Goal: Contribute content: Contribute content

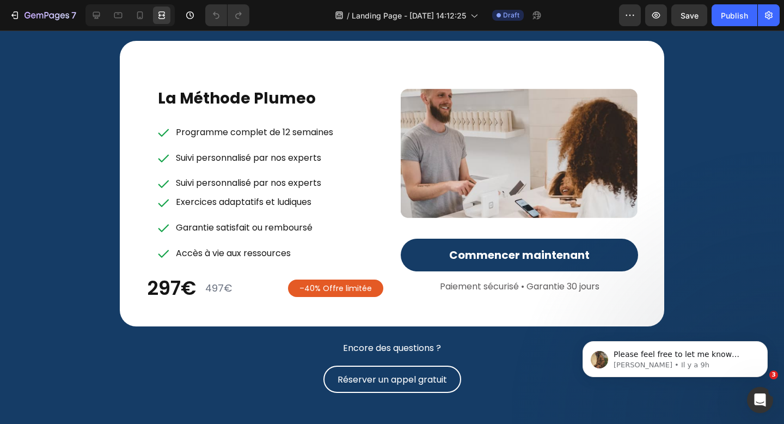
scroll to position [4387, 0]
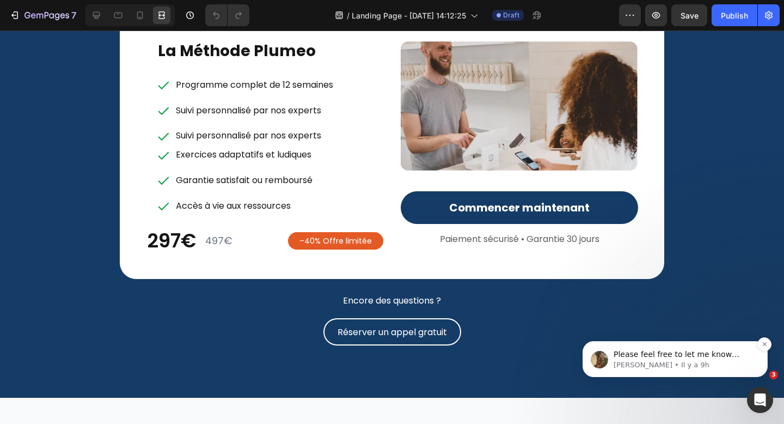
click at [723, 355] on span "Please feel free to let me know about your other enquiry - happy to help!" at bounding box center [682, 365] width 137 height 31
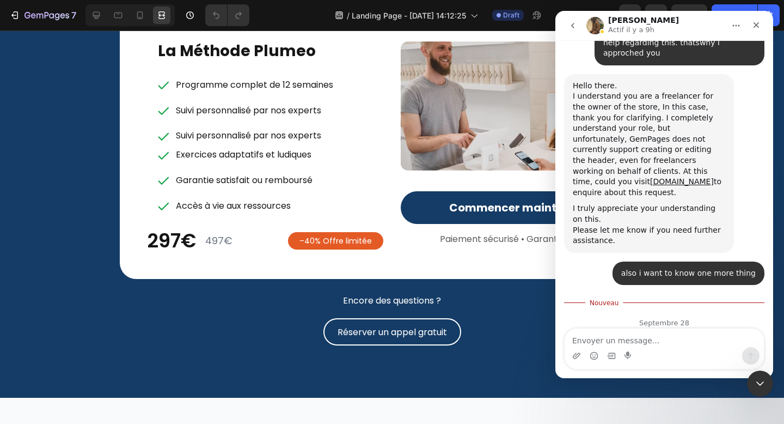
scroll to position [869, 0]
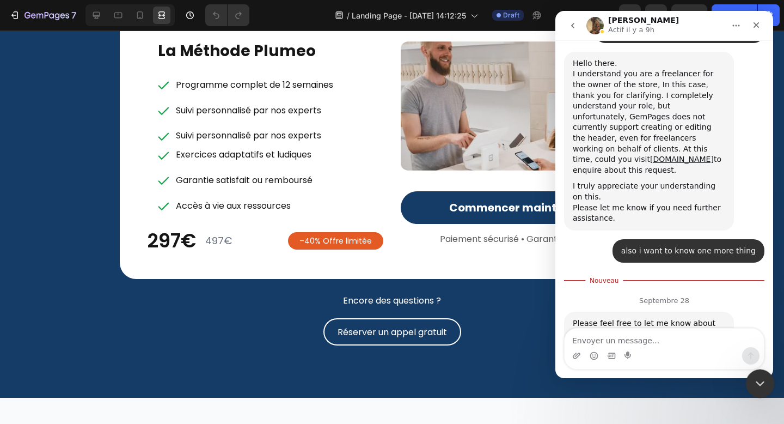
click at [766, 375] on div "Fermer le Messenger Intercom" at bounding box center [759, 382] width 26 height 26
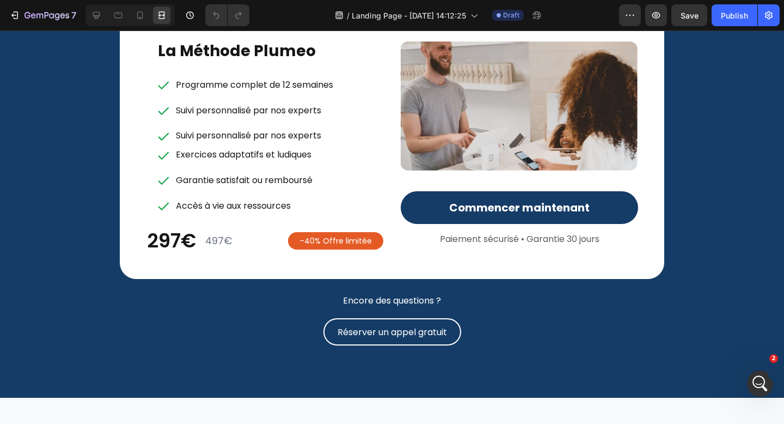
scroll to position [843, 0]
click at [137, 13] on icon at bounding box center [140, 15] width 6 height 8
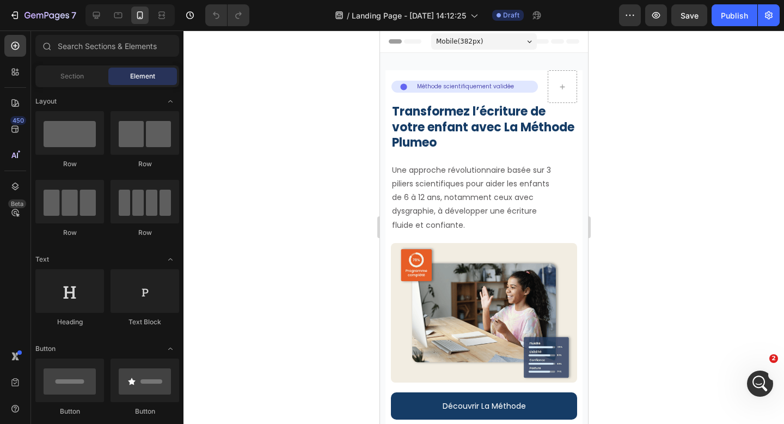
click at [523, 41] on div "Mobile ( 382 px)" at bounding box center [484, 41] width 106 height 16
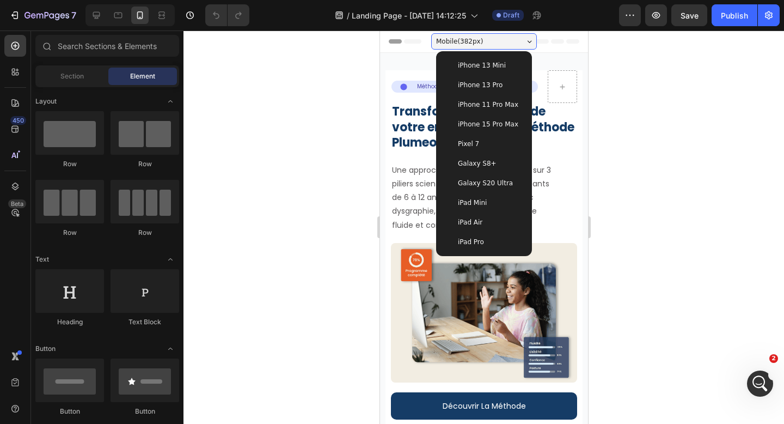
click at [493, 118] on div "iPhone 15 Pro Max" at bounding box center [483, 124] width 87 height 20
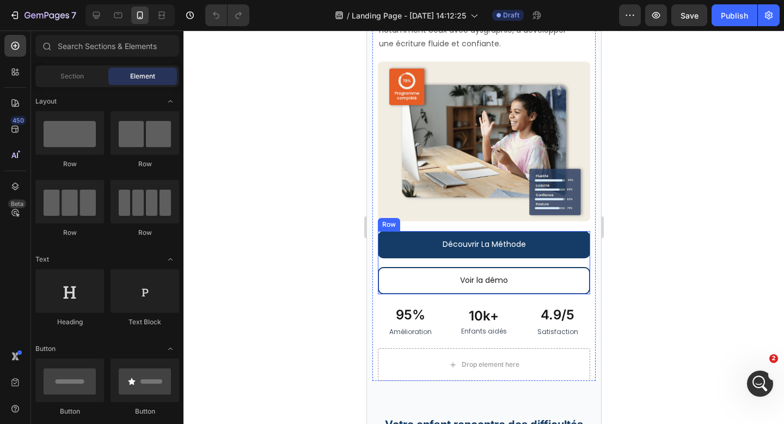
scroll to position [585, 0]
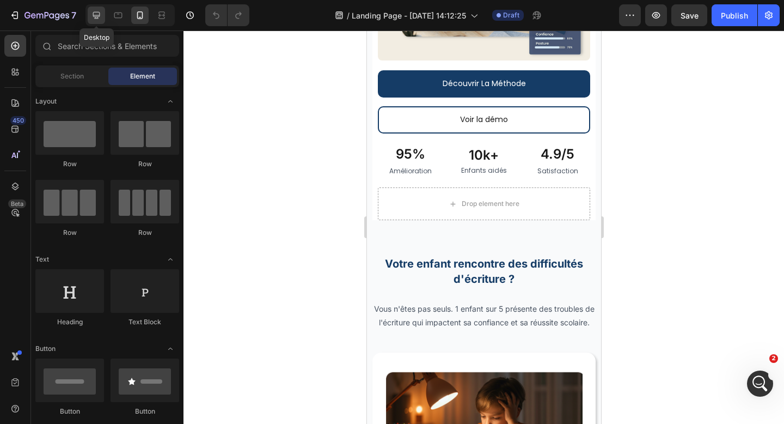
click at [95, 14] on icon at bounding box center [96, 15] width 11 height 11
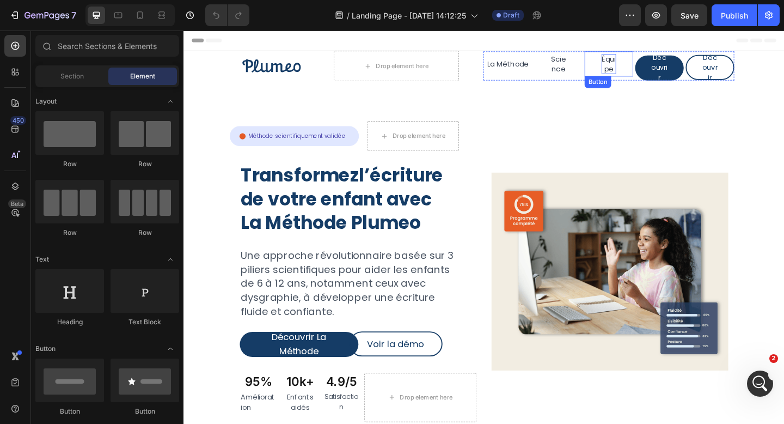
click at [647, 65] on p "Équipe" at bounding box center [646, 67] width 16 height 22
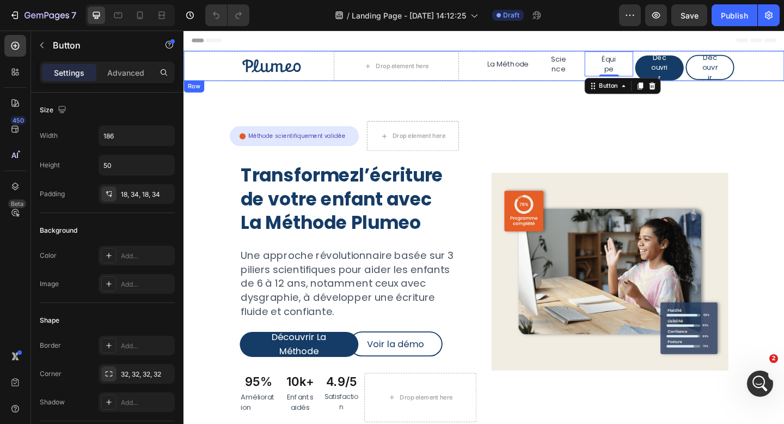
click at [188, 54] on div "Image" at bounding box center [252, 69] width 137 height 33
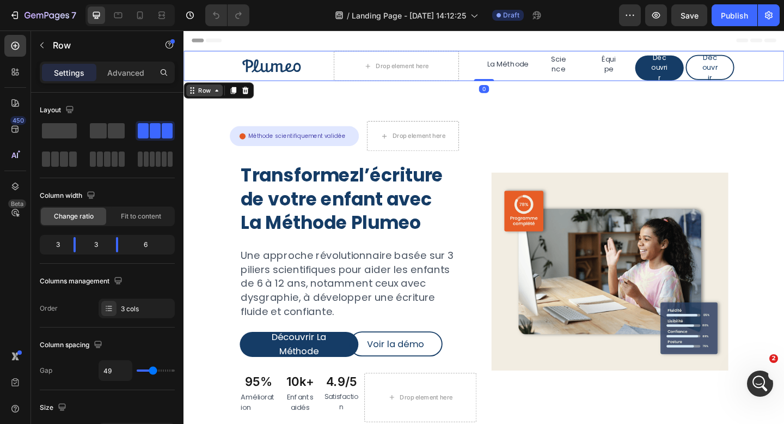
click at [212, 97] on div "Row" at bounding box center [206, 96] width 18 height 10
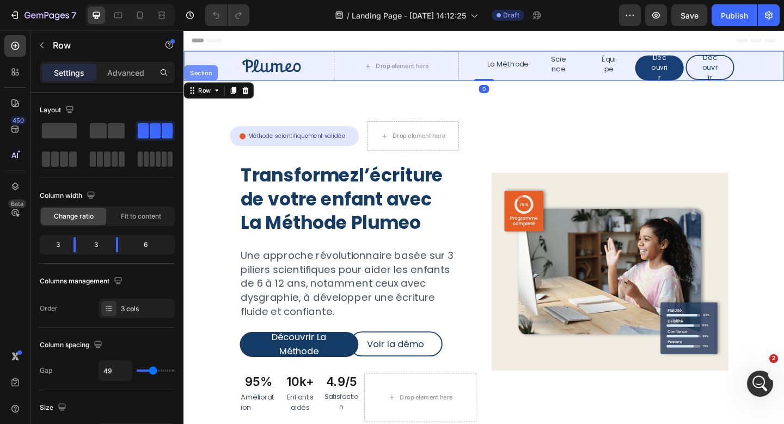
click at [206, 79] on div "Section" at bounding box center [202, 77] width 28 height 7
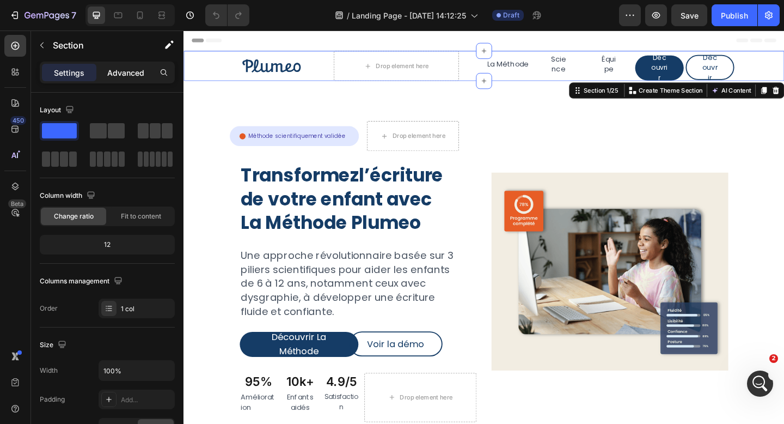
click at [128, 72] on p "Advanced" at bounding box center [125, 72] width 37 height 11
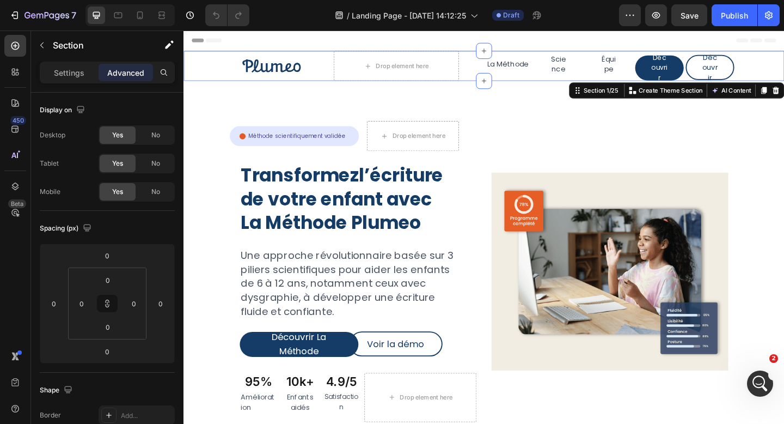
click at [150, 26] on div at bounding box center [130, 15] width 89 height 22
click at [144, 19] on icon at bounding box center [140, 15] width 11 height 11
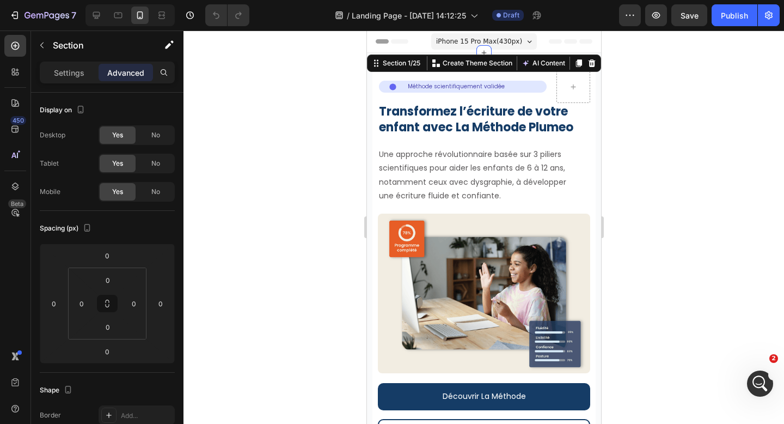
click at [635, 106] on div at bounding box center [484, 227] width 601 height 393
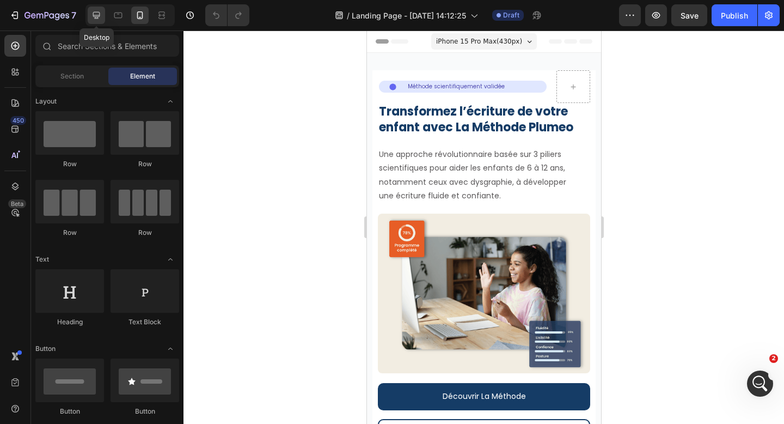
click at [96, 17] on icon at bounding box center [96, 15] width 11 height 11
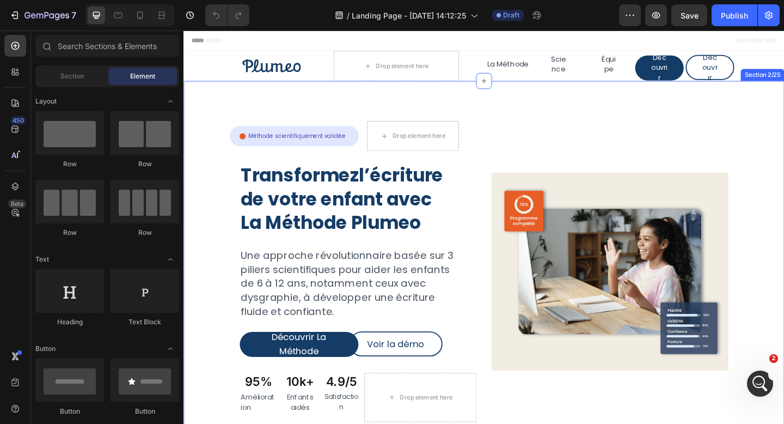
click at [287, 111] on div "Icon Méthode scientifiquement validée Text Block Row Row Drop element here Row …" at bounding box center [511, 297] width 654 height 423
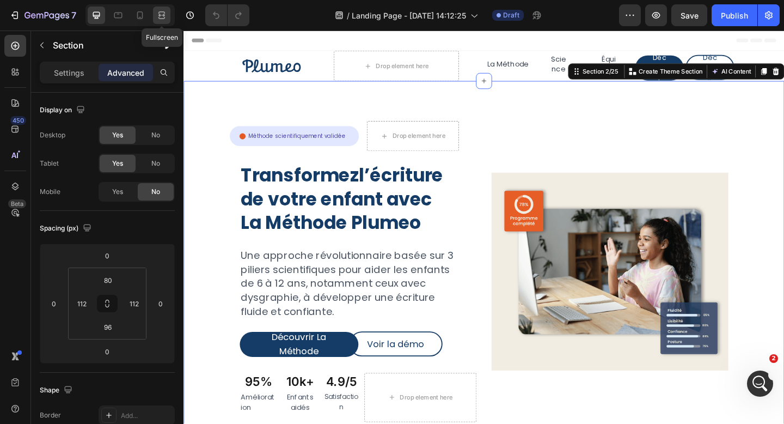
click at [159, 17] on icon at bounding box center [161, 18] width 7 height 2
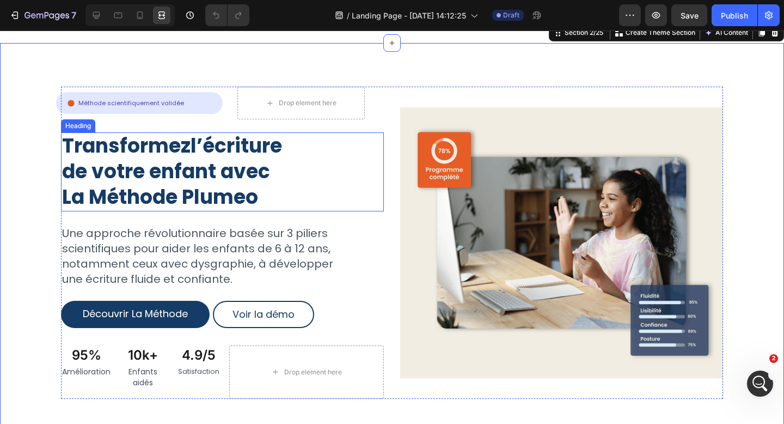
scroll to position [123, 0]
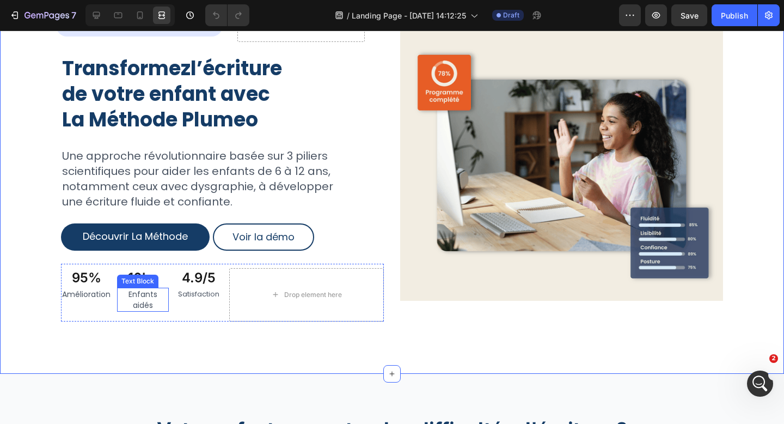
click at [140, 294] on p "Enfants aidés" at bounding box center [143, 300] width 50 height 22
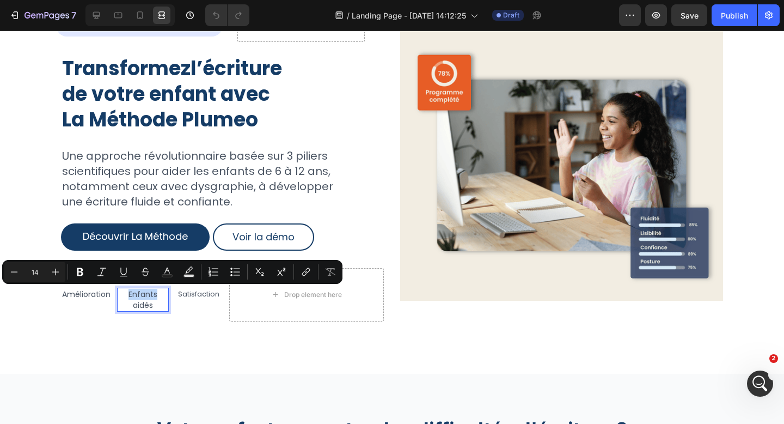
click at [140, 294] on p "Enfants aidés" at bounding box center [143, 300] width 50 height 22
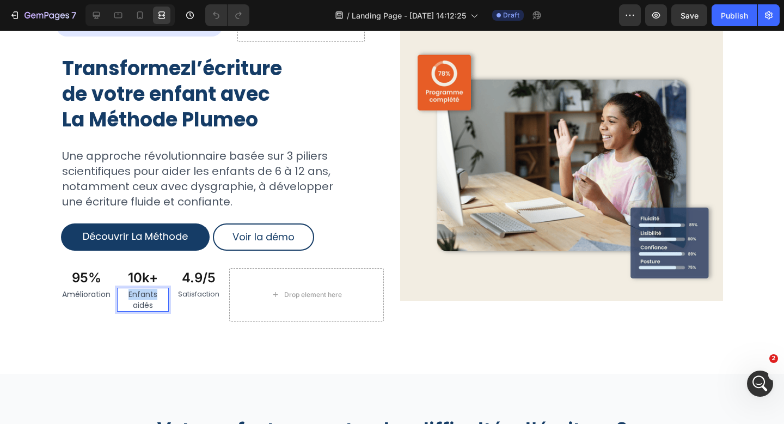
click at [140, 294] on p "Enfants aidés" at bounding box center [143, 300] width 50 height 22
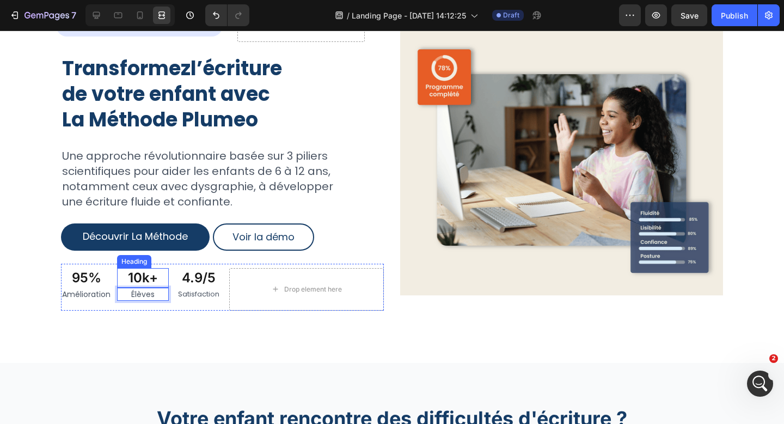
click at [141, 275] on h2 "10k+" at bounding box center [143, 278] width 52 height 20
click at [141, 276] on h2 "10k+" at bounding box center [143, 278] width 52 height 20
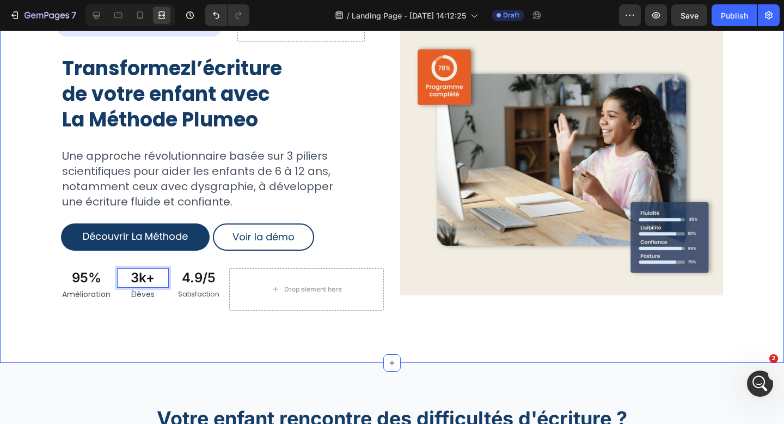
click at [315, 338] on div "Icon Méthode scientifiquement validée Text Block Row Row Drop element here Row …" at bounding box center [392, 164] width 784 height 397
click at [194, 275] on h2 "4.9/5" at bounding box center [199, 278] width 52 height 20
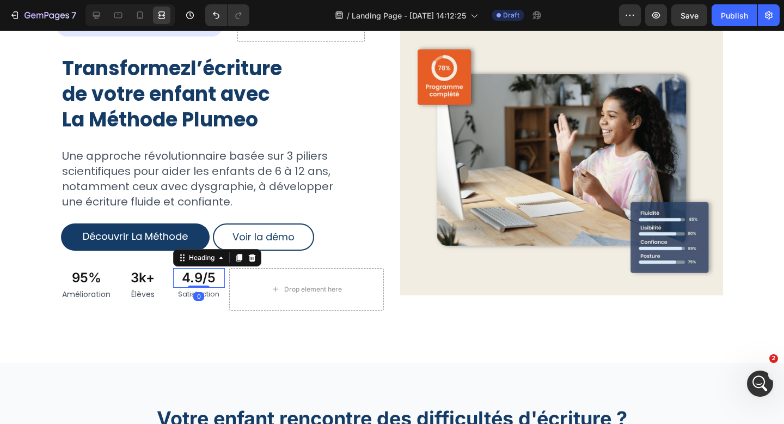
click at [195, 279] on h2 "4.9/5" at bounding box center [199, 278] width 52 height 20
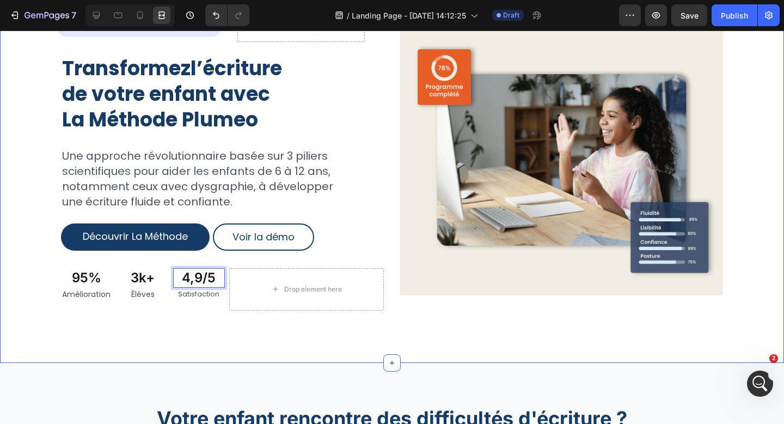
click at [338, 348] on div "Icon Méthode scientifiquement validée Text Block Row Row Drop element here Row …" at bounding box center [392, 164] width 784 height 397
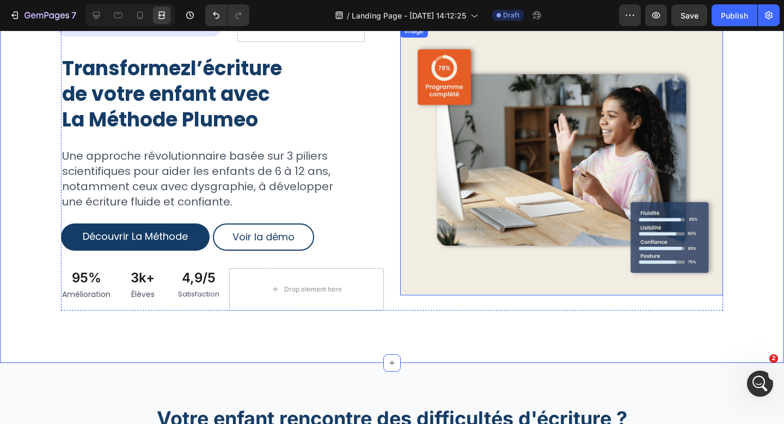
scroll to position [0, 0]
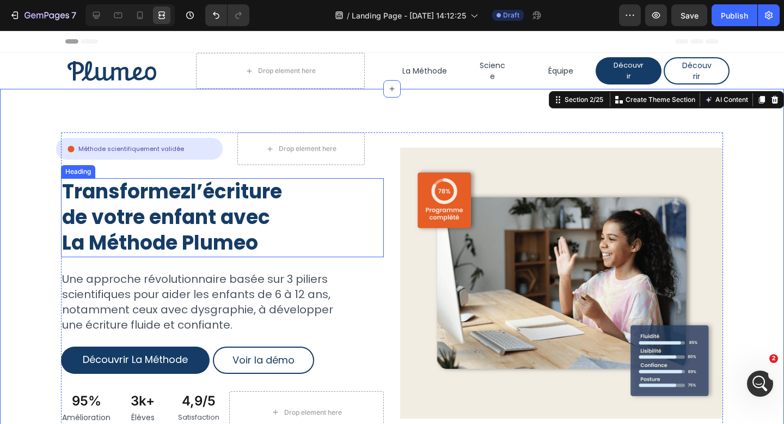
click at [227, 217] on h2 "Transformez l’écriture de votre enfant avec La Méthode Plumeo" at bounding box center [222, 217] width 323 height 78
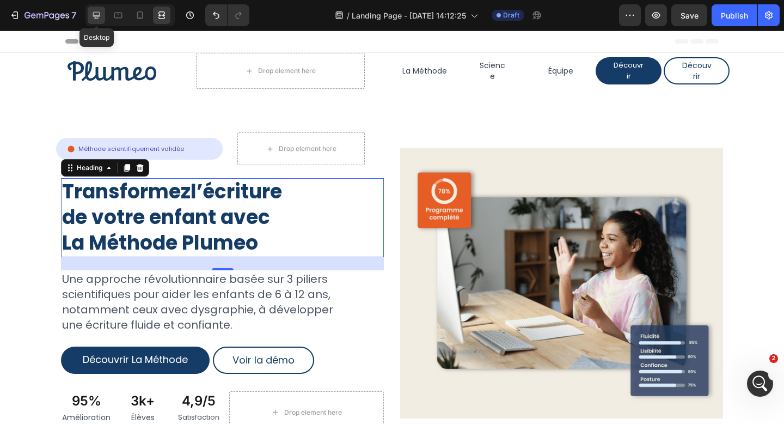
click at [94, 13] on icon at bounding box center [96, 15] width 11 height 11
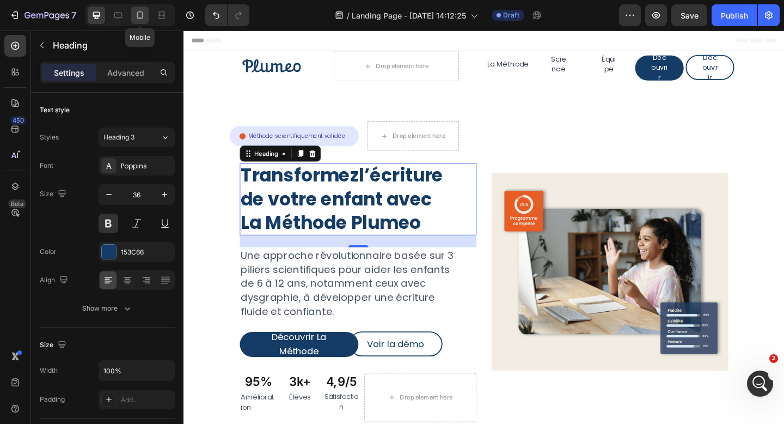
click at [143, 15] on icon at bounding box center [140, 15] width 6 height 8
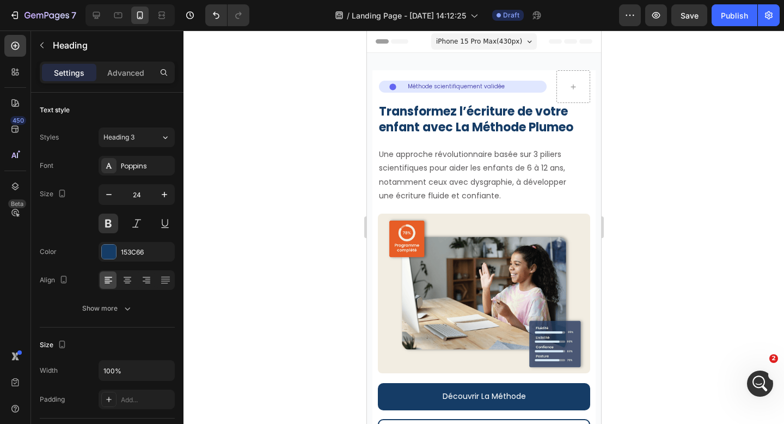
click at [172, 15] on div at bounding box center [130, 15] width 89 height 22
click at [162, 15] on icon at bounding box center [161, 15] width 11 height 11
type input "36"
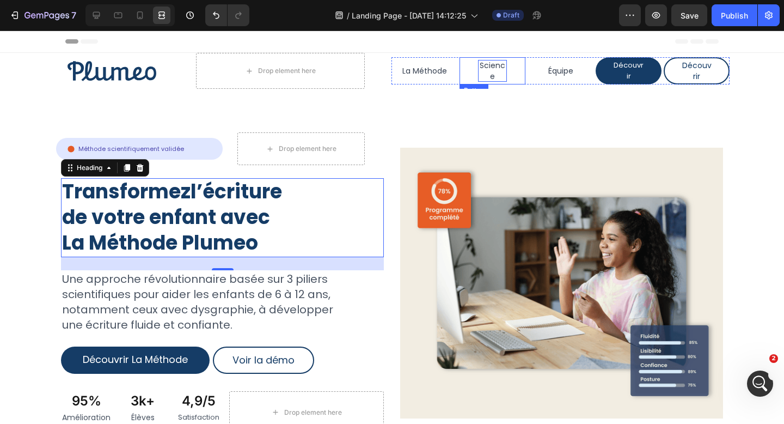
click at [498, 66] on p "Science" at bounding box center [492, 71] width 29 height 22
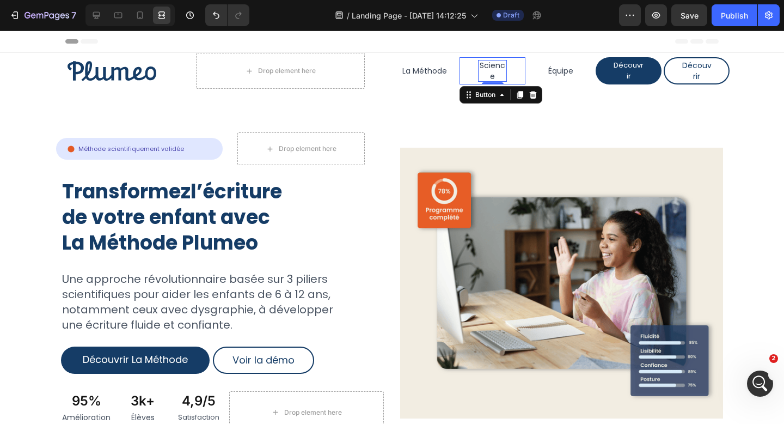
click at [487, 66] on p "Science" at bounding box center [492, 71] width 29 height 22
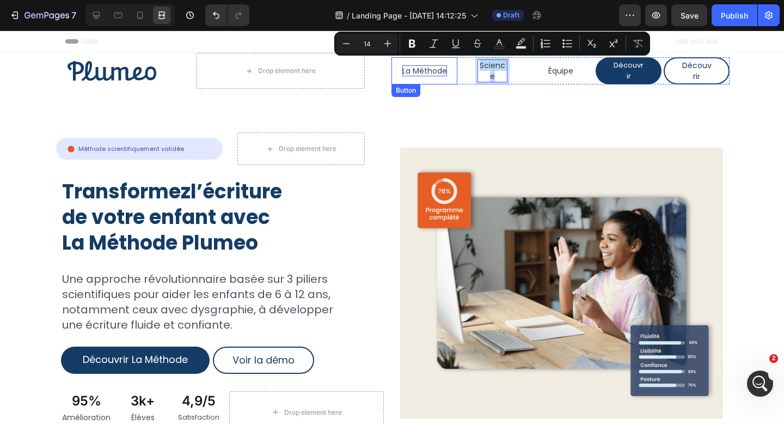
click at [426, 66] on p "La Méthode" at bounding box center [425, 70] width 45 height 11
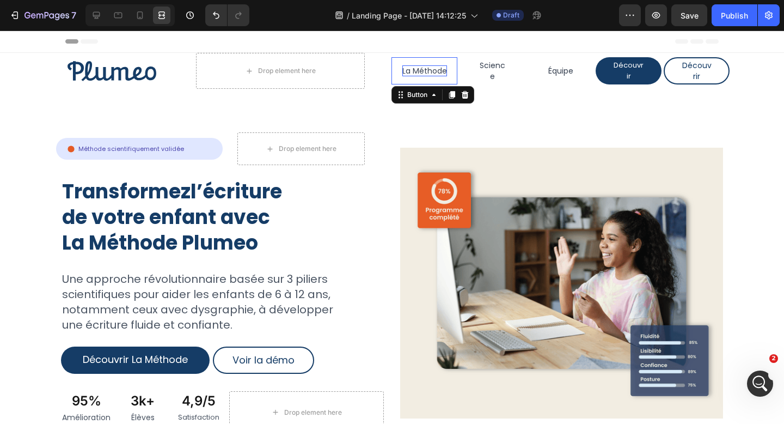
click at [426, 66] on p "La Méthode" at bounding box center [425, 70] width 45 height 11
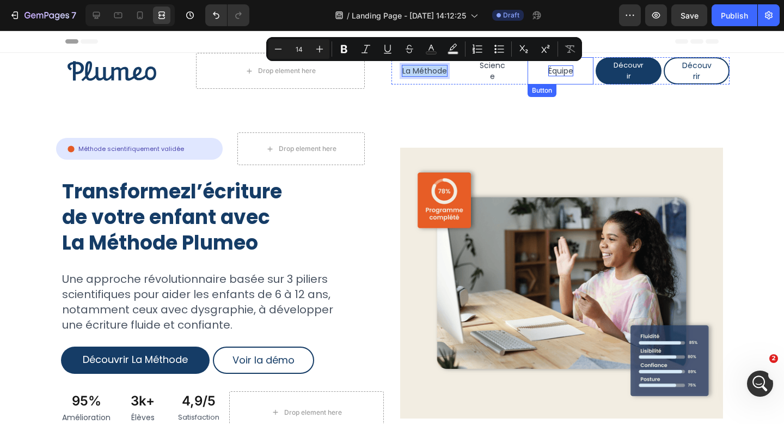
click at [557, 70] on p "Équipe" at bounding box center [560, 70] width 25 height 11
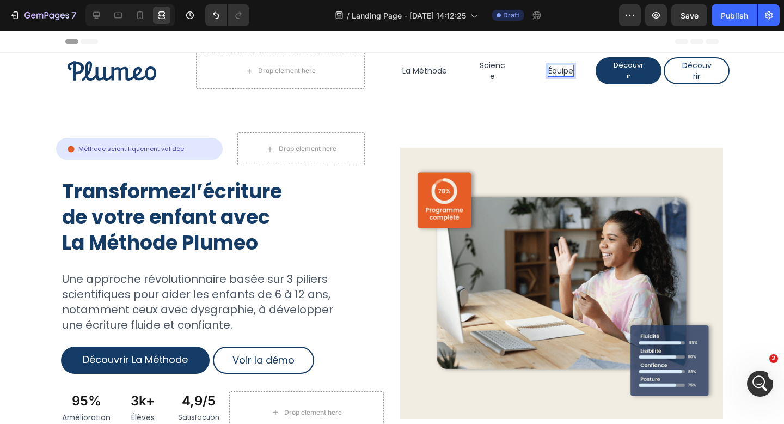
click at [557, 70] on p "Équipe" at bounding box center [560, 70] width 25 height 11
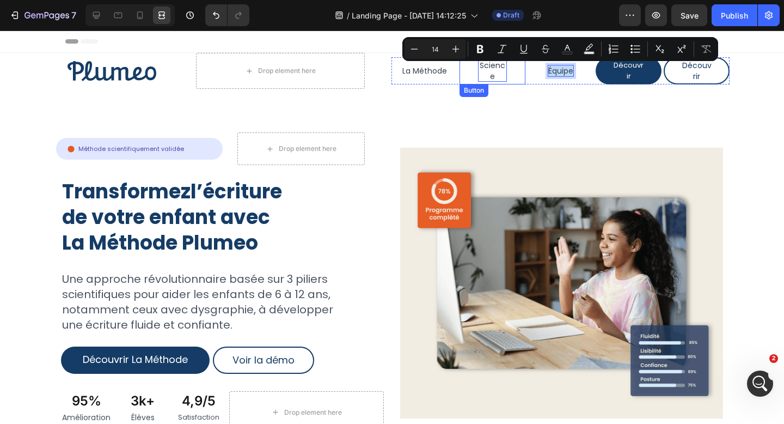
click at [502, 69] on p "Science" at bounding box center [492, 71] width 29 height 22
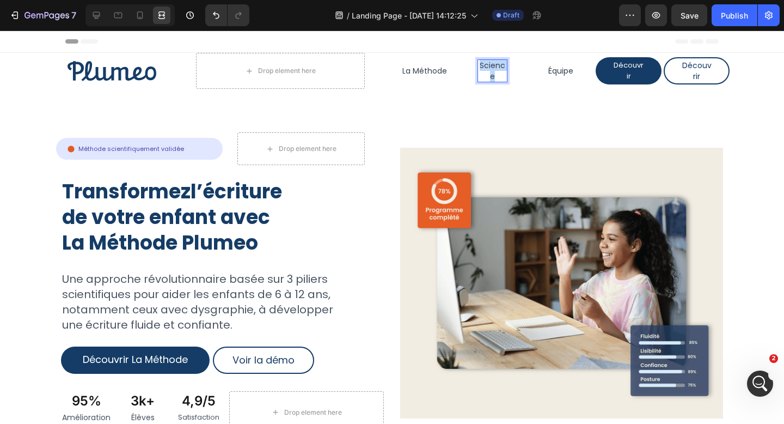
click at [502, 69] on p "Science" at bounding box center [492, 71] width 29 height 22
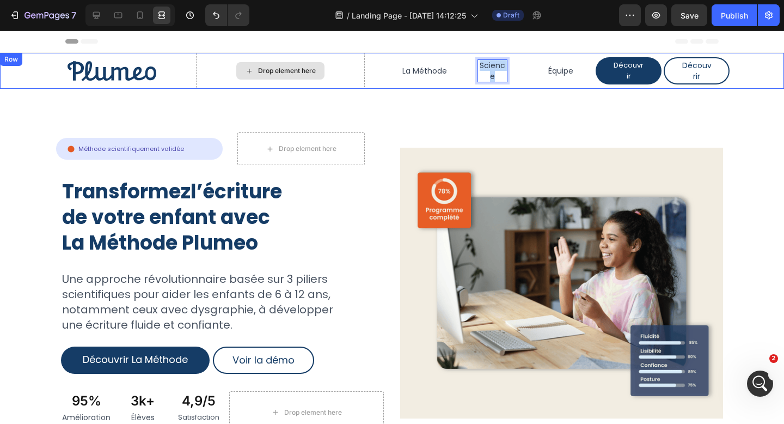
click at [352, 72] on div "Drop element here" at bounding box center [280, 71] width 169 height 36
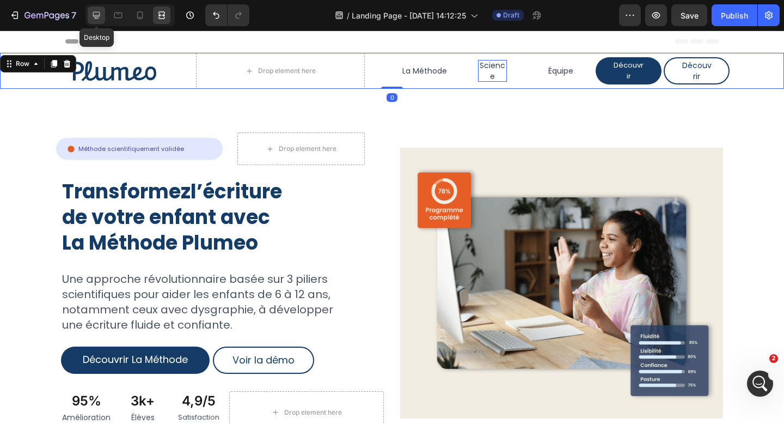
click at [97, 19] on icon at bounding box center [96, 15] width 11 height 11
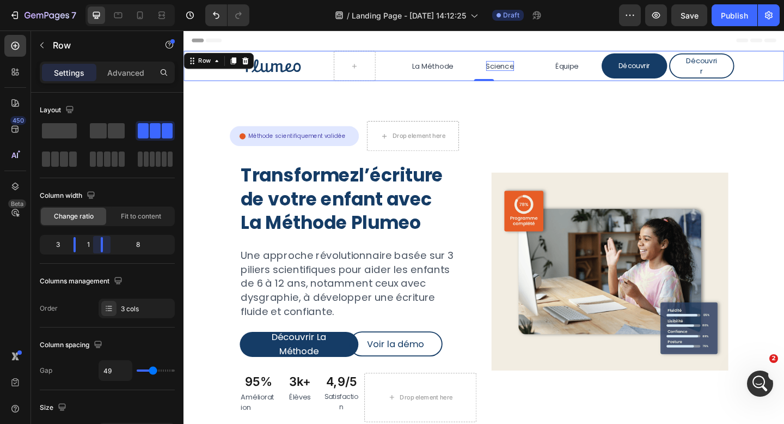
drag, startPoint x: 117, startPoint y: 245, endPoint x: 79, endPoint y: 245, distance: 38.1
click at [79, 0] on body "7 Version history / Landing Page - Sep 23, 14:12:25 Draft Preview Save Publish …" at bounding box center [392, 0] width 784 height 0
click at [540, 108] on div "Icon Méthode scientifiquement validée Text Block Row Row Drop element here Row …" at bounding box center [511, 297] width 654 height 423
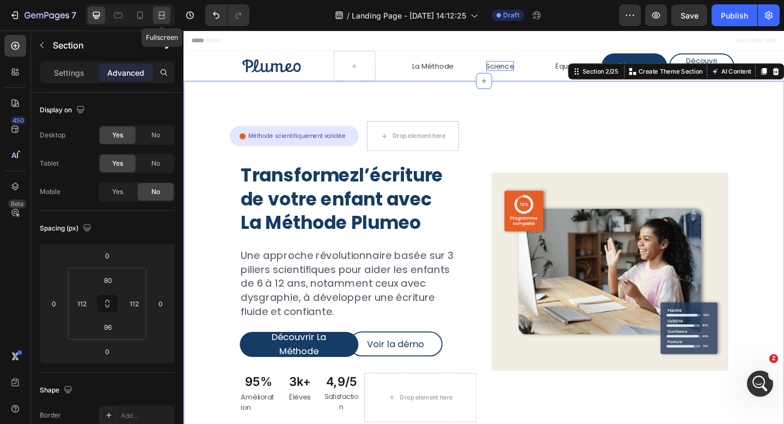
click at [166, 13] on icon at bounding box center [161, 15] width 11 height 11
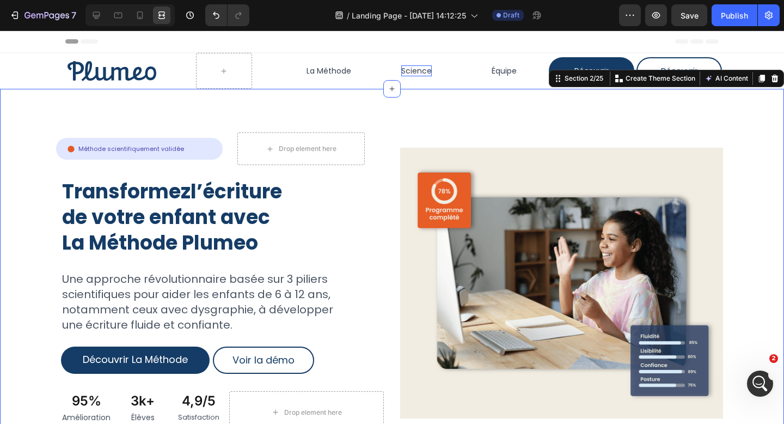
click at [522, 101] on div "Icon Méthode scientifiquement validée Text Block Row Row Drop element here Row …" at bounding box center [392, 287] width 784 height 397
click at [324, 105] on div "Icon Méthode scientifiquement validée Text Block Row Row Drop element here Row …" at bounding box center [392, 287] width 784 height 397
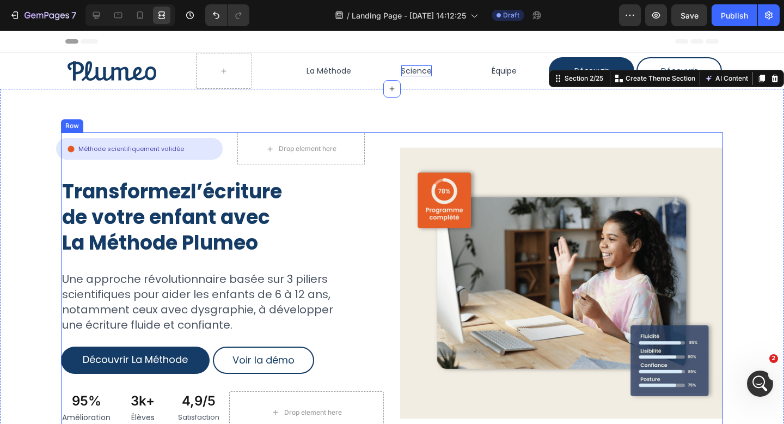
click at [386, 156] on div "Icon Méthode scientifiquement validée Text Block Row Row Drop element here Row …" at bounding box center [392, 282] width 662 height 301
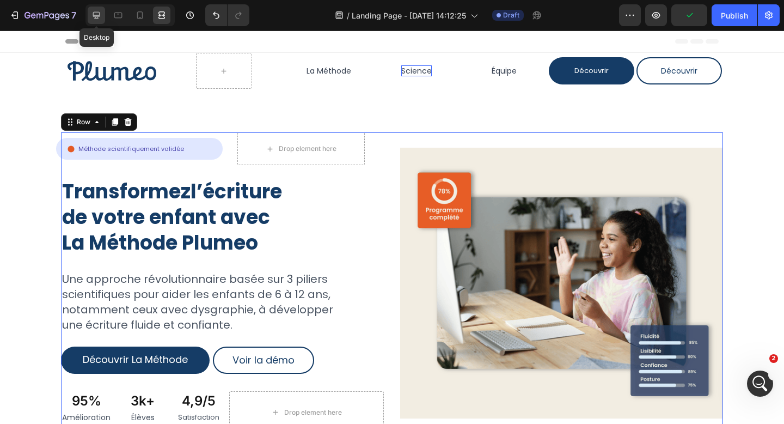
click at [98, 19] on icon at bounding box center [96, 15] width 11 height 11
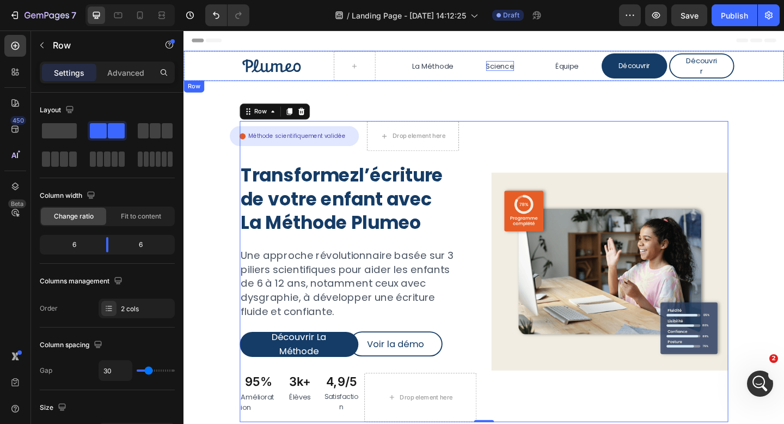
click at [215, 54] on div "Image" at bounding box center [252, 69] width 137 height 33
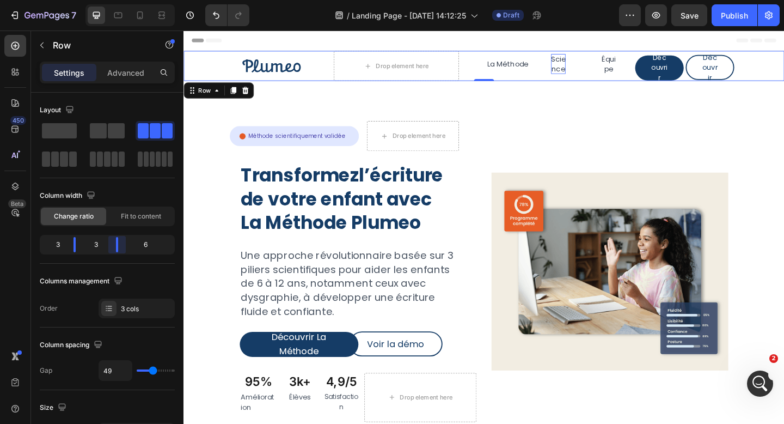
click at [103, 0] on body "7 Version history / Landing Page - Sep 23, 14:12:25 Draft Preview Save Publish …" at bounding box center [392, 0] width 784 height 0
click at [99, 242] on div "3" at bounding box center [95, 244] width 23 height 15
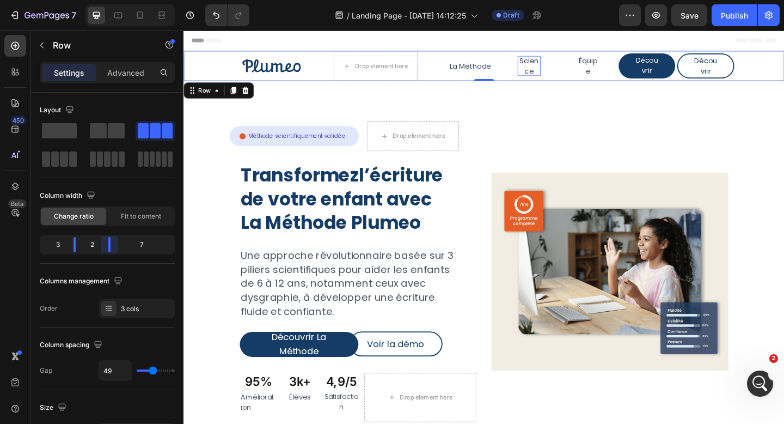
drag, startPoint x: 115, startPoint y: 242, endPoint x: 101, endPoint y: 243, distance: 14.2
click at [101, 0] on body "7 Version history / Landing Page - Sep 23, 14:12:25 Draft Preview Save Publish …" at bounding box center [392, 0] width 784 height 0
click at [325, 96] on div "Icon Méthode scientifiquement validée Text Block Row Row Drop element here Row …" at bounding box center [511, 297] width 654 height 423
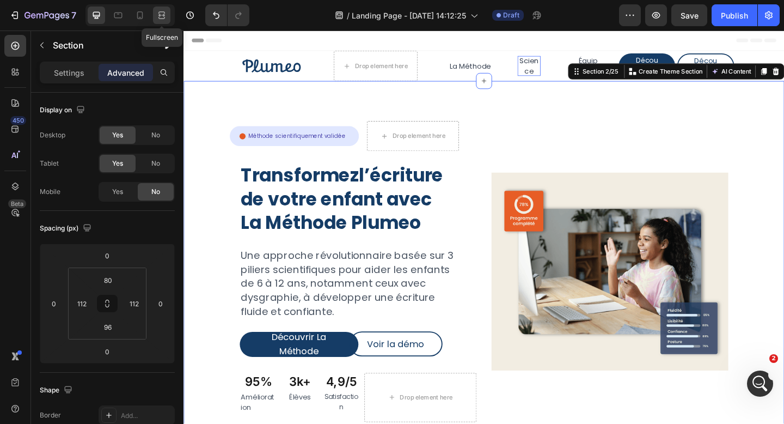
click at [166, 15] on icon at bounding box center [161, 15] width 11 height 11
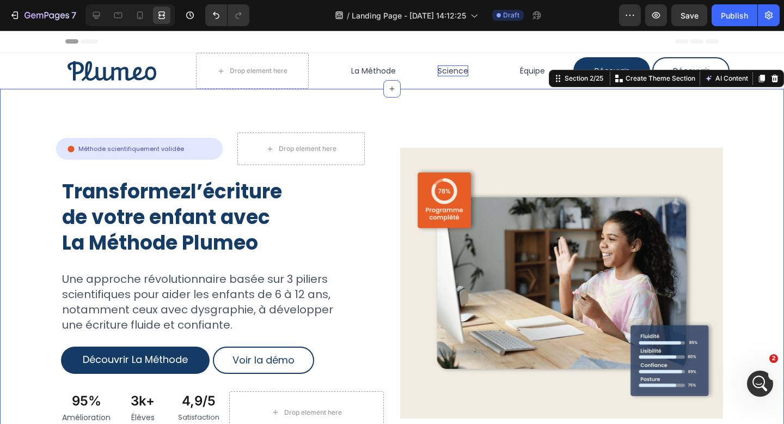
click at [464, 109] on div "Icon Méthode scientifiquement validée Text Block Row Row Drop element here Row …" at bounding box center [392, 287] width 784 height 397
click at [538, 130] on div "Icon Méthode scientifiquement validée Text Block Row Row Drop element here Row …" at bounding box center [392, 287] width 784 height 397
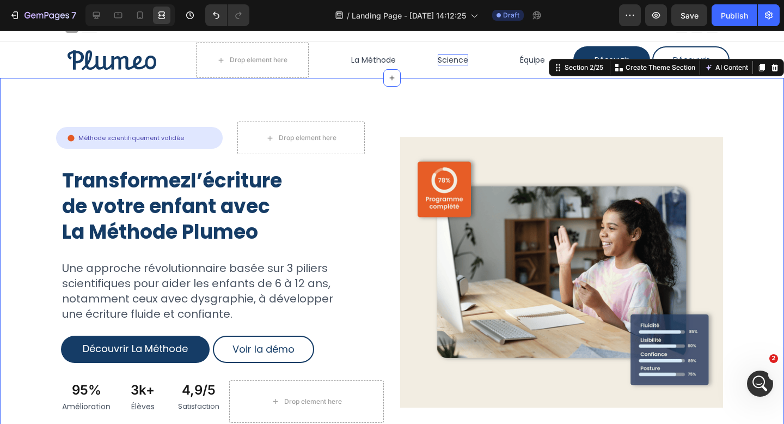
click at [642, 90] on div "Icon Méthode scientifiquement validée Text Block Row Row Drop element here Row …" at bounding box center [392, 276] width 784 height 397
click at [653, 47] on div "Découvrir Button" at bounding box center [691, 59] width 77 height 27
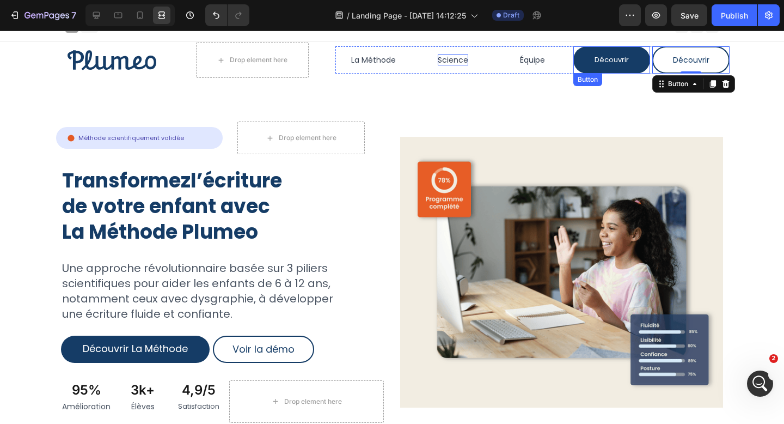
click at [576, 49] on div "Découvrir Button" at bounding box center [612, 59] width 77 height 27
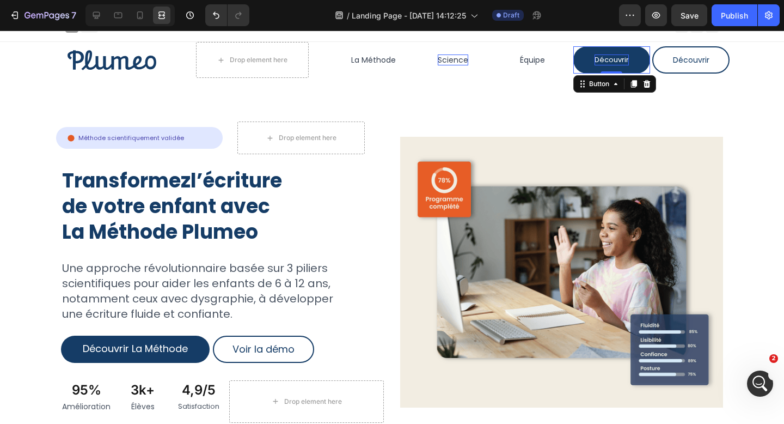
click at [618, 57] on p "Découvrir" at bounding box center [612, 59] width 34 height 11
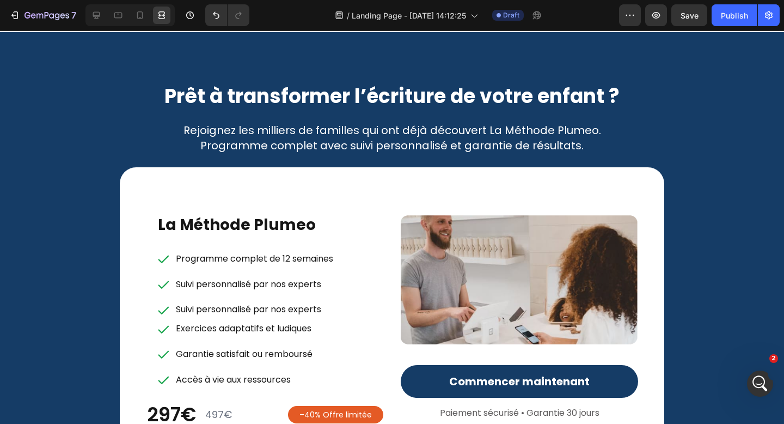
scroll to position [4306, 0]
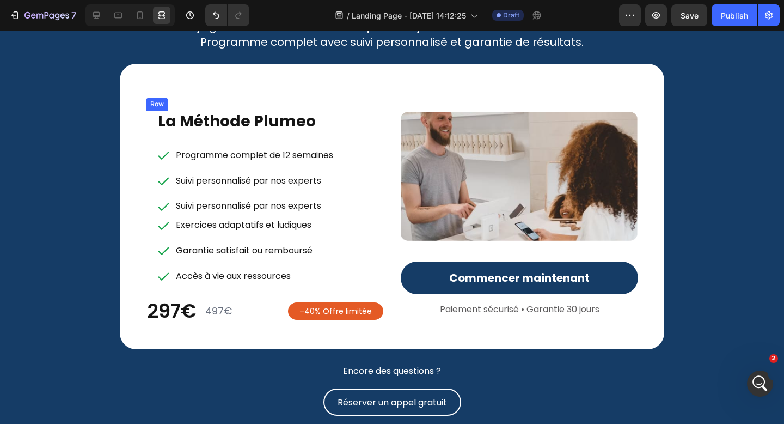
click at [151, 112] on div "La Méthode Plumeo Heading Programme complet de 12 semaines Suivi personnalisé p…" at bounding box center [264, 217] width 237 height 212
click at [97, 13] on icon at bounding box center [96, 15] width 11 height 11
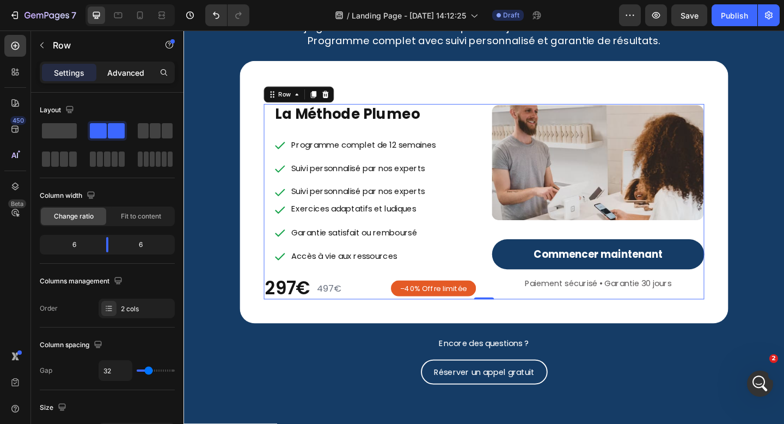
click at [114, 76] on p "Advanced" at bounding box center [125, 72] width 37 height 11
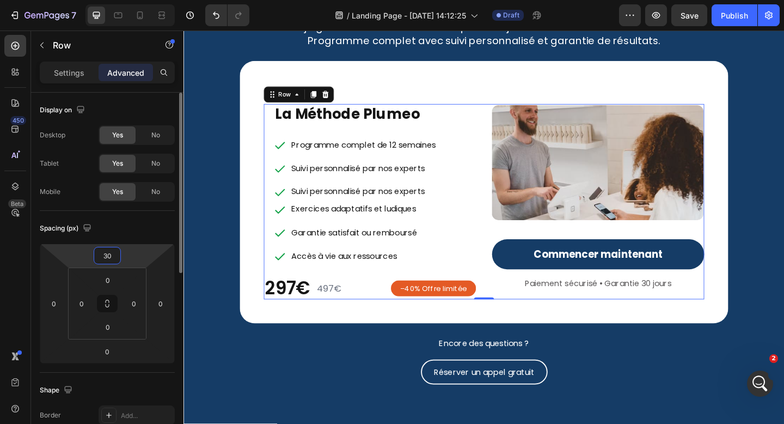
click at [114, 255] on input "30" at bounding box center [107, 255] width 22 height 16
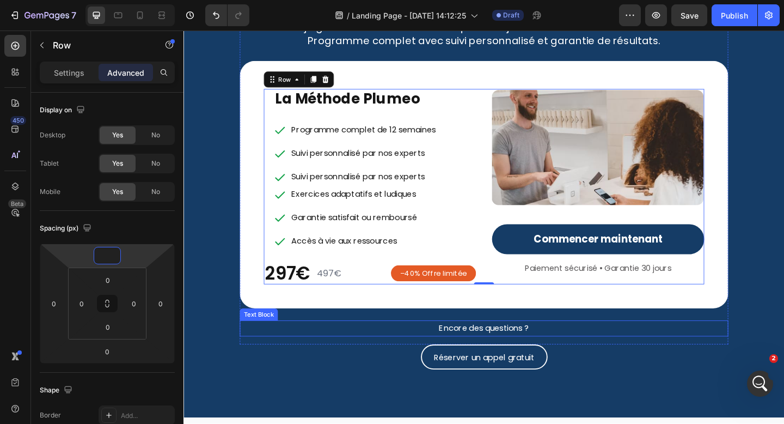
click at [366, 349] on p "Encore des questions ?" at bounding box center [510, 355] width 529 height 16
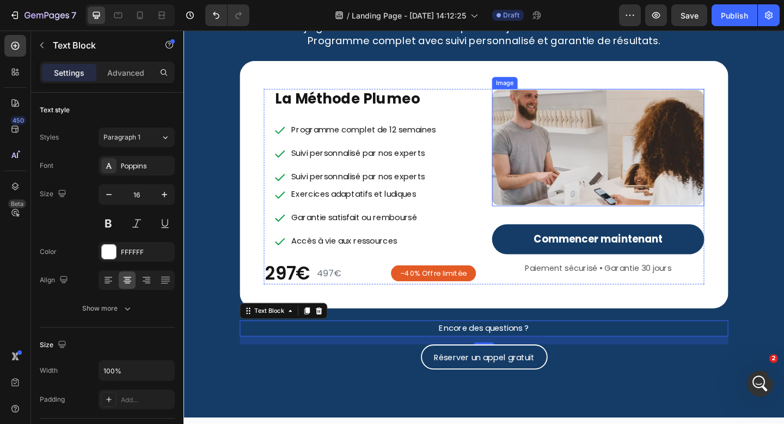
click at [626, 198] on img at bounding box center [634, 157] width 231 height 127
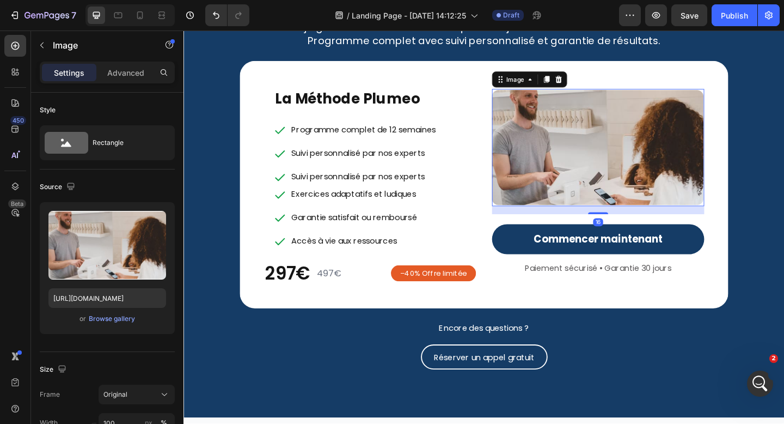
click at [626, 198] on img at bounding box center [634, 157] width 231 height 127
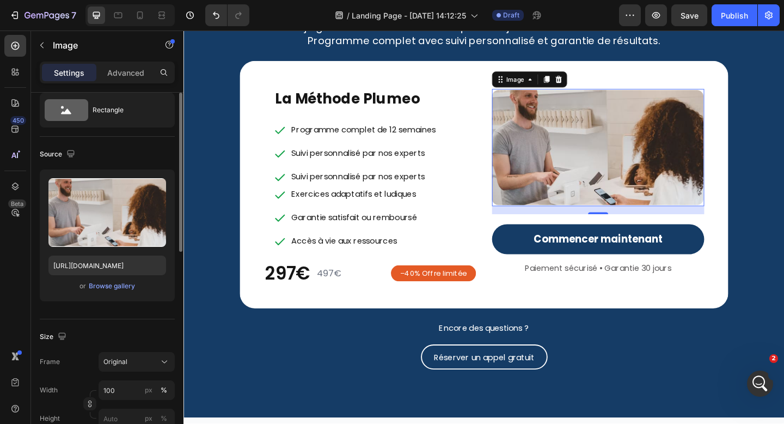
scroll to position [14, 0]
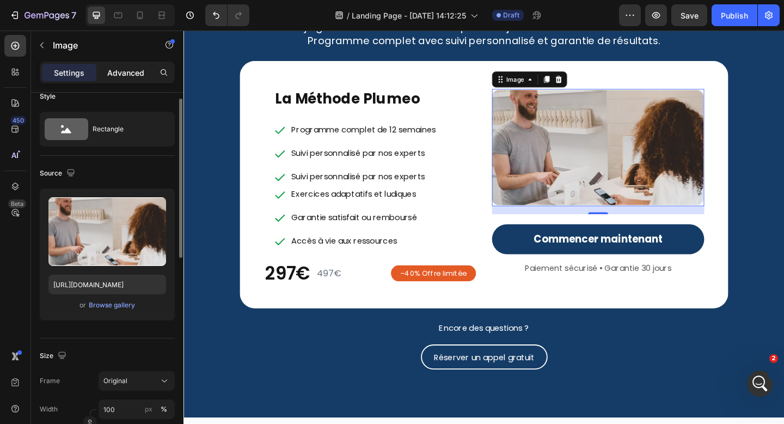
click at [119, 74] on p "Advanced" at bounding box center [125, 72] width 37 height 11
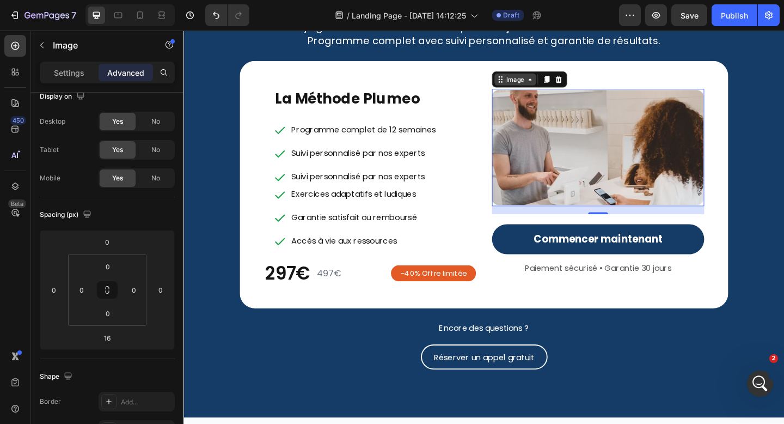
click at [554, 87] on div "Image" at bounding box center [544, 84] width 23 height 10
click at [709, 242] on button "Commencer maintenant" at bounding box center [634, 257] width 231 height 33
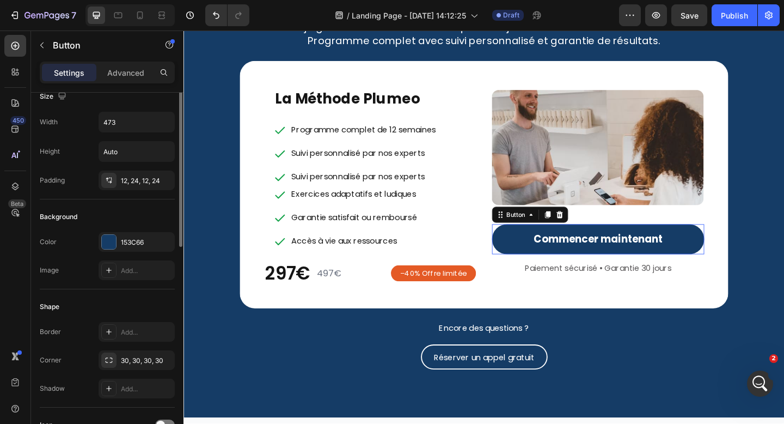
scroll to position [0, 0]
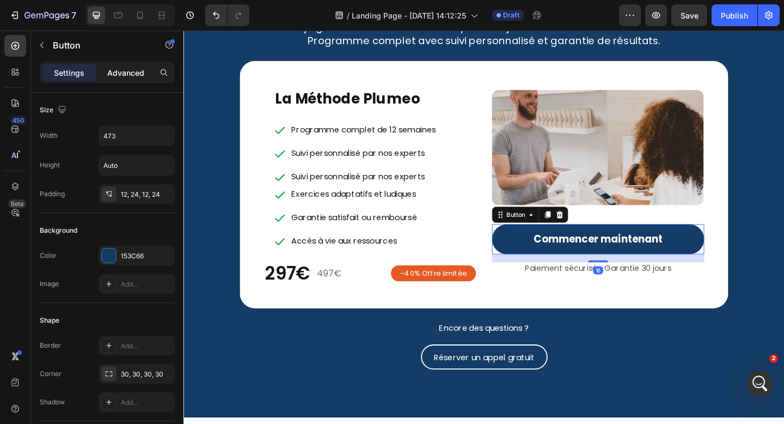
click at [133, 74] on p "Advanced" at bounding box center [125, 72] width 37 height 11
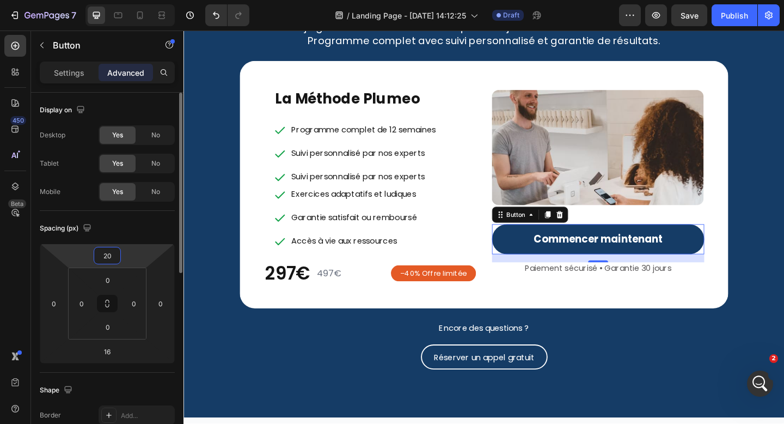
click at [113, 258] on input "20" at bounding box center [107, 255] width 22 height 16
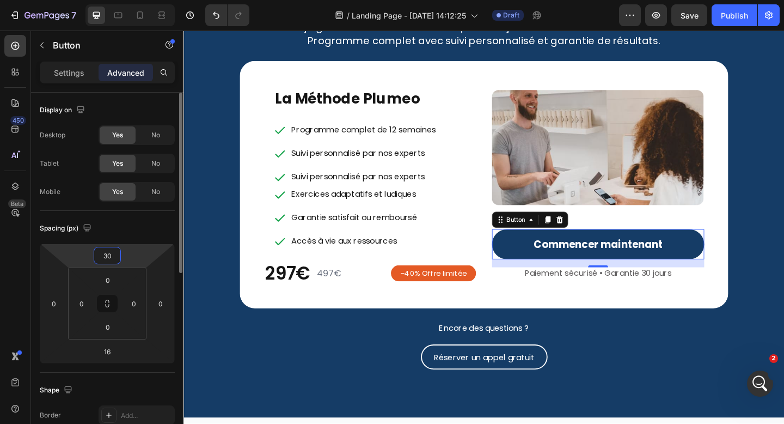
type input "3"
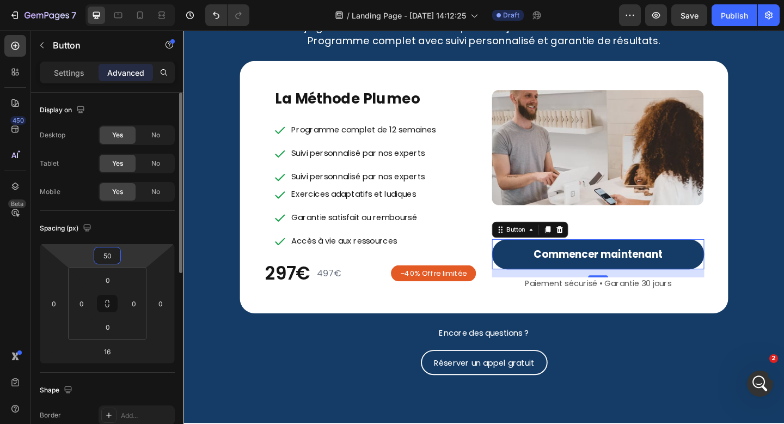
type input "5"
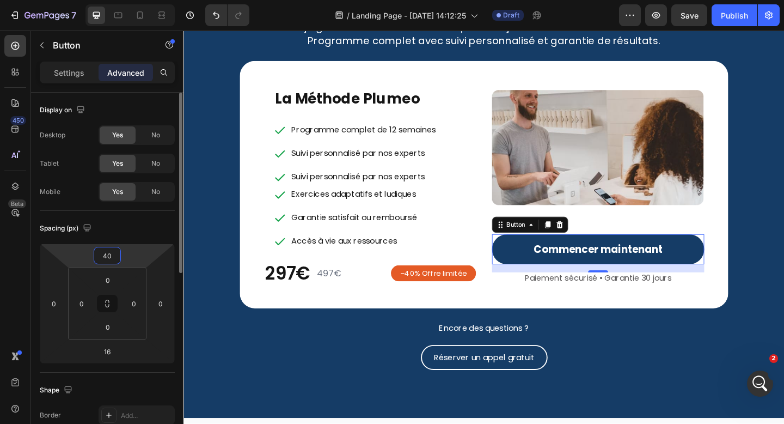
type input "4"
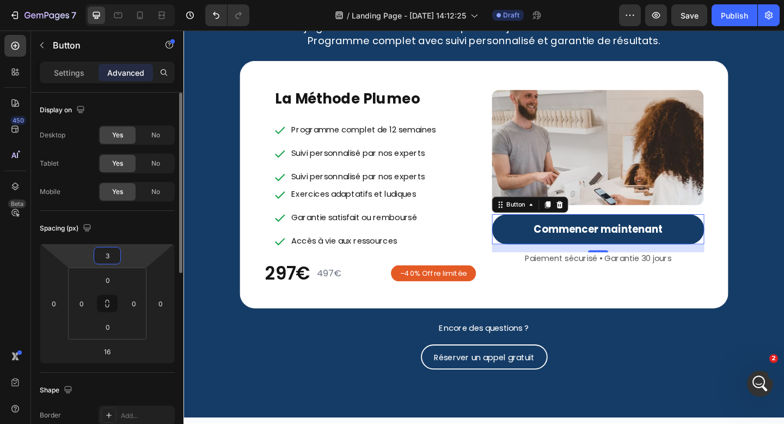
type input "30"
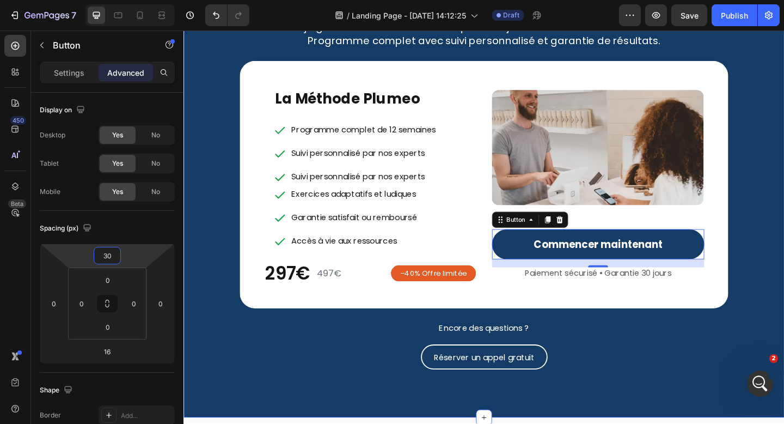
click at [784, 339] on div "Prêt à transformer l’écriture de votre enfant ? Heading Rejoignez les milliers …" at bounding box center [511, 190] width 654 height 523
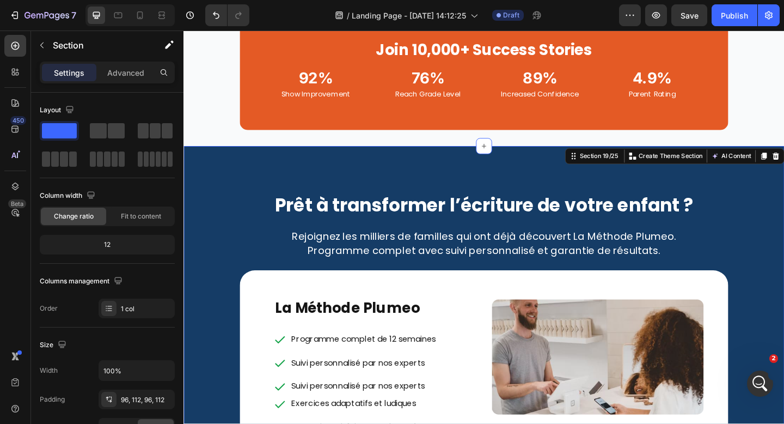
scroll to position [3873, 0]
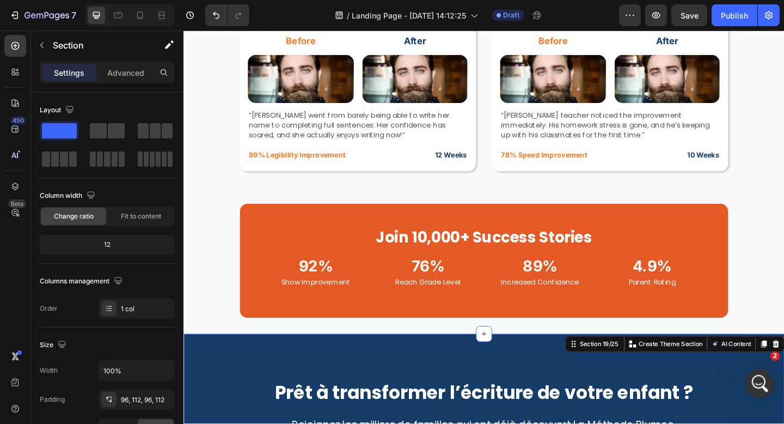
click at [767, 382] on div "Ouvrir le Messenger Intercom" at bounding box center [759, 382] width 36 height 36
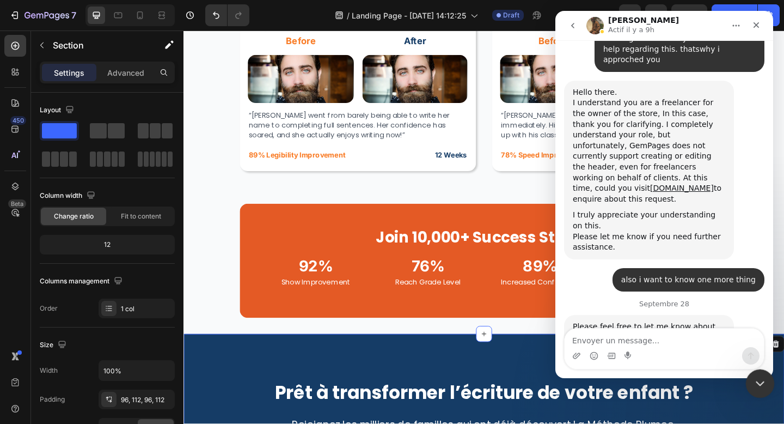
scroll to position [843, 0]
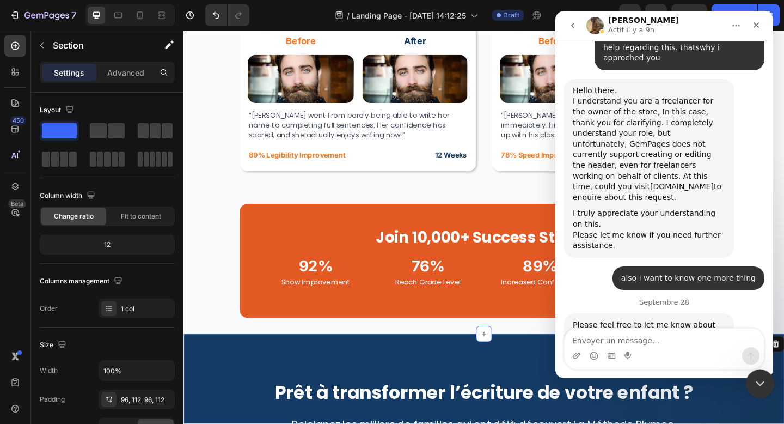
click at [766, 382] on div "Fermer le Messenger Intercom" at bounding box center [759, 382] width 26 height 26
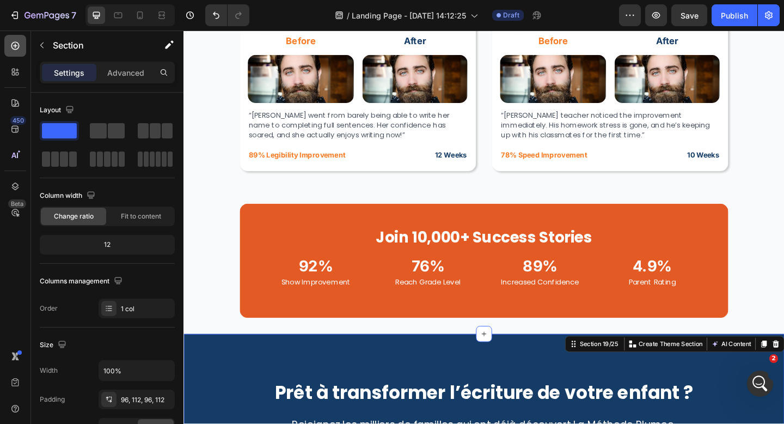
click at [16, 48] on icon at bounding box center [15, 46] width 8 height 8
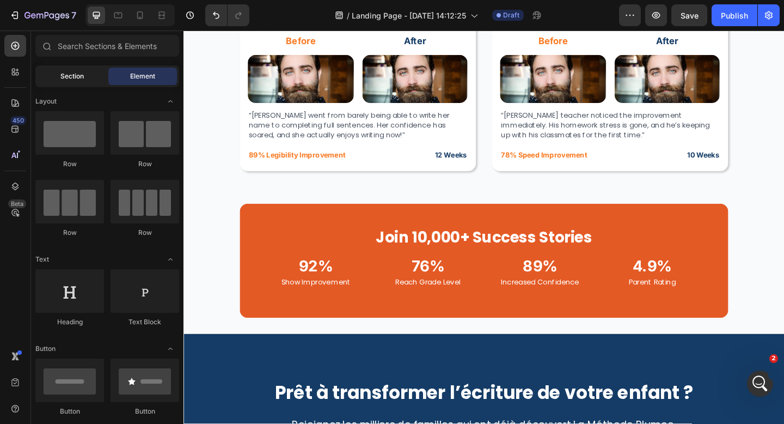
click at [84, 81] on div "Section" at bounding box center [72, 76] width 69 height 17
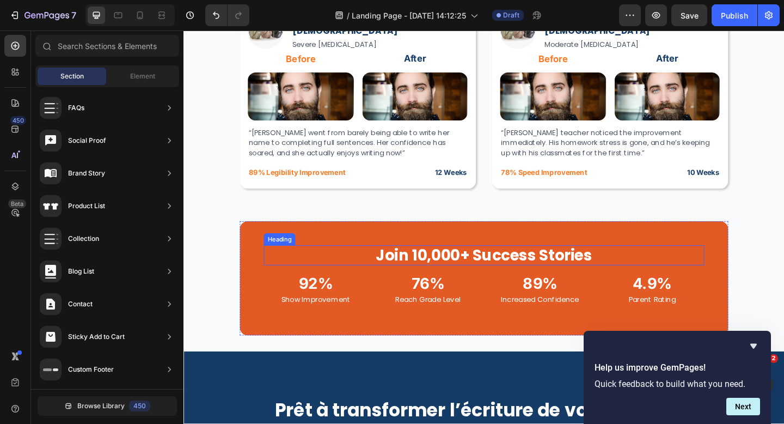
scroll to position [3853, 0]
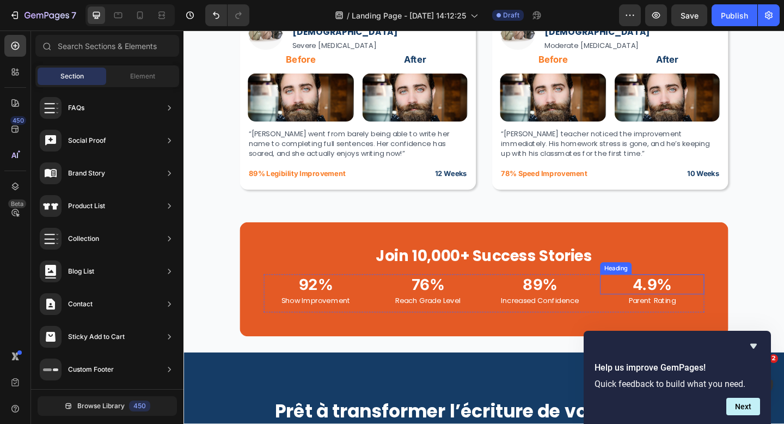
click at [712, 300] on h2 "4.9%" at bounding box center [693, 307] width 113 height 22
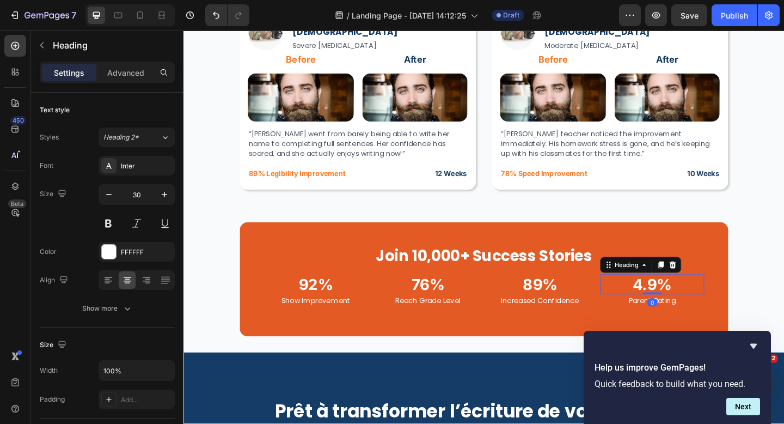
click at [714, 307] on h2 "4.9%" at bounding box center [693, 307] width 113 height 22
click at [714, 307] on p "4.9%" at bounding box center [693, 307] width 111 height 20
click at [687, 307] on p "4.9/5" at bounding box center [693, 307] width 111 height 20
click at [784, 266] on div "Real Results from Real Families Heading See how Plumeo has transformed handwrit…" at bounding box center [511, 130] width 654 height 501
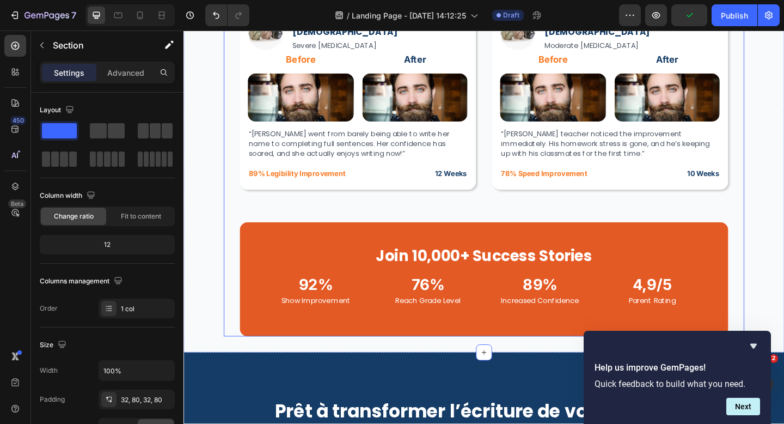
click at [375, 219] on div "Real Results from Real Families Heading See how Plumeo has transformed handwrit…" at bounding box center [511, 131] width 532 height 466
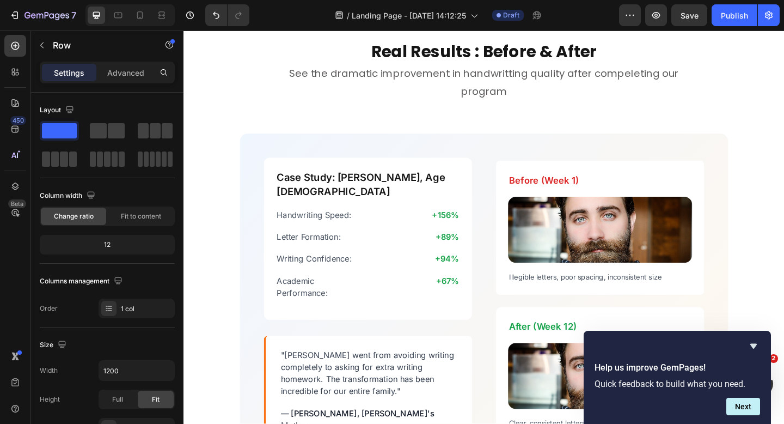
scroll to position [2033, 0]
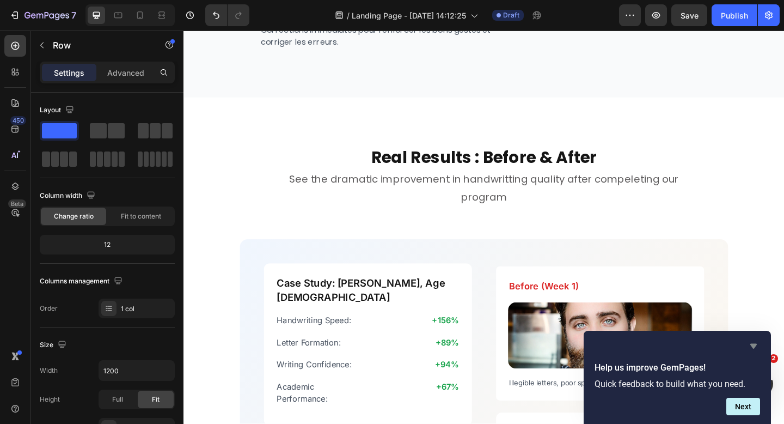
click at [755, 344] on icon "Hide survey" at bounding box center [754, 346] width 7 height 5
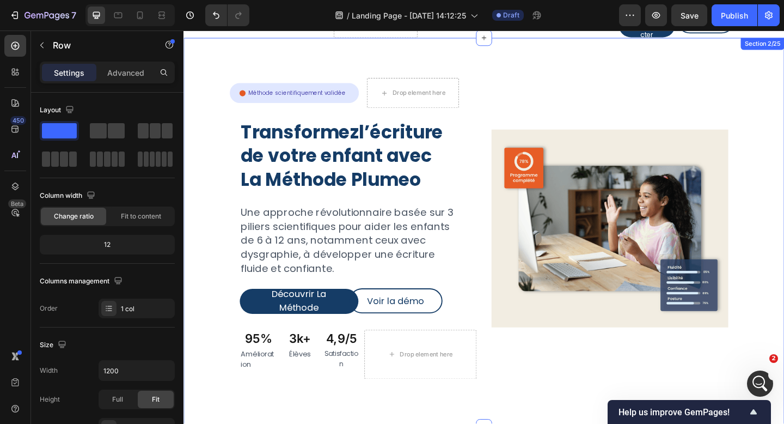
scroll to position [0, 0]
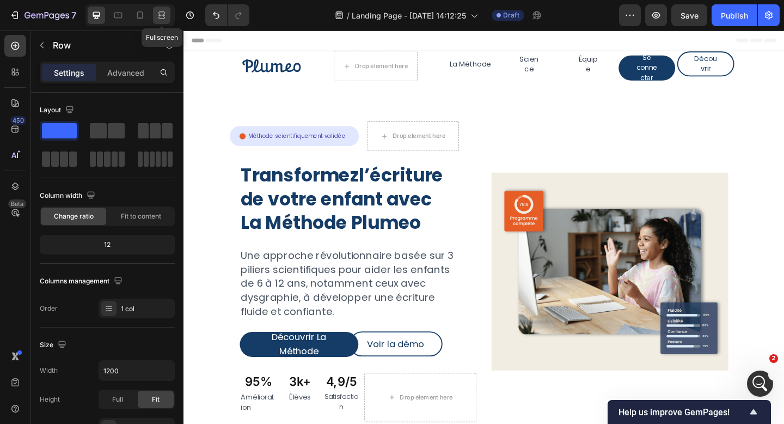
click at [158, 18] on icon at bounding box center [161, 15] width 11 height 11
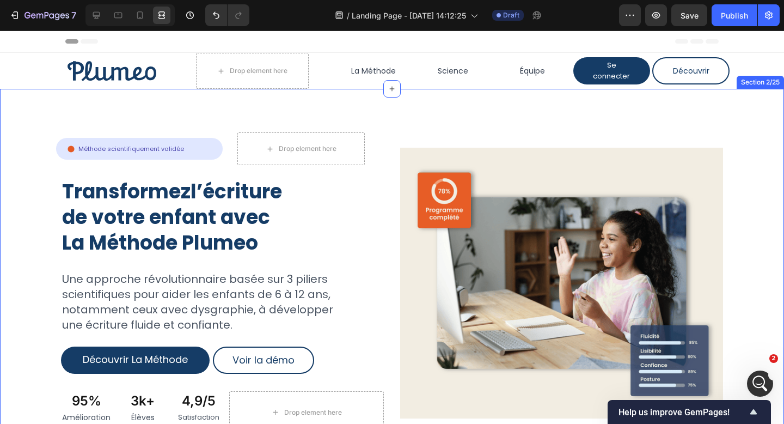
click at [384, 113] on div "Icon Méthode scientifiquement validée Text Block Row Row Drop element here Row …" at bounding box center [392, 287] width 784 height 397
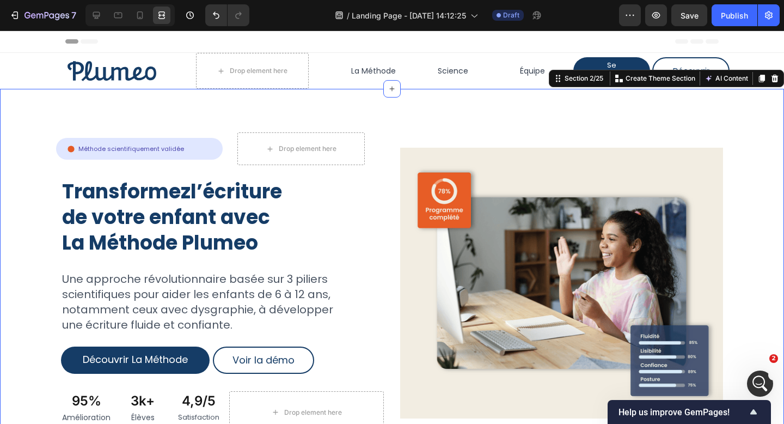
click at [383, 123] on div "Icon Méthode scientifiquement validée Text Block Row Row Drop element here Row …" at bounding box center [392, 287] width 784 height 397
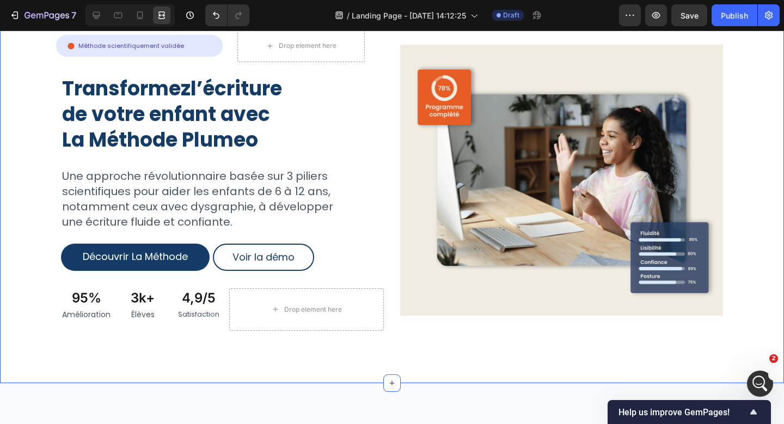
scroll to position [218, 0]
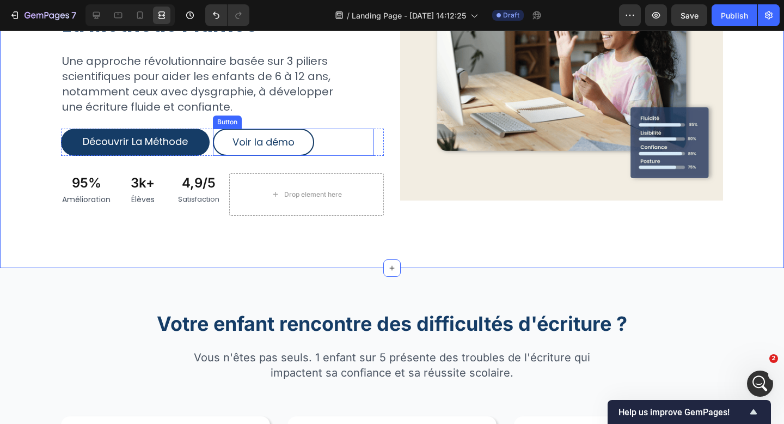
click at [319, 150] on div "Voir la démo Button" at bounding box center [294, 142] width 162 height 27
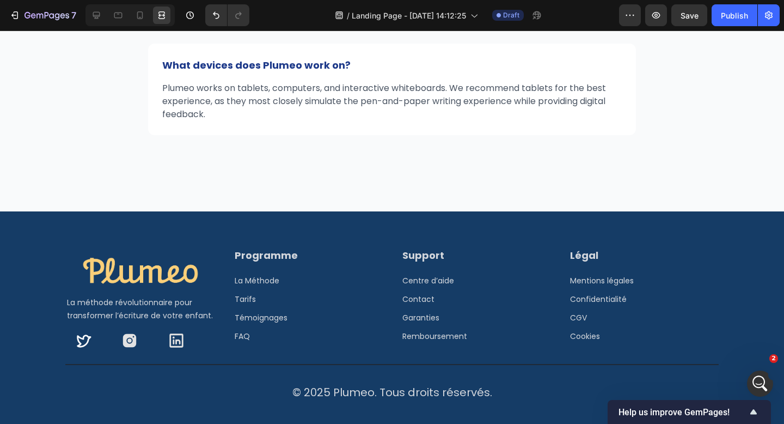
scroll to position [5415, 0]
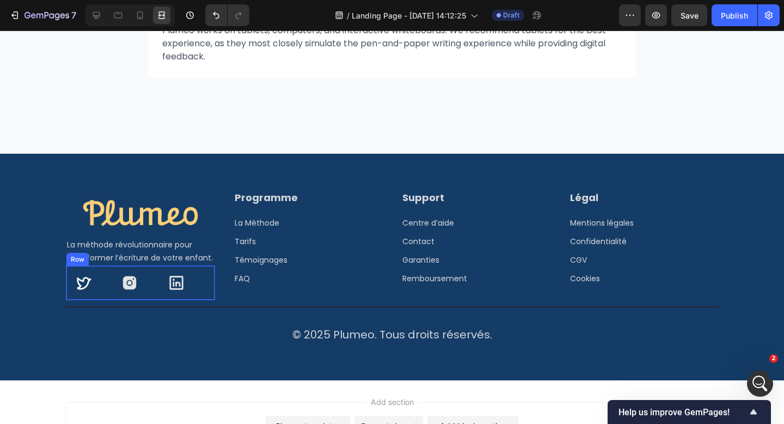
click at [71, 266] on div "Icon Icon Icon Row" at bounding box center [140, 283] width 148 height 34
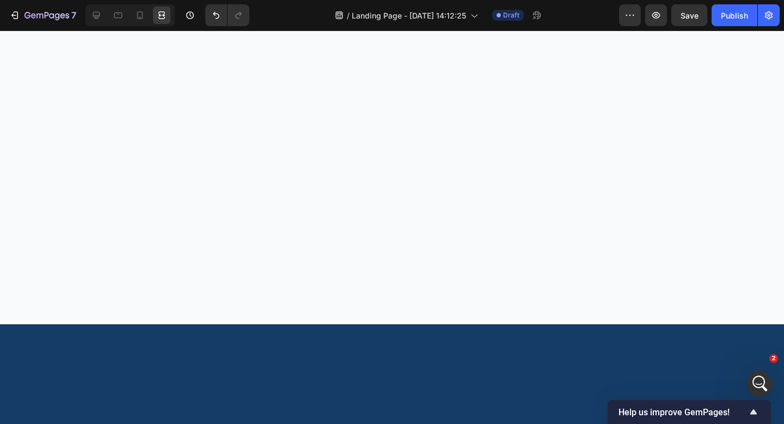
scroll to position [78, 0]
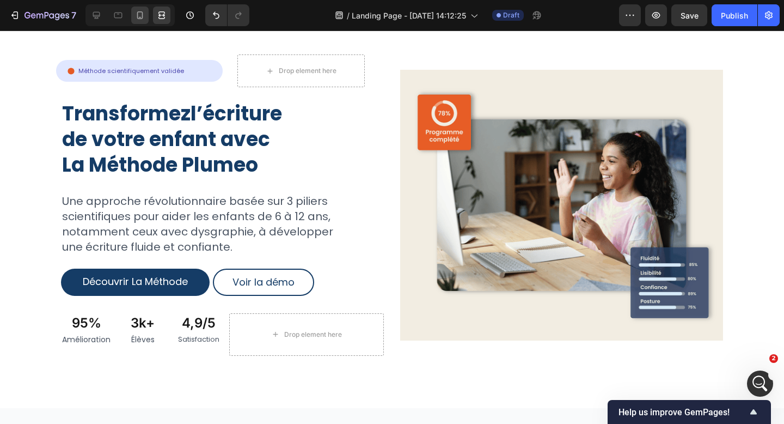
click at [144, 21] on div at bounding box center [139, 15] width 17 height 17
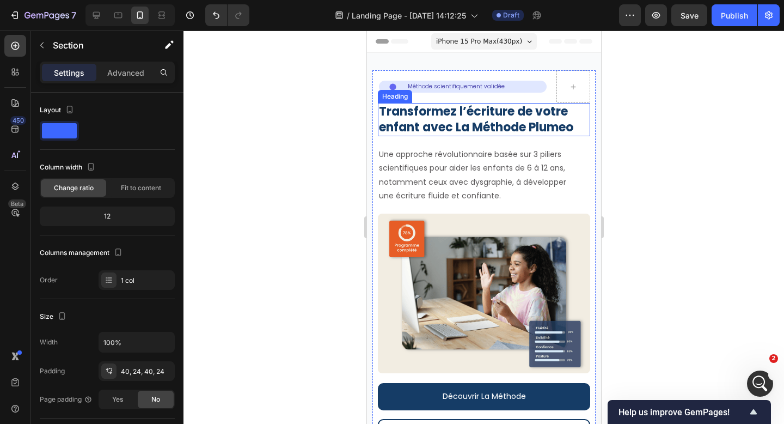
click at [532, 125] on h2 "Transformez l’écriture de votre enfant avec La Méthode Plumeo" at bounding box center [483, 119] width 212 height 33
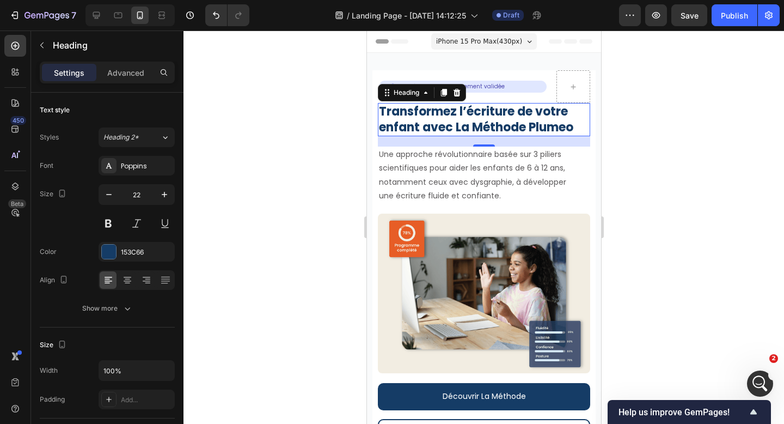
click at [102, 28] on div "7 Version history / Landing Page - Sep 23, 14:12:25 Draft Preview Save Publish" at bounding box center [392, 15] width 784 height 31
click at [100, 10] on icon at bounding box center [96, 15] width 11 height 11
type input "45"
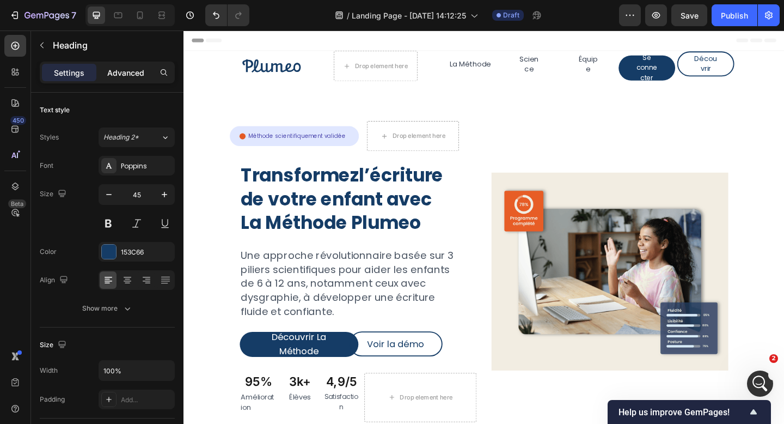
click at [135, 76] on p "Advanced" at bounding box center [125, 72] width 37 height 11
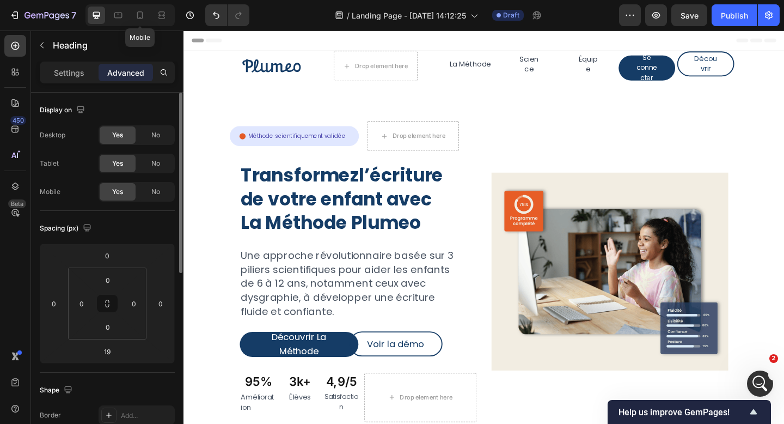
click at [143, 19] on icon at bounding box center [140, 15] width 11 height 11
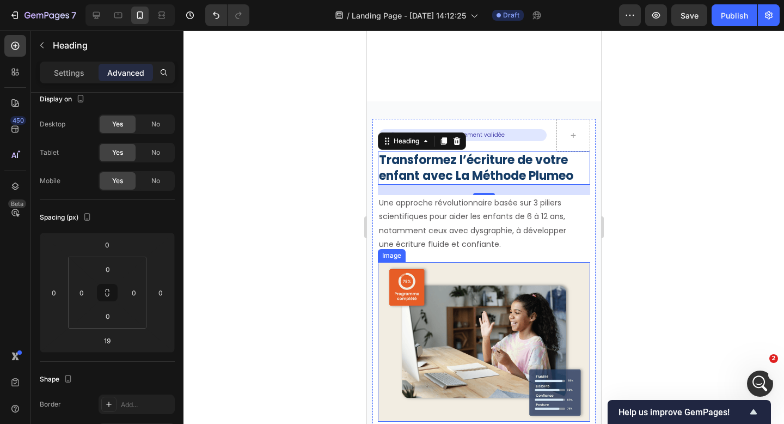
scroll to position [222, 0]
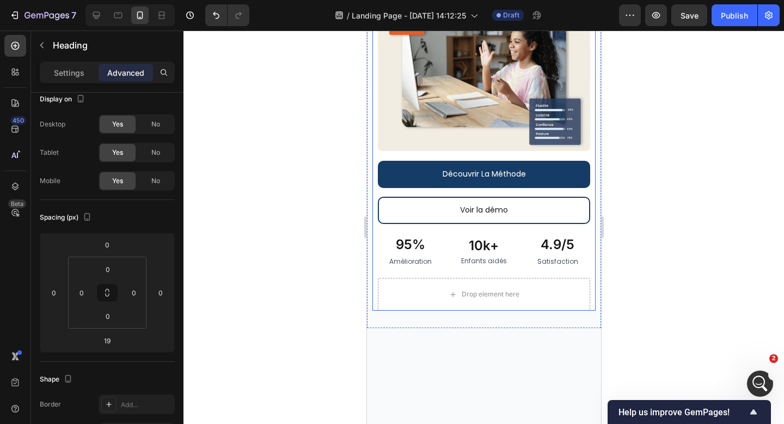
click at [373, 105] on div "Icon Méthode scientifiquement validée Text Block Row Row Row Transformez l’écri…" at bounding box center [483, 79] width 223 height 462
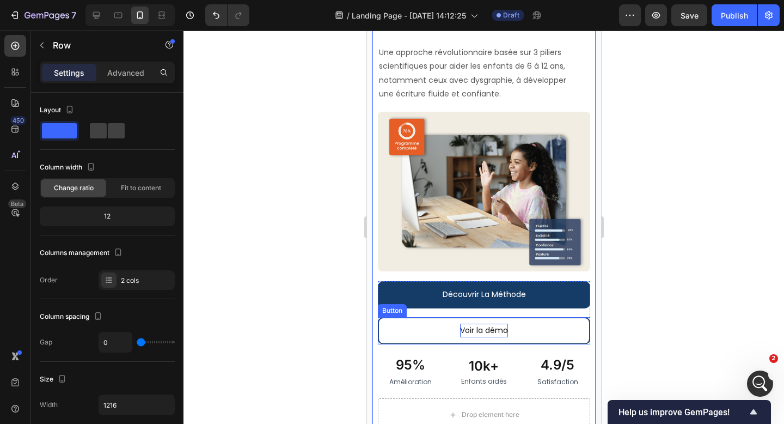
scroll to position [370, 0]
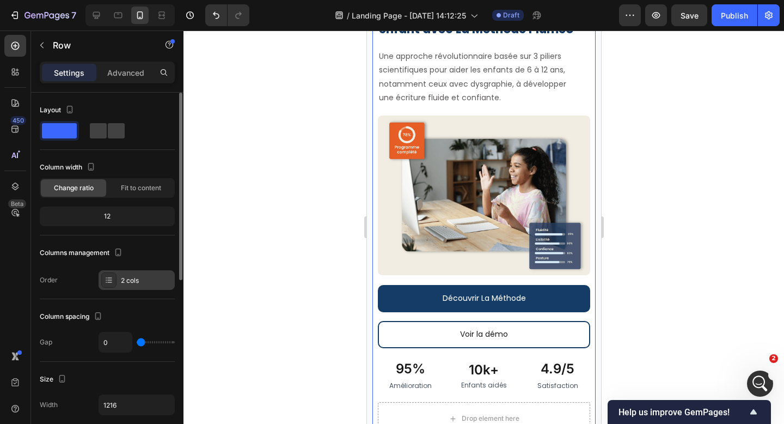
click at [159, 281] on div "2 cols" at bounding box center [146, 281] width 51 height 10
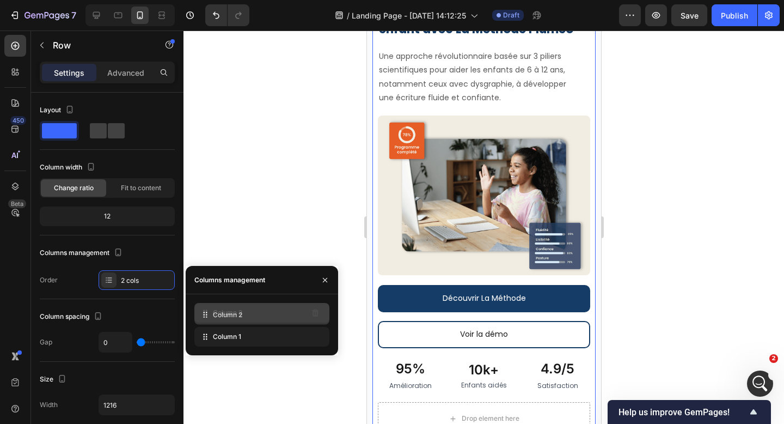
drag, startPoint x: 218, startPoint y: 339, endPoint x: 218, endPoint y: 317, distance: 21.8
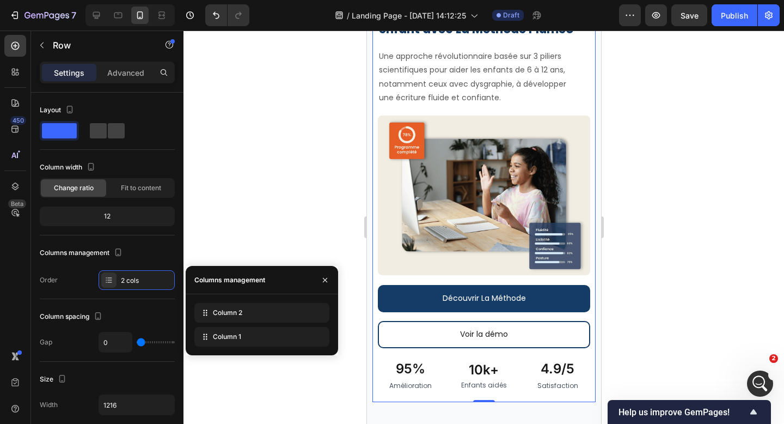
click at [302, 200] on div at bounding box center [484, 227] width 601 height 393
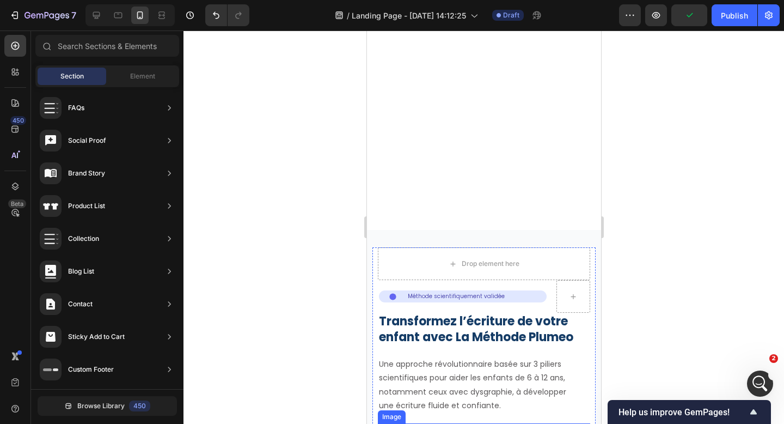
scroll to position [0, 0]
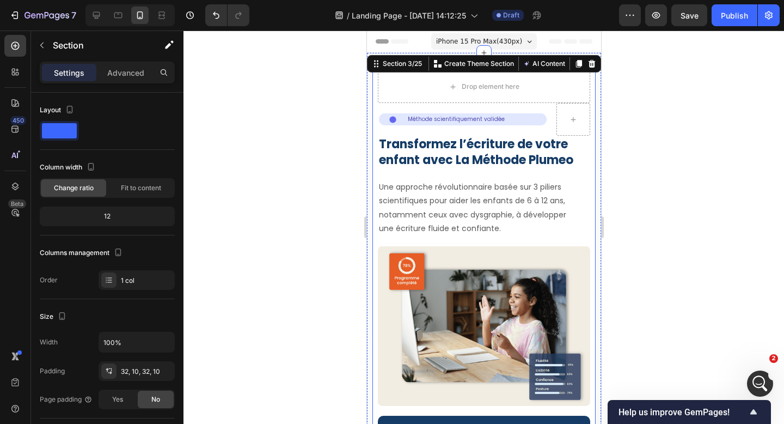
click at [375, 143] on div "Icon Méthode scientifiquement validée Text Block Row Row Row Transformez l’écri…" at bounding box center [483, 301] width 223 height 462
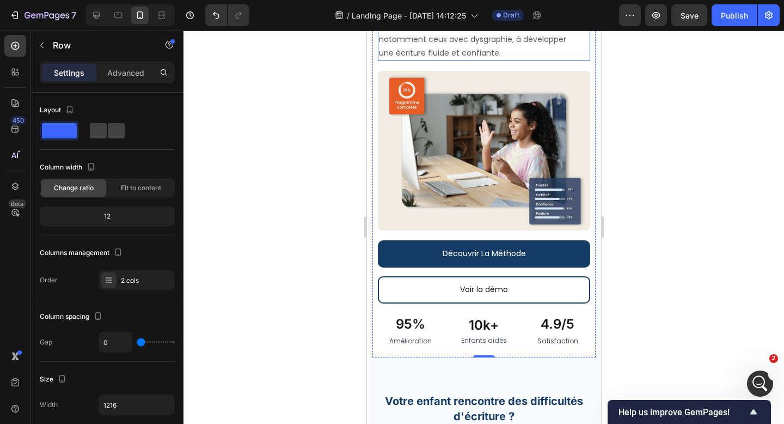
scroll to position [594, 0]
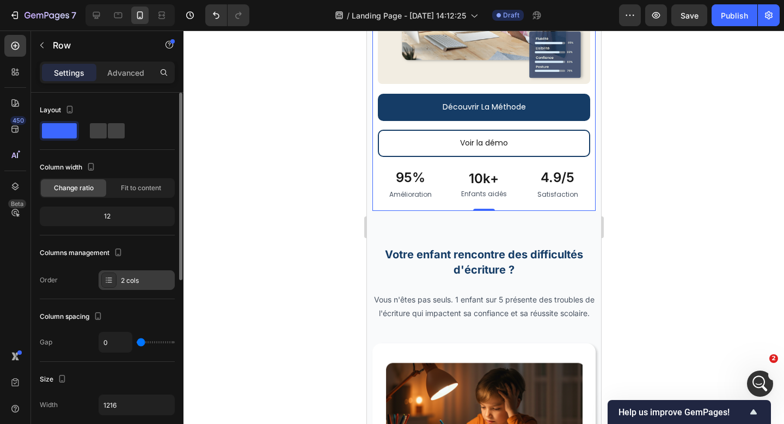
click at [131, 278] on div "2 cols" at bounding box center [146, 281] width 51 height 10
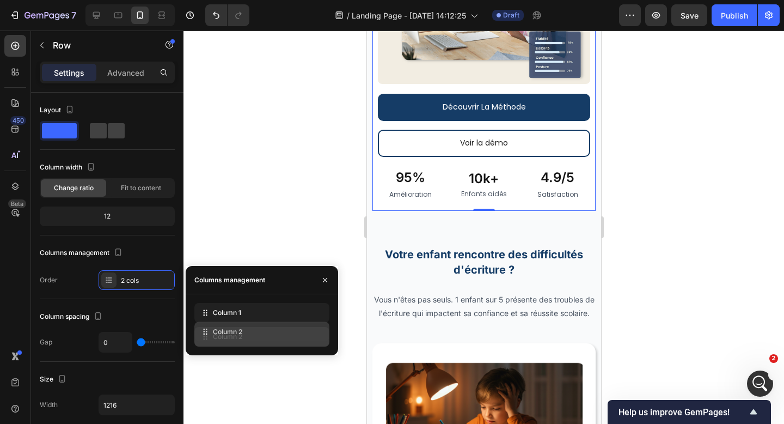
drag, startPoint x: 204, startPoint y: 314, endPoint x: 204, endPoint y: 333, distance: 18.5
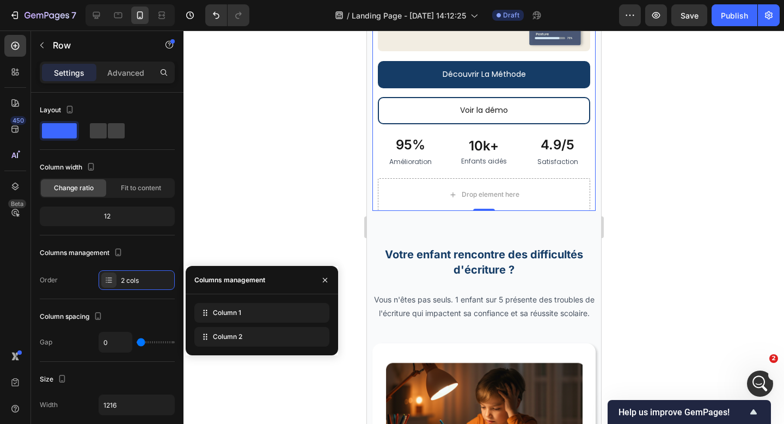
scroll to position [562, 0]
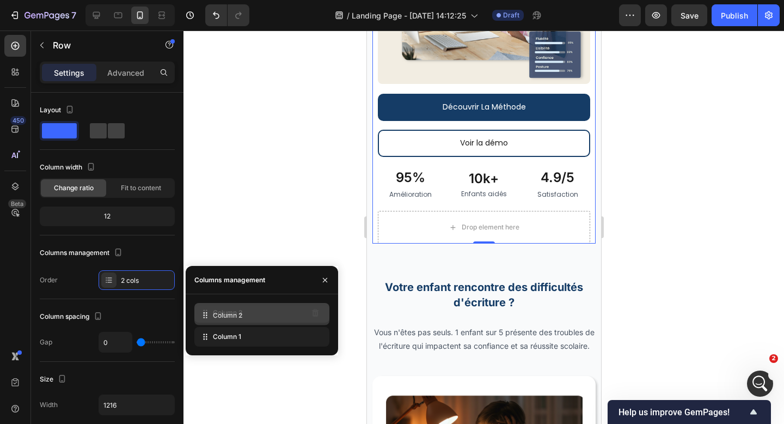
drag, startPoint x: 204, startPoint y: 333, endPoint x: 204, endPoint y: 311, distance: 21.8
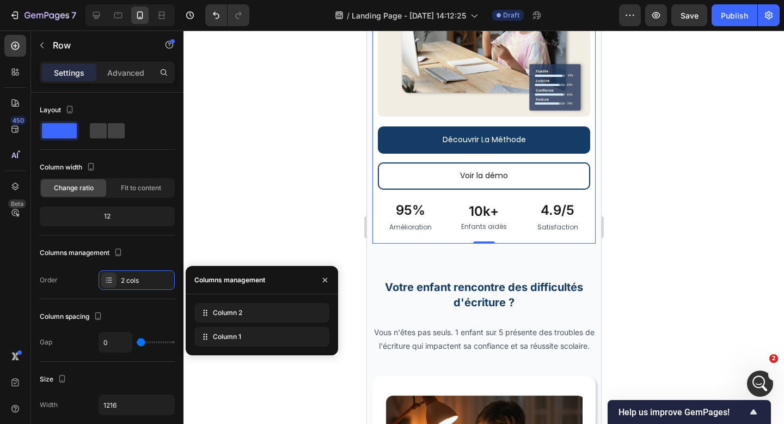
scroll to position [594, 0]
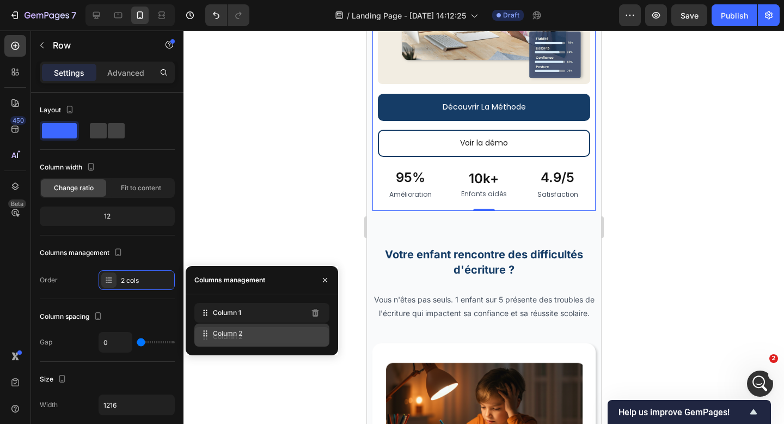
drag, startPoint x: 204, startPoint y: 311, endPoint x: 204, endPoint y: 332, distance: 20.7
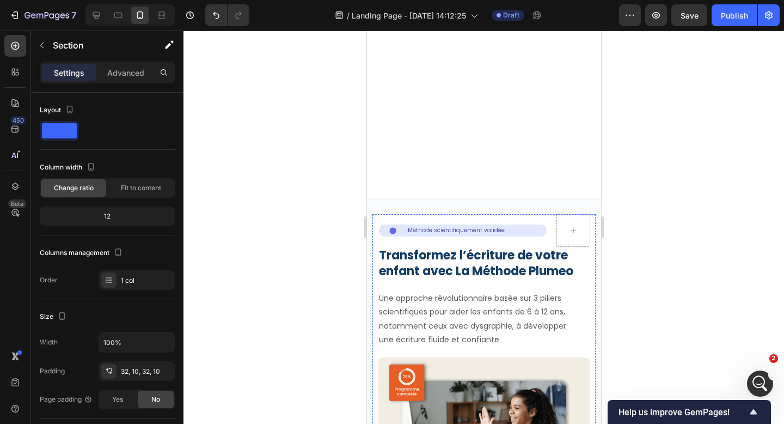
scroll to position [116, 0]
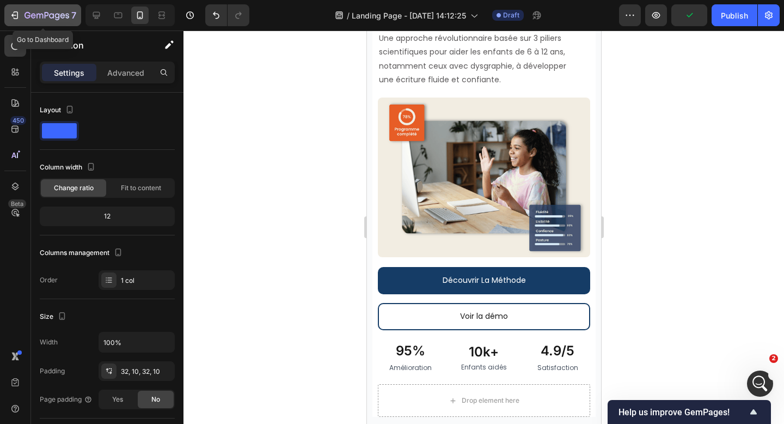
click at [48, 16] on icon "button" at bounding box center [47, 15] width 45 height 9
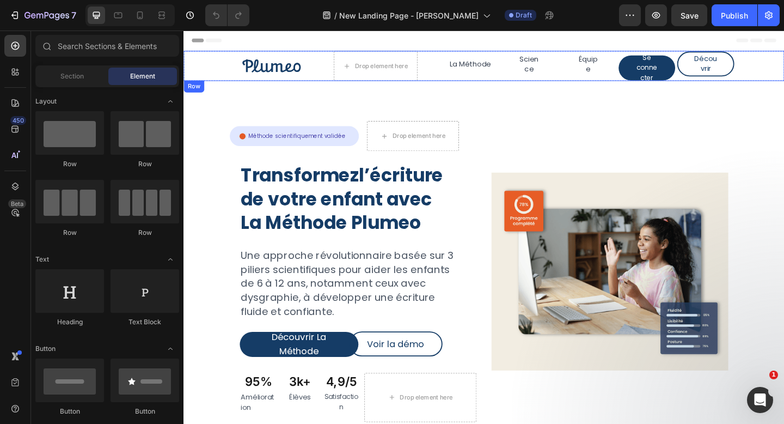
click at [191, 54] on div "Image" at bounding box center [252, 69] width 137 height 33
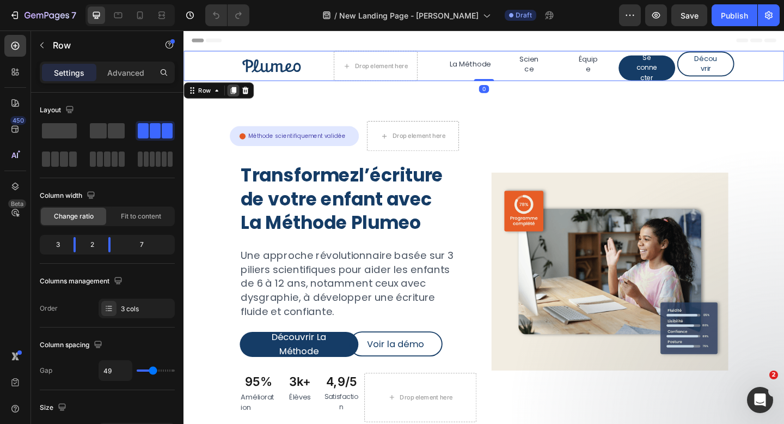
click at [237, 96] on icon at bounding box center [238, 96] width 6 height 8
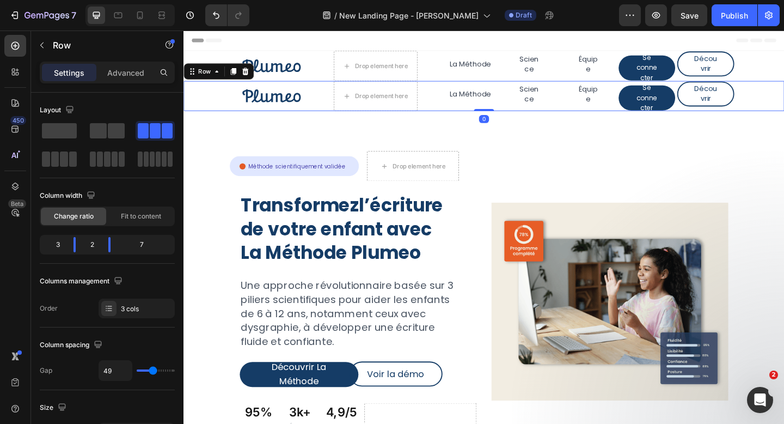
click at [216, 88] on div "Image" at bounding box center [252, 102] width 137 height 33
click at [476, 89] on link "La Méthode" at bounding box center [496, 99] width 62 height 27
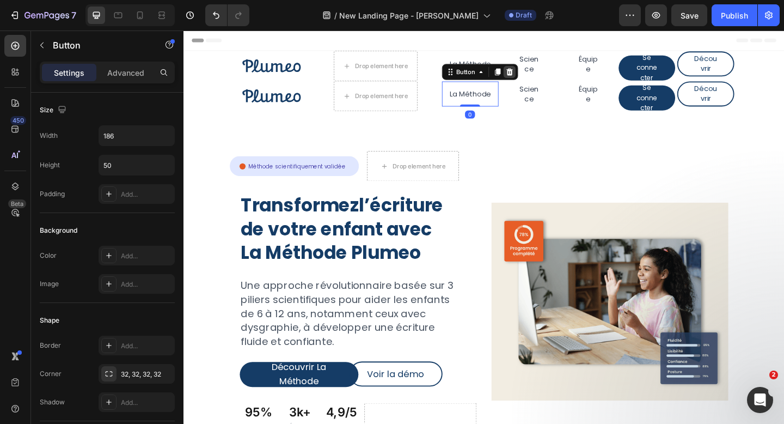
click at [535, 81] on div at bounding box center [538, 75] width 13 height 13
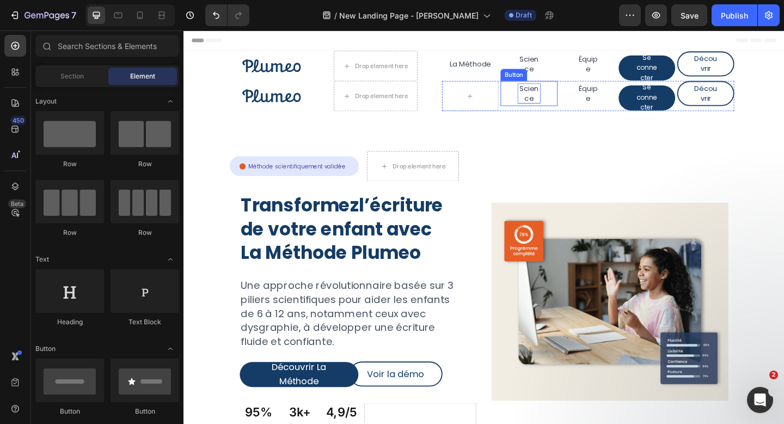
click at [556, 97] on p "Science" at bounding box center [559, 99] width 25 height 22
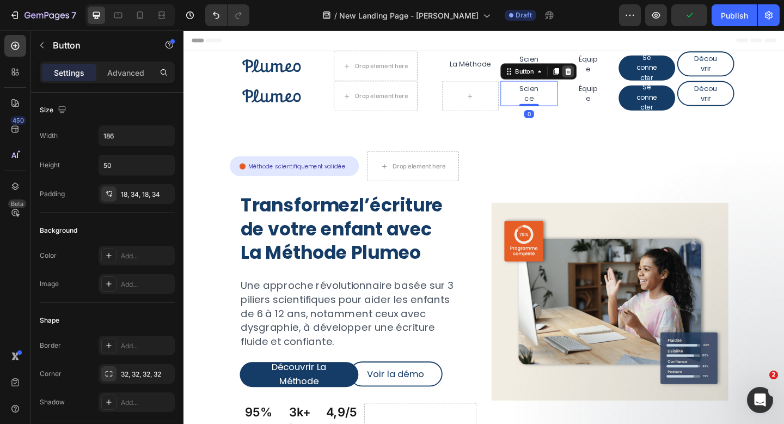
click at [603, 78] on icon at bounding box center [602, 75] width 7 height 8
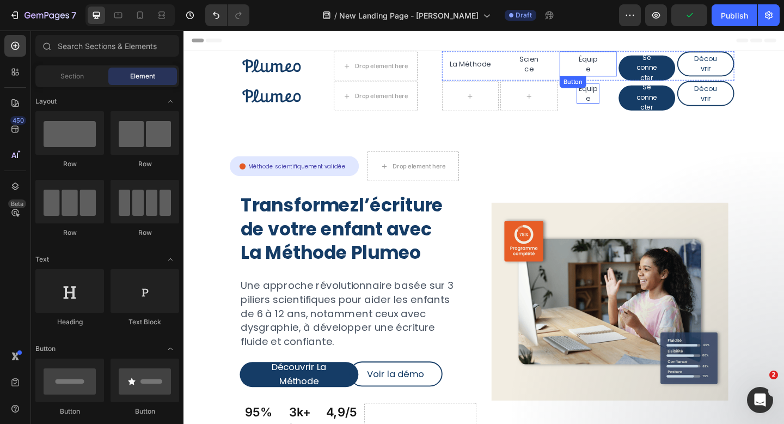
click at [617, 95] on p "Équipe" at bounding box center [623, 99] width 25 height 22
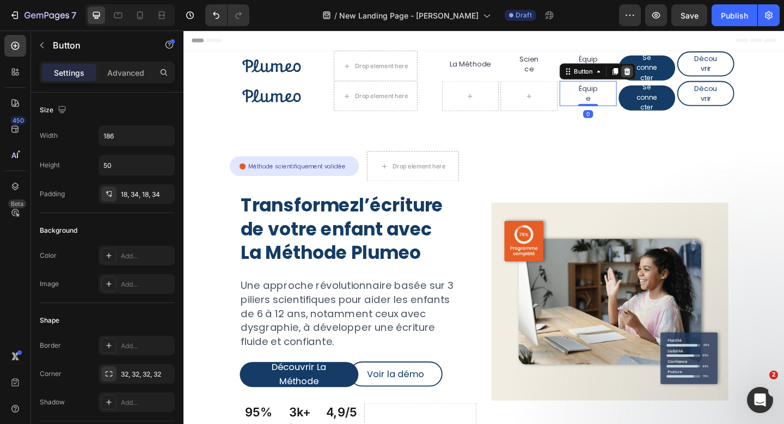
click at [661, 77] on div at bounding box center [666, 75] width 13 height 13
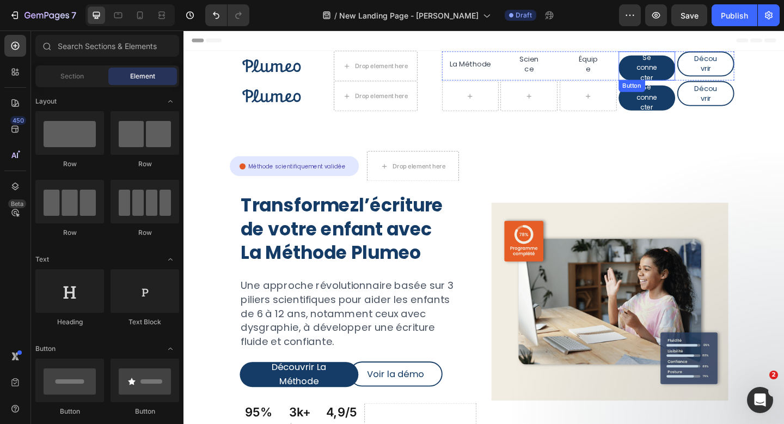
click at [668, 94] on div "Button" at bounding box center [671, 91] width 25 height 10
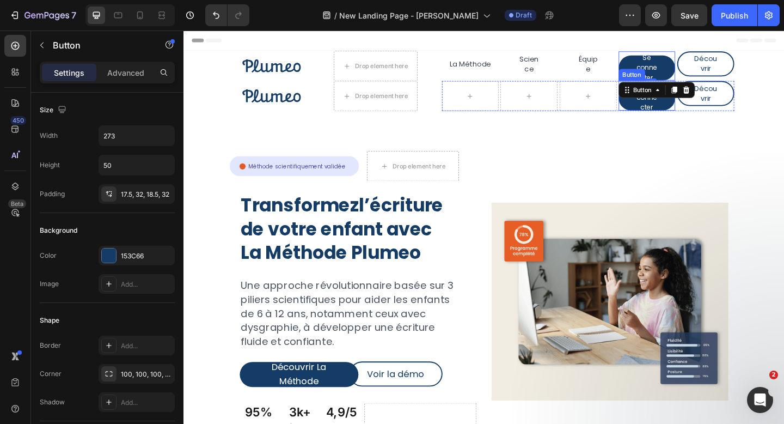
click at [662, 112] on link "Se connecter" at bounding box center [688, 103] width 62 height 27
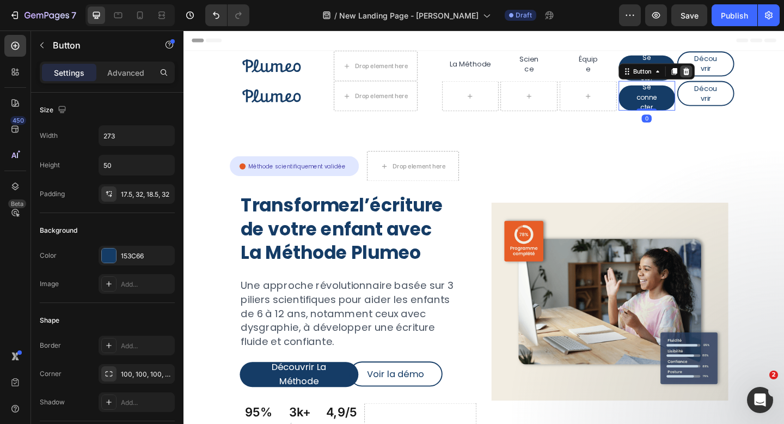
click at [728, 77] on icon at bounding box center [730, 75] width 9 height 9
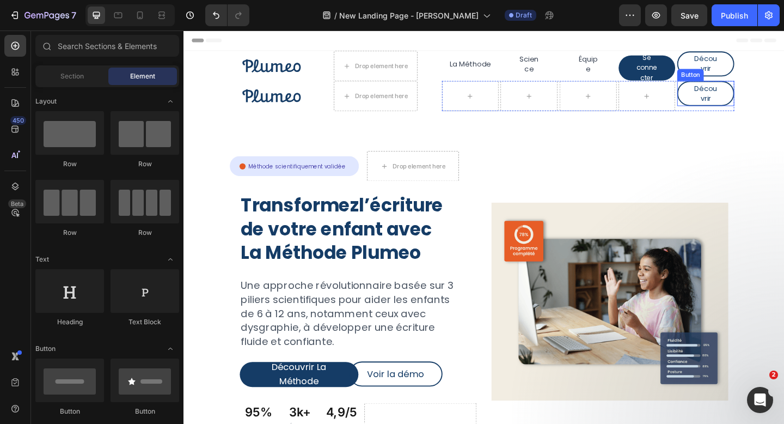
click at [729, 99] on button "Découvrir" at bounding box center [752, 99] width 62 height 27
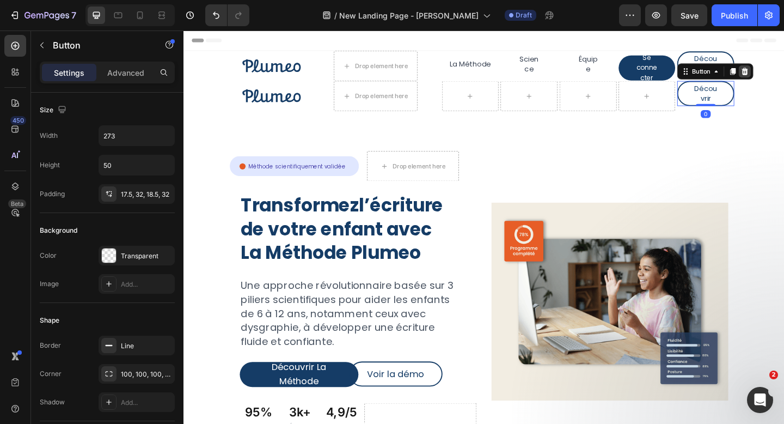
click at [784, 80] on div at bounding box center [794, 75] width 13 height 13
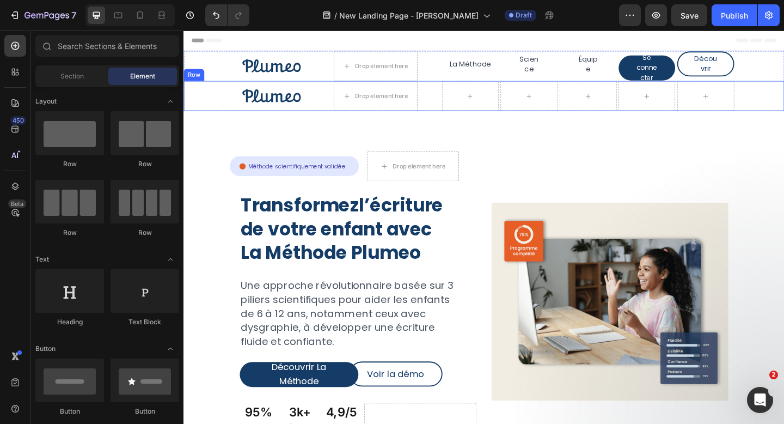
click at [213, 86] on div "Image" at bounding box center [252, 102] width 137 height 33
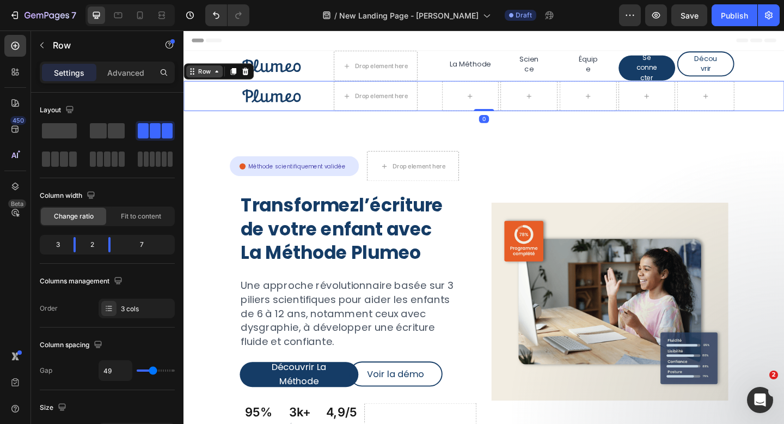
click at [202, 77] on div "Row" at bounding box center [206, 75] width 18 height 10
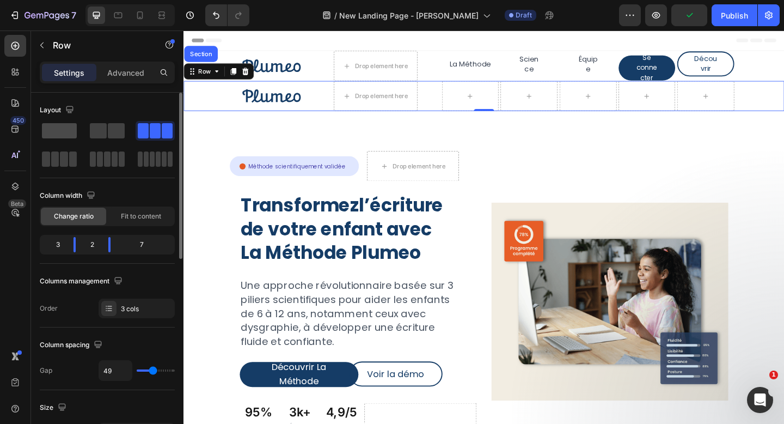
click at [70, 136] on span at bounding box center [59, 130] width 35 height 15
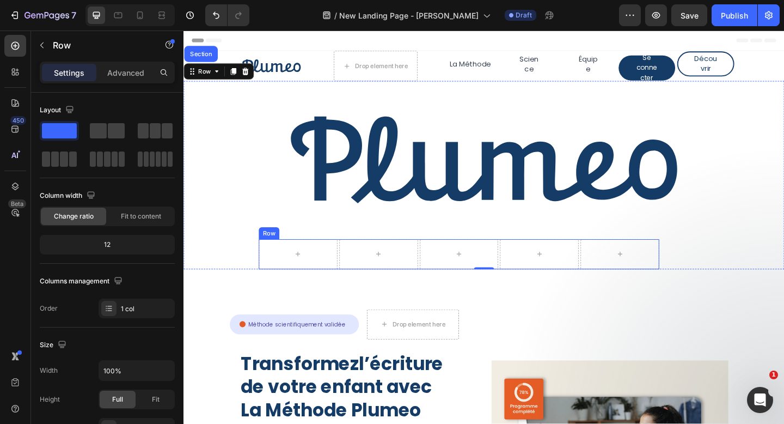
click at [279, 252] on div "Row" at bounding box center [276, 251] width 18 height 10
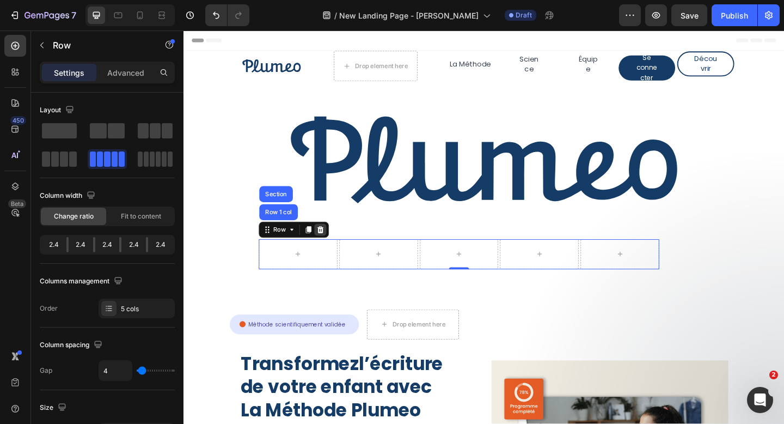
click at [331, 245] on icon at bounding box center [332, 247] width 7 height 8
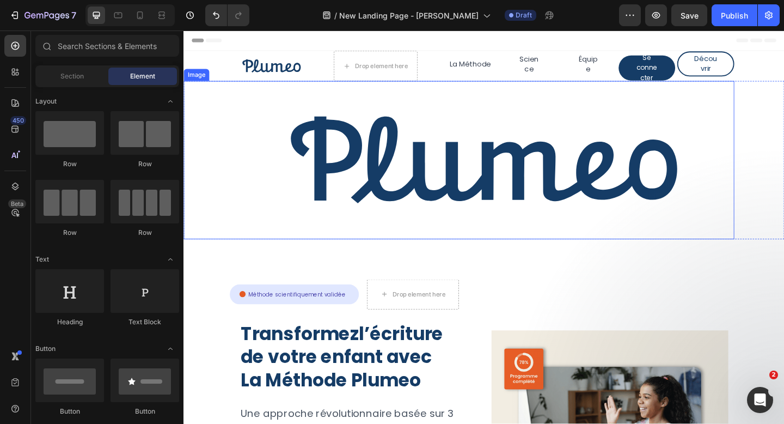
click at [388, 199] on img at bounding box center [510, 172] width 545 height 172
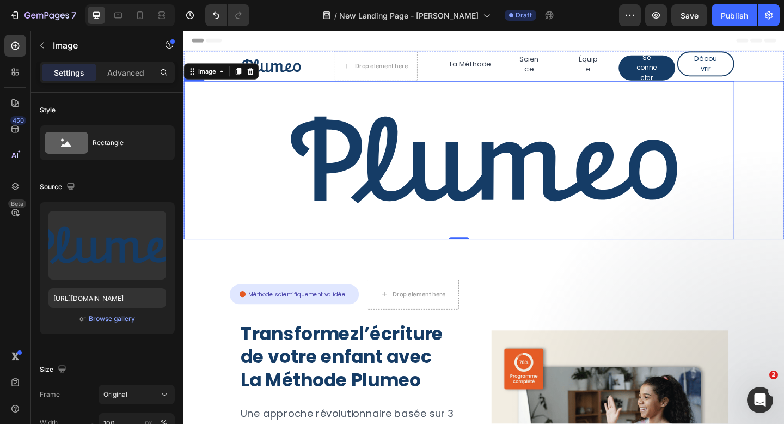
click at [784, 144] on div "Image 0 Row" at bounding box center [511, 172] width 654 height 172
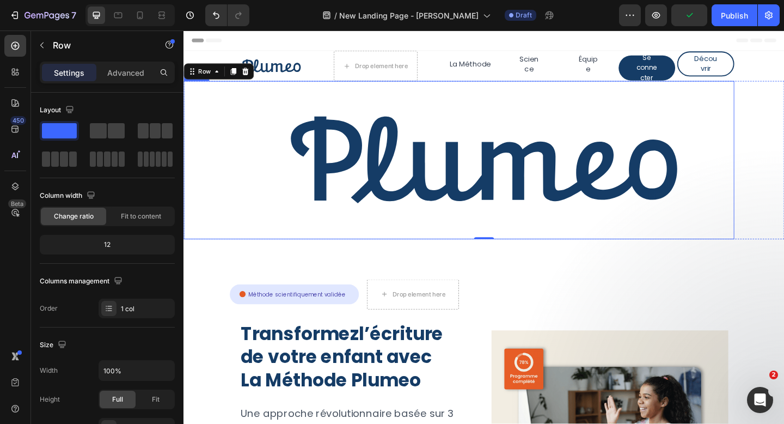
click at [342, 150] on img at bounding box center [510, 172] width 545 height 172
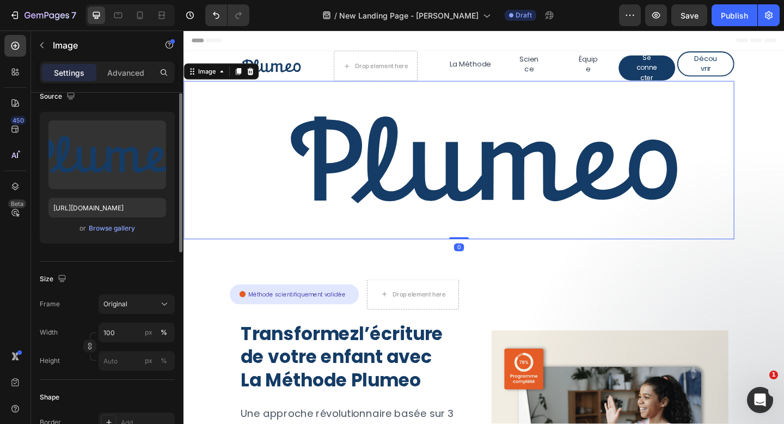
scroll to position [127, 0]
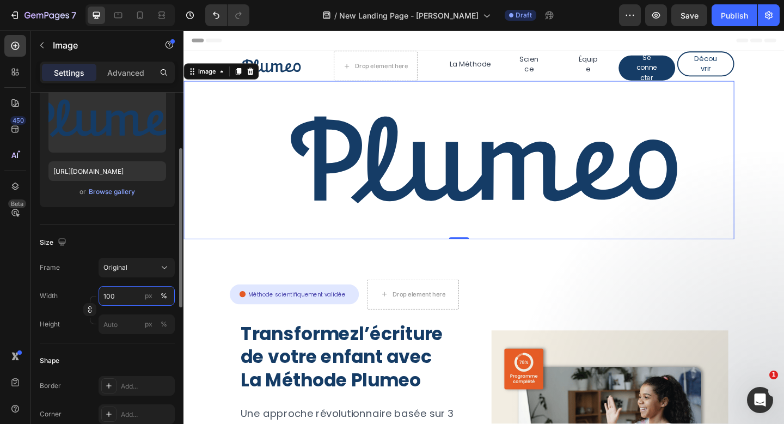
click at [123, 294] on input "100" at bounding box center [137, 296] width 76 height 20
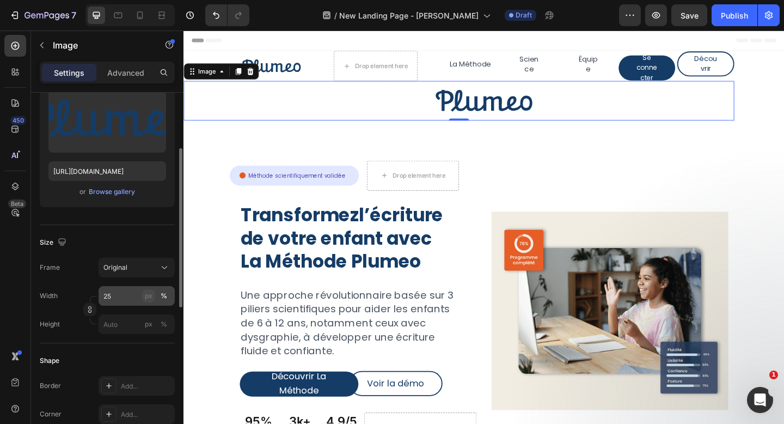
click at [153, 295] on button "px" at bounding box center [148, 295] width 13 height 13
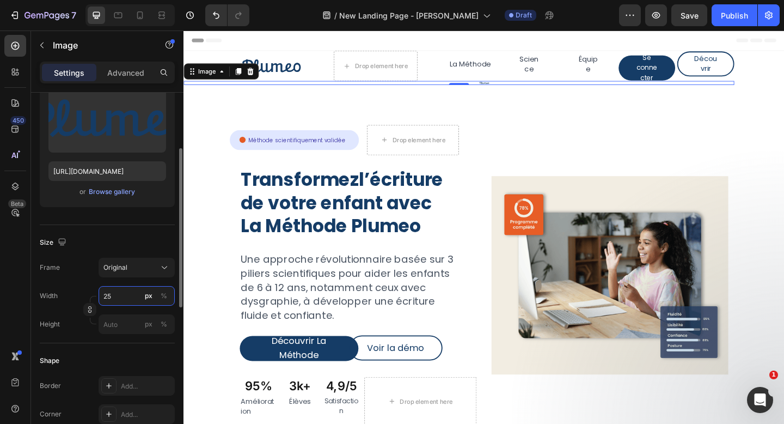
click at [133, 298] on input "25" at bounding box center [137, 296] width 76 height 20
type input "250"
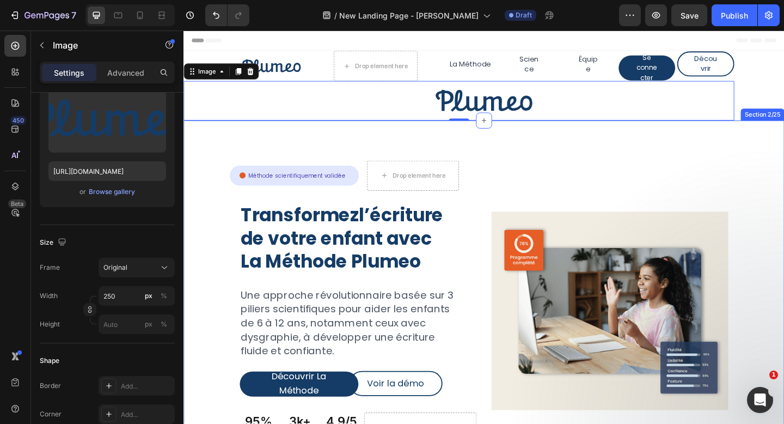
click at [784, 103] on div "Image 0 Row" at bounding box center [511, 107] width 654 height 43
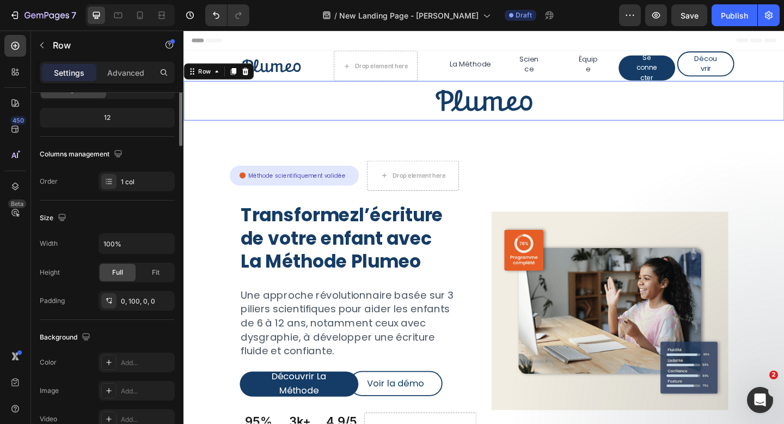
scroll to position [0, 0]
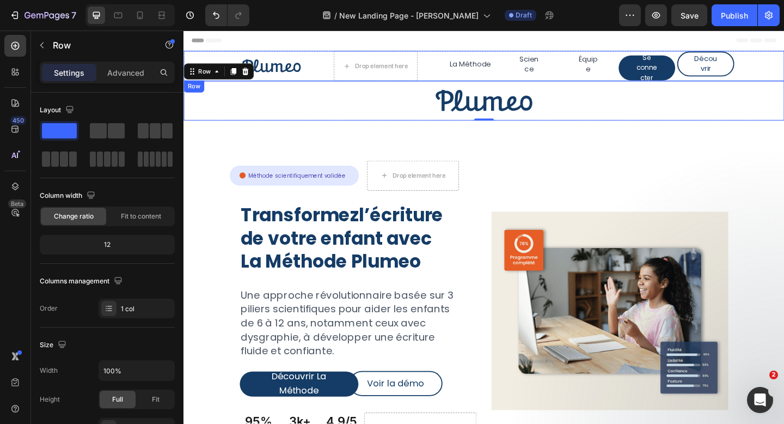
click at [784, 60] on div "Drop element here Image La Méthode Button Science Button Équipe Button Se conne…" at bounding box center [511, 69] width 654 height 33
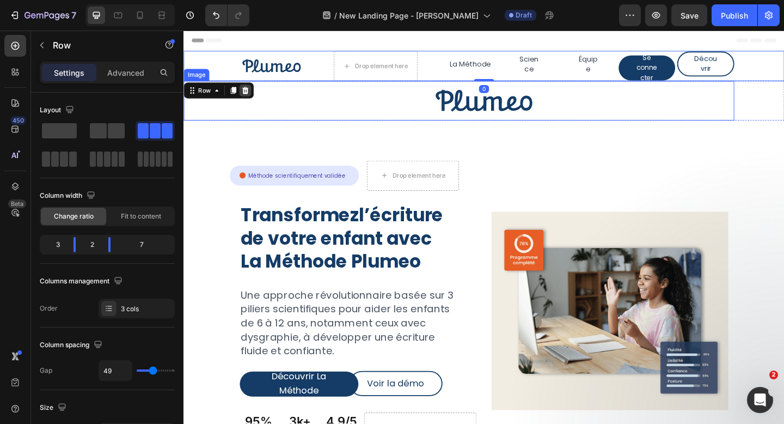
click at [254, 99] on icon at bounding box center [250, 96] width 9 height 9
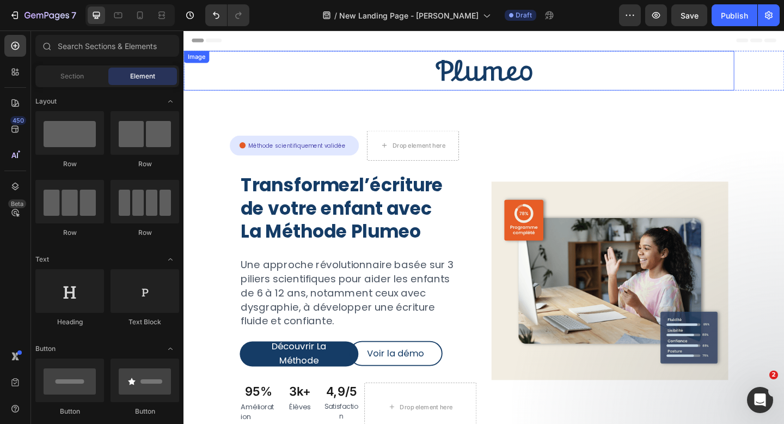
click at [478, 78] on img at bounding box center [510, 74] width 136 height 43
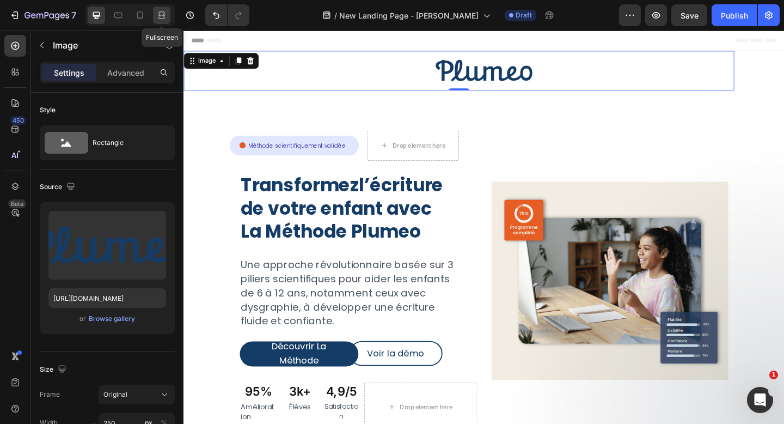
click at [165, 11] on icon at bounding box center [161, 15] width 11 height 11
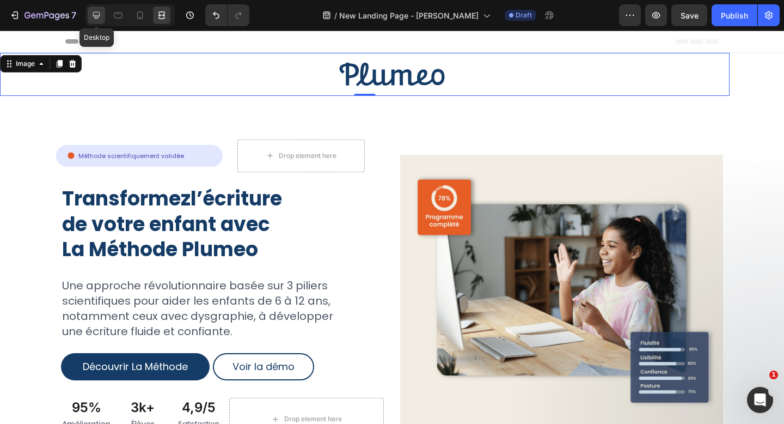
click at [102, 17] on icon at bounding box center [96, 15] width 11 height 11
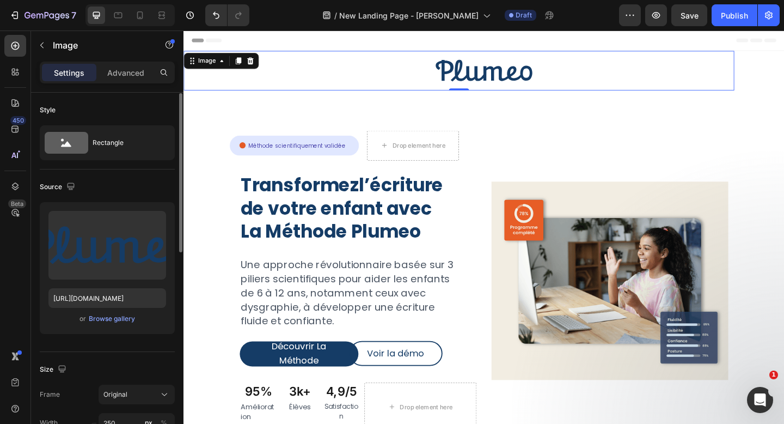
scroll to position [39, 0]
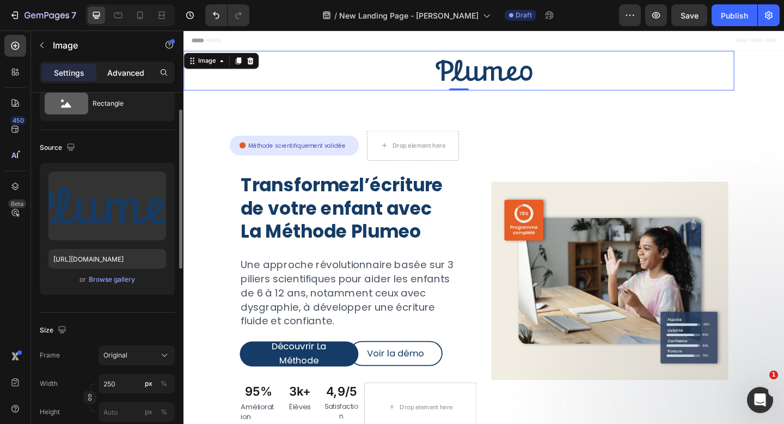
click at [141, 73] on p "Advanced" at bounding box center [125, 72] width 37 height 11
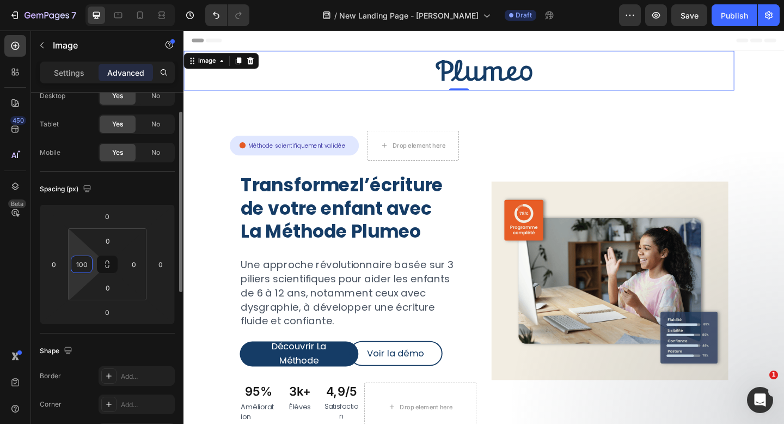
click at [89, 263] on input "100" at bounding box center [82, 264] width 16 height 16
type input "0"
click at [151, 185] on div "Spacing (px)" at bounding box center [107, 188] width 135 height 17
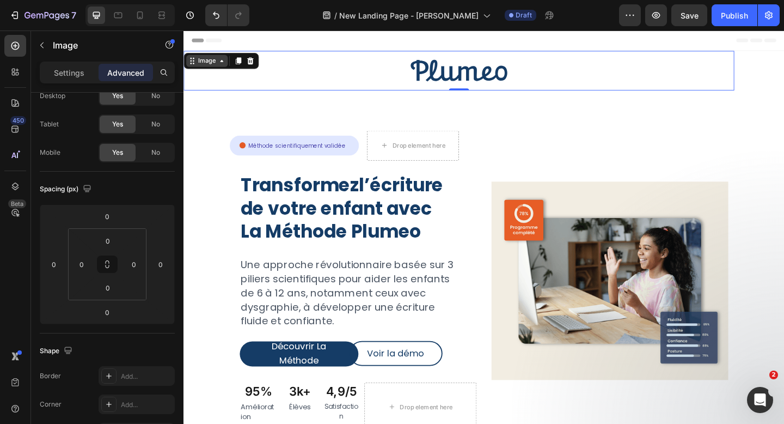
click at [218, 64] on div "Image" at bounding box center [208, 64] width 23 height 10
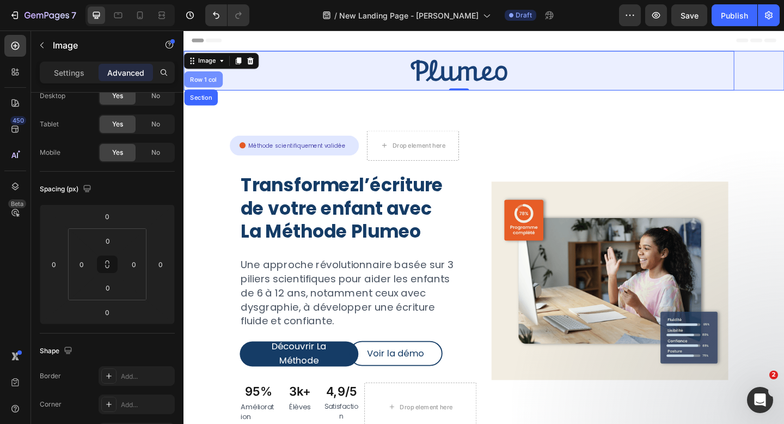
click at [212, 85] on div "Row 1 col" at bounding box center [204, 84] width 33 height 7
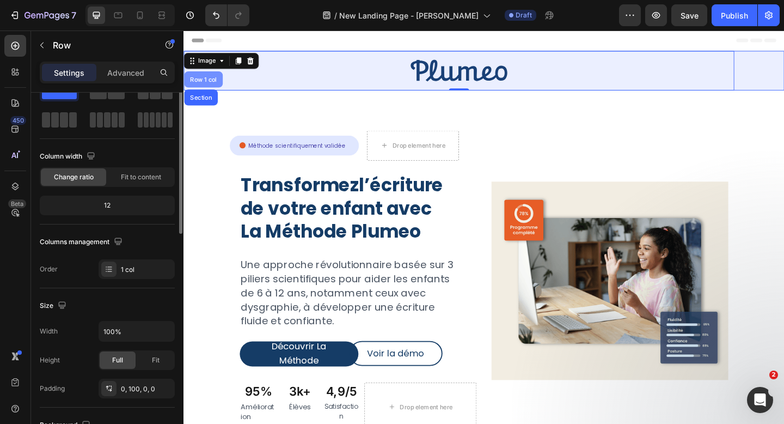
scroll to position [0, 0]
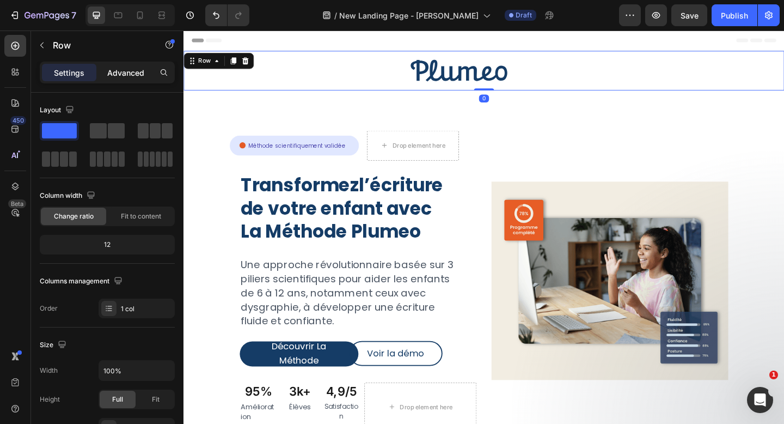
click at [126, 81] on div "Advanced" at bounding box center [126, 72] width 54 height 17
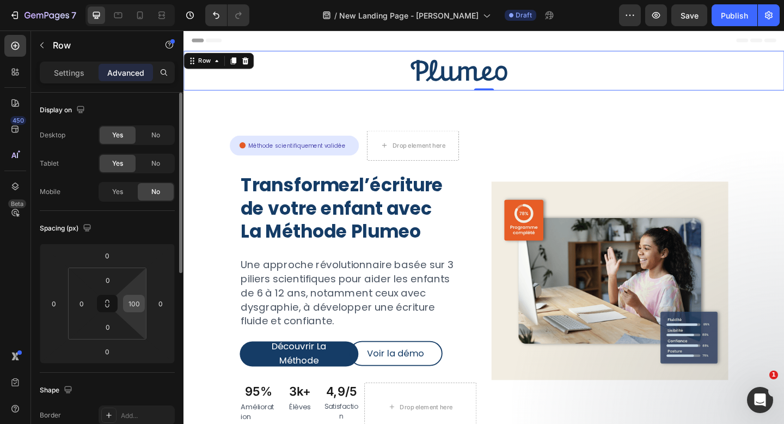
click at [137, 300] on input "100" at bounding box center [134, 303] width 16 height 16
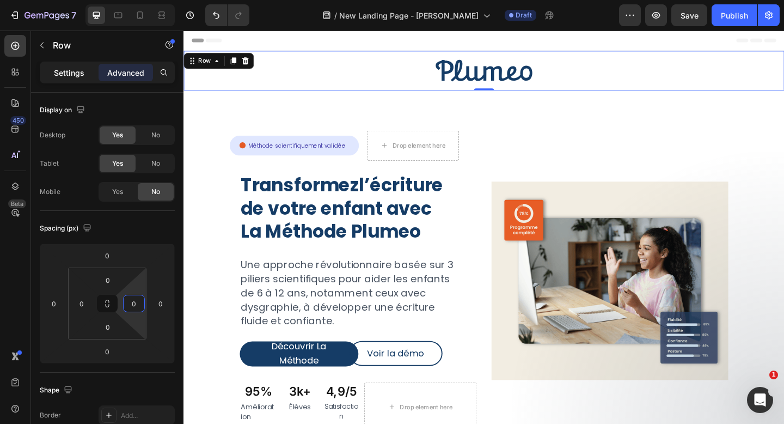
click at [66, 81] on div "Settings" at bounding box center [69, 72] width 54 height 17
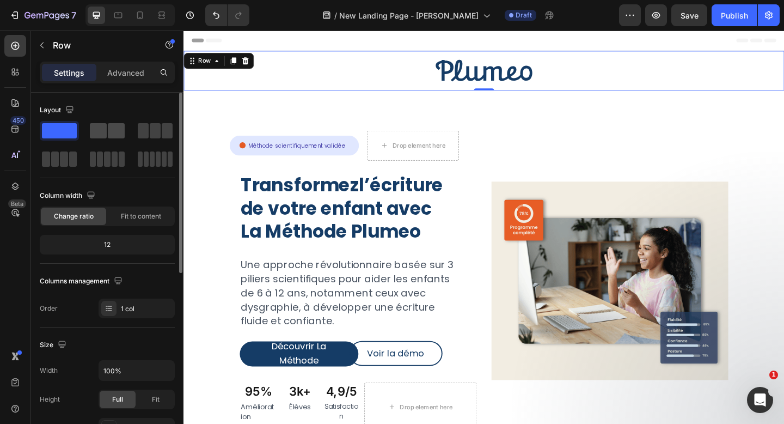
click at [105, 132] on span at bounding box center [98, 130] width 17 height 15
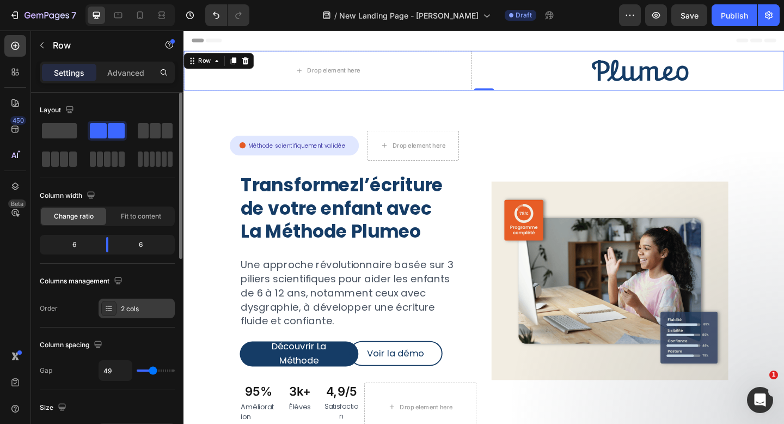
click at [135, 304] on div "2 cols" at bounding box center [146, 309] width 51 height 10
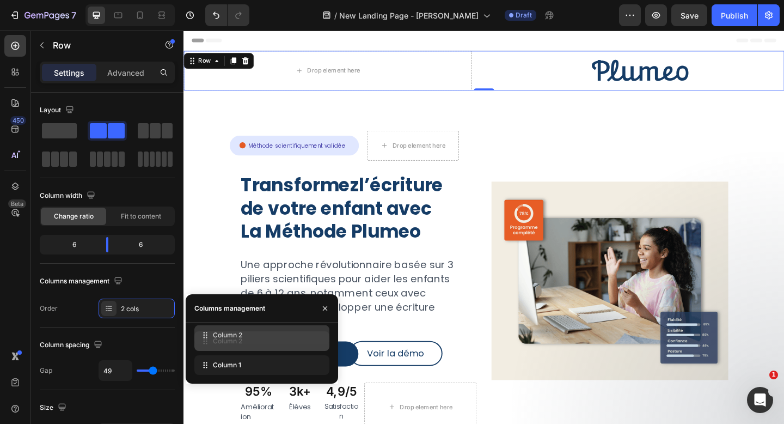
drag, startPoint x: 225, startPoint y: 363, endPoint x: 225, endPoint y: 332, distance: 30.5
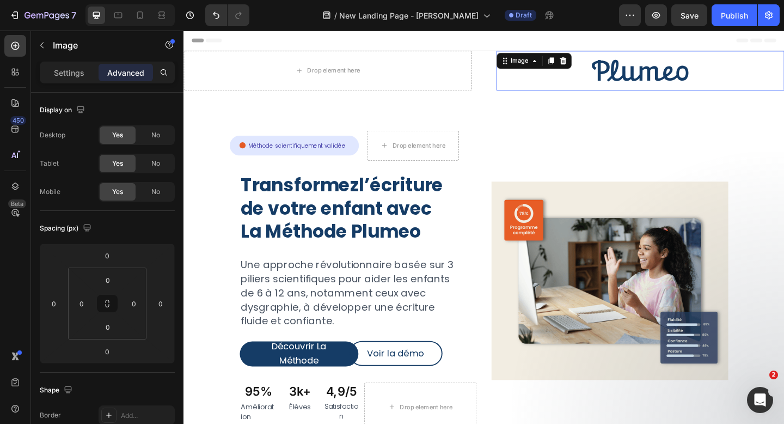
click at [598, 77] on div at bounding box center [681, 74] width 314 height 43
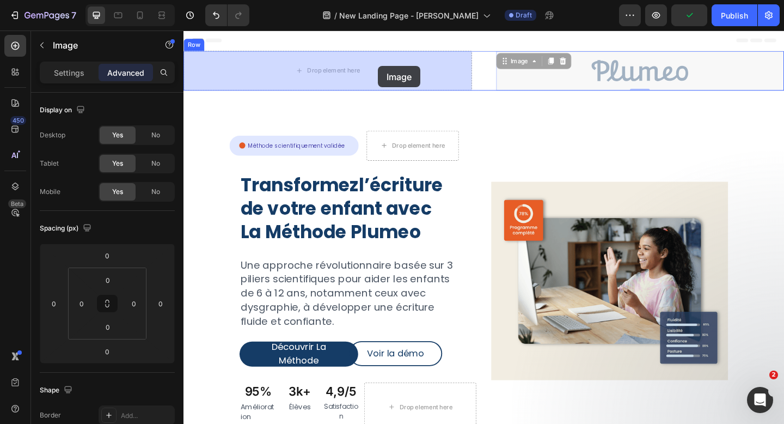
drag, startPoint x: 663, startPoint y: 74, endPoint x: 395, endPoint y: 69, distance: 268.0
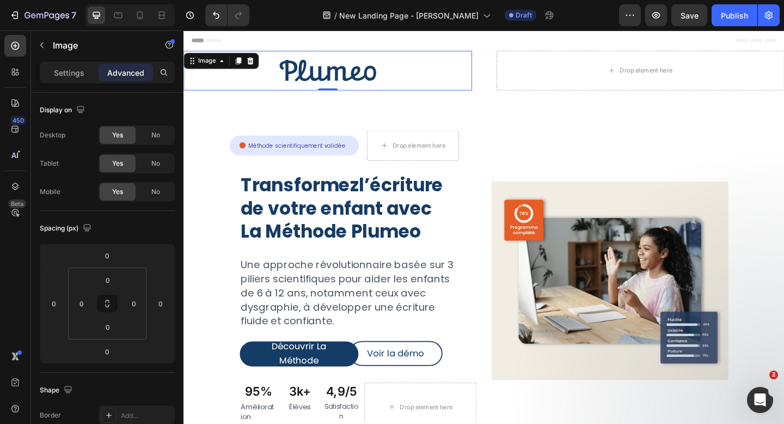
click at [352, 69] on img at bounding box center [340, 74] width 136 height 43
click at [80, 67] on p "Settings" at bounding box center [69, 72] width 31 height 11
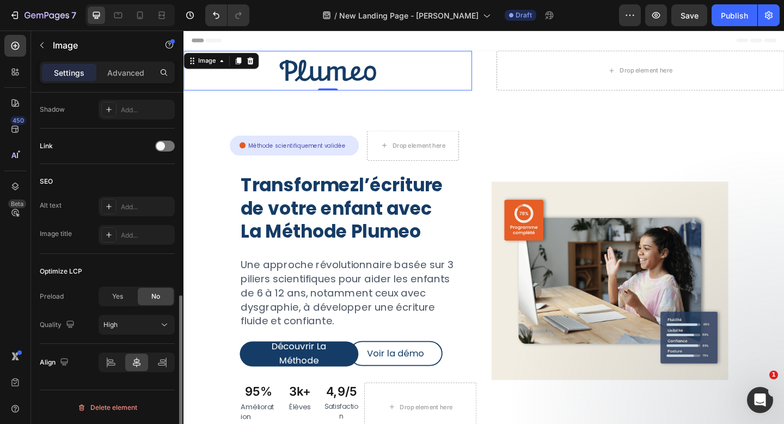
scroll to position [460, 0]
click at [118, 363] on div at bounding box center [111, 361] width 23 height 17
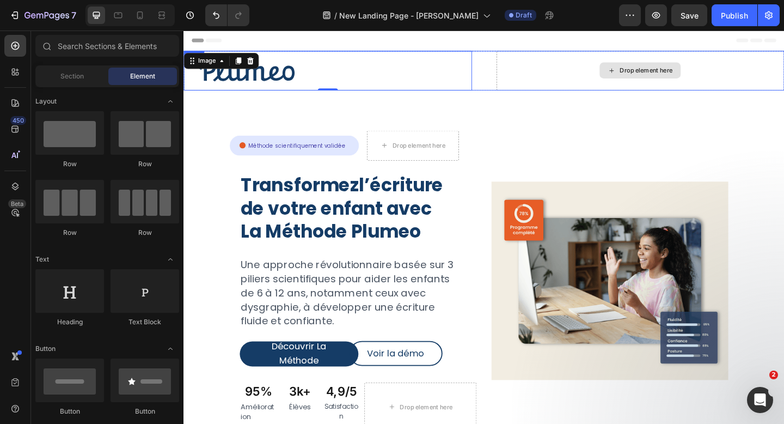
click at [649, 68] on div "Drop element here" at bounding box center [680, 73] width 88 height 17
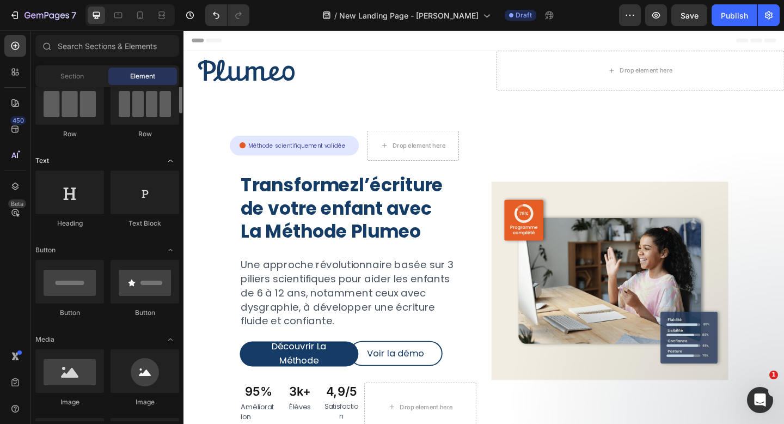
scroll to position [115, 0]
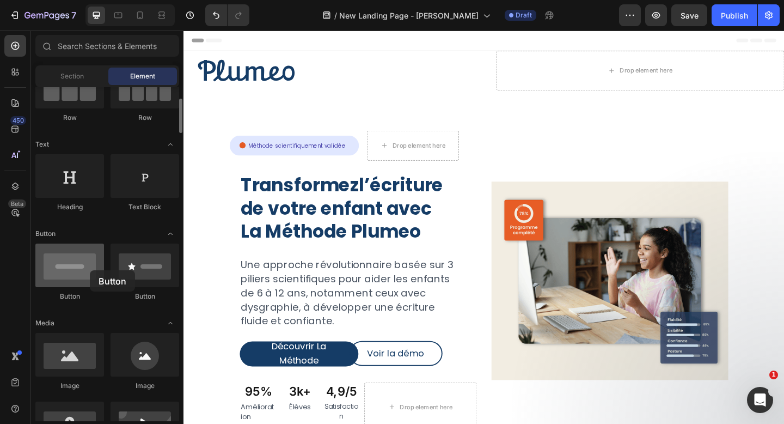
click at [90, 270] on div at bounding box center [69, 265] width 69 height 44
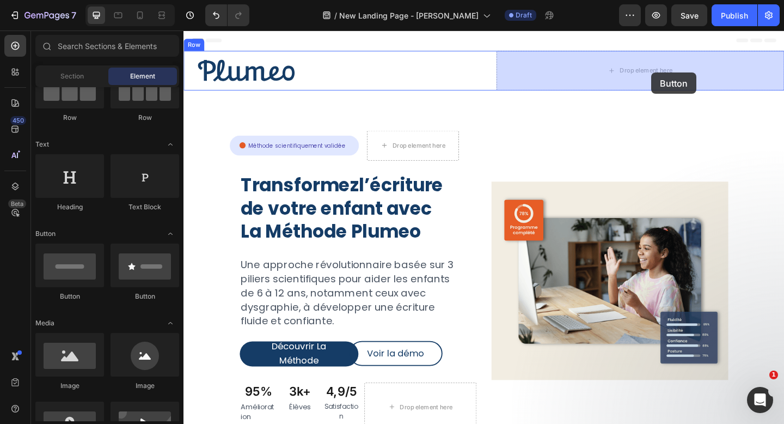
drag, startPoint x: 248, startPoint y: 300, endPoint x: 693, endPoint y: 76, distance: 498.1
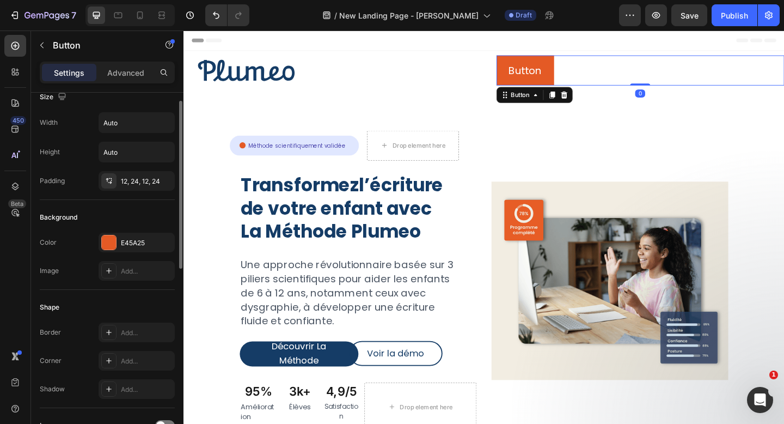
scroll to position [15, 0]
click at [149, 241] on div "E45A25" at bounding box center [137, 241] width 32 height 10
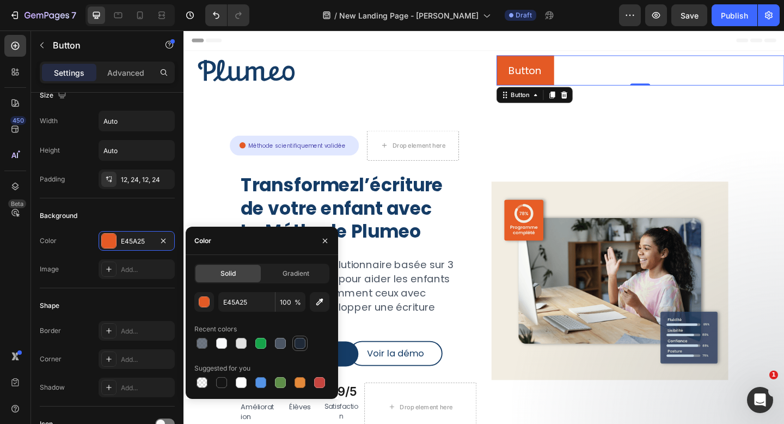
click at [301, 346] on div at bounding box center [300, 343] width 11 height 11
type input "1F2937"
click at [359, 382] on button "Découvrir La Méthode" at bounding box center [309, 382] width 129 height 27
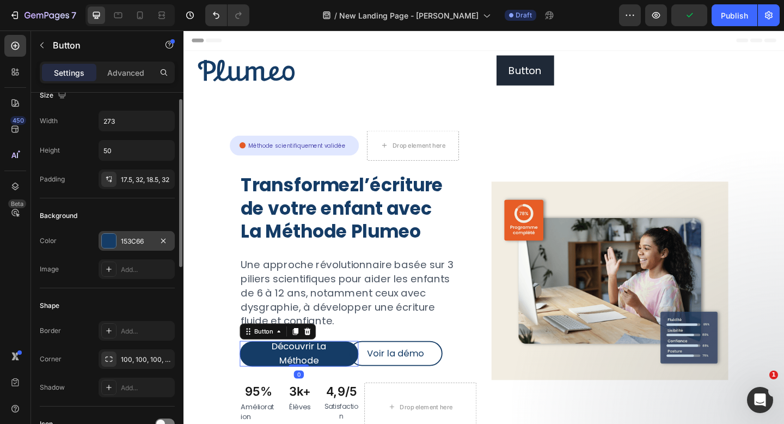
click at [143, 242] on div "153C66" at bounding box center [137, 241] width 32 height 10
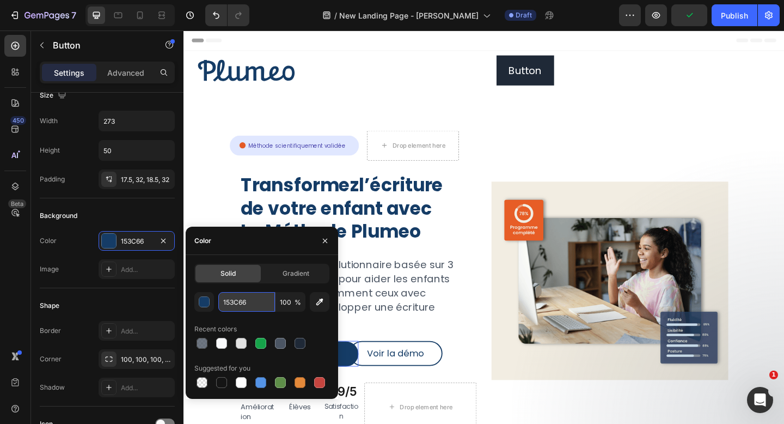
click at [231, 298] on input "153C66" at bounding box center [246, 302] width 57 height 20
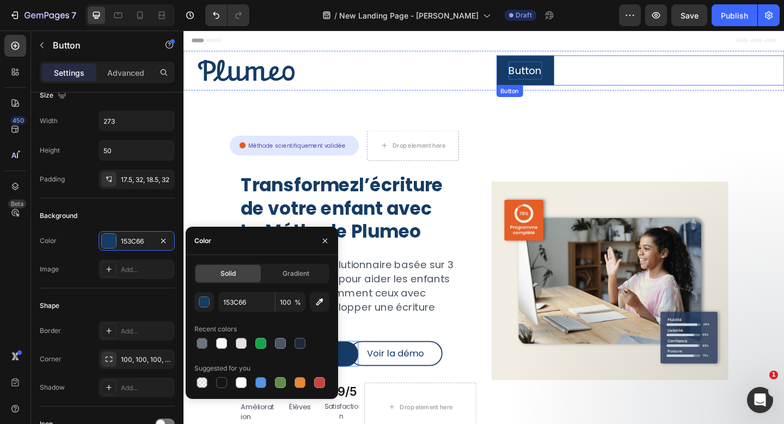
click at [566, 77] on p "Button" at bounding box center [555, 74] width 36 height 20
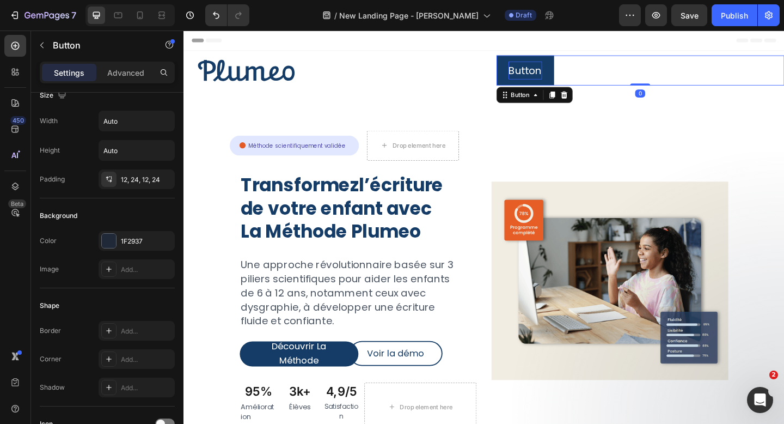
click at [558, 75] on p "Button" at bounding box center [555, 74] width 36 height 20
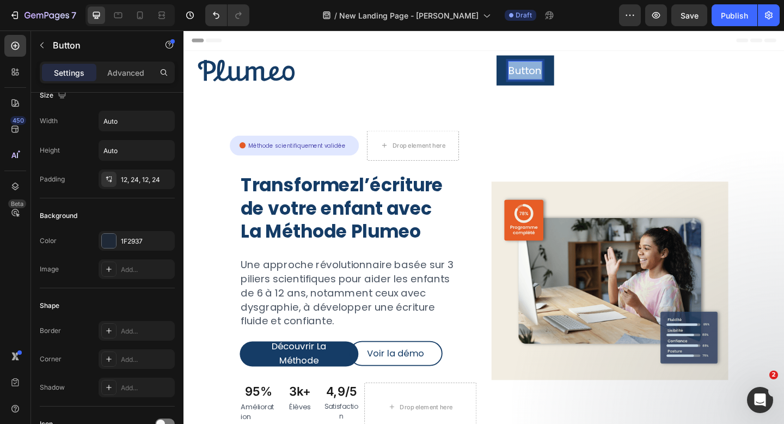
click at [558, 75] on p "Button" at bounding box center [555, 74] width 36 height 20
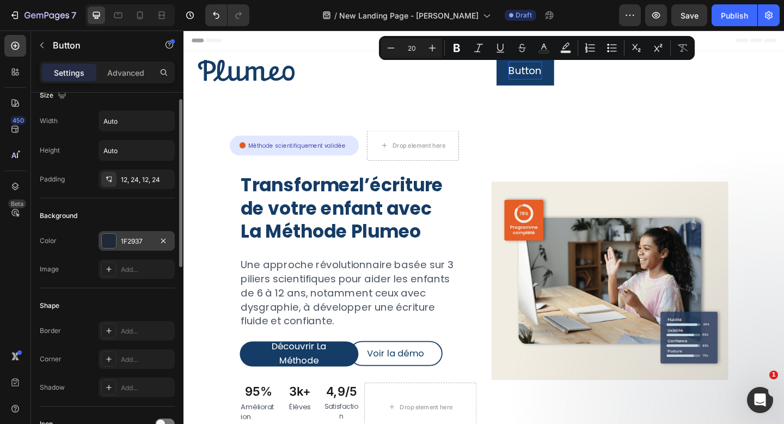
click at [150, 245] on div "1F2937" at bounding box center [137, 241] width 32 height 10
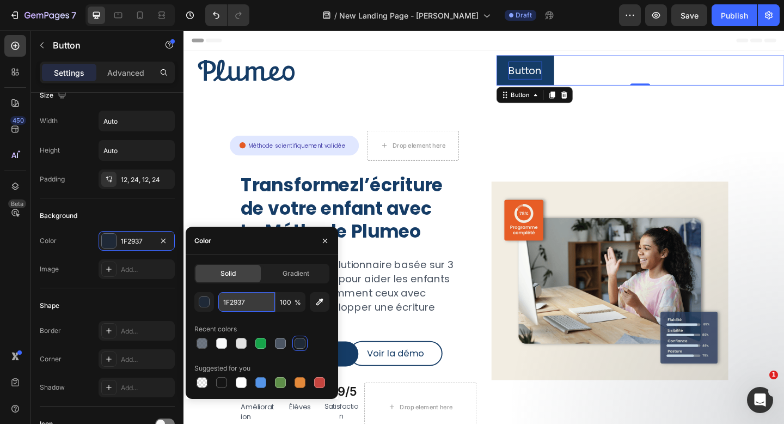
click at [243, 296] on input "1F2937" at bounding box center [246, 302] width 57 height 20
paste input "53C66"
type input "153C66"
click at [325, 240] on icon "button" at bounding box center [325, 240] width 9 height 9
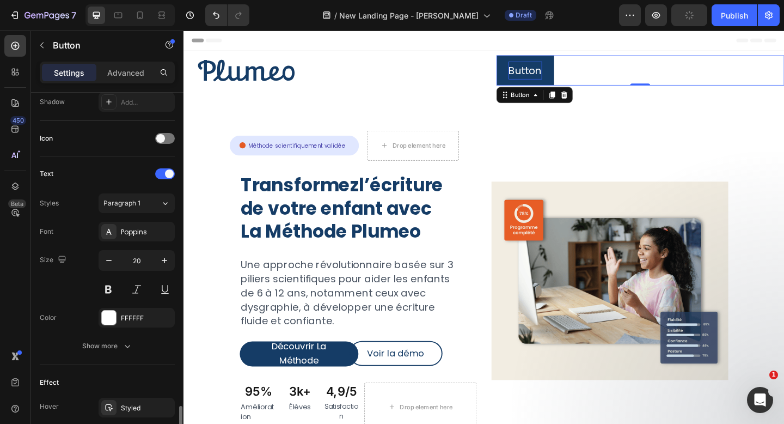
scroll to position [419, 0]
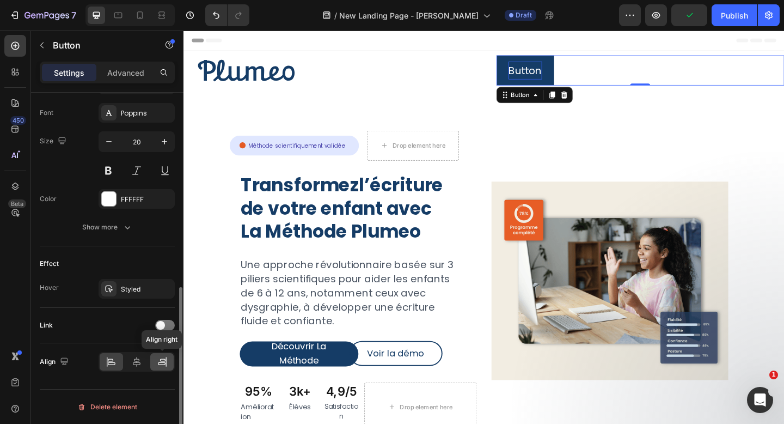
click at [157, 365] on icon at bounding box center [162, 361] width 11 height 11
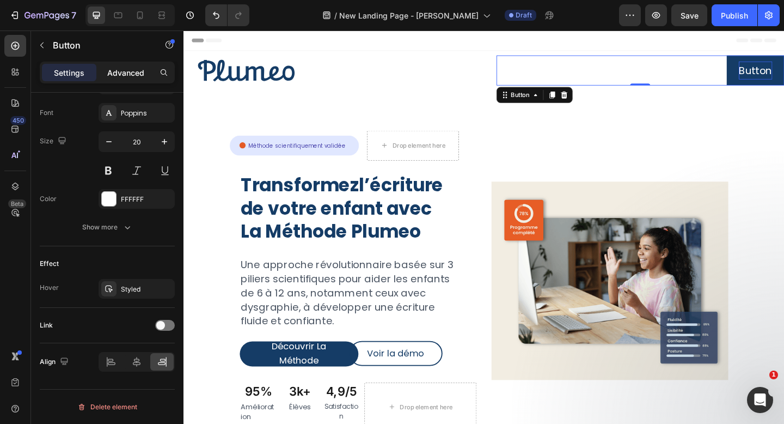
click at [130, 71] on p "Advanced" at bounding box center [125, 72] width 37 height 11
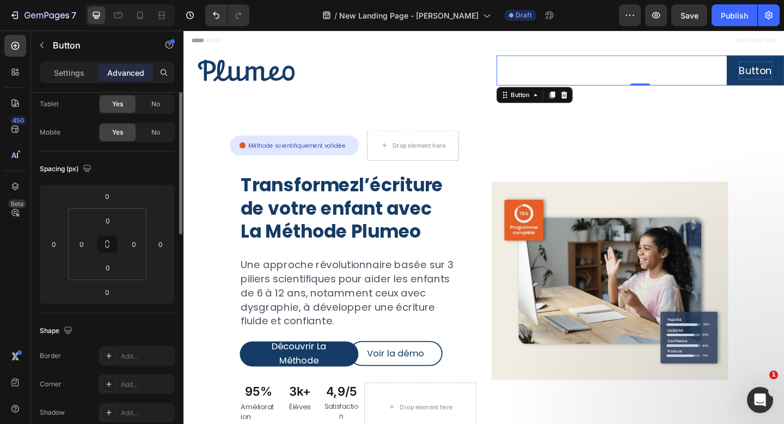
scroll to position [0, 0]
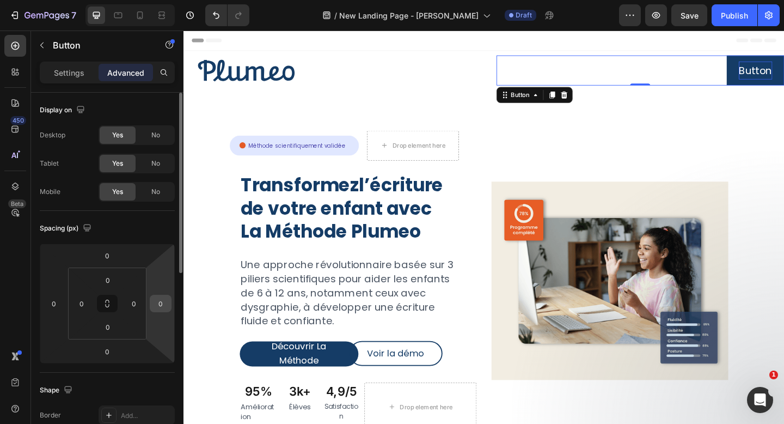
click at [162, 303] on input "0" at bounding box center [161, 303] width 16 height 16
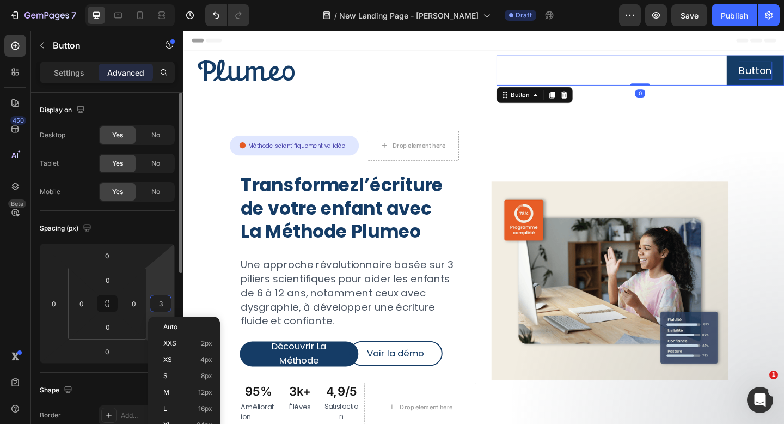
type input "30"
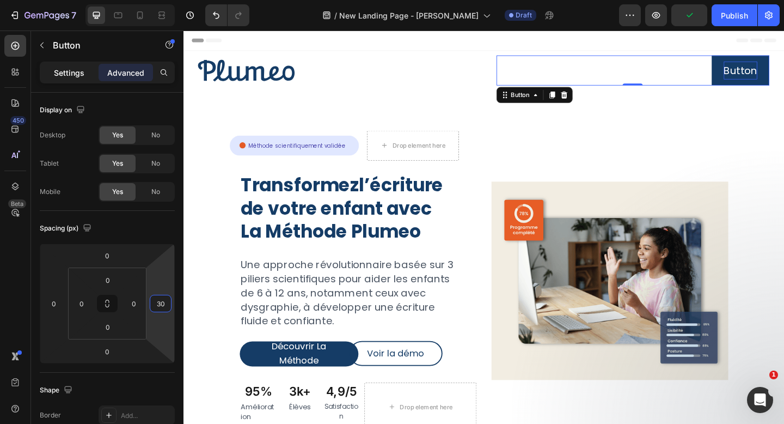
click at [86, 71] on div "Settings" at bounding box center [69, 72] width 54 height 17
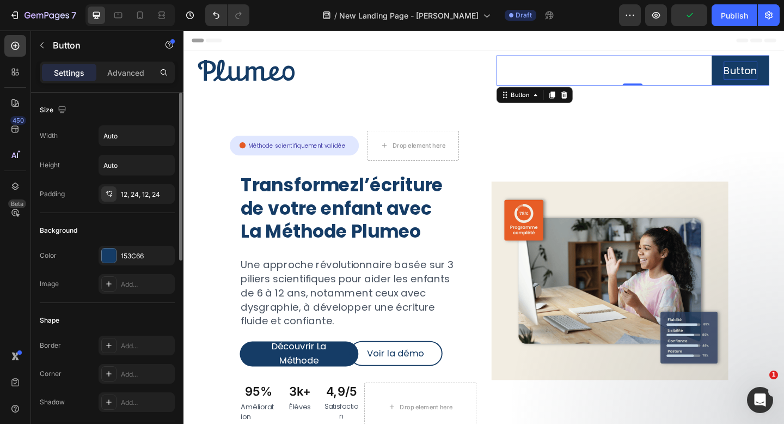
scroll to position [28, 0]
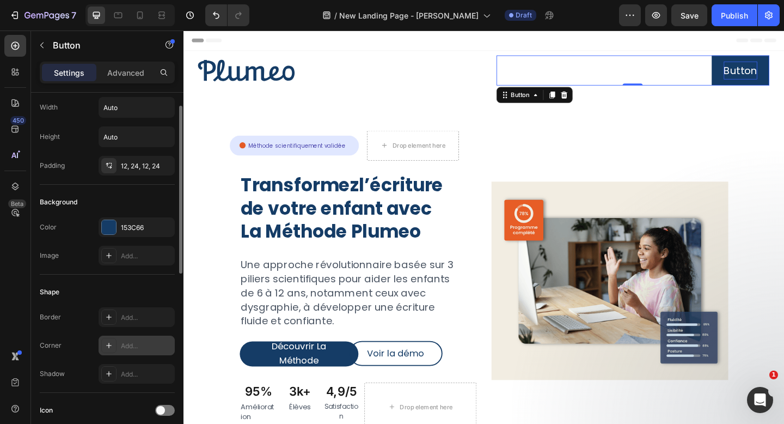
click at [121, 346] on div "Add..." at bounding box center [146, 346] width 51 height 10
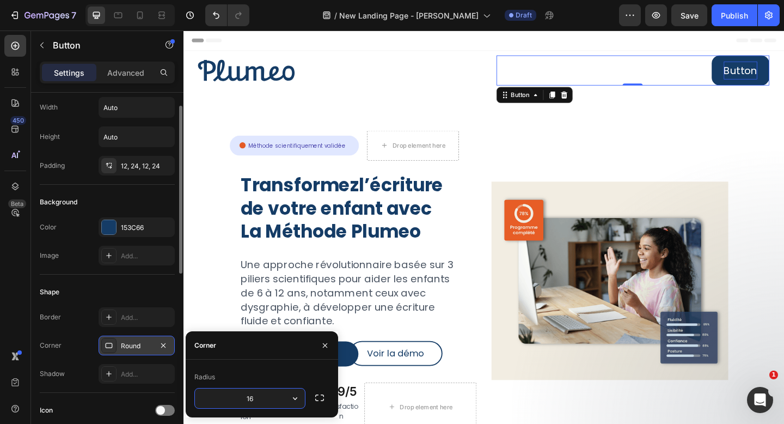
type input "1"
click at [493, 368] on div "Voir la démo Button" at bounding box center [438, 382] width 129 height 28
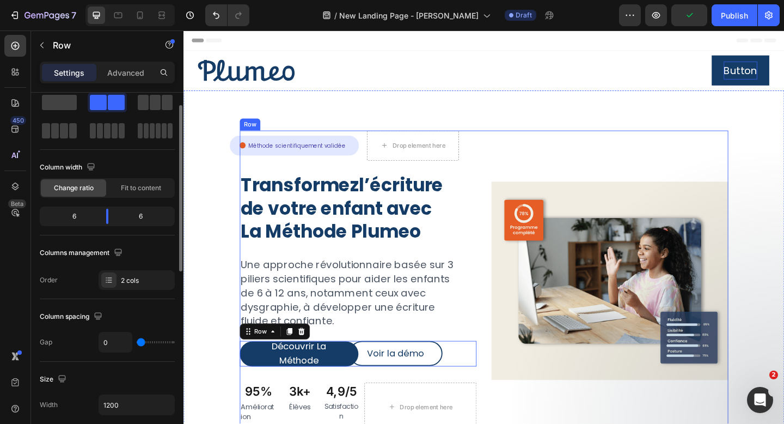
scroll to position [0, 0]
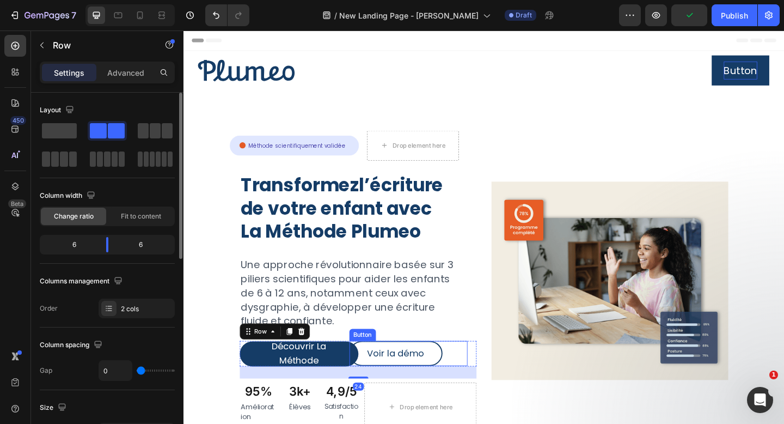
click at [358, 386] on button "Découvrir La Méthode" at bounding box center [309, 382] width 129 height 27
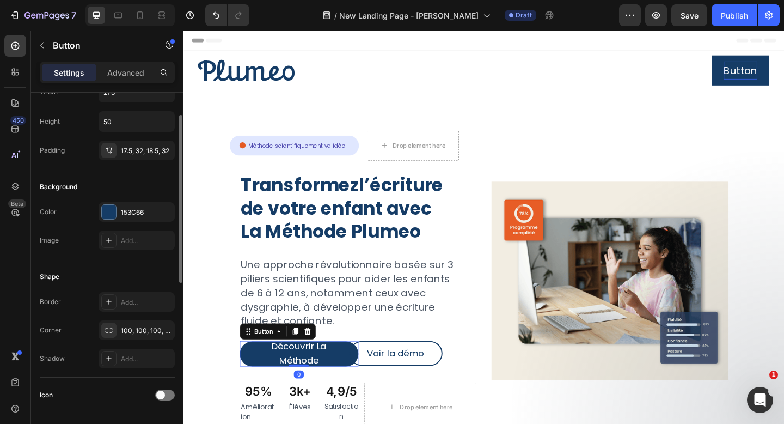
scroll to position [45, 0]
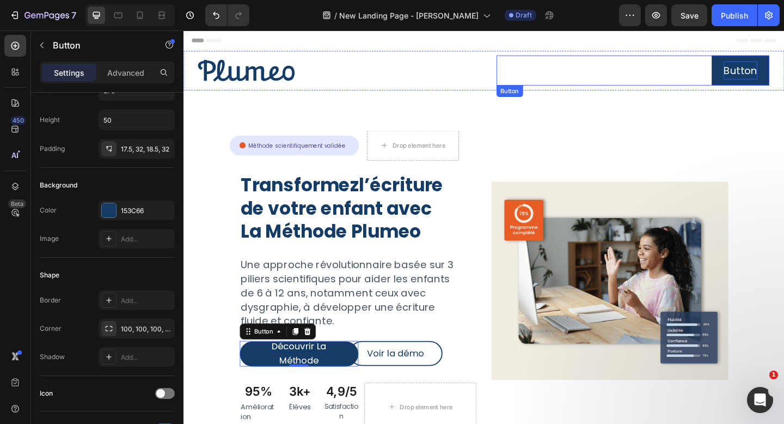
click at [784, 77] on p "Button" at bounding box center [789, 74] width 36 height 20
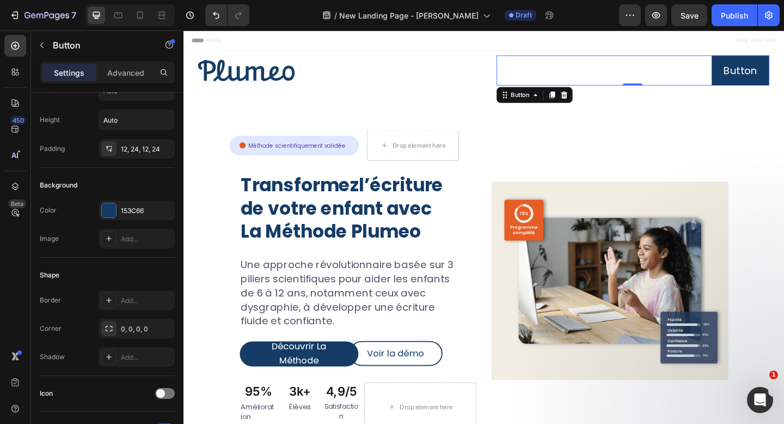
click at [784, 78] on button "Button" at bounding box center [789, 74] width 63 height 33
click at [138, 336] on div "0, 0, 0, 0" at bounding box center [137, 329] width 76 height 20
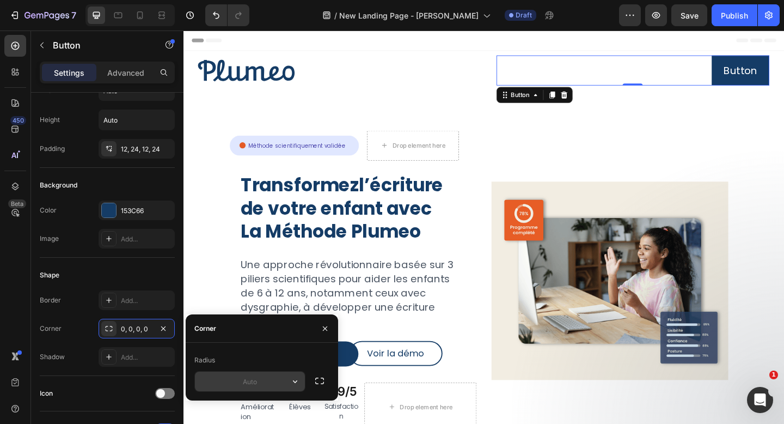
click at [246, 383] on input "text" at bounding box center [250, 381] width 110 height 20
type input "100"
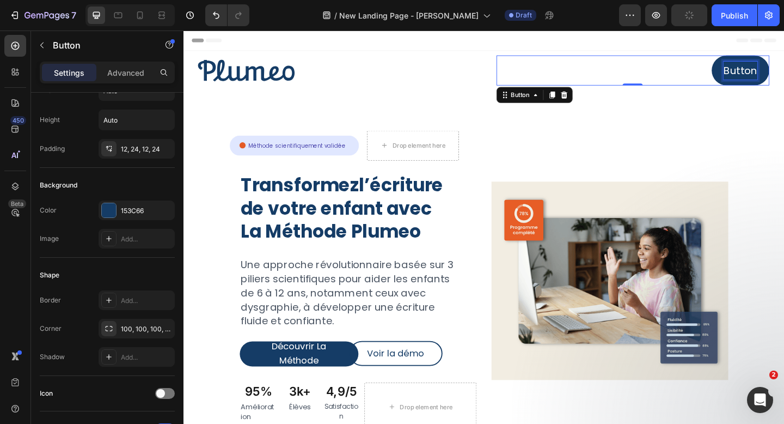
click at [784, 74] on p "Button" at bounding box center [789, 74] width 36 height 20
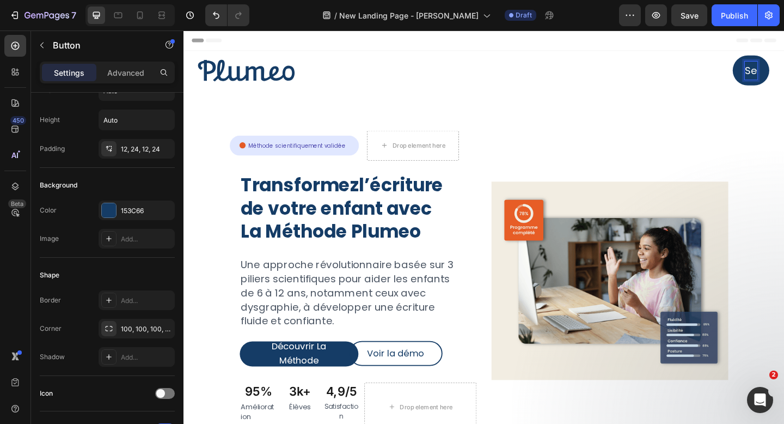
click at [761, 128] on div "Icon Méthode scientifiquement validée Text Block Row Row Drop element here Row …" at bounding box center [511, 307] width 654 height 423
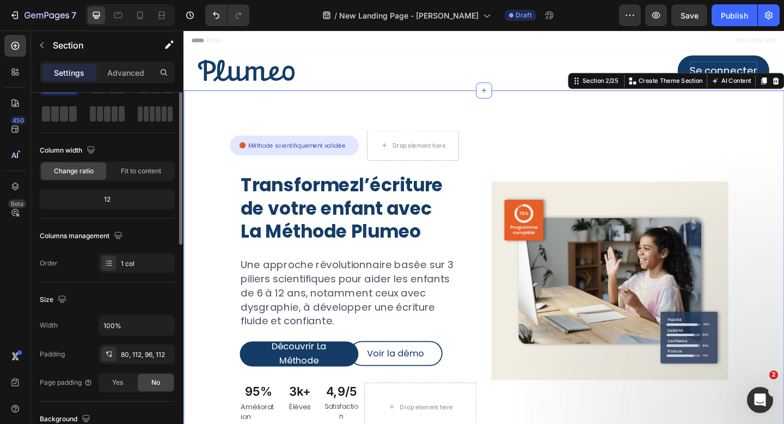
scroll to position [0, 0]
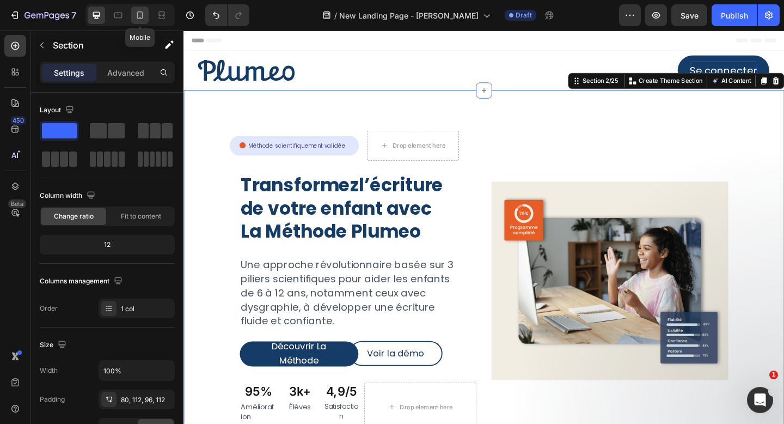
click at [142, 22] on div at bounding box center [139, 15] width 17 height 17
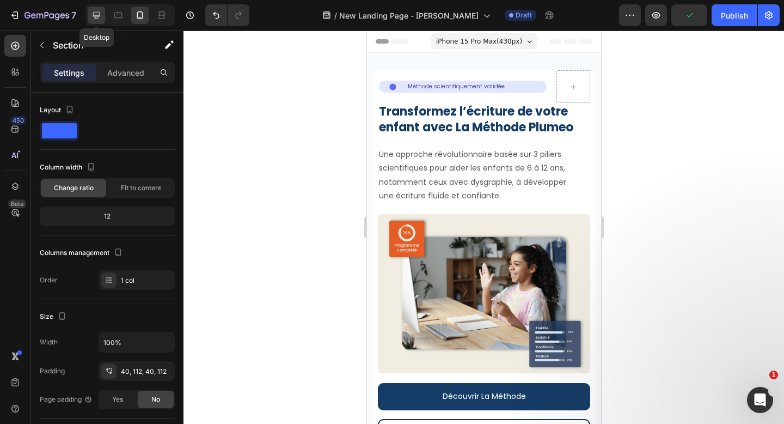
click at [97, 17] on icon at bounding box center [96, 15] width 7 height 7
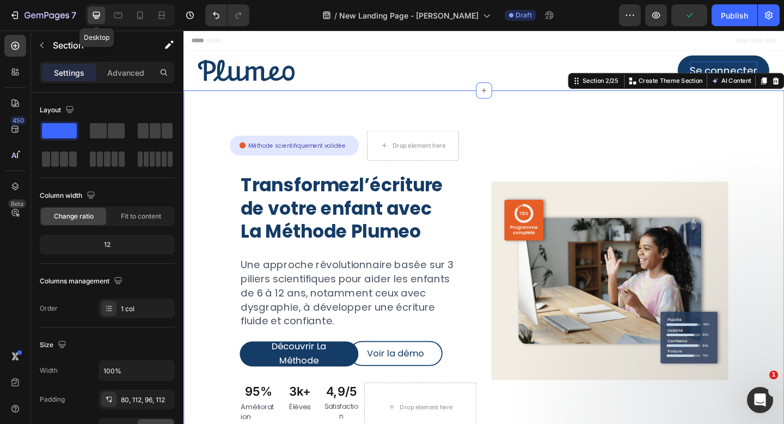
scroll to position [27, 0]
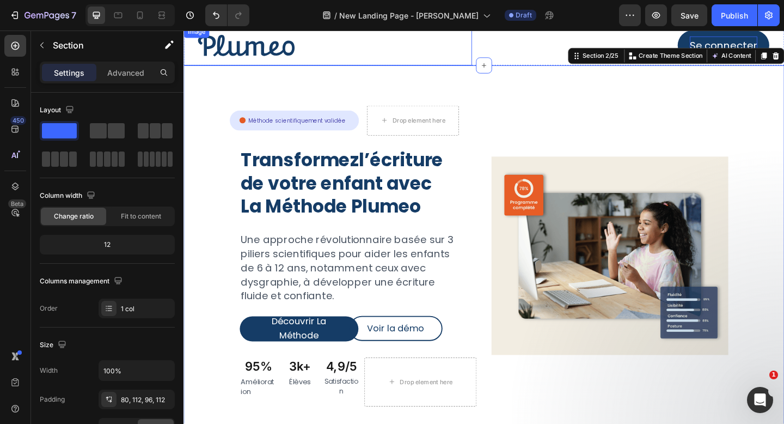
click at [394, 42] on div at bounding box center [341, 47] width 314 height 43
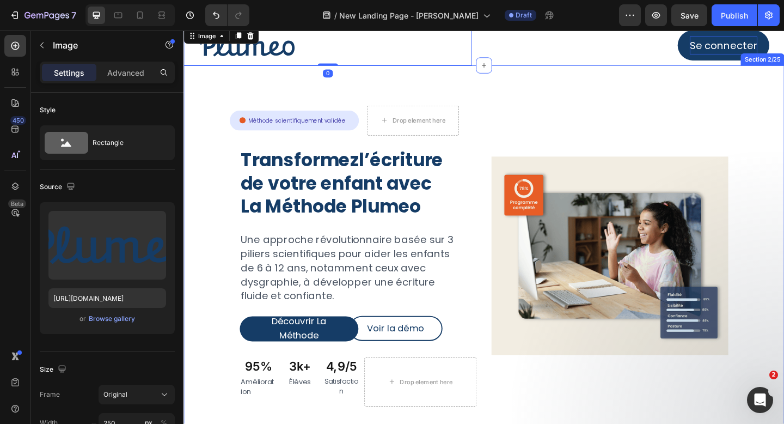
scroll to position [0, 0]
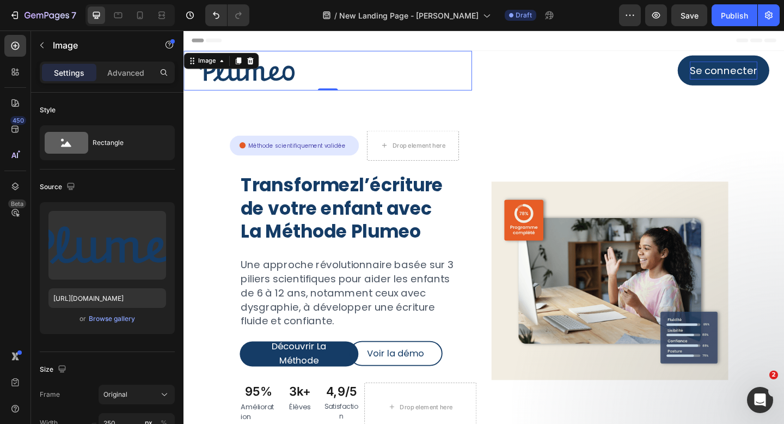
click at [188, 90] on img at bounding box center [252, 74] width 136 height 43
click at [126, 77] on p "Advanced" at bounding box center [125, 72] width 37 height 11
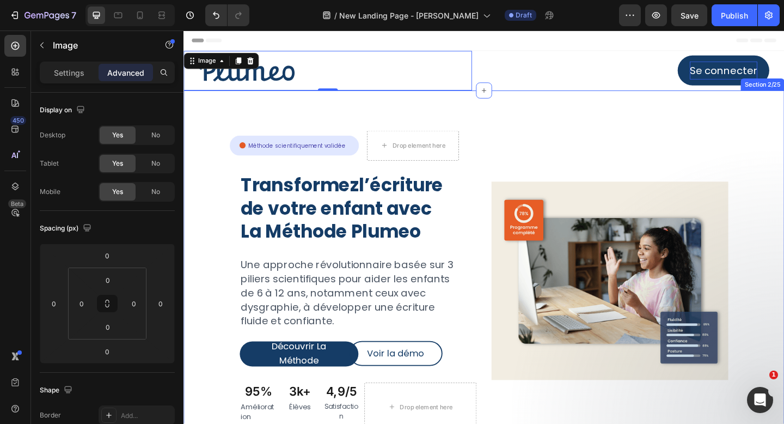
click at [498, 115] on div "Icon Méthode scientifiquement validée Text Block Row Row Drop element here Row …" at bounding box center [511, 307] width 654 height 423
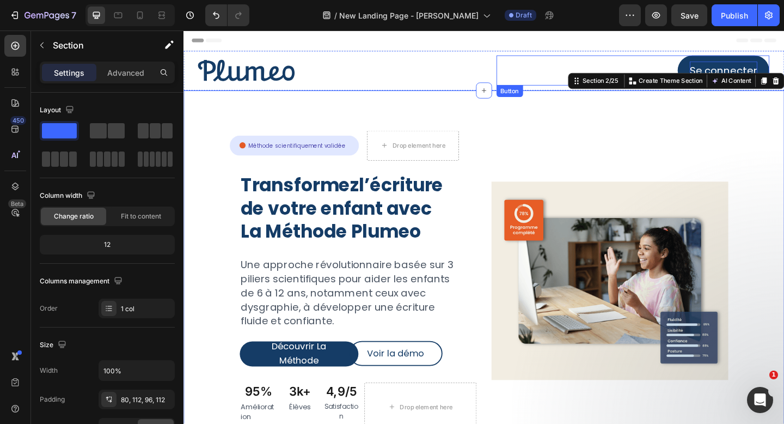
click at [764, 61] on button "Se connecter" at bounding box center [771, 74] width 100 height 33
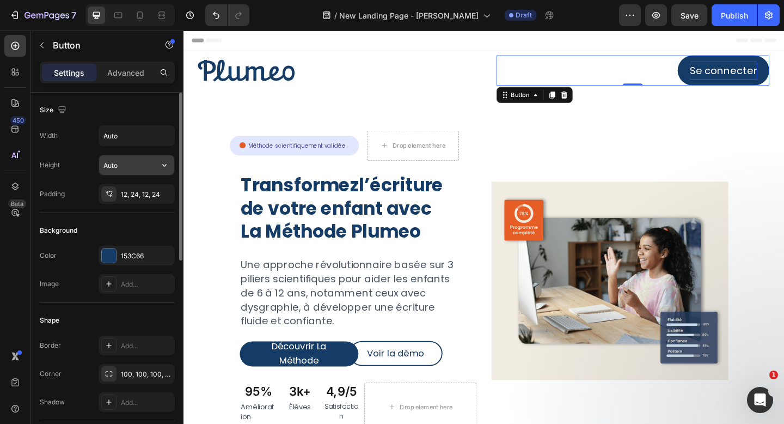
click at [125, 168] on input "Auto" at bounding box center [136, 165] width 75 height 20
type input "50"
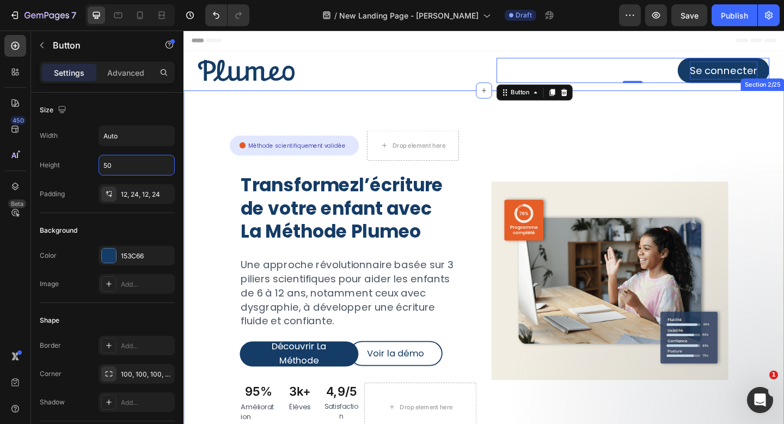
click at [693, 119] on div "Icon Méthode scientifiquement validée Text Block Row Row Drop element here Row …" at bounding box center [511, 307] width 654 height 423
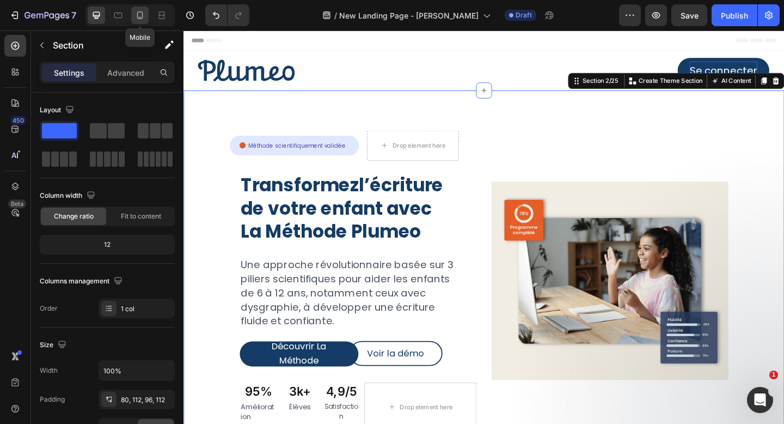
click at [138, 16] on icon at bounding box center [140, 15] width 6 height 8
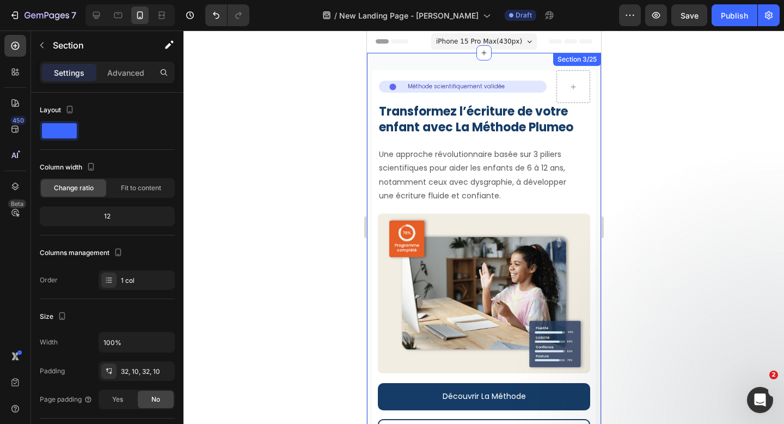
click at [429, 59] on div "Icon Méthode scientifiquement validée Text Block Row Row Row Transformez l’écri…" at bounding box center [484, 301] width 234 height 497
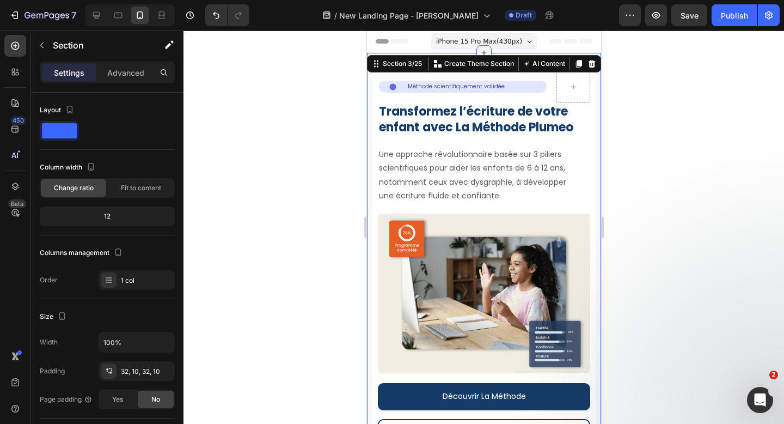
click at [484, 48] on icon at bounding box center [483, 52] width 9 height 9
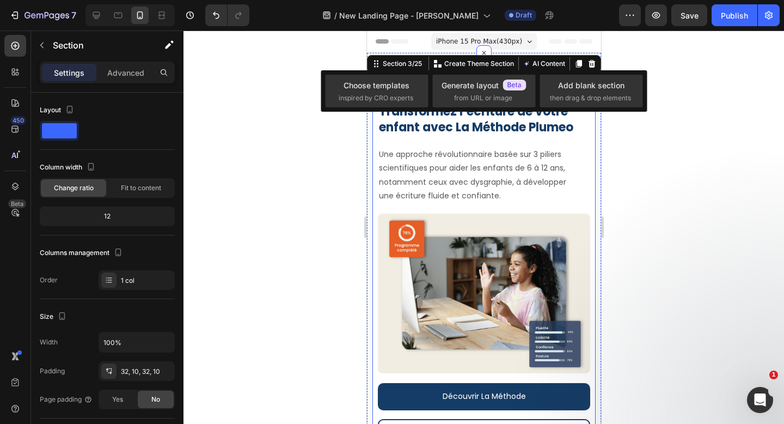
click at [582, 203] on div "Une approche révolutionnaire basée sur 3 piliers scientifiques pour aider les e…" at bounding box center [483, 175] width 212 height 57
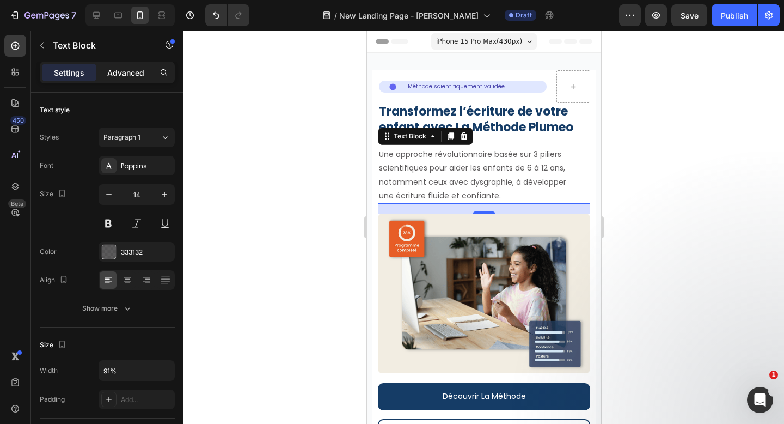
click at [120, 76] on p "Advanced" at bounding box center [125, 72] width 37 height 11
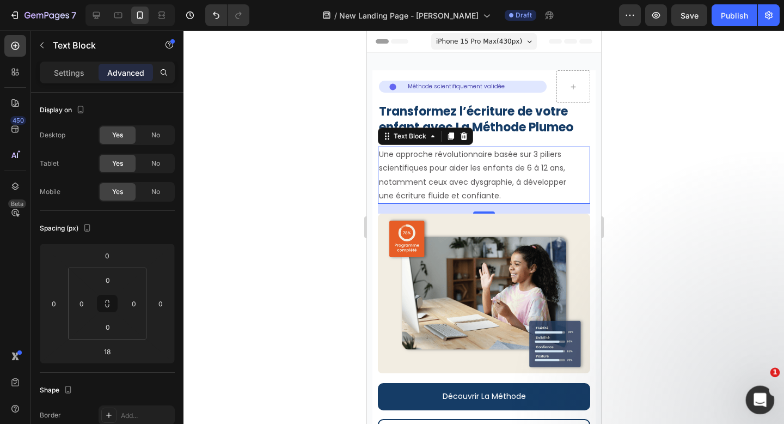
click at [755, 407] on div "Ouvrir le Messenger Intercom" at bounding box center [759, 398] width 36 height 36
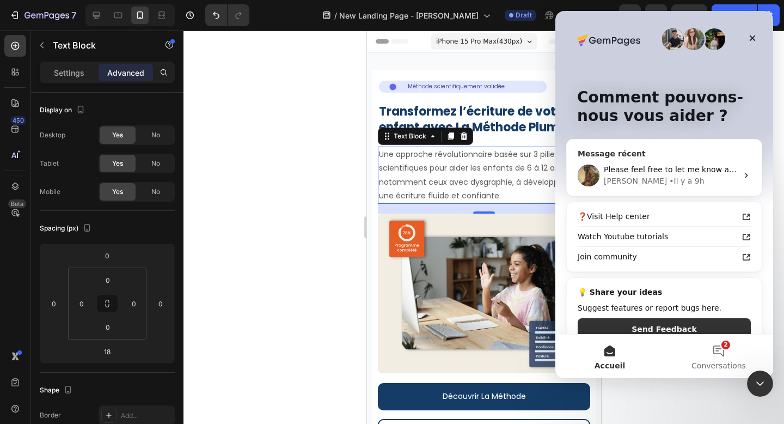
scroll to position [20, 0]
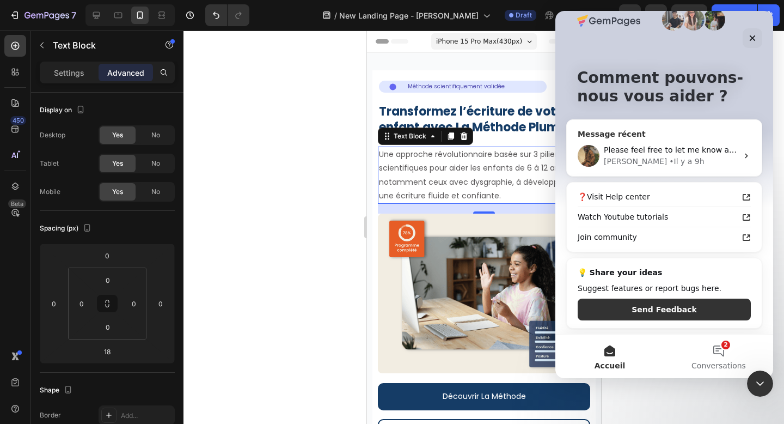
click at [692, 161] on div "[PERSON_NAME] • Il y a 9h" at bounding box center [671, 161] width 134 height 11
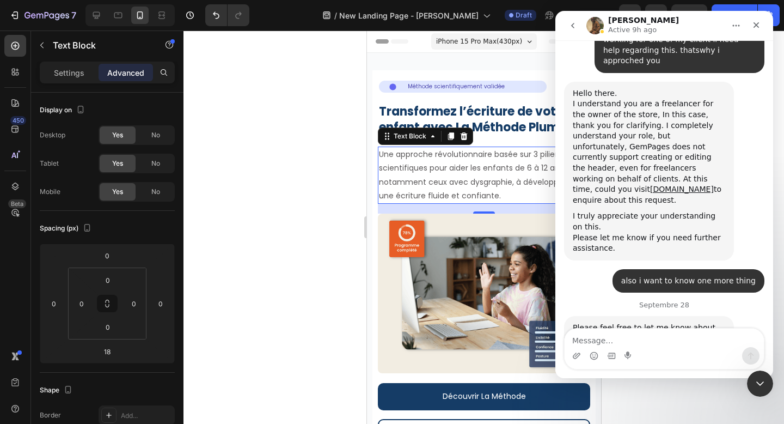
scroll to position [886, 0]
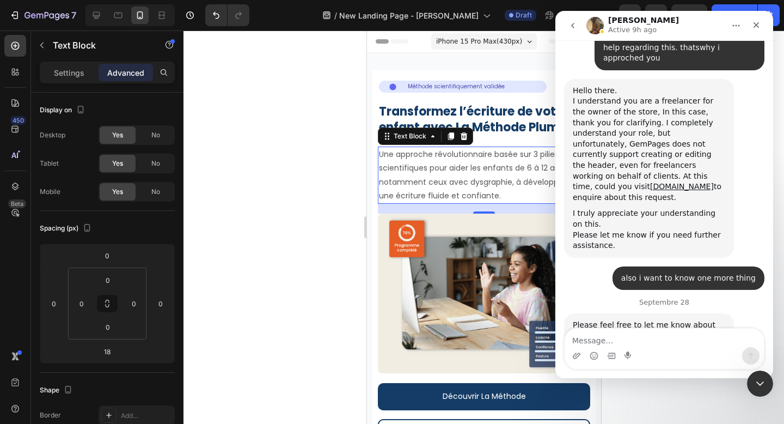
click at [572, 29] on icon "go back" at bounding box center [573, 25] width 9 height 9
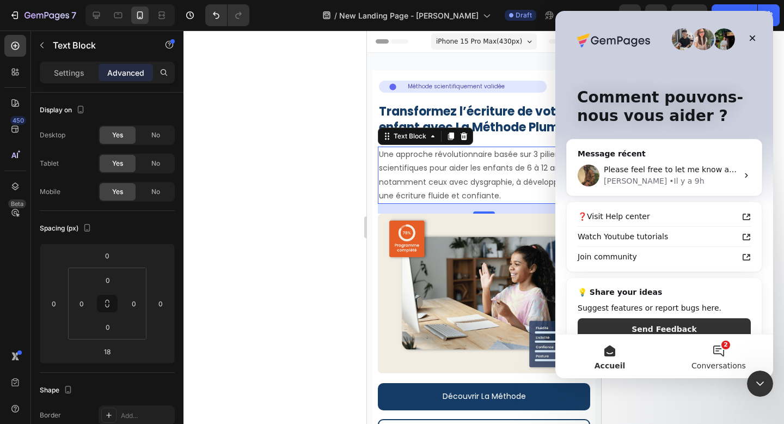
click at [724, 362] on span "Conversations" at bounding box center [719, 366] width 54 height 8
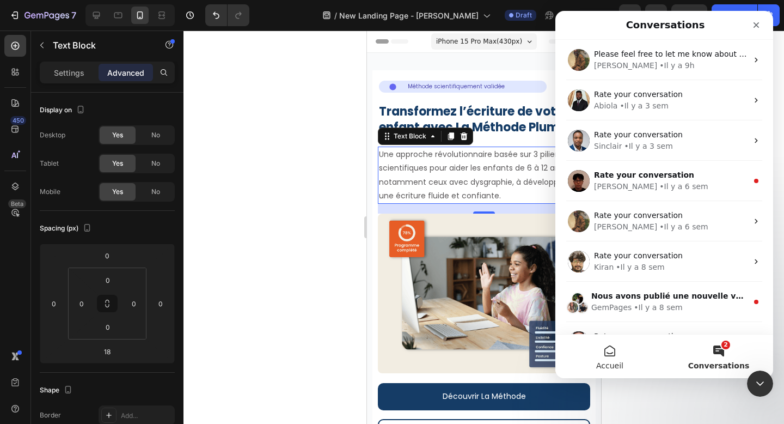
click at [612, 358] on button "Accueil" at bounding box center [610, 356] width 109 height 44
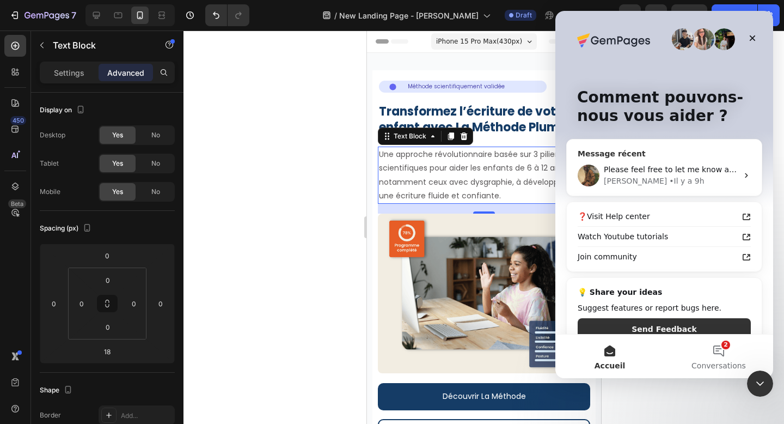
click at [669, 178] on div "• Il y a 9h" at bounding box center [686, 180] width 35 height 11
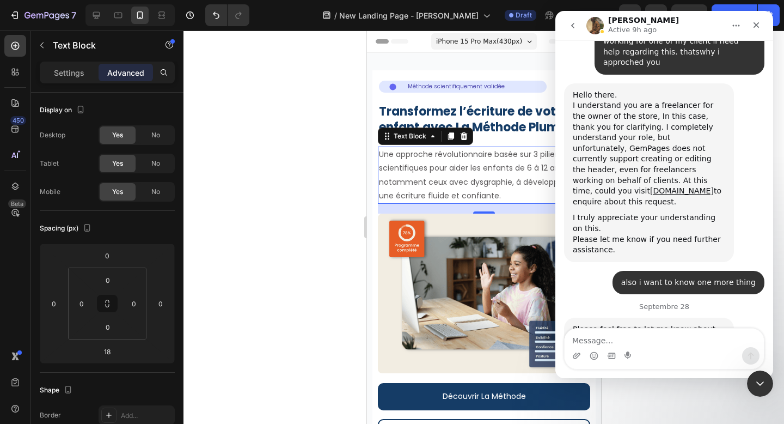
scroll to position [886, 0]
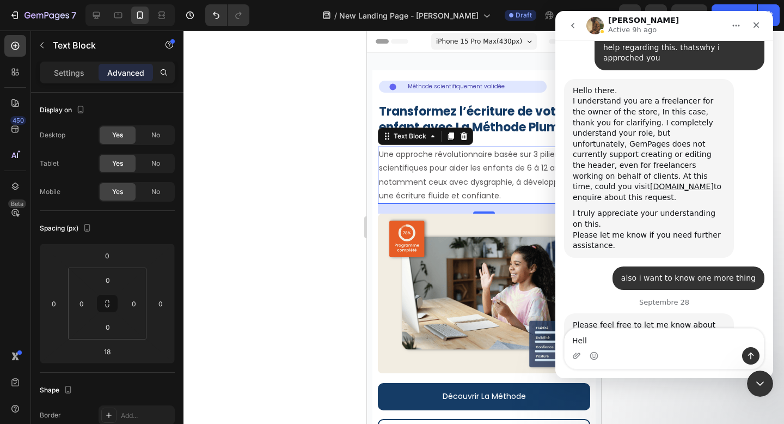
type textarea "Hello"
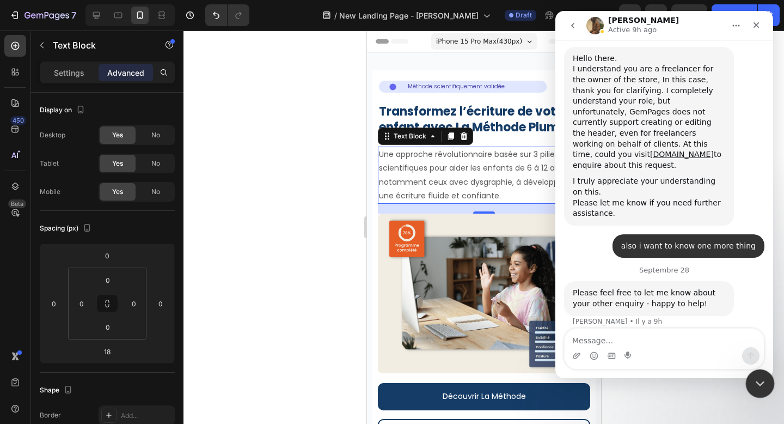
click at [761, 374] on div "Fermer le Messenger Intercom" at bounding box center [759, 382] width 26 height 26
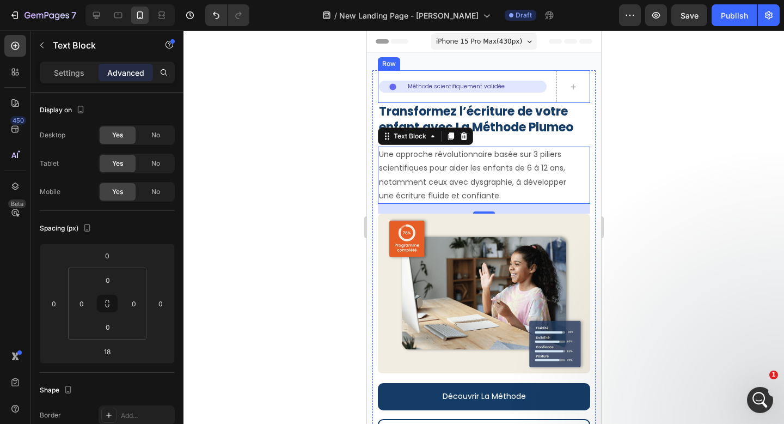
click at [455, 76] on div "Icon Méthode scientifiquement validée Text Block Row Row" at bounding box center [462, 86] width 170 height 33
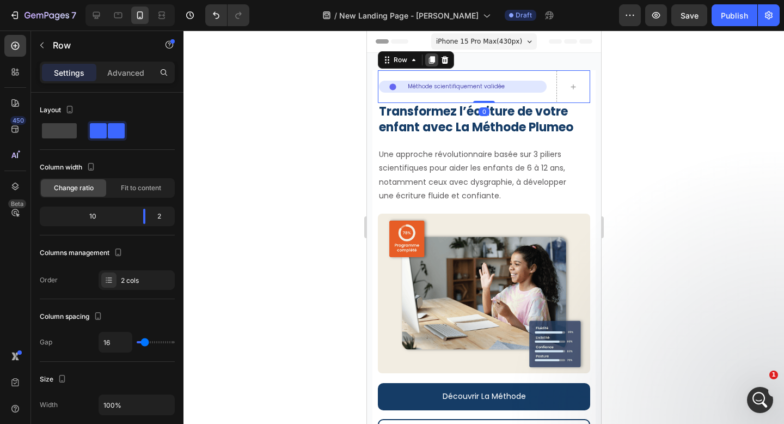
click at [432, 61] on icon at bounding box center [432, 60] width 6 height 8
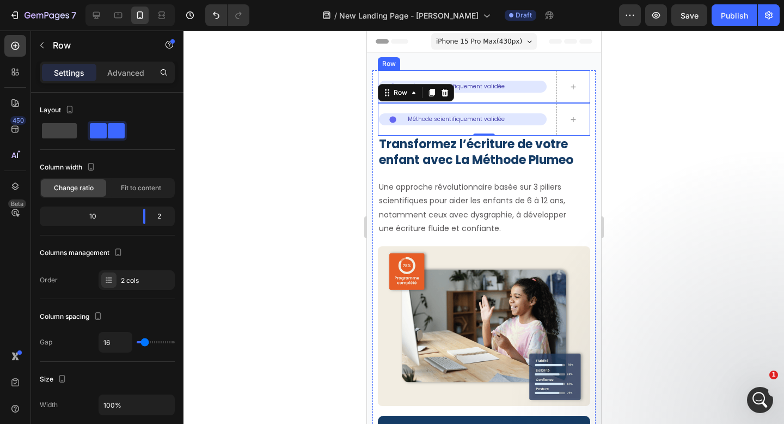
click at [536, 71] on div "Icon Méthode scientifiquement validée Text Block Row Row" at bounding box center [462, 86] width 170 height 33
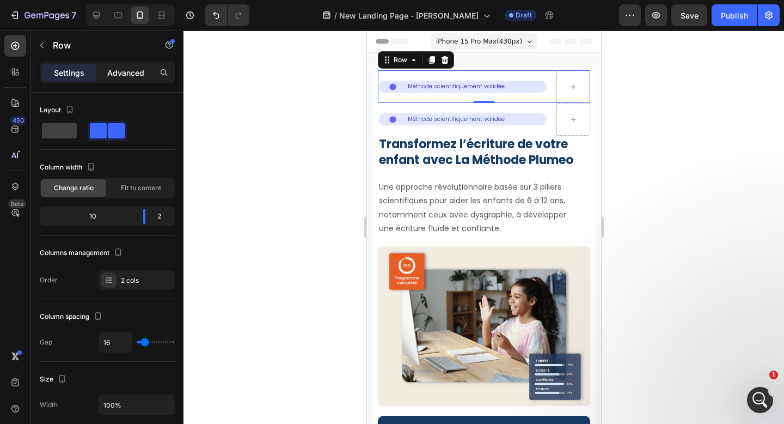
click at [127, 72] on p "Advanced" at bounding box center [125, 72] width 37 height 11
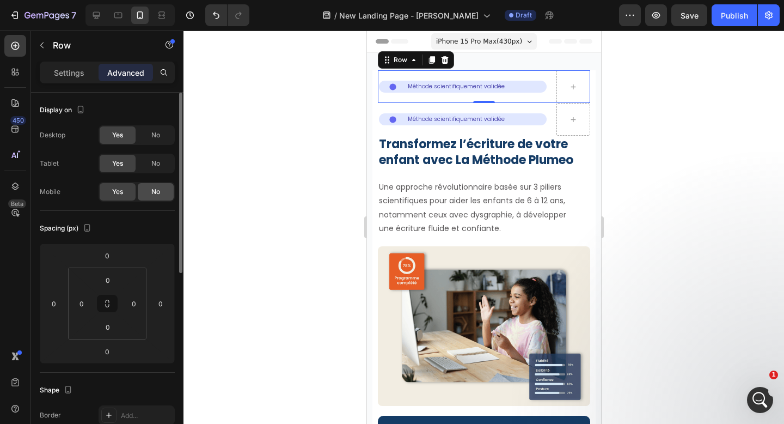
click at [157, 188] on span "No" at bounding box center [155, 192] width 9 height 10
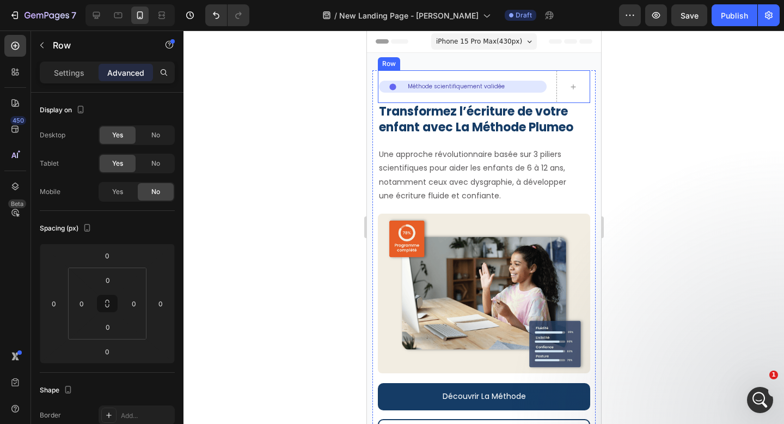
click at [547, 76] on div "Icon Méthode scientifiquement validée Text Block Row Row" at bounding box center [462, 86] width 170 height 33
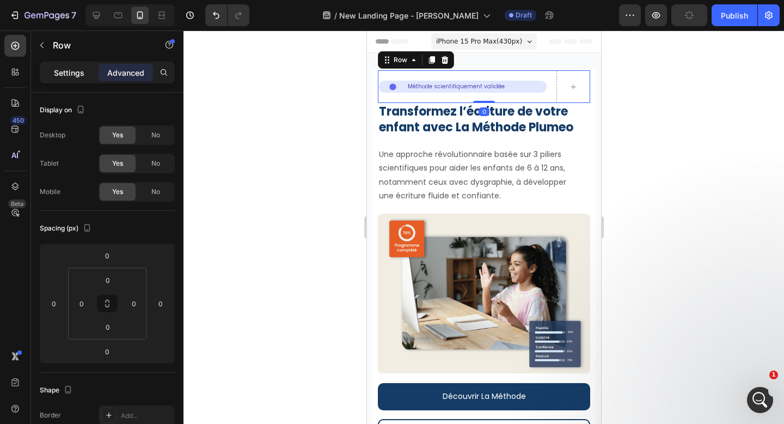
click at [81, 71] on p "Settings" at bounding box center [69, 72] width 31 height 11
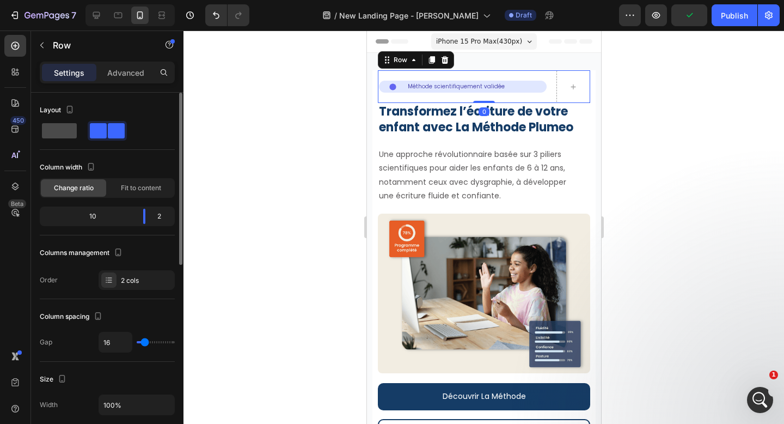
click at [69, 136] on span at bounding box center [59, 130] width 35 height 15
type input "0"
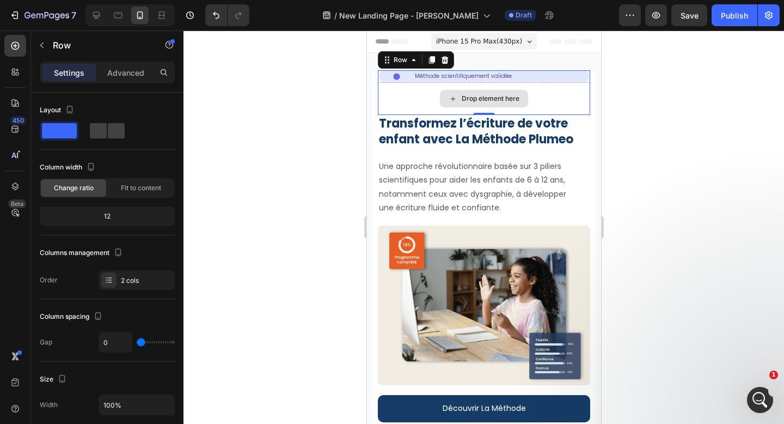
click at [423, 98] on div "Drop element here" at bounding box center [483, 98] width 212 height 33
click at [422, 104] on div "Drop element here" at bounding box center [483, 98] width 212 height 33
click at [448, 59] on icon at bounding box center [444, 60] width 9 height 9
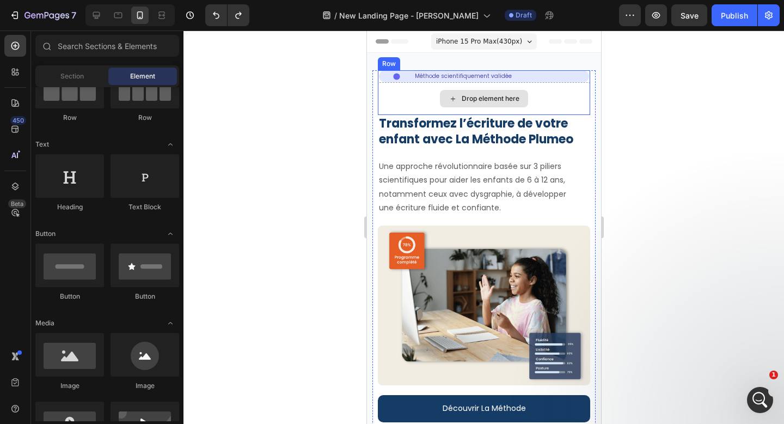
click at [438, 96] on div "Drop element here" at bounding box center [483, 98] width 212 height 33
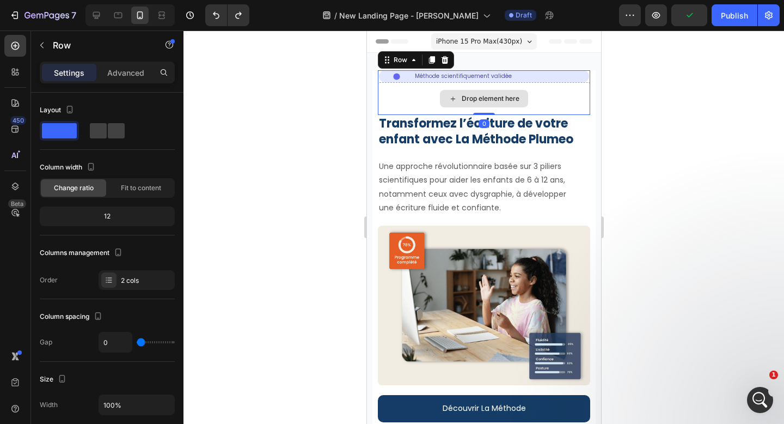
click at [418, 105] on div "Drop element here" at bounding box center [483, 98] width 212 height 33
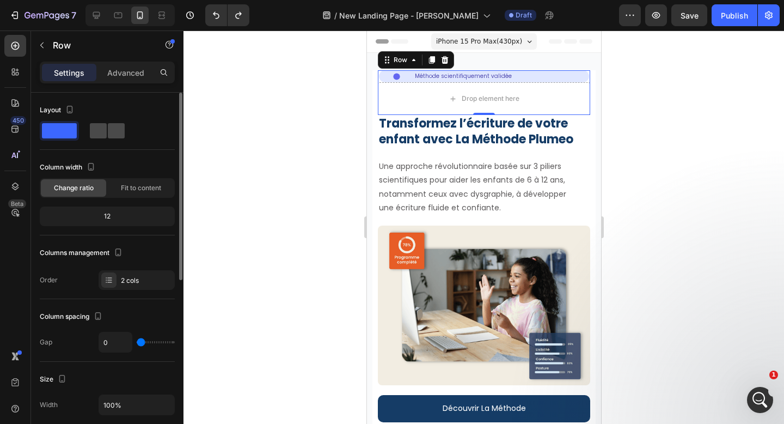
click at [101, 135] on span at bounding box center [98, 130] width 17 height 15
type input "16"
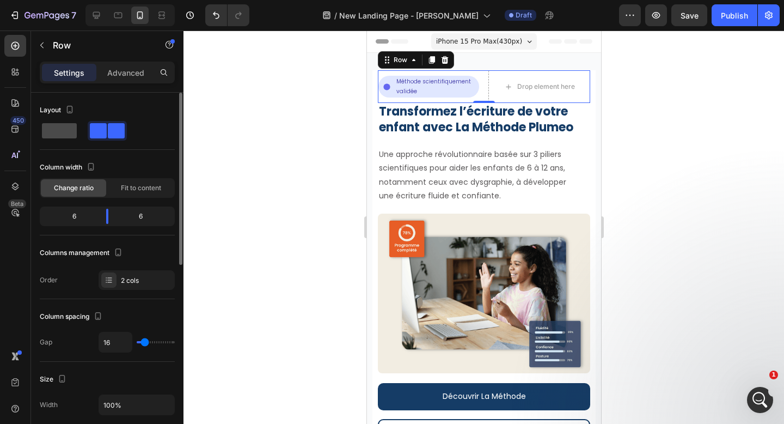
click at [69, 137] on span at bounding box center [59, 130] width 35 height 15
type input "0"
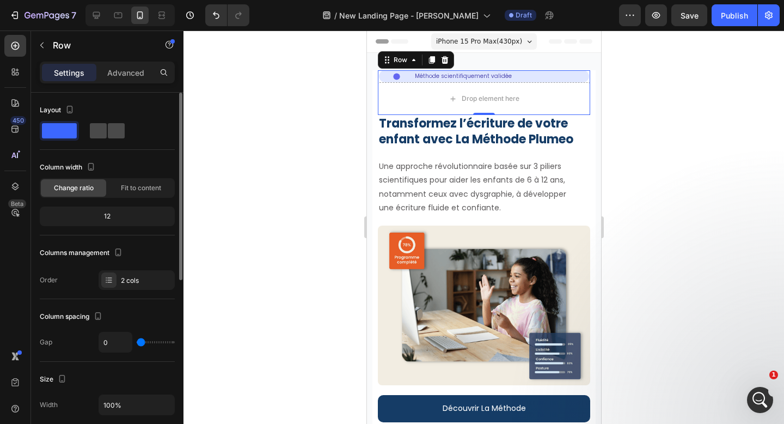
click at [111, 137] on span at bounding box center [116, 130] width 17 height 15
type input "16"
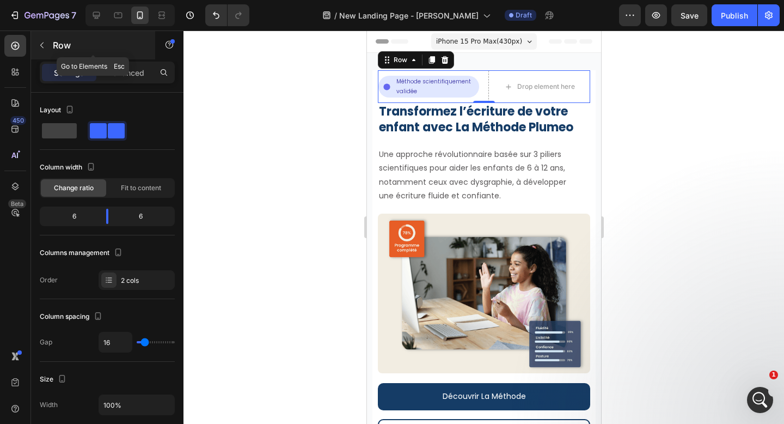
click at [45, 45] on icon "button" at bounding box center [42, 45] width 9 height 9
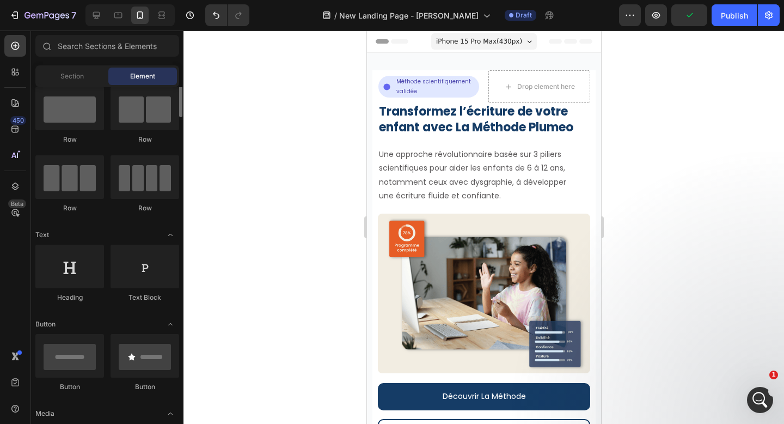
scroll to position [0, 0]
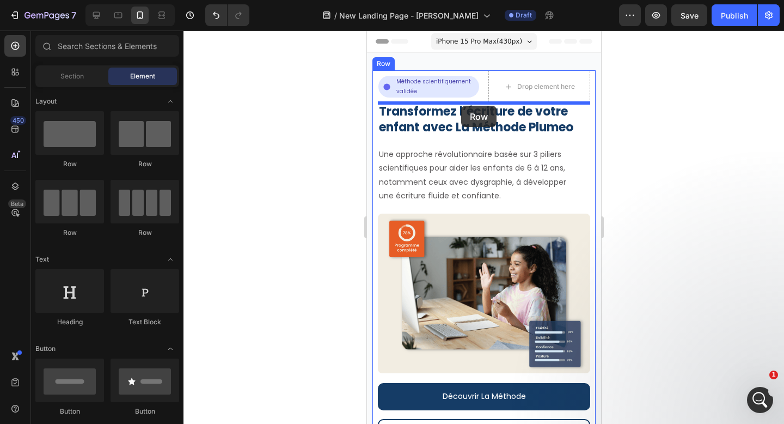
drag, startPoint x: 440, startPoint y: 165, endPoint x: 461, endPoint y: 106, distance: 62.9
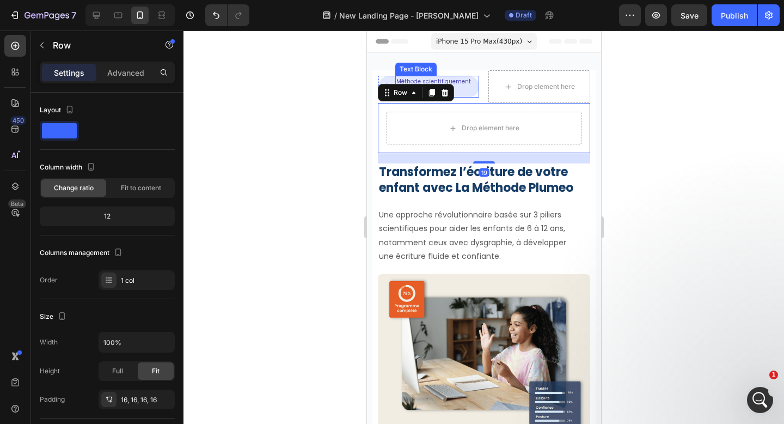
click at [468, 78] on p "Méthode scientifiquement validée" at bounding box center [437, 87] width 82 height 20
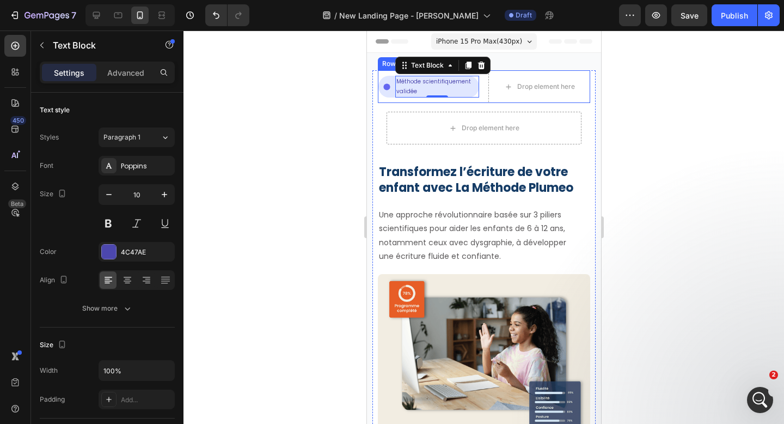
click at [482, 80] on div "Icon Méthode scientifiquement validée Text Block 0 Row Row Drop element here Row" at bounding box center [483, 86] width 212 height 33
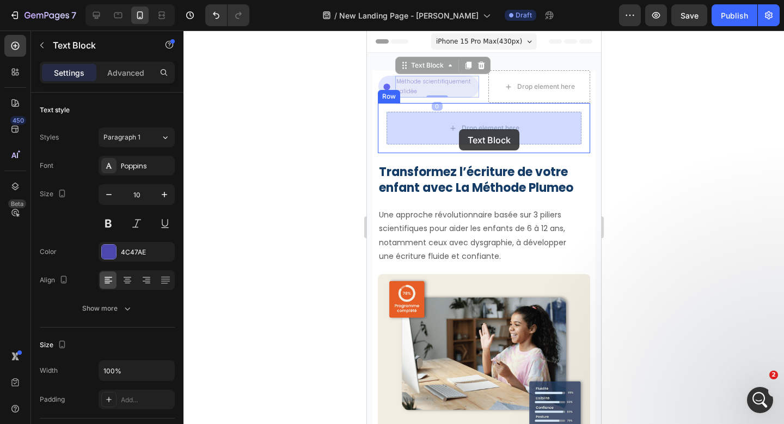
drag, startPoint x: 417, startPoint y: 73, endPoint x: 457, endPoint y: 128, distance: 68.2
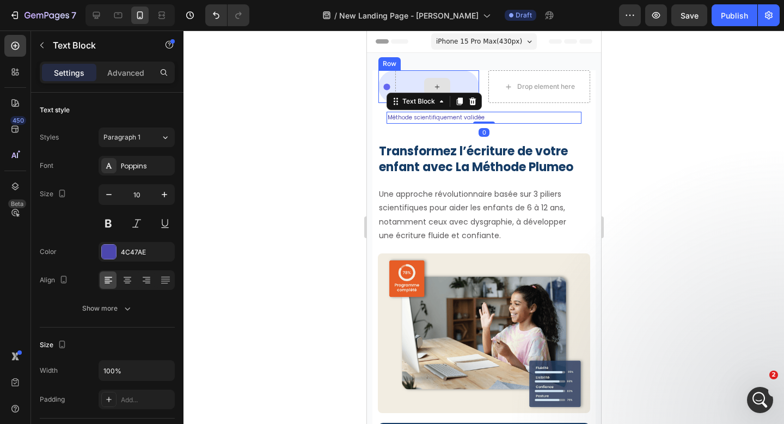
click at [472, 78] on div at bounding box center [437, 86] width 84 height 33
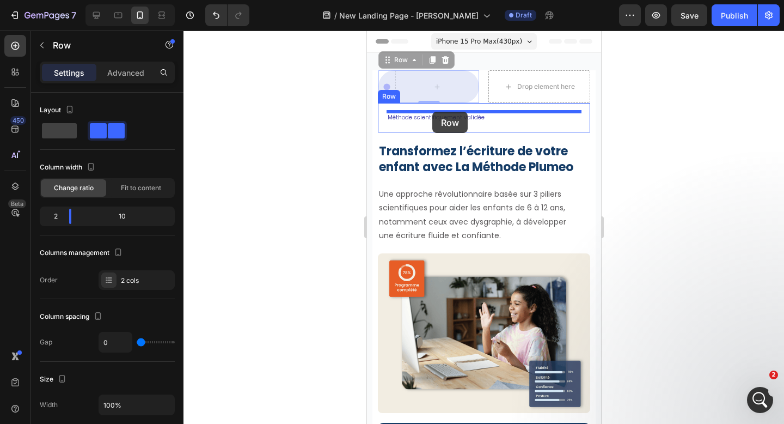
drag, startPoint x: 394, startPoint y: 61, endPoint x: 432, endPoint y: 112, distance: 63.4
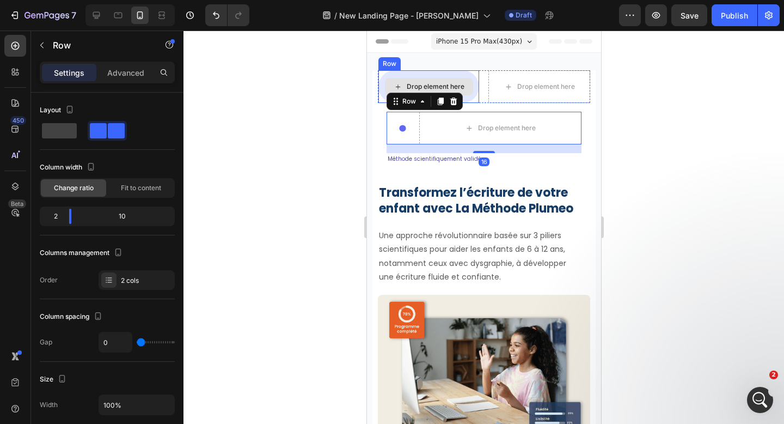
click at [475, 82] on div "Drop element here" at bounding box center [428, 86] width 101 height 33
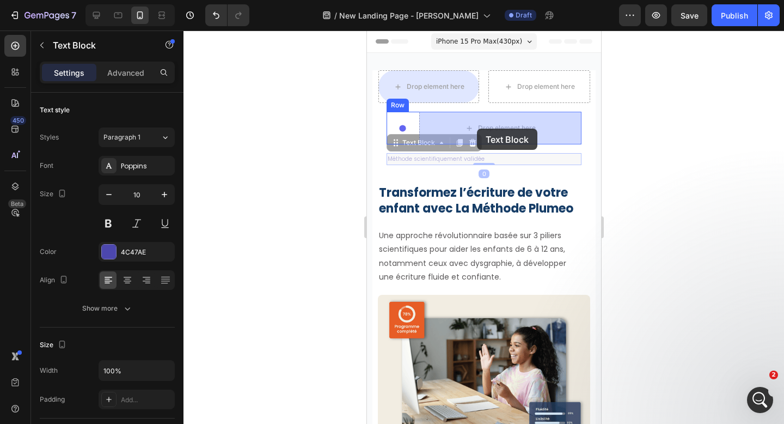
drag, startPoint x: 449, startPoint y: 161, endPoint x: 477, endPoint y: 129, distance: 42.5
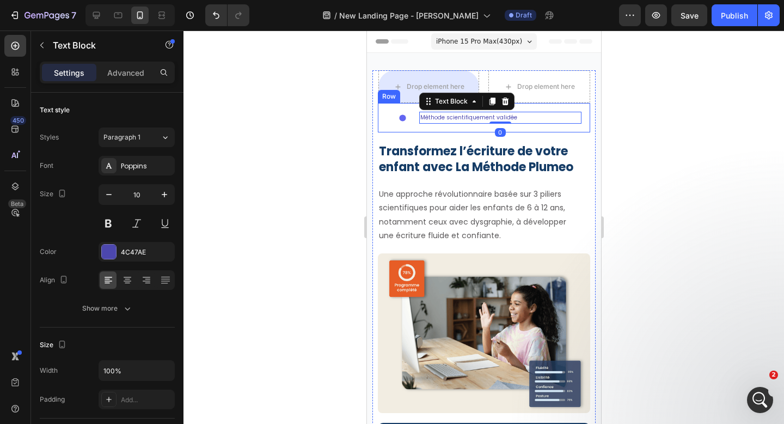
click at [437, 128] on div "Icon Méthode scientifiquement validée Text Block 0 Row Row" at bounding box center [483, 117] width 212 height 29
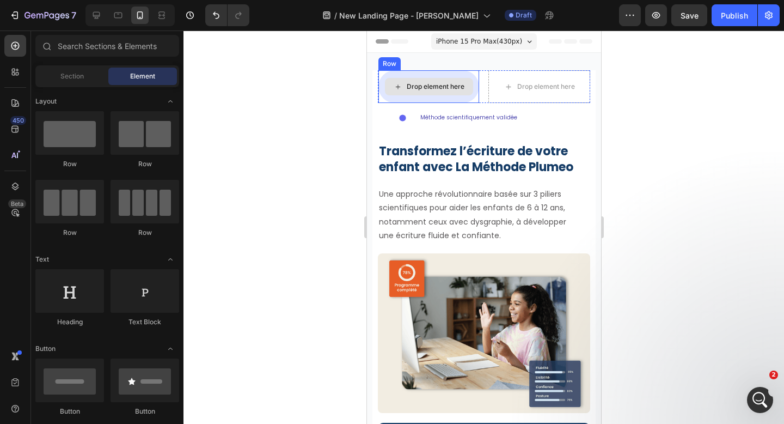
click at [458, 84] on div "Drop element here" at bounding box center [435, 86] width 58 height 9
click at [454, 71] on div "Drop element here" at bounding box center [428, 86] width 101 height 33
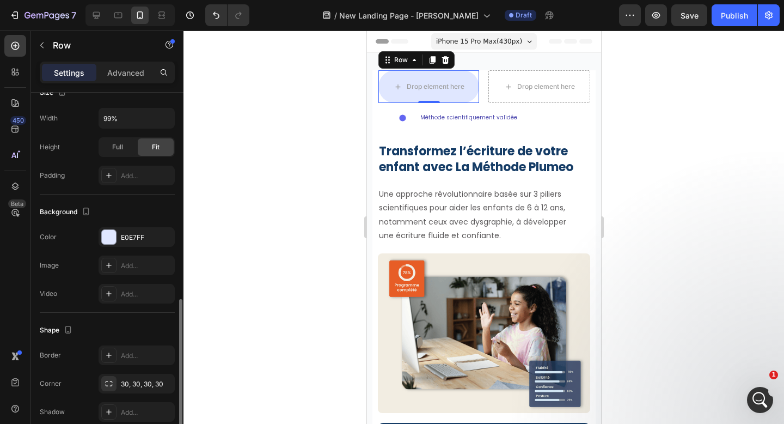
scroll to position [274, 0]
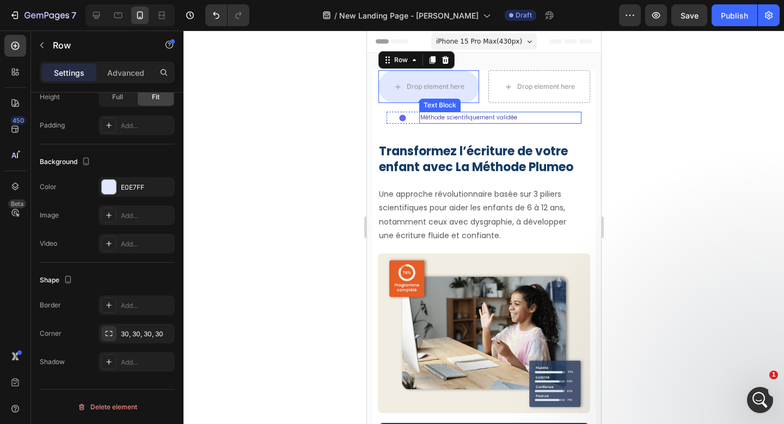
click at [520, 116] on p "Méthode scientifiquement validée" at bounding box center [500, 118] width 160 height 10
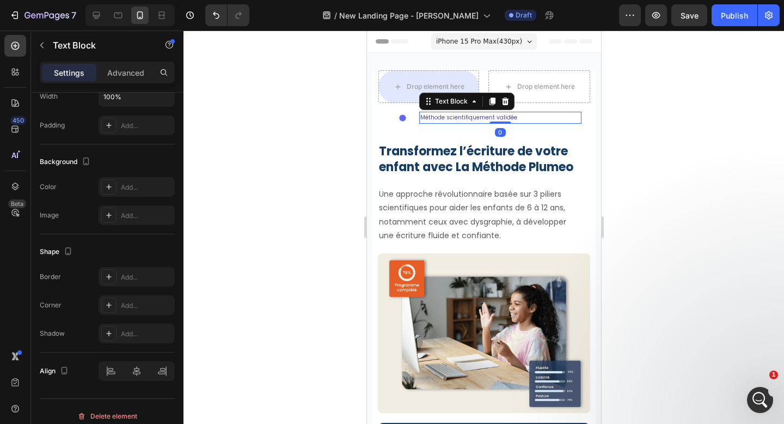
scroll to position [0, 0]
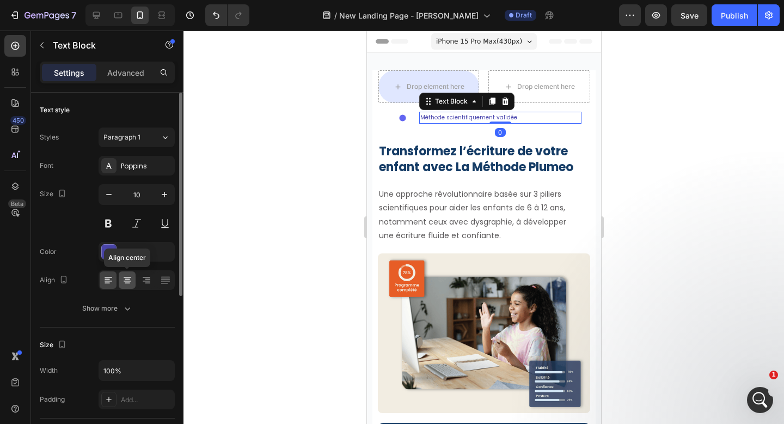
click at [131, 277] on icon at bounding box center [127, 280] width 11 height 11
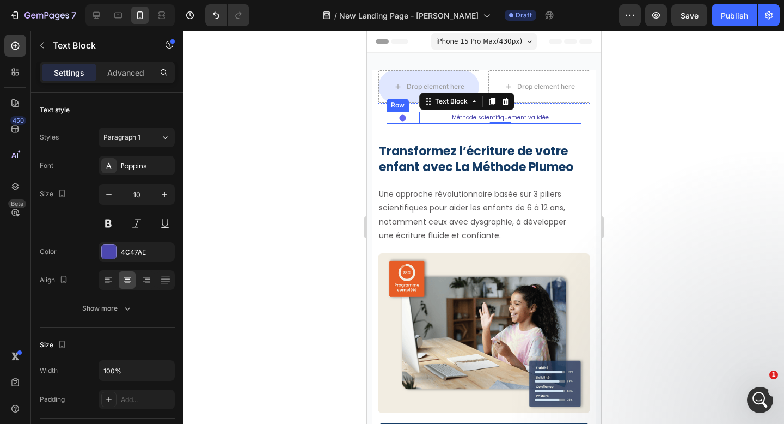
click at [399, 123] on div "Icon" at bounding box center [402, 118] width 33 height 12
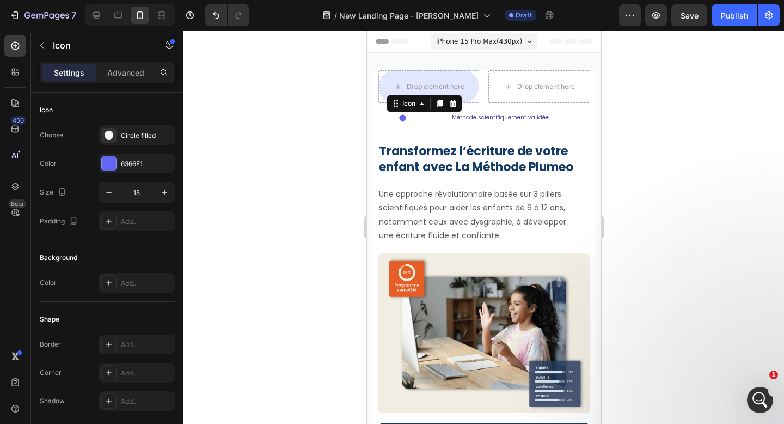
click at [405, 119] on div "Icon 0" at bounding box center [402, 118] width 33 height 8
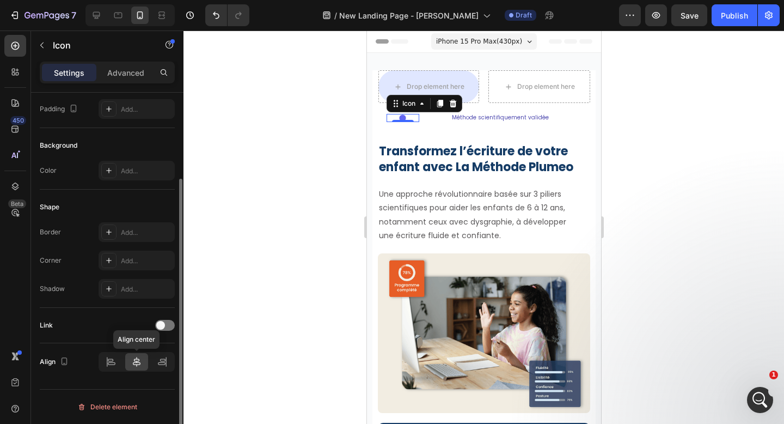
click at [135, 362] on icon at bounding box center [137, 362] width 8 height 10
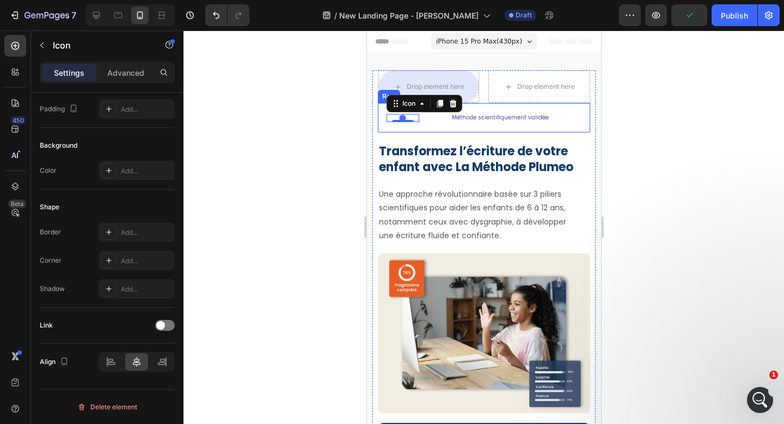
click at [462, 129] on div "Icon 0 Méthode scientifiquement validée Text Block Row Row" at bounding box center [483, 117] width 212 height 29
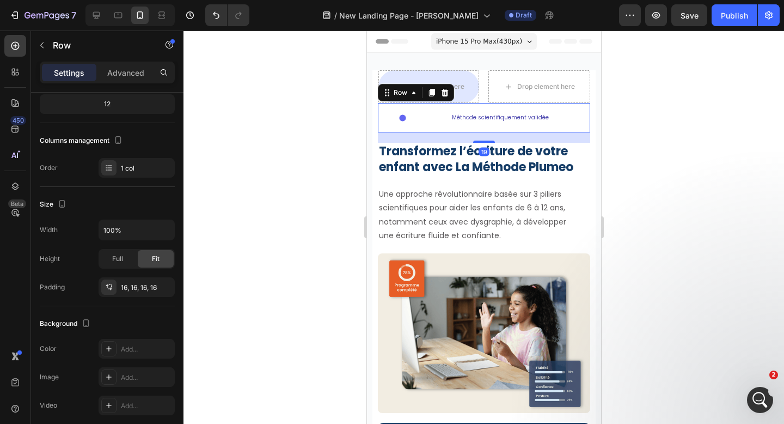
scroll to position [0, 0]
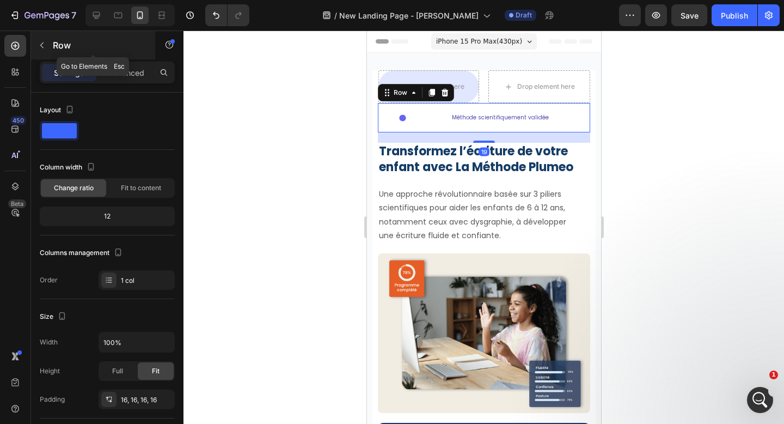
click at [45, 48] on icon "button" at bounding box center [42, 45] width 9 height 9
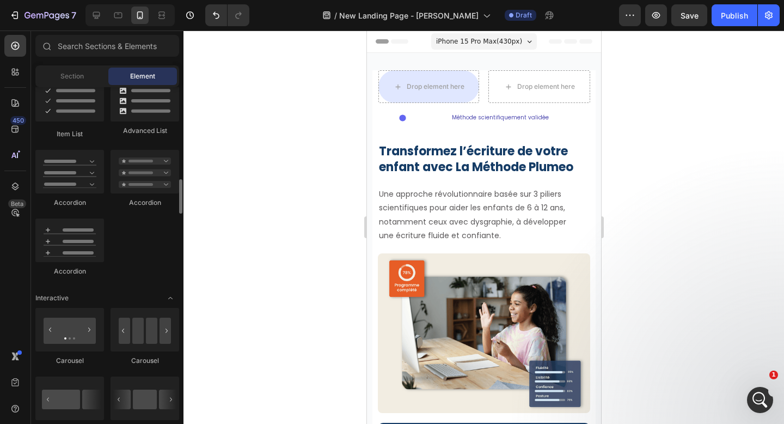
scroll to position [916, 0]
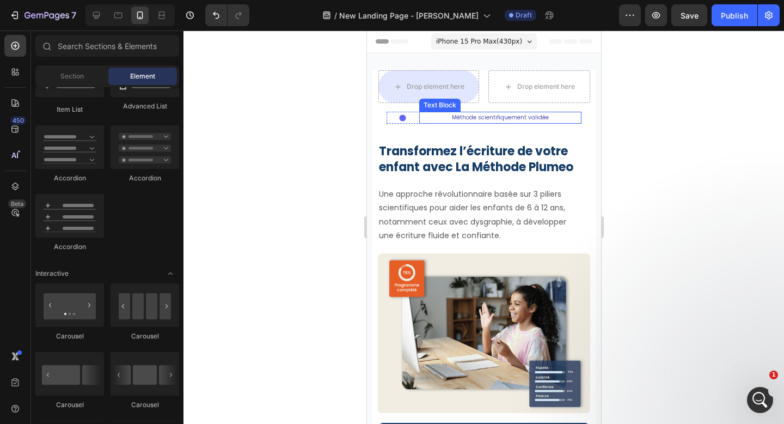
click at [510, 119] on p "Méthode scientifiquement validée" at bounding box center [500, 118] width 160 height 10
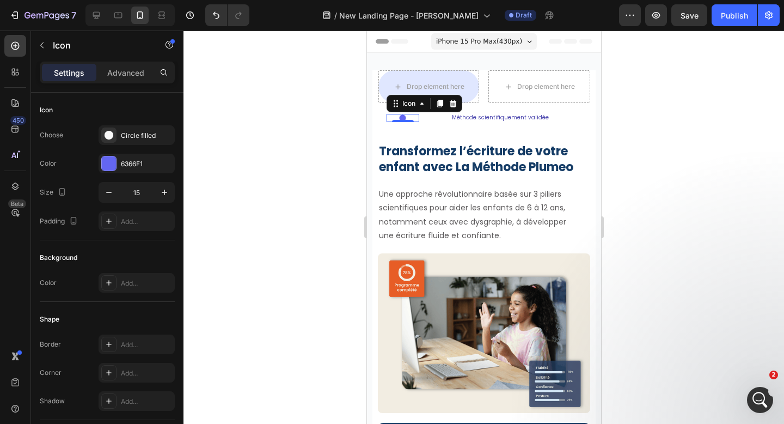
click at [405, 118] on div "Icon 0" at bounding box center [402, 118] width 33 height 8
drag, startPoint x: 403, startPoint y: 118, endPoint x: 447, endPoint y: 117, distance: 44.1
click at [447, 117] on div "Icon 0 Méthode scientifiquement validée Text Block Row" at bounding box center [483, 118] width 195 height 12
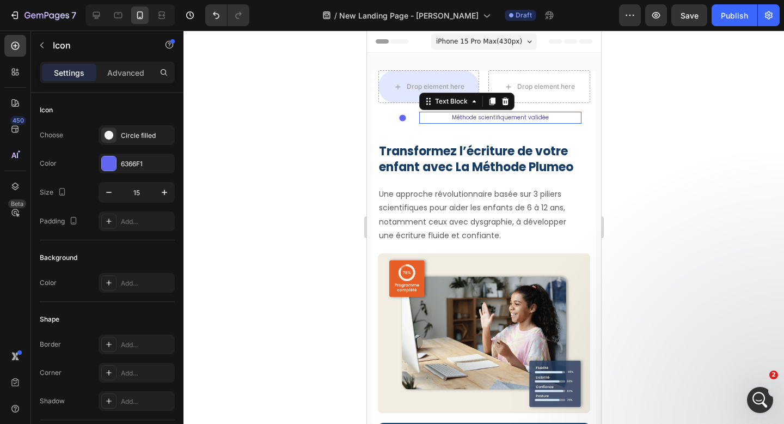
click at [441, 117] on p "Méthode scientifiquement validée" at bounding box center [500, 118] width 160 height 10
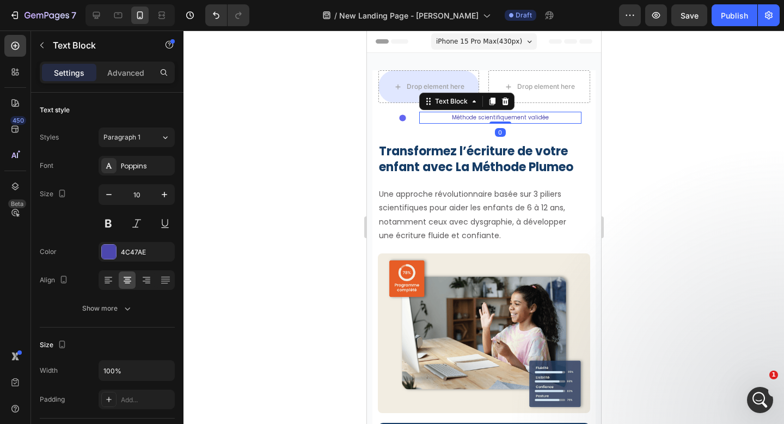
click at [126, 81] on div "Settings Advanced" at bounding box center [107, 73] width 135 height 22
click at [127, 74] on p "Advanced" at bounding box center [125, 72] width 37 height 11
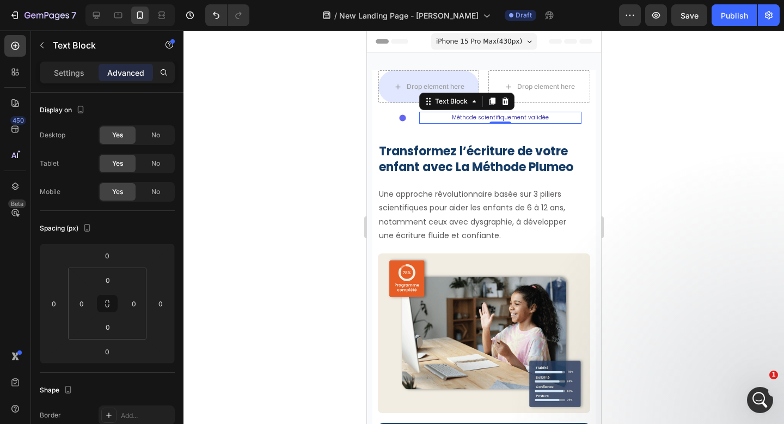
click at [470, 114] on p "Méthode scientifiquement validée" at bounding box center [500, 118] width 160 height 10
click at [423, 118] on p "Méthode scientifiquement validée" at bounding box center [500, 118] width 160 height 10
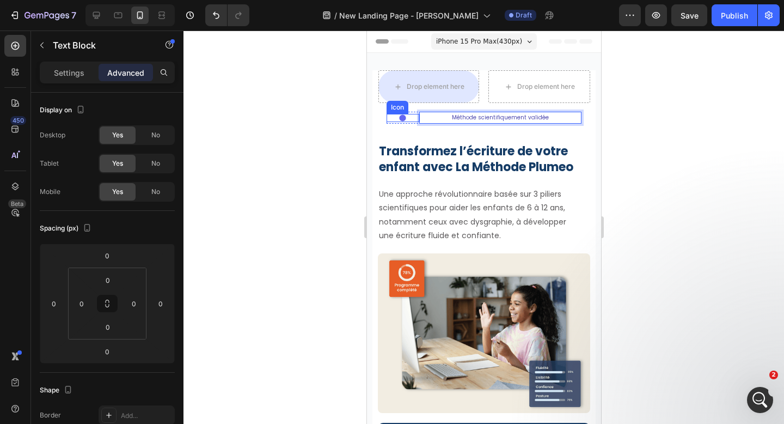
click at [389, 114] on div "Icon" at bounding box center [402, 118] width 33 height 8
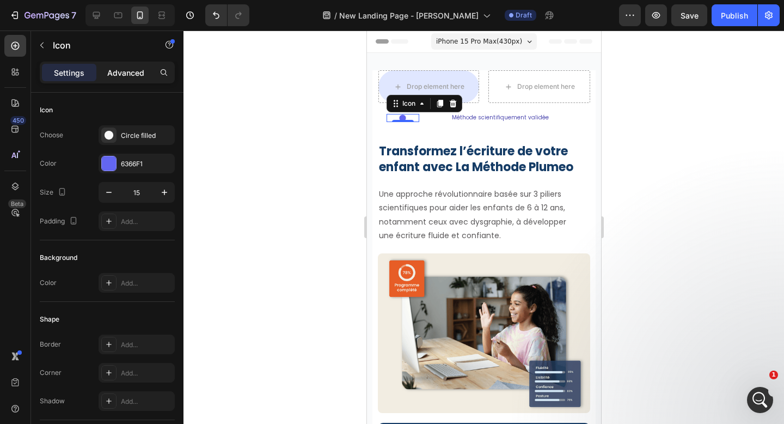
click at [115, 75] on p "Advanced" at bounding box center [125, 72] width 37 height 11
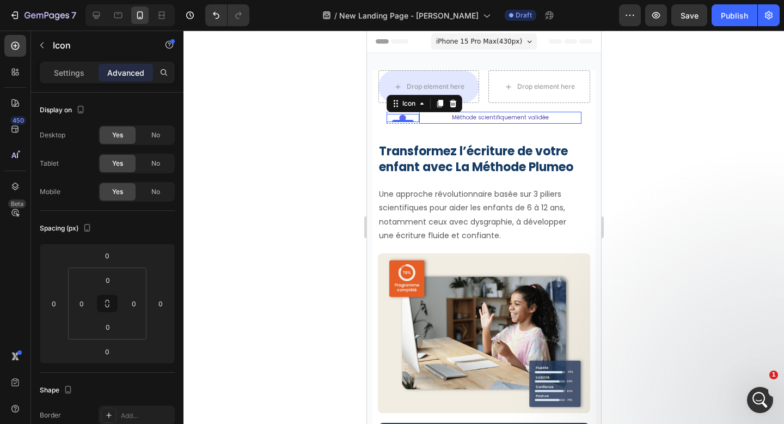
click at [484, 123] on div "Méthode scientifiquement validée" at bounding box center [500, 118] width 162 height 12
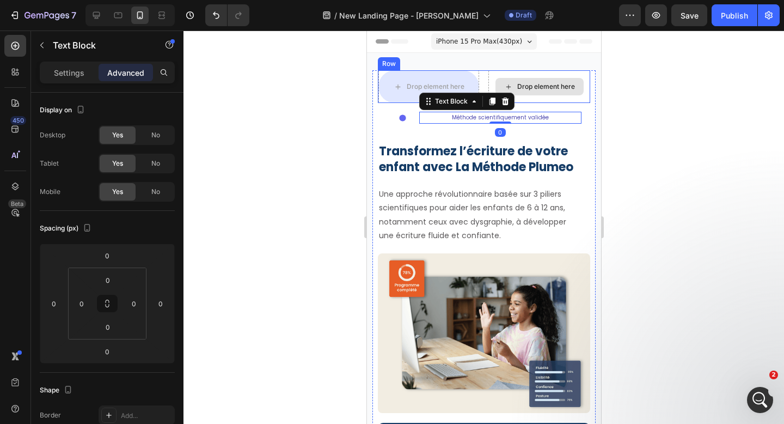
click at [515, 74] on div "Drop element here" at bounding box center [539, 86] width 102 height 33
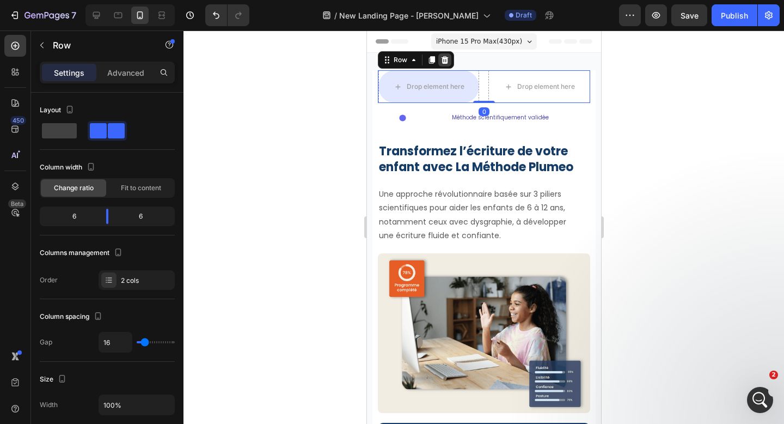
click at [443, 61] on icon at bounding box center [444, 60] width 9 height 9
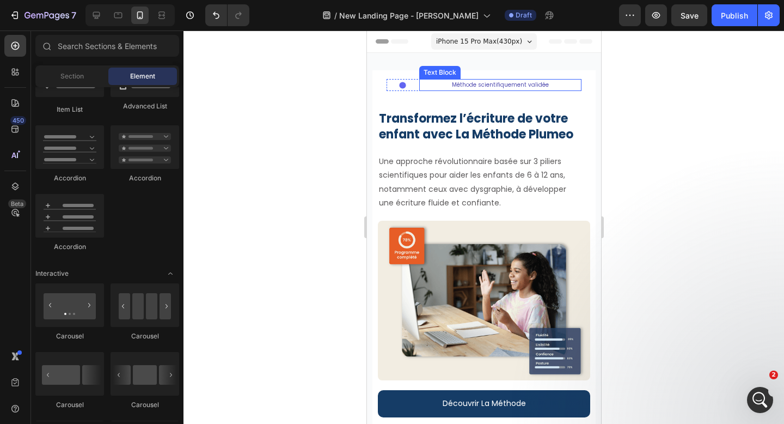
click at [490, 84] on p "Méthode scientifiquement validée" at bounding box center [500, 85] width 160 height 10
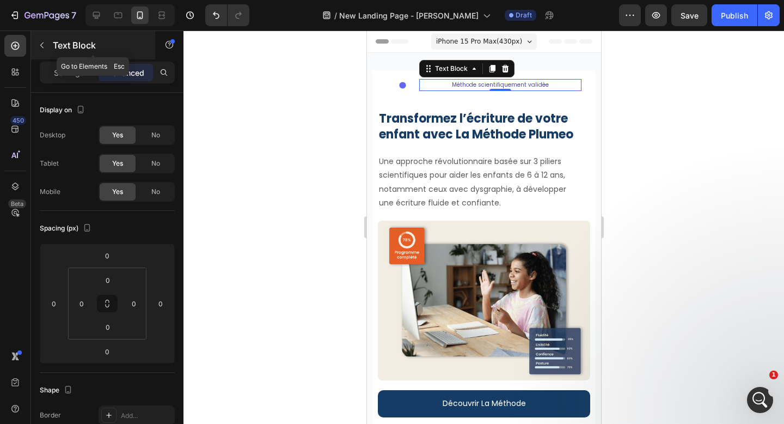
click at [40, 45] on icon "button" at bounding box center [42, 45] width 9 height 9
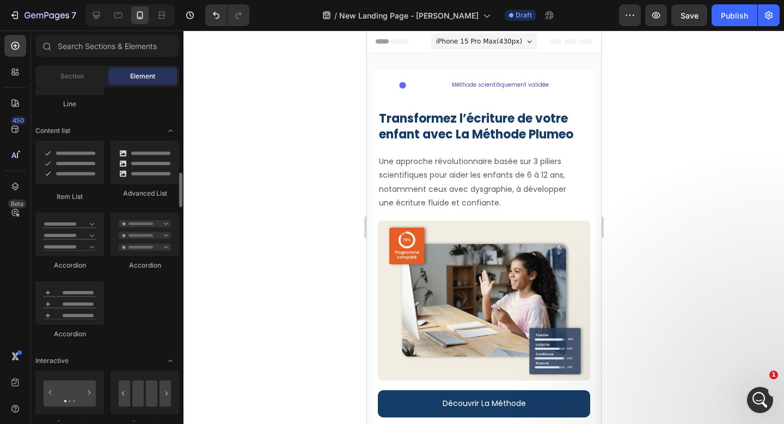
scroll to position [771, 0]
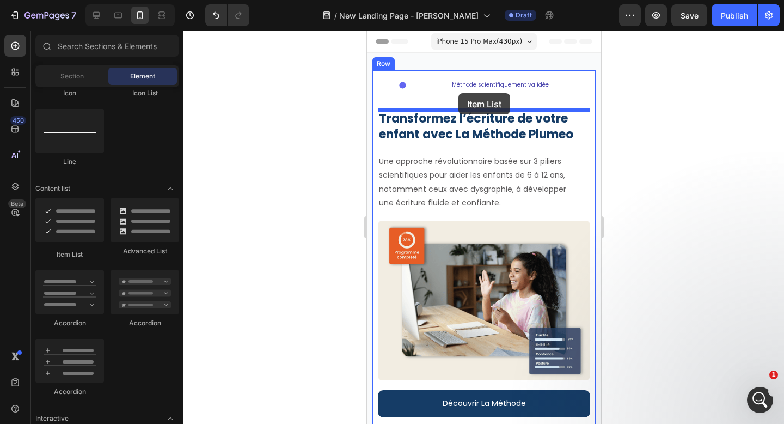
drag, startPoint x: 448, startPoint y: 254, endPoint x: 458, endPoint y: 93, distance: 161.5
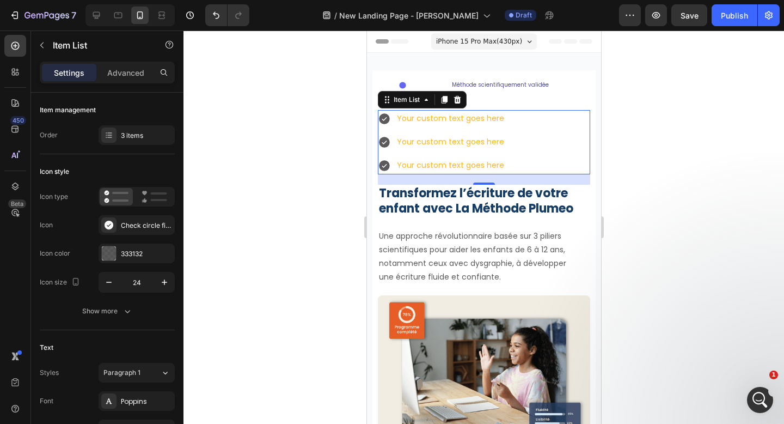
click at [490, 162] on div "Your custom text goes here" at bounding box center [450, 165] width 111 height 17
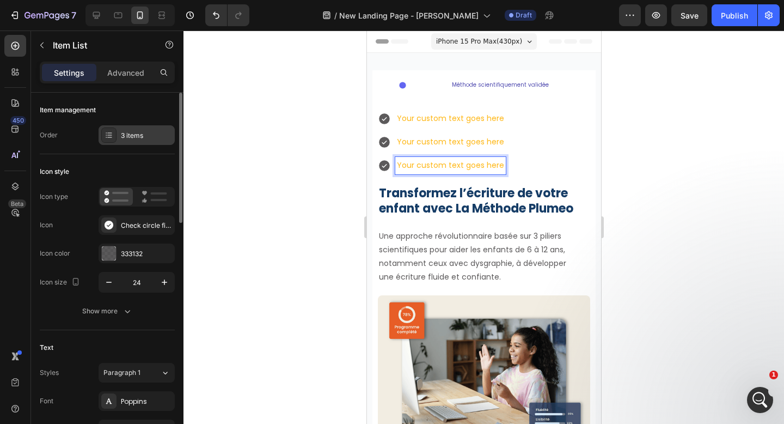
click at [136, 139] on div "3 items" at bounding box center [146, 136] width 51 height 10
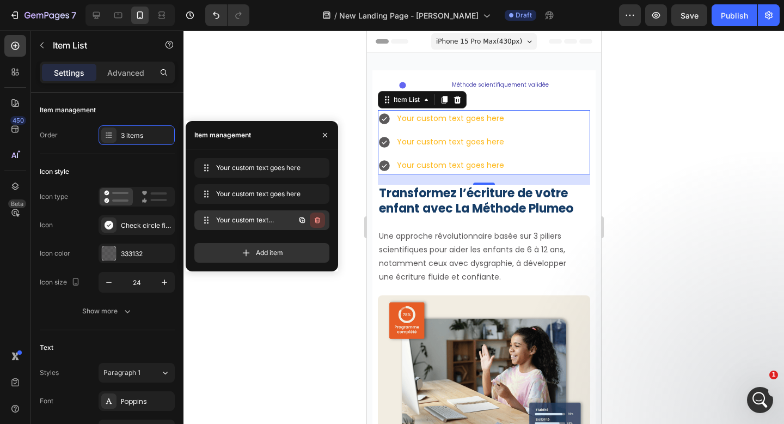
click at [317, 216] on icon "button" at bounding box center [317, 220] width 9 height 9
click at [318, 216] on div "Delete" at bounding box center [310, 220] width 20 height 10
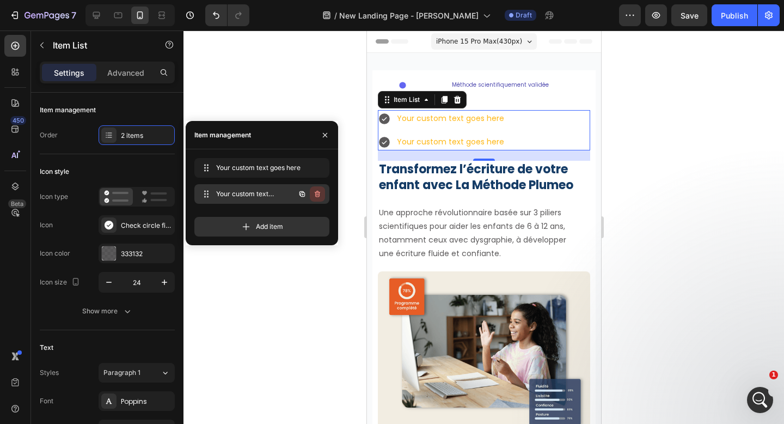
click at [321, 196] on icon "button" at bounding box center [317, 194] width 9 height 9
click at [312, 193] on div "Delete" at bounding box center [310, 194] width 20 height 10
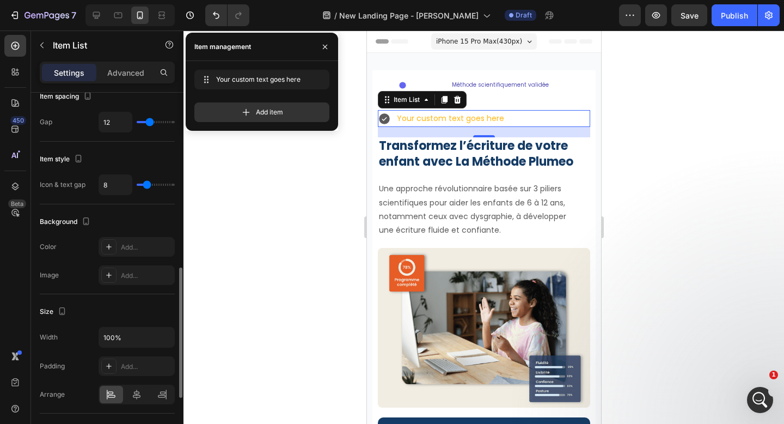
scroll to position [541, 0]
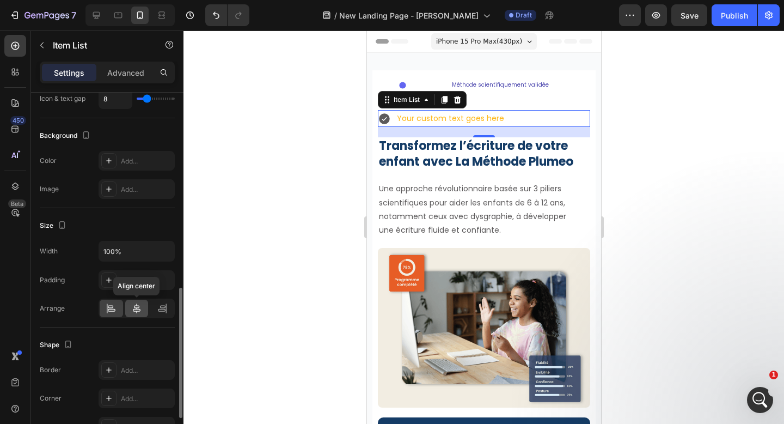
click at [139, 309] on icon at bounding box center [137, 308] width 8 height 10
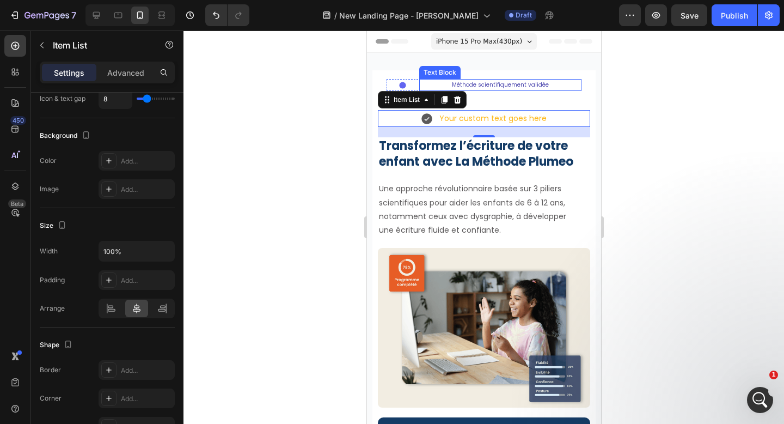
click at [488, 84] on p "Méthode scientifiquement validée" at bounding box center [500, 85] width 160 height 10
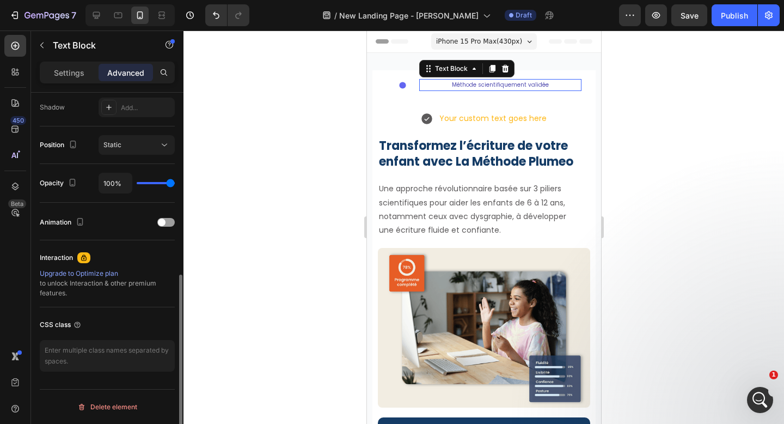
scroll to position [0, 0]
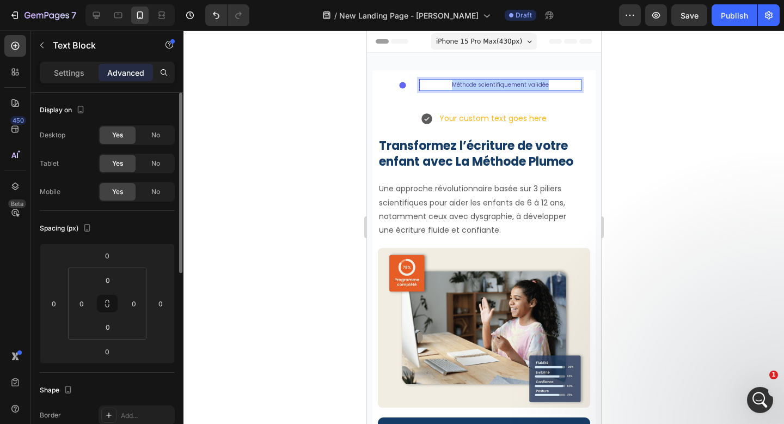
click at [488, 84] on p "Méthode scientifiquement validée" at bounding box center [500, 85] width 160 height 10
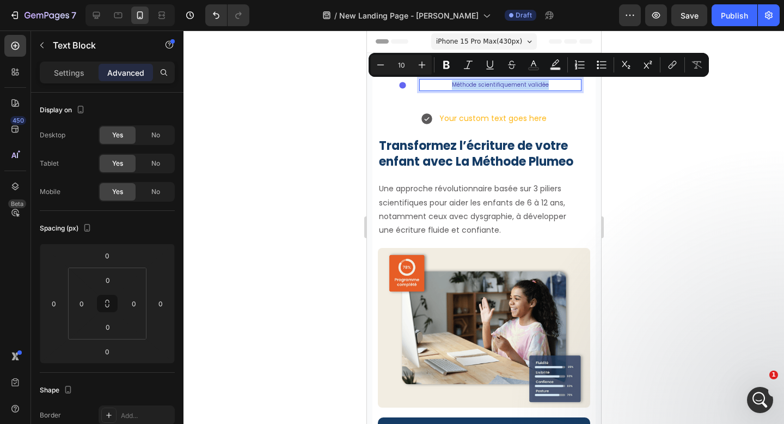
copy p "Méthode scientifiquement validée"
click at [470, 118] on p "Your custom text goes here" at bounding box center [492, 119] width 107 height 14
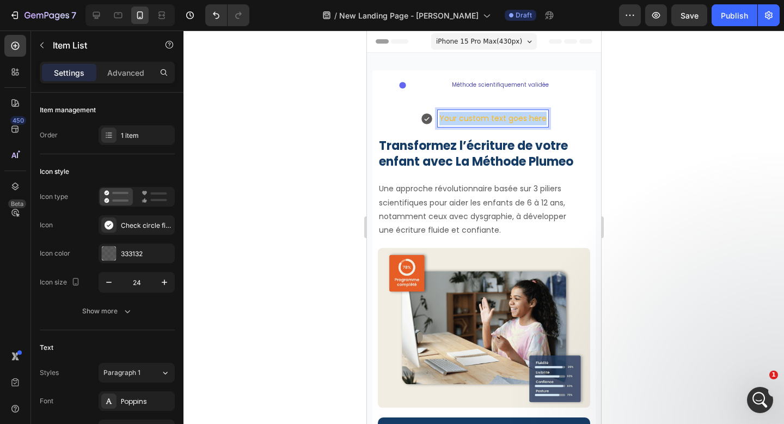
click at [470, 118] on p "Your custom text goes here" at bounding box center [492, 119] width 107 height 14
click at [416, 120] on icon at bounding box center [413, 118] width 11 height 11
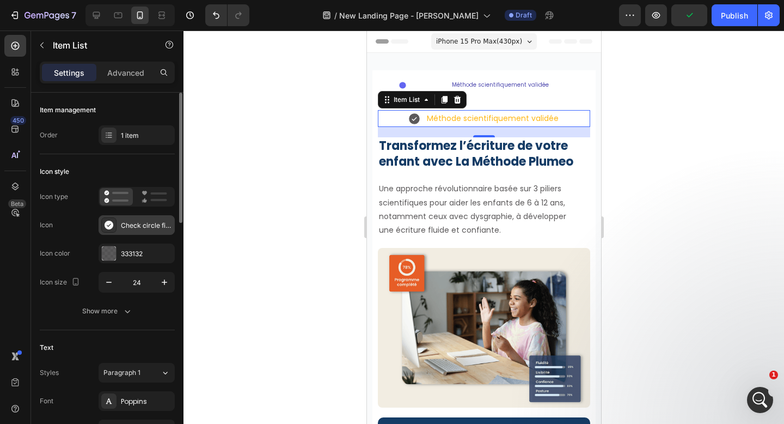
click at [127, 222] on div "Check circle filled" at bounding box center [146, 226] width 51 height 10
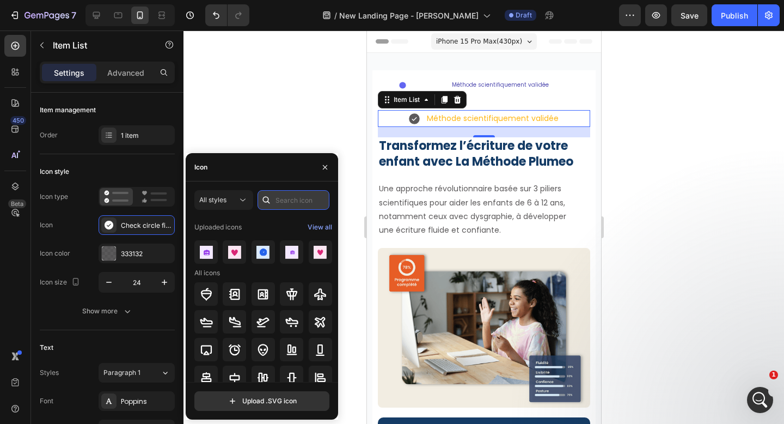
click at [291, 207] on input "text" at bounding box center [294, 200] width 72 height 20
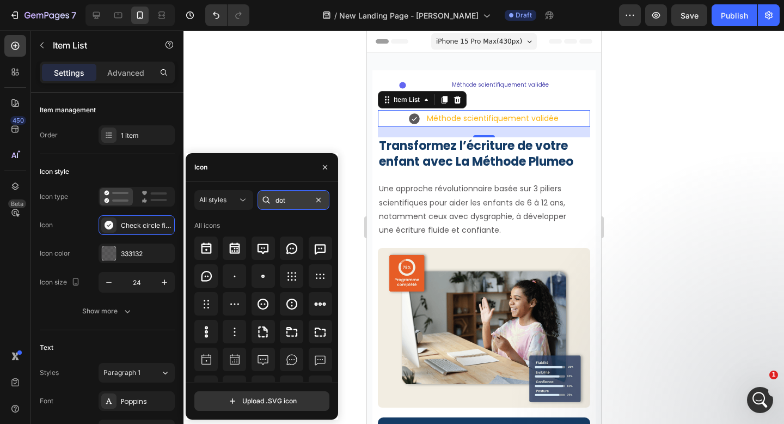
click at [286, 200] on input "dot" at bounding box center [294, 200] width 72 height 20
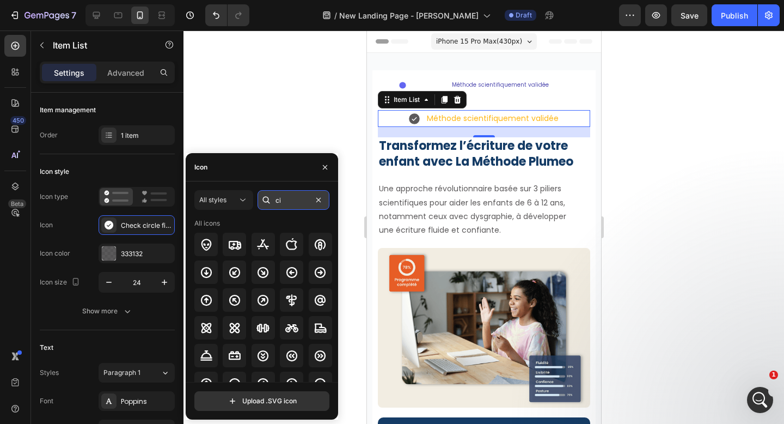
type input "c"
type input "r"
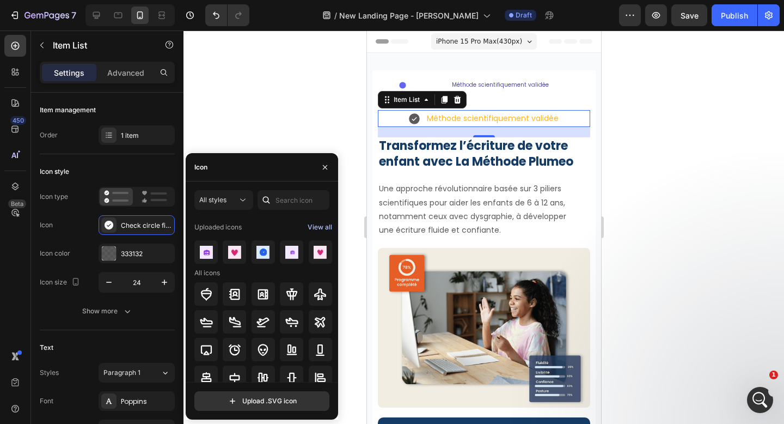
click at [319, 227] on div "View all" at bounding box center [320, 227] width 25 height 13
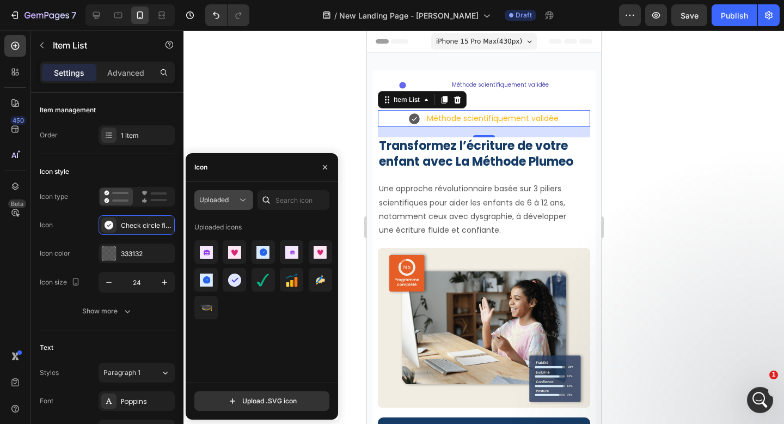
click at [236, 205] on div "Uploaded" at bounding box center [223, 199] width 49 height 11
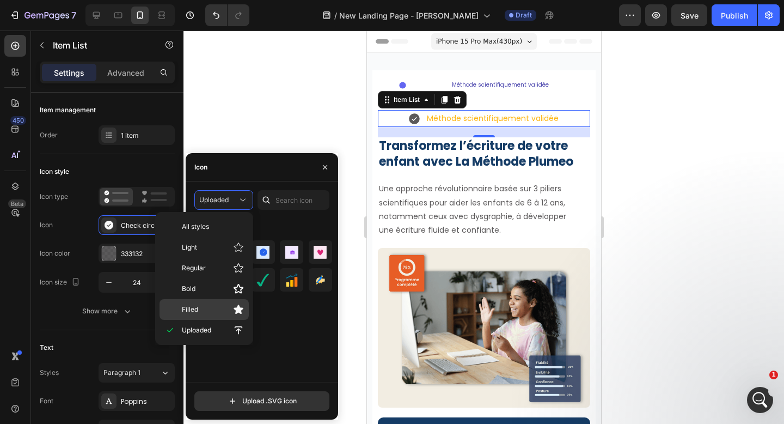
click at [214, 311] on p "Filled" at bounding box center [213, 309] width 62 height 11
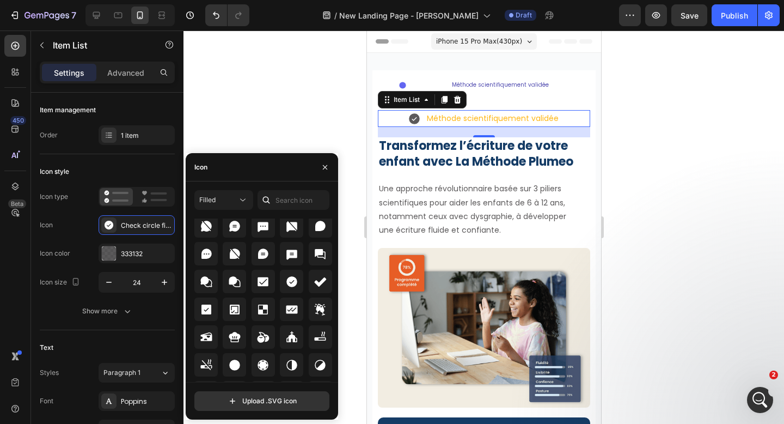
scroll to position [1628, 0]
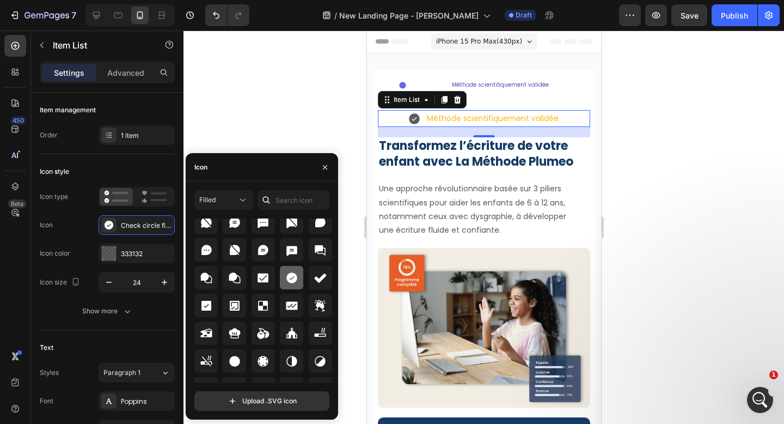
click at [286, 278] on icon at bounding box center [291, 277] width 11 height 11
click at [326, 167] on icon "button" at bounding box center [325, 167] width 9 height 9
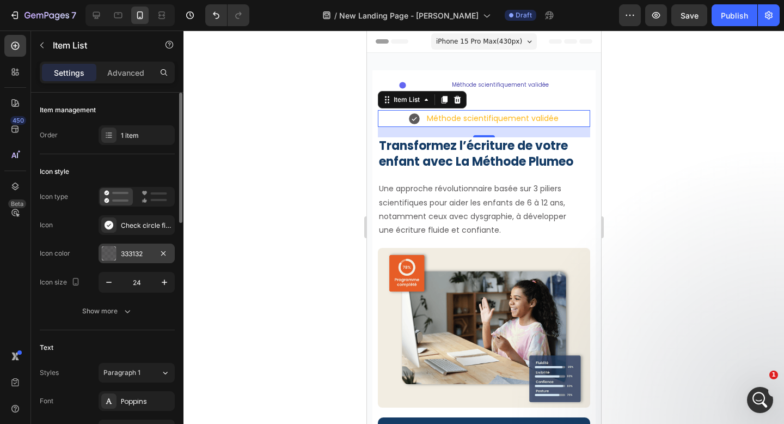
click at [137, 253] on div "333132" at bounding box center [137, 254] width 32 height 10
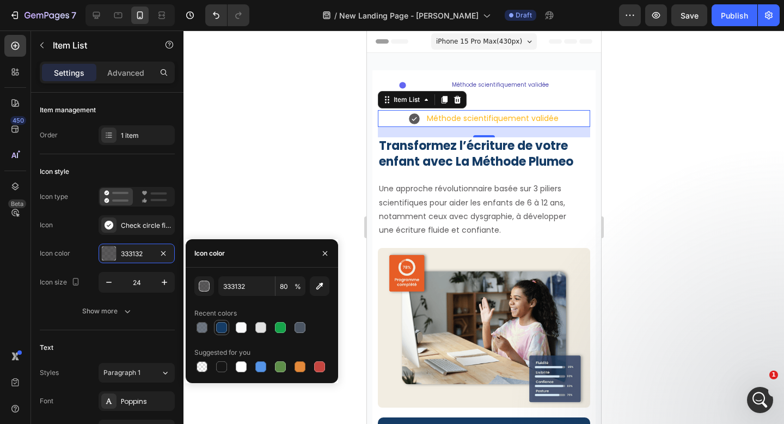
click at [221, 326] on div at bounding box center [221, 327] width 11 height 11
type input "153C66"
type input "100"
click at [115, 281] on button "button" at bounding box center [109, 282] width 20 height 20
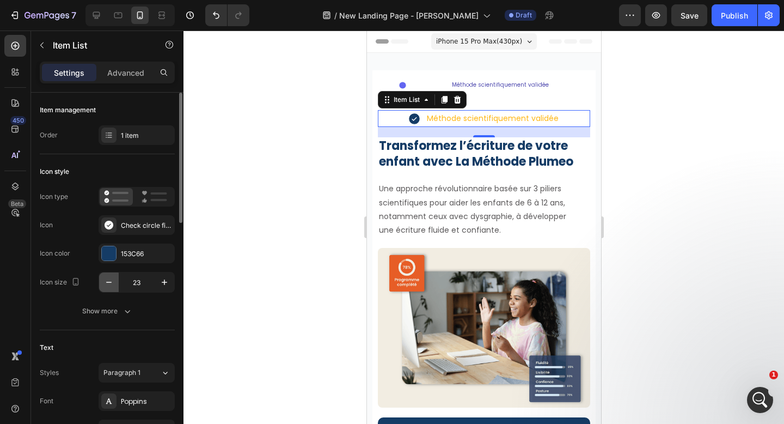
click at [115, 281] on button "button" at bounding box center [109, 282] width 20 height 20
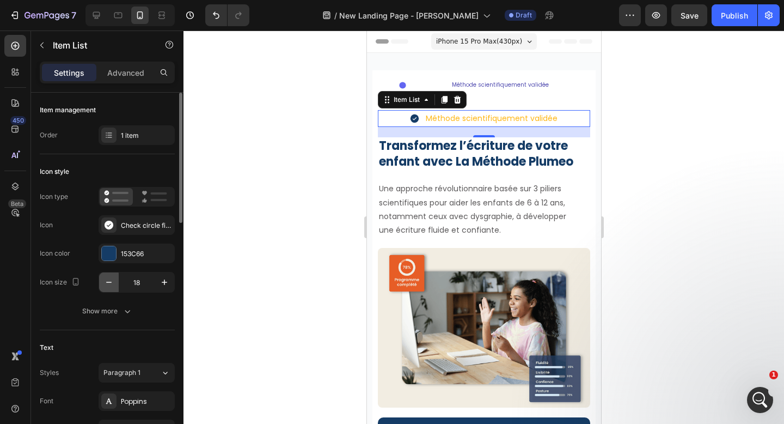
click at [115, 281] on button "button" at bounding box center [109, 282] width 20 height 20
type input "14"
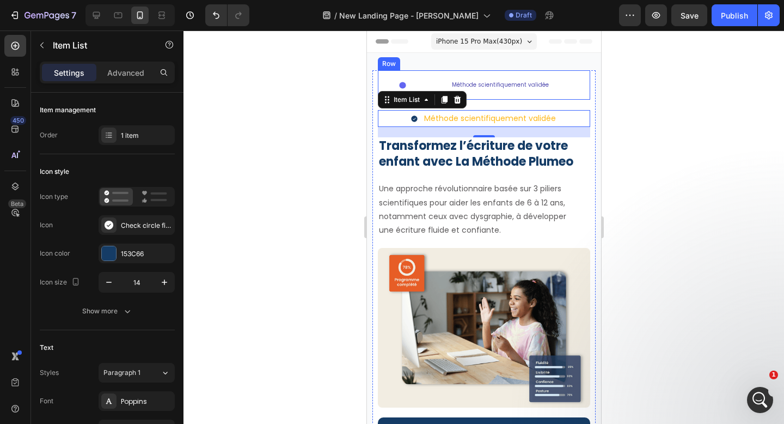
click at [569, 75] on div "Icon Méthode scientifiquement validée Text Block Row Row" at bounding box center [483, 84] width 212 height 29
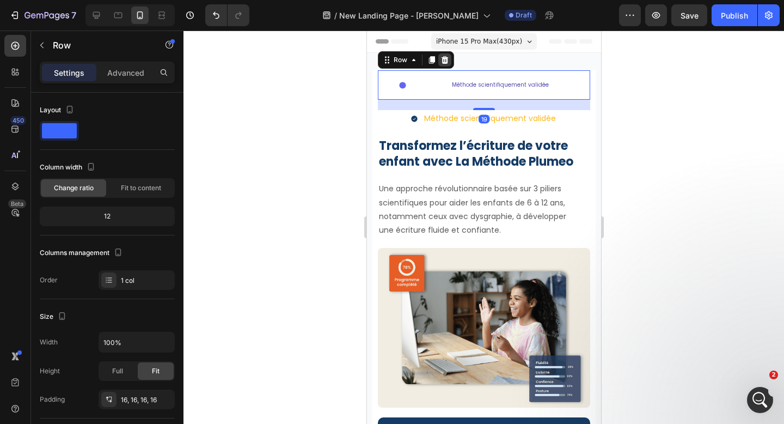
click at [446, 62] on icon at bounding box center [444, 60] width 7 height 8
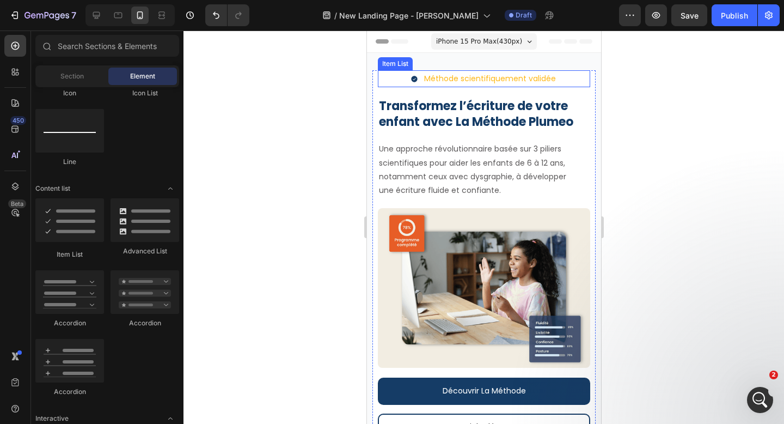
click at [461, 75] on p "Méthode scientifiquement validée" at bounding box center [490, 79] width 132 height 14
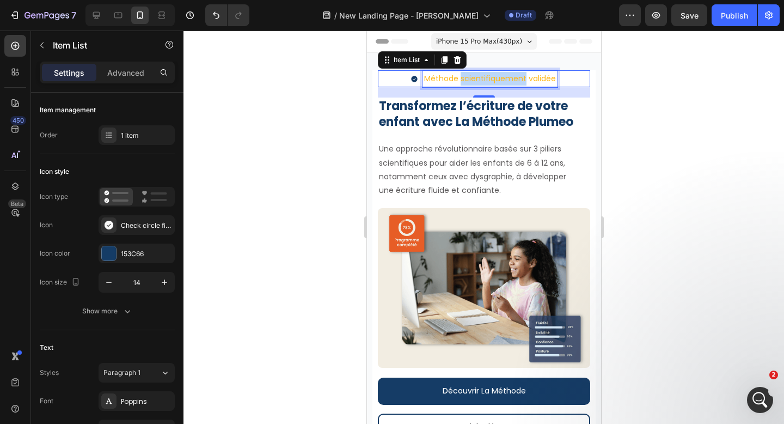
click at [473, 77] on p "Méthode scientifiquement validée" at bounding box center [490, 79] width 132 height 14
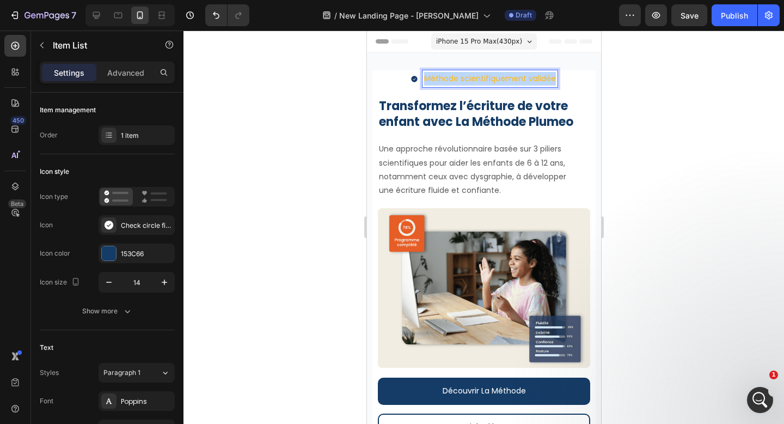
click at [473, 77] on p "Méthode scientifiquement validée" at bounding box center [490, 79] width 132 height 14
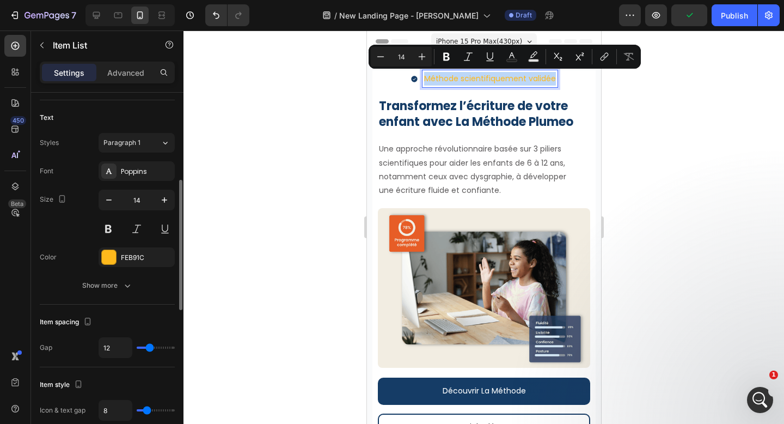
scroll to position [238, 0]
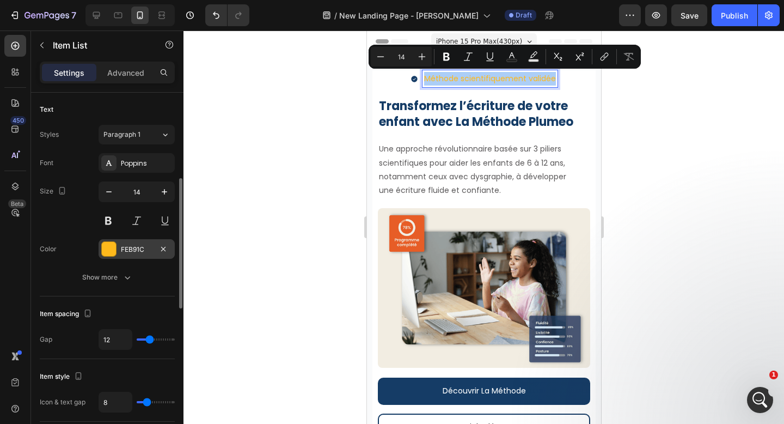
click at [137, 249] on div "FEB91C" at bounding box center [137, 250] width 32 height 10
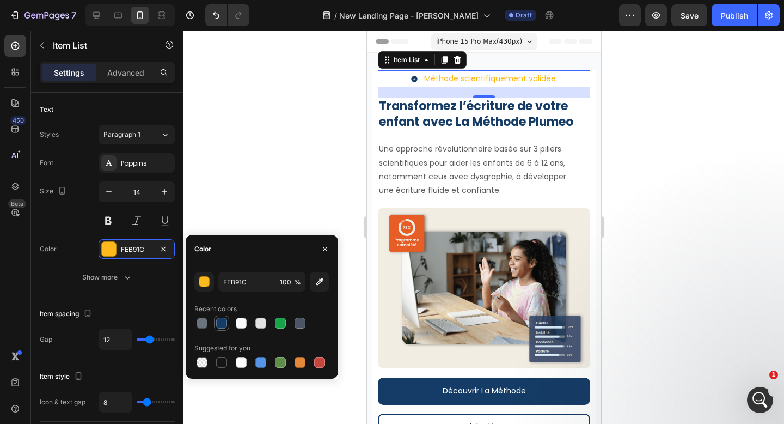
click at [222, 322] on div at bounding box center [221, 323] width 11 height 11
type input "153C66"
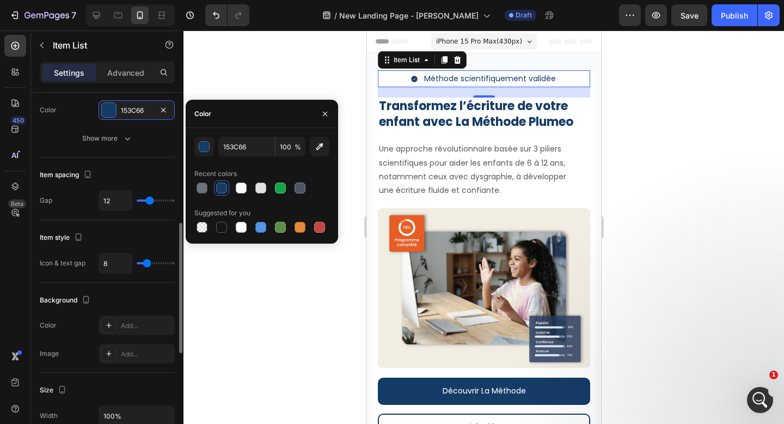
scroll to position [381, 0]
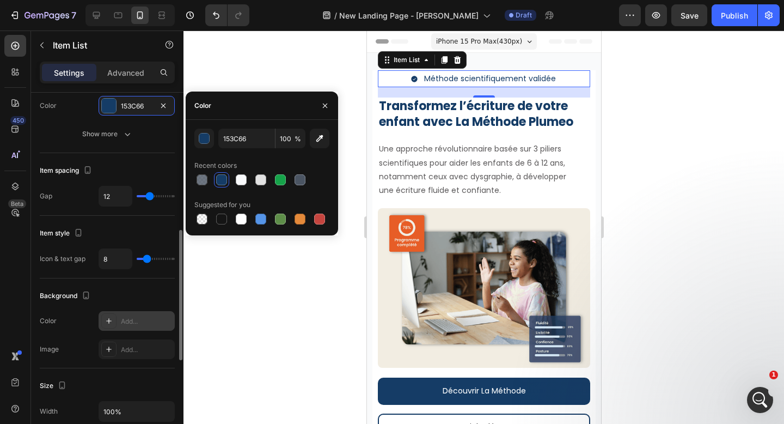
click at [128, 318] on div "Add..." at bounding box center [146, 321] width 51 height 10
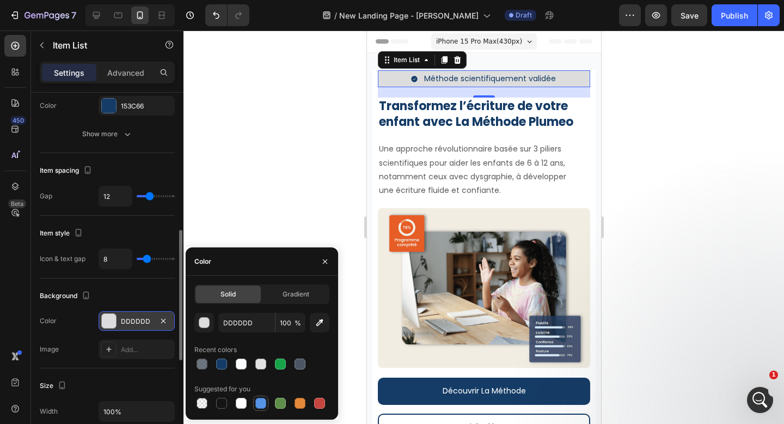
click at [259, 401] on div at bounding box center [260, 403] width 11 height 11
type input "5594E7"
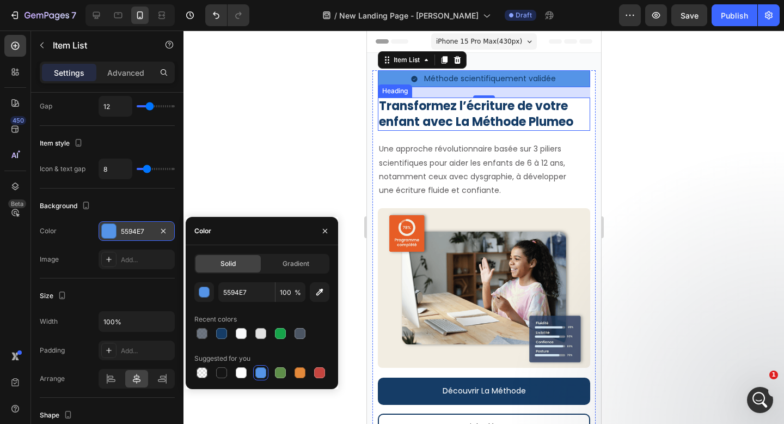
scroll to position [875, 0]
click at [434, 129] on h2 "Transformez l’écriture de votre enfant avec La Méthode Plumeo" at bounding box center [483, 113] width 212 height 33
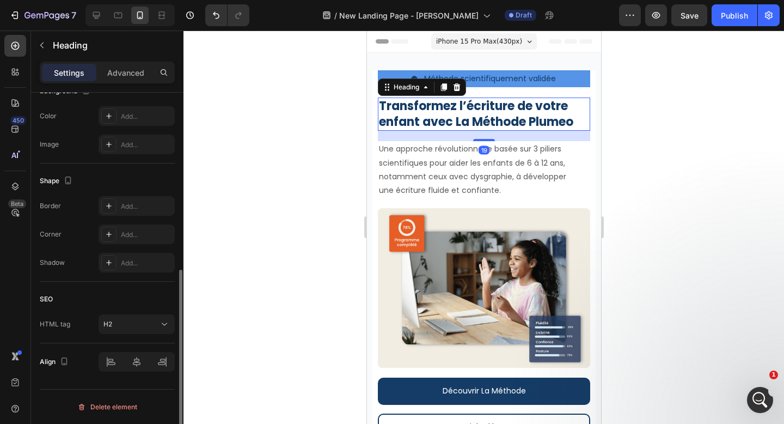
scroll to position [0, 0]
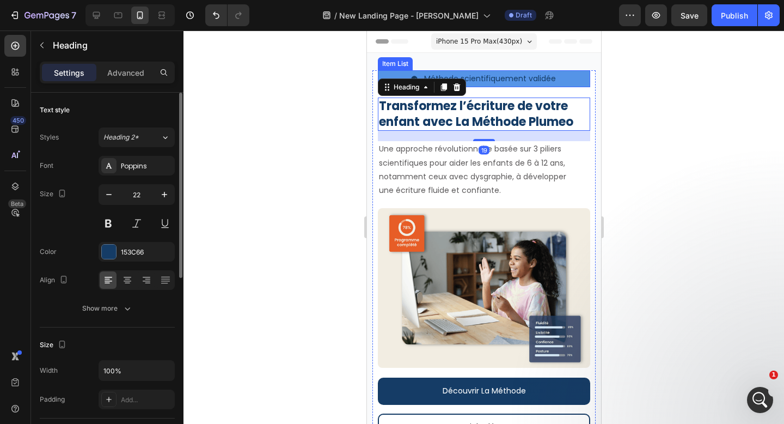
click at [563, 80] on div "Méthode scientifiquement validée" at bounding box center [483, 78] width 212 height 17
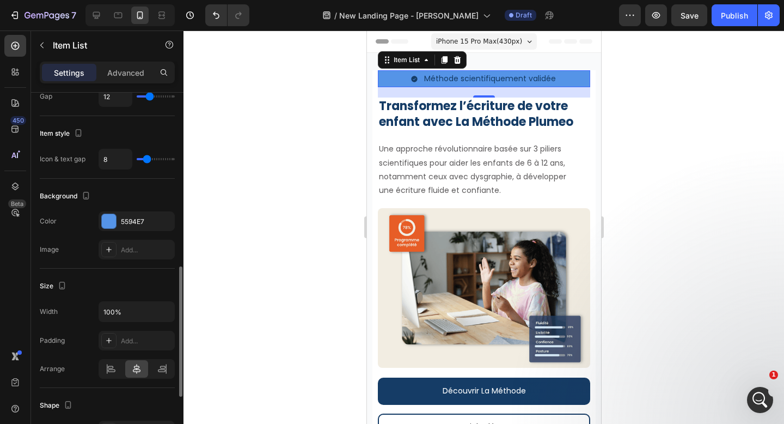
scroll to position [481, 0]
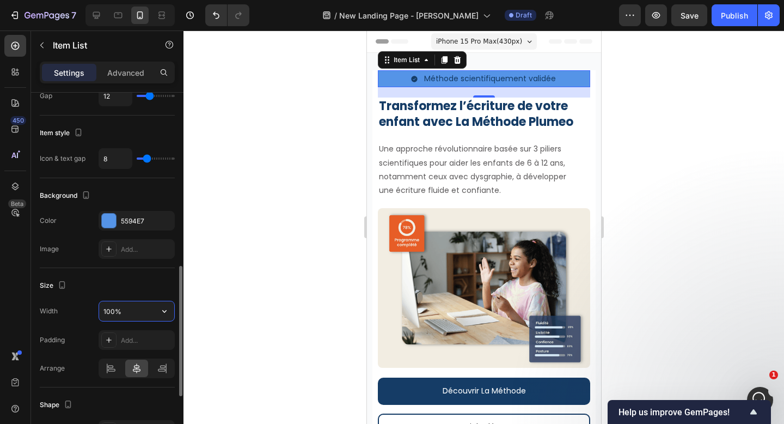
click at [119, 313] on input "100%" at bounding box center [136, 311] width 75 height 20
click at [133, 309] on input "100%" at bounding box center [136, 311] width 75 height 20
type input "306"
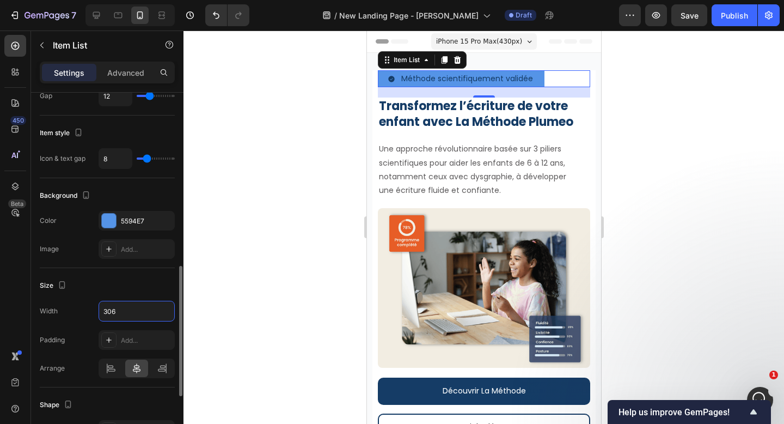
click at [88, 321] on div "Width 306" at bounding box center [107, 311] width 135 height 21
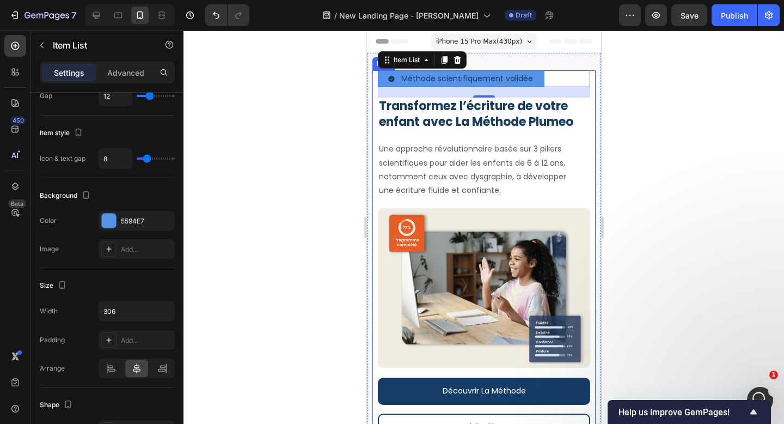
click at [551, 130] on h2 "Transformez l’écriture de votre enfant avec La Méthode Plumeo" at bounding box center [483, 113] width 212 height 33
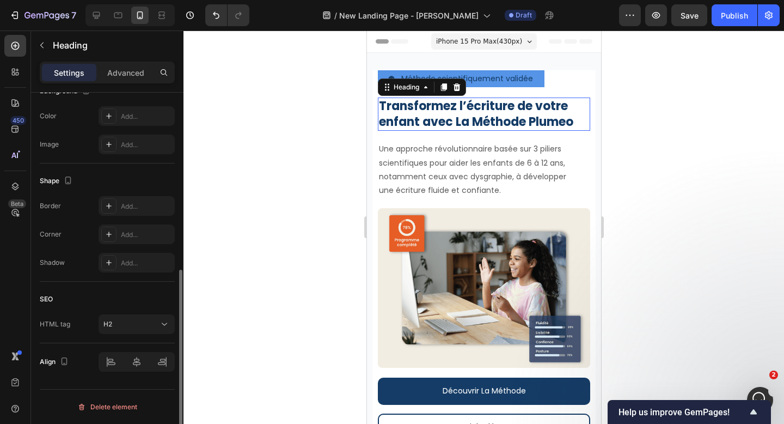
scroll to position [0, 0]
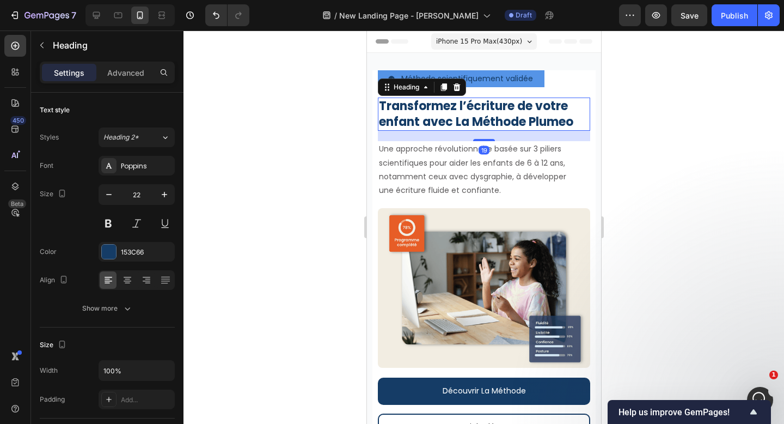
click at [645, 145] on div at bounding box center [484, 227] width 601 height 393
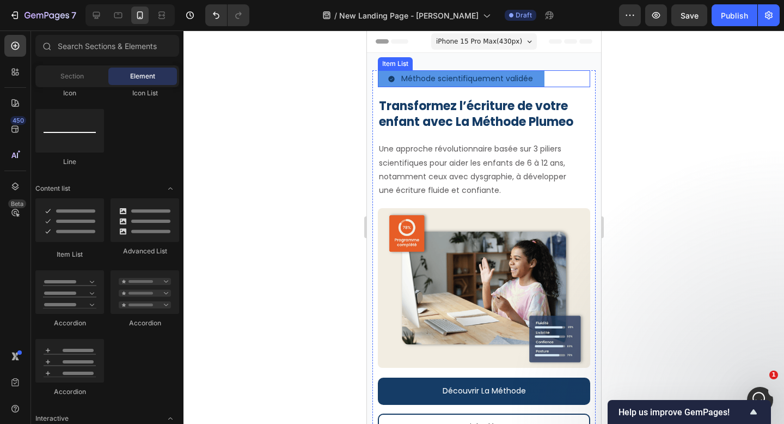
click at [539, 80] on div "Méthode scientifiquement validée" at bounding box center [460, 78] width 167 height 17
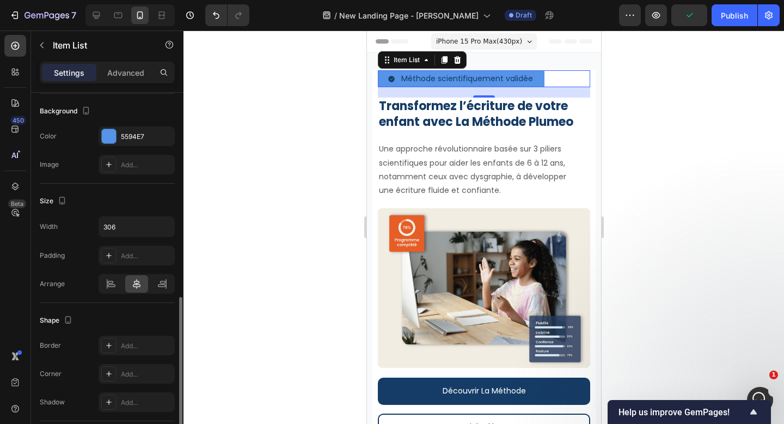
scroll to position [566, 0]
click at [135, 287] on icon at bounding box center [136, 283] width 11 height 11
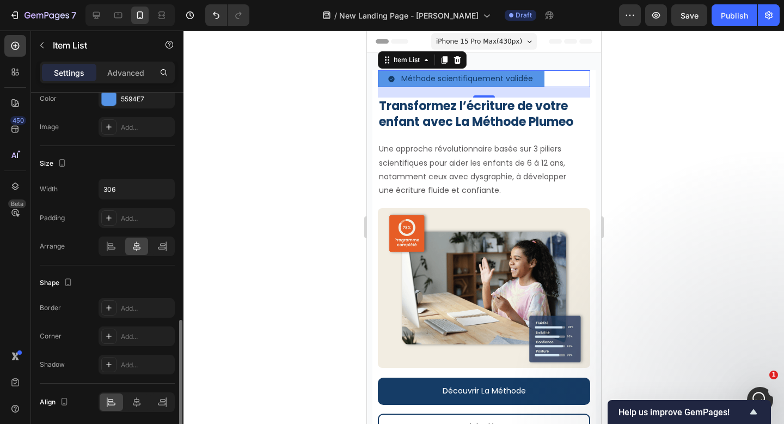
scroll to position [612, 0]
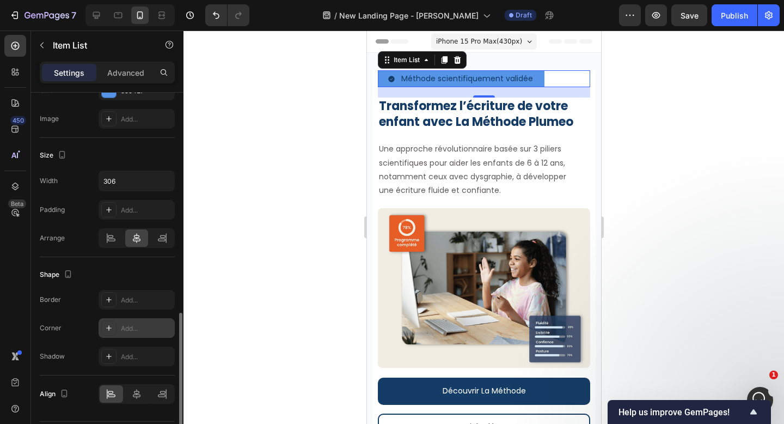
click at [133, 327] on div "Add..." at bounding box center [146, 329] width 51 height 10
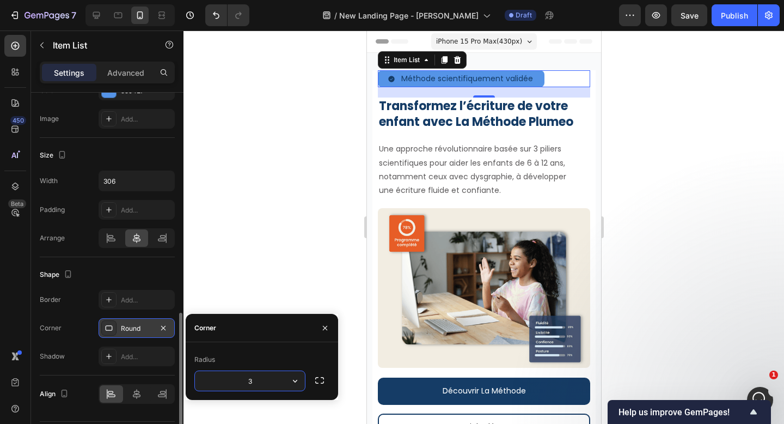
type input "30"
click at [138, 398] on icon at bounding box center [136, 393] width 11 height 11
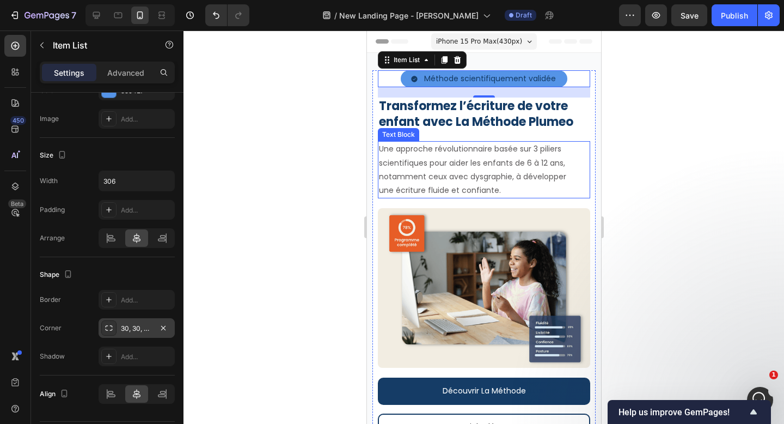
click at [544, 199] on div "Icon Méthode scientifiquement validée Text Block Row Row Row Méthode scientifiq…" at bounding box center [483, 282] width 212 height 424
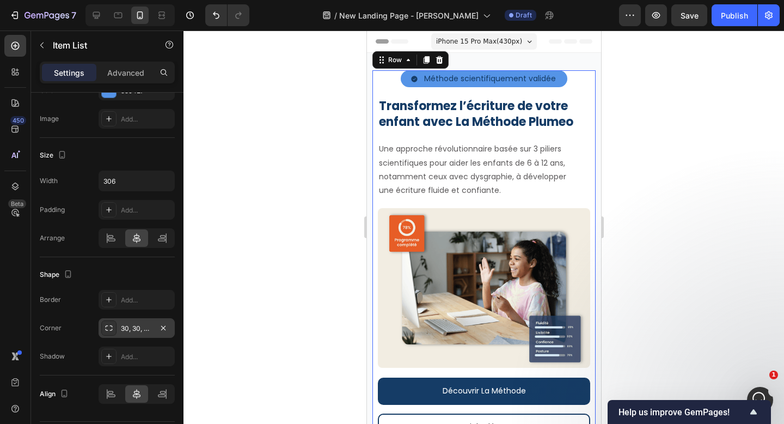
scroll to position [0, 0]
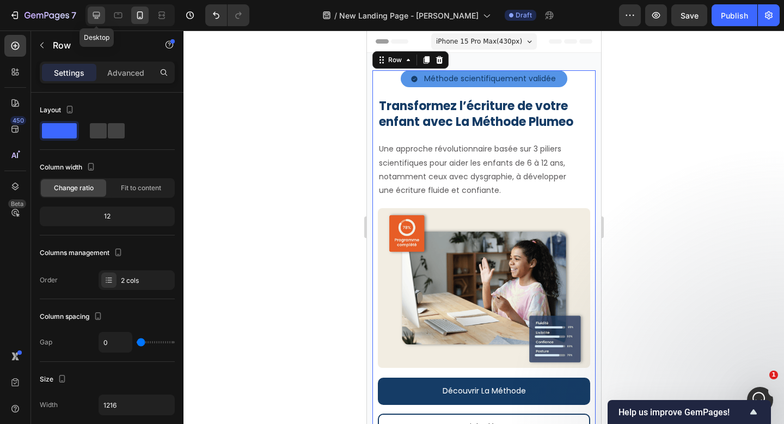
click at [99, 20] on icon at bounding box center [96, 15] width 11 height 11
type input "37"
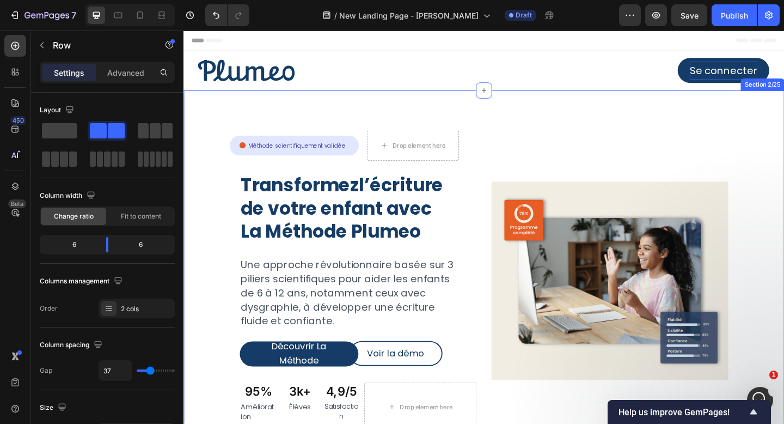
click at [220, 160] on div "Icon Méthode scientifiquement validée Text Block Row Row Drop element here Row …" at bounding box center [511, 307] width 654 height 423
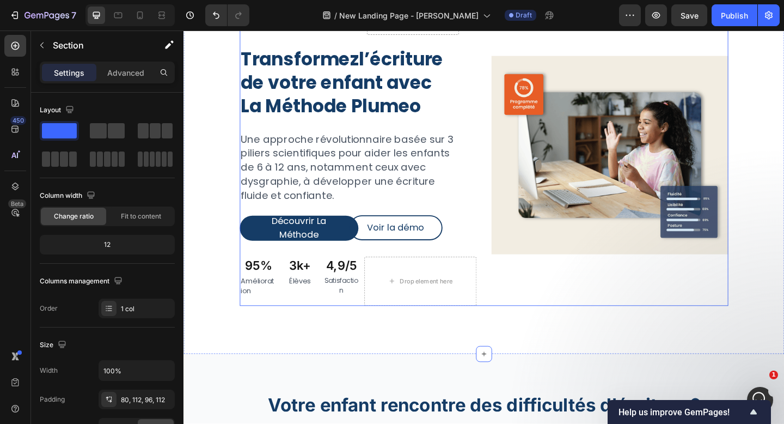
scroll to position [145, 0]
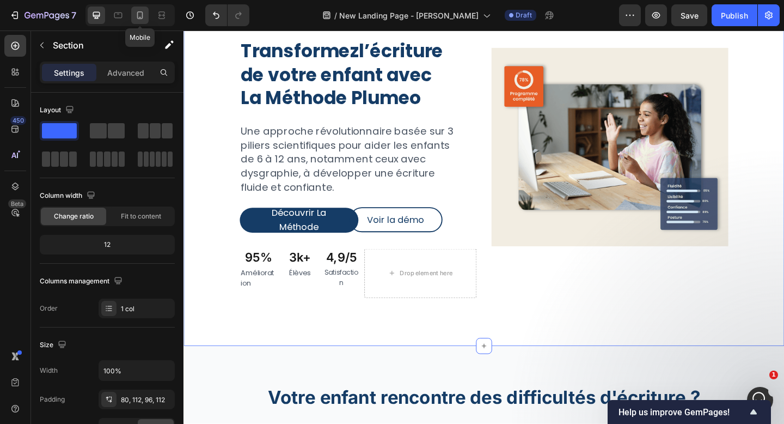
click at [145, 19] on icon at bounding box center [140, 15] width 11 height 11
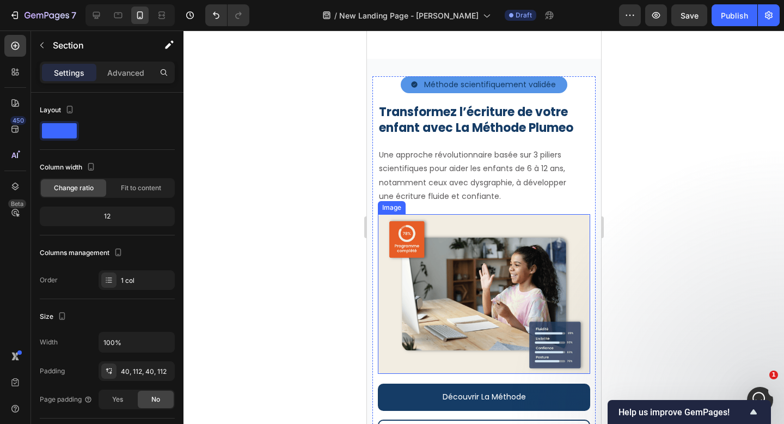
scroll to position [38, 0]
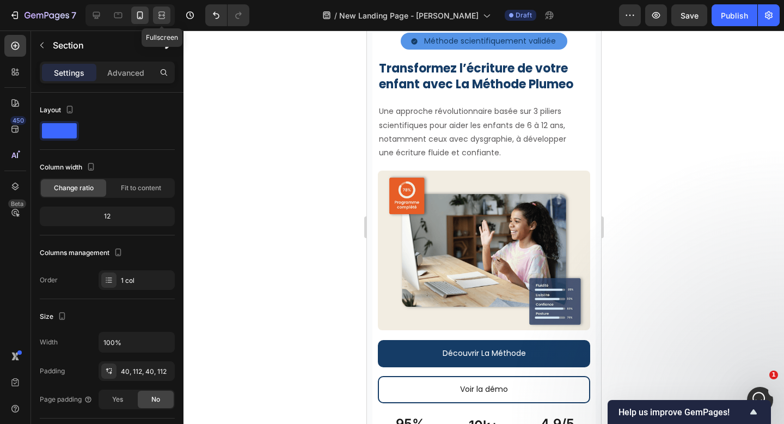
click at [160, 18] on icon at bounding box center [161, 15] width 11 height 11
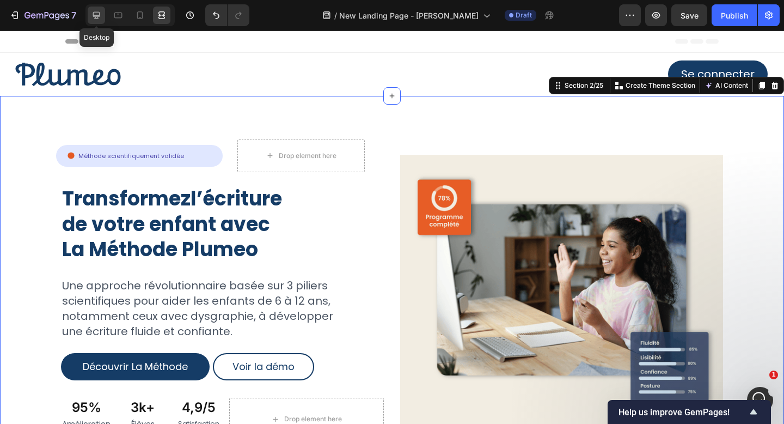
click at [99, 19] on icon at bounding box center [96, 15] width 11 height 11
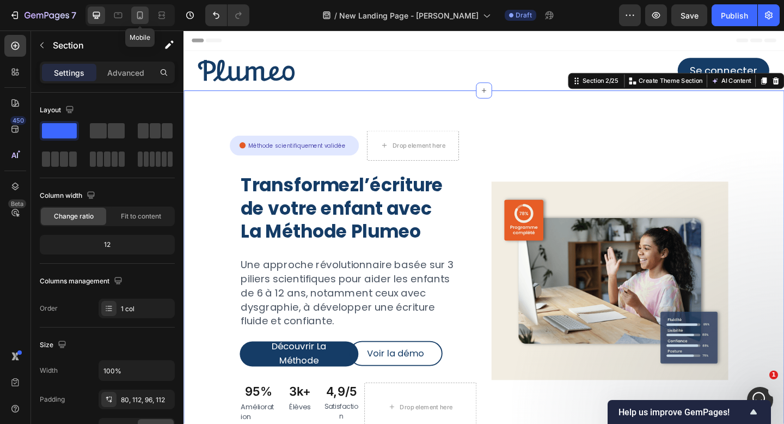
click at [142, 21] on div at bounding box center [139, 15] width 17 height 17
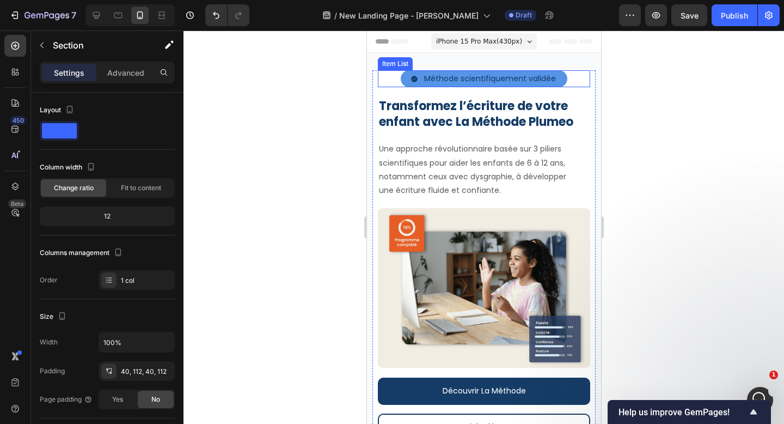
click at [388, 82] on div "Méthode scientifiquement validée" at bounding box center [483, 78] width 212 height 17
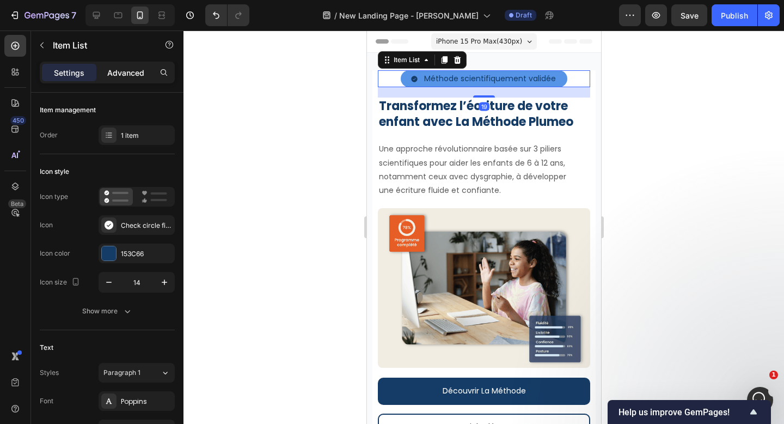
click at [128, 68] on p "Advanced" at bounding box center [125, 72] width 37 height 11
type input "100%"
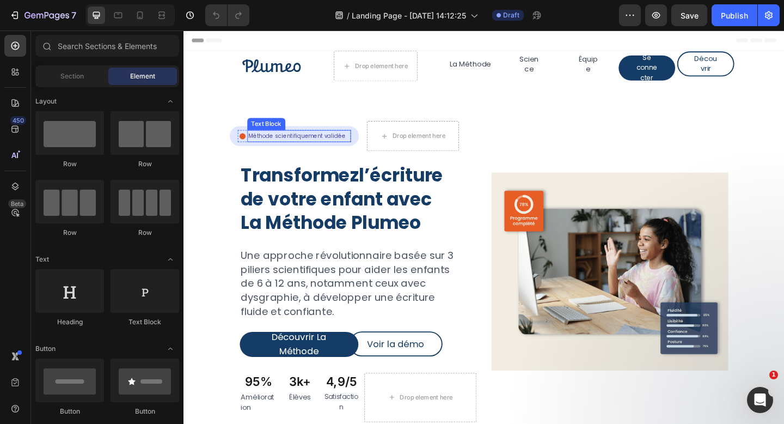
click at [363, 151] on div "Méthode scientifiquement validée" at bounding box center [309, 145] width 113 height 13
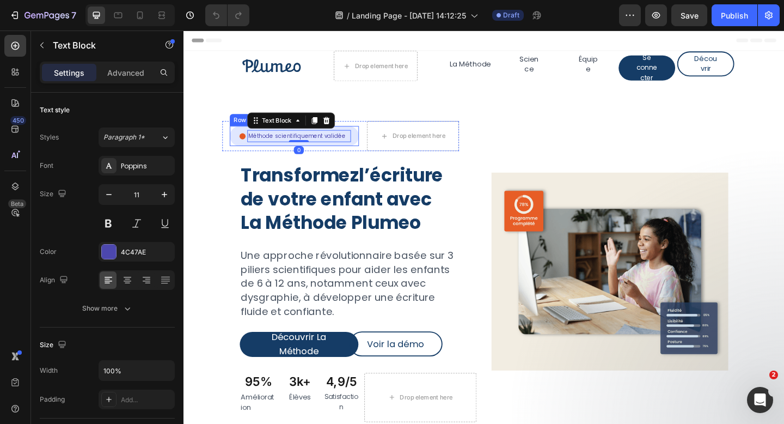
click at [350, 155] on div "Icon Méthode scientifiquement validée Text Block 0 Row Row" at bounding box center [304, 146] width 141 height 22
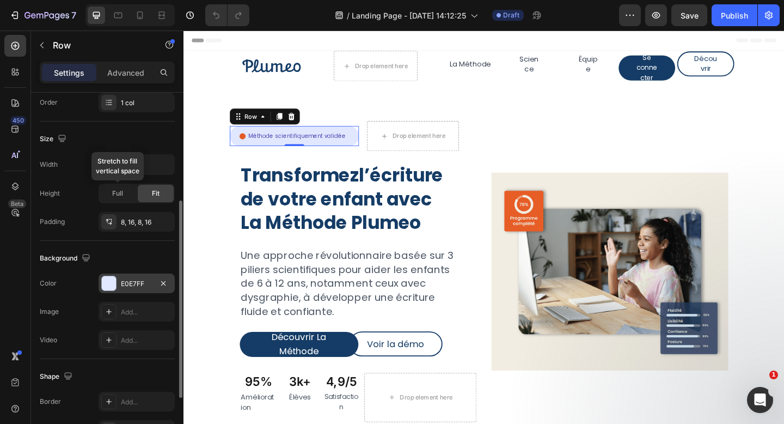
scroll to position [203, 0]
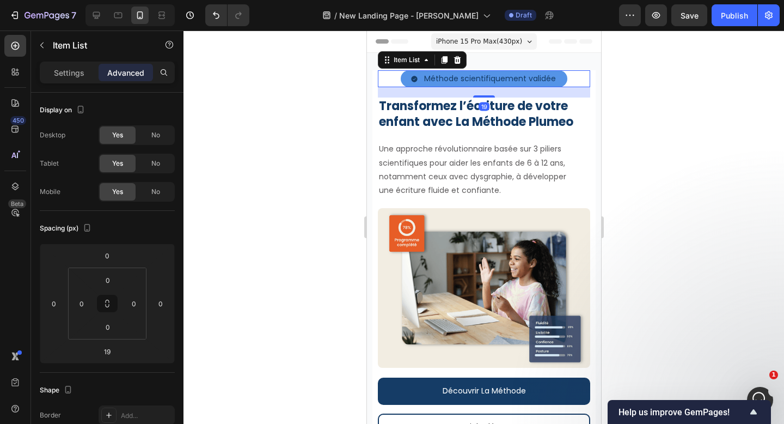
scroll to position [875, 0]
drag, startPoint x: 77, startPoint y: 78, endPoint x: 99, endPoint y: 25, distance: 56.9
click at [77, 78] on div "Settings" at bounding box center [69, 72] width 54 height 17
type input "8"
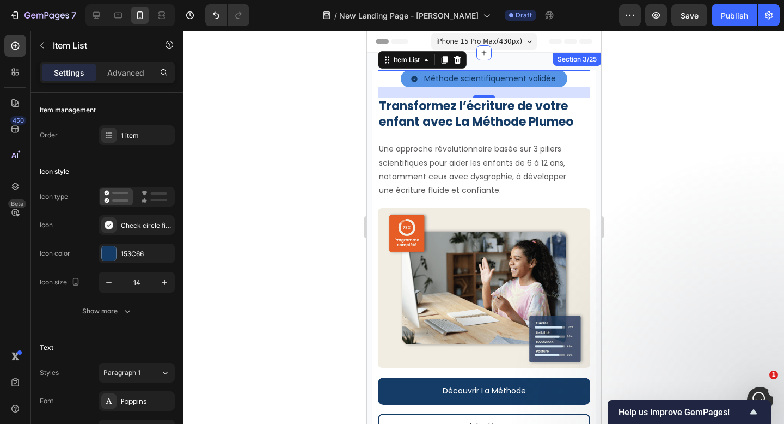
click at [375, 65] on div "Icon Méthode scientifiquement validée Text Block Row Row Row Méthode scientifiq…" at bounding box center [484, 299] width 234 height 492
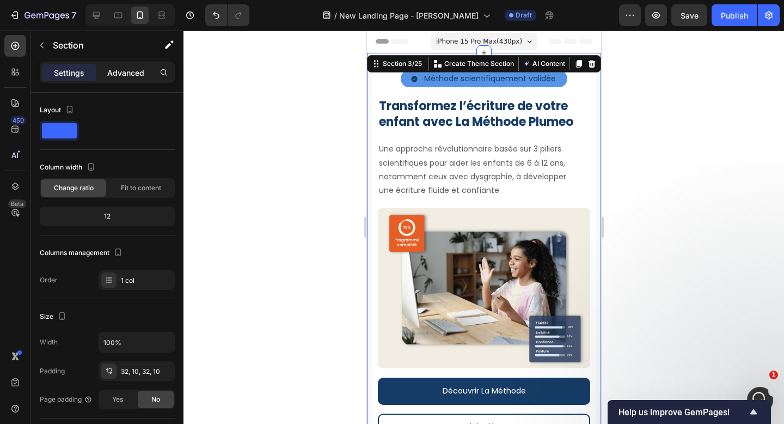
click at [135, 74] on p "Advanced" at bounding box center [125, 72] width 37 height 11
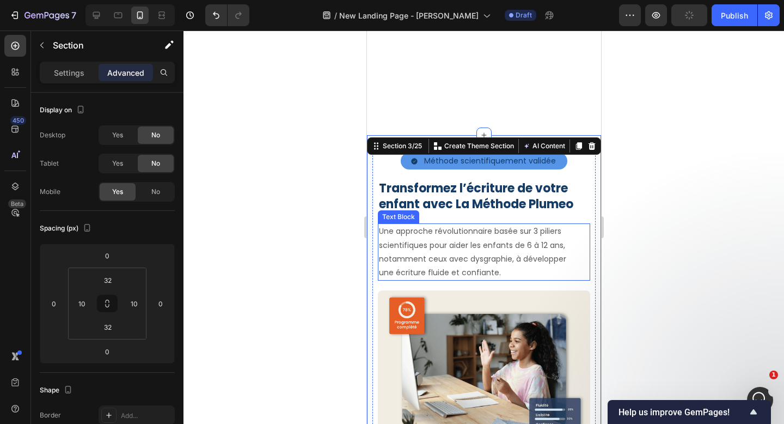
scroll to position [194, 0]
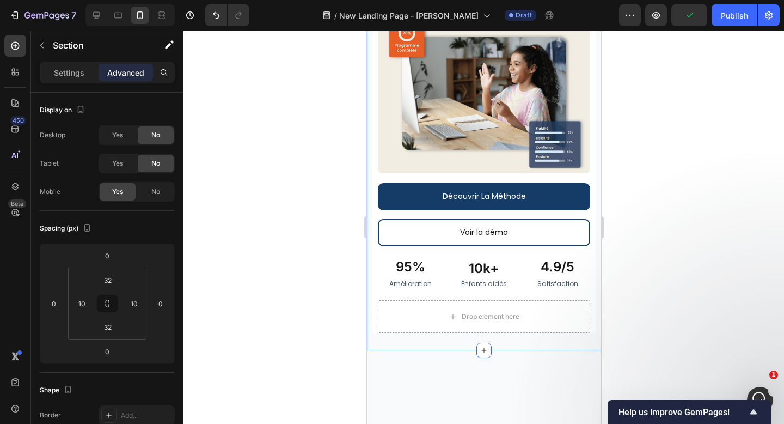
click at [666, 222] on div at bounding box center [484, 227] width 601 height 393
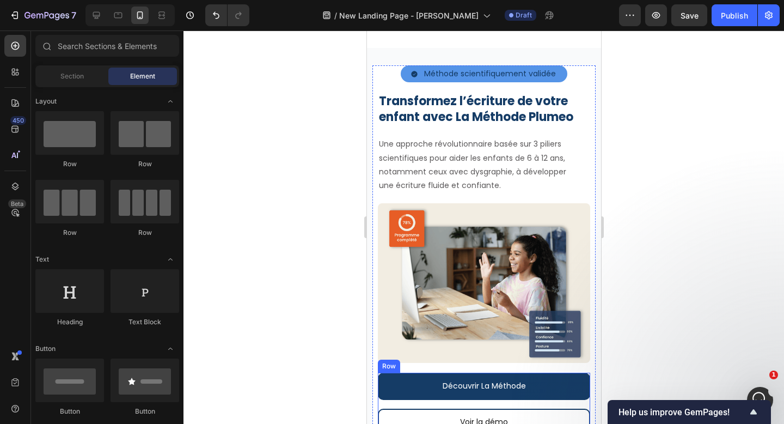
scroll to position [265, 0]
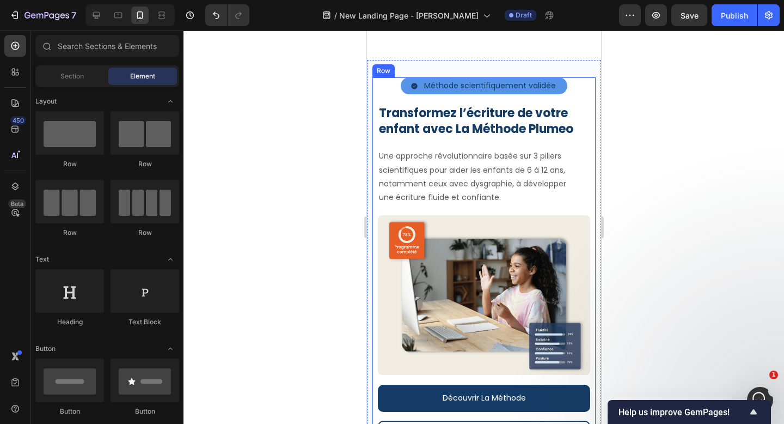
click at [377, 88] on div "Icon Méthode scientifiquement validée Text Block Row Row Row Méthode scientifiq…" at bounding box center [483, 305] width 223 height 457
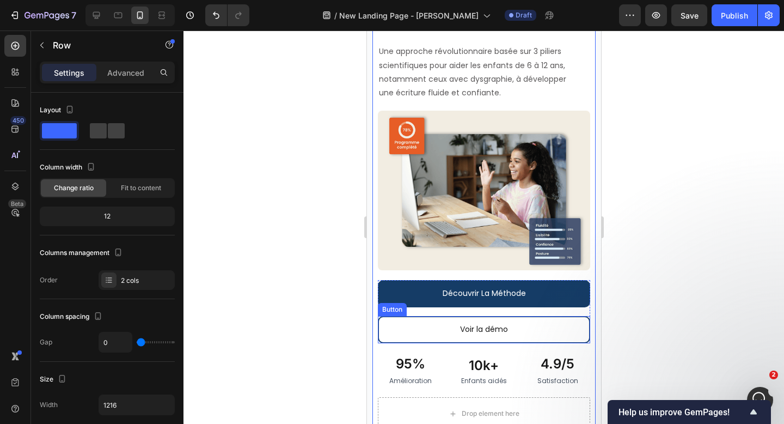
scroll to position [285, 0]
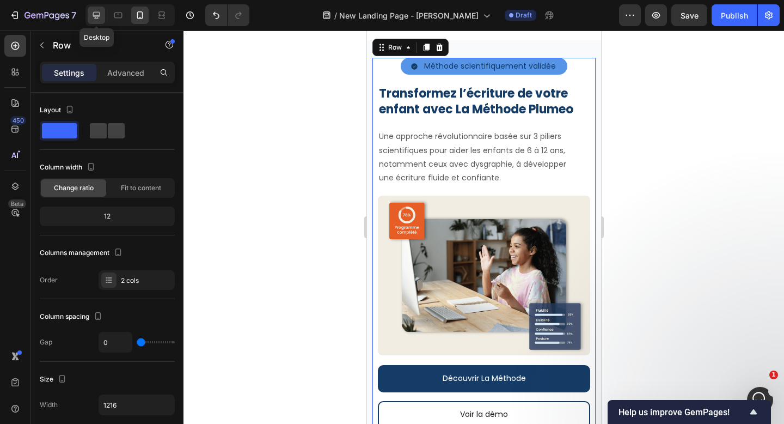
click at [101, 16] on icon at bounding box center [96, 15] width 11 height 11
type input "37"
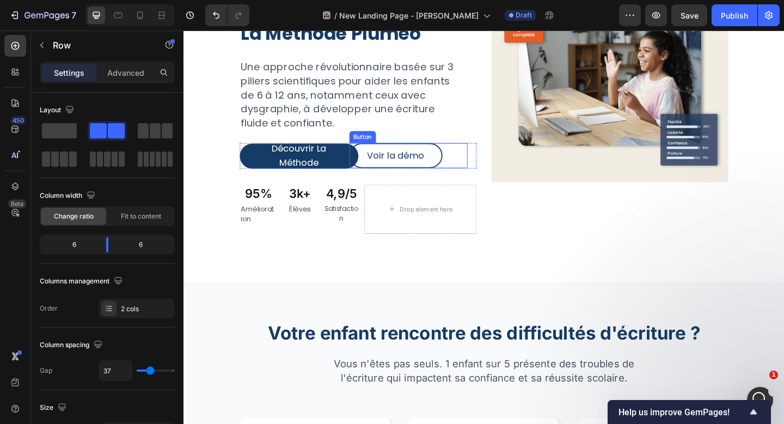
scroll to position [205, 0]
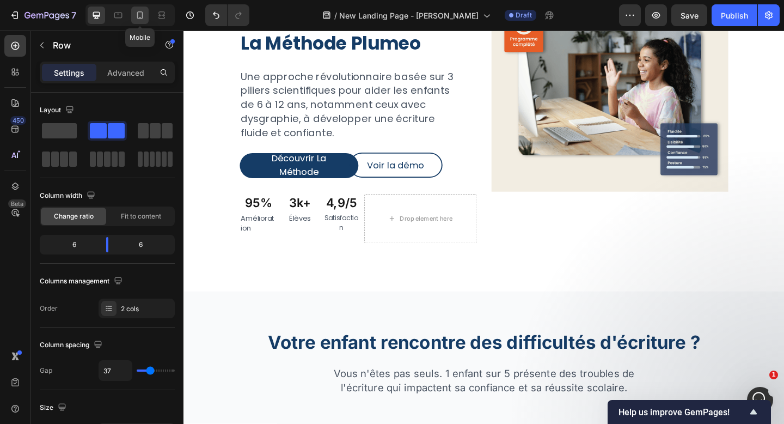
click at [146, 18] on div at bounding box center [139, 15] width 17 height 17
type input "0"
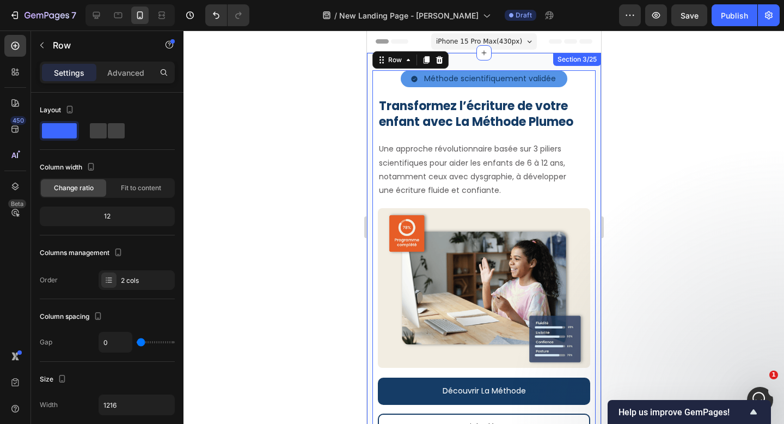
click at [368, 58] on div "Icon Méthode scientifiquement validée Text Block Row Row Row Méthode scientifiq…" at bounding box center [484, 299] width 234 height 492
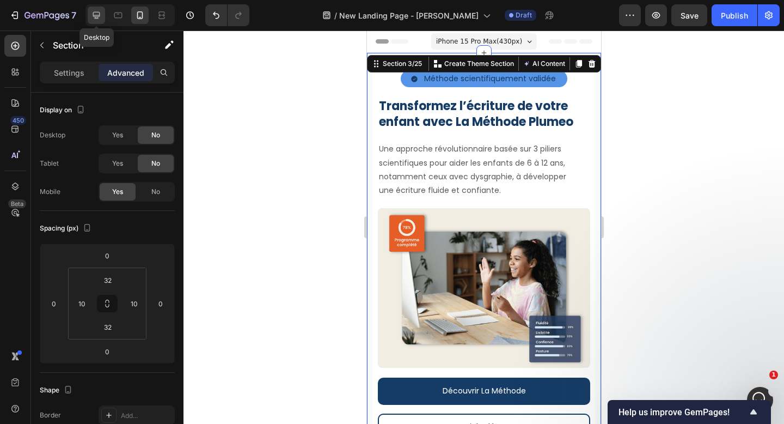
click at [97, 22] on div at bounding box center [96, 15] width 17 height 17
type input "80"
type input "112"
type input "96"
type input "112"
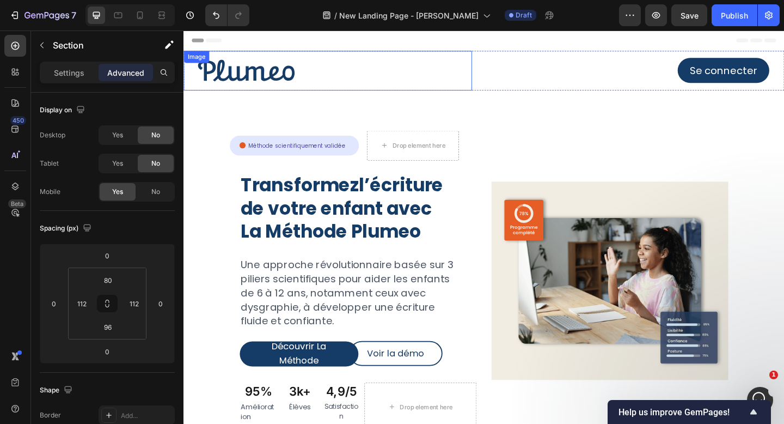
click at [212, 60] on div "Image" at bounding box center [341, 74] width 314 height 43
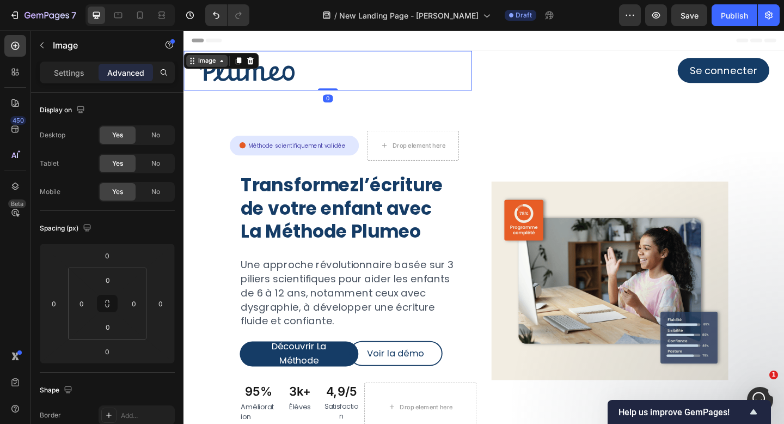
click at [203, 63] on div "Image" at bounding box center [208, 64] width 23 height 10
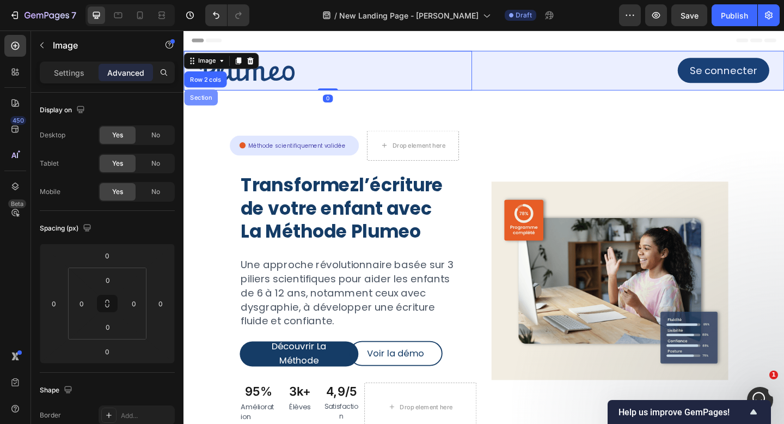
click at [201, 102] on div "Section" at bounding box center [202, 103] width 28 height 7
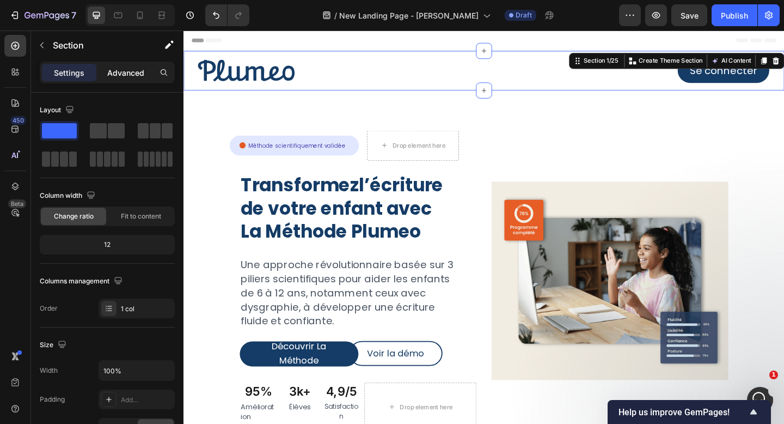
click at [132, 76] on p "Advanced" at bounding box center [125, 72] width 37 height 11
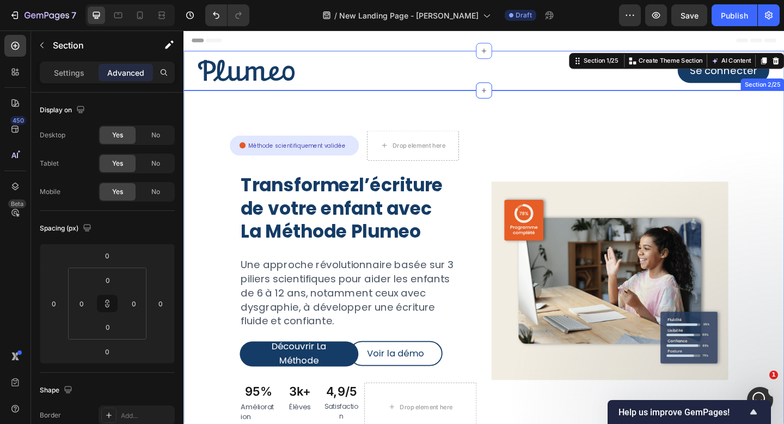
click at [522, 113] on div "Icon Méthode scientifiquement validée Text Block Row Row Drop element here Row …" at bounding box center [511, 307] width 654 height 423
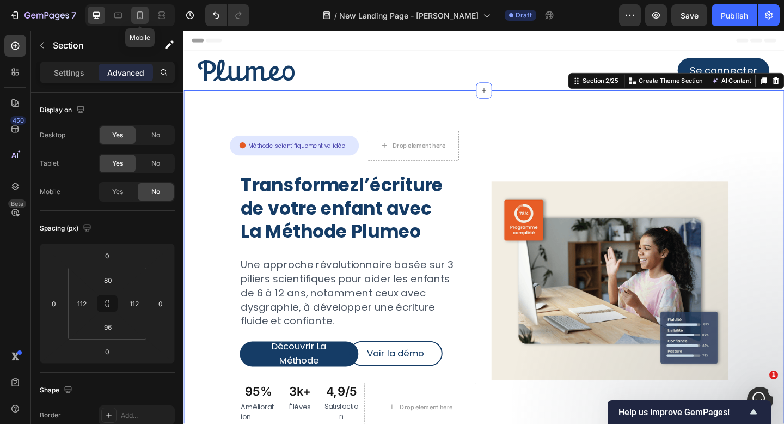
click at [144, 14] on icon at bounding box center [140, 15] width 11 height 11
type input "40"
click at [633, 19] on icon "button" at bounding box center [630, 15] width 11 height 11
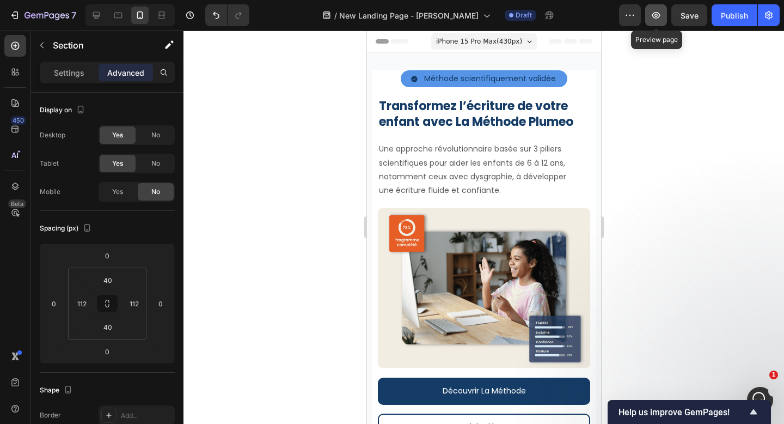
click at [657, 15] on icon "button" at bounding box center [656, 15] width 11 height 11
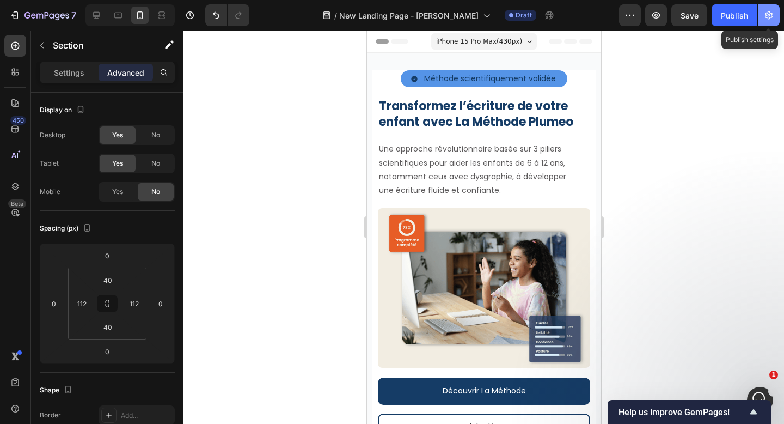
click at [767, 11] on icon "button" at bounding box center [769, 15] width 11 height 11
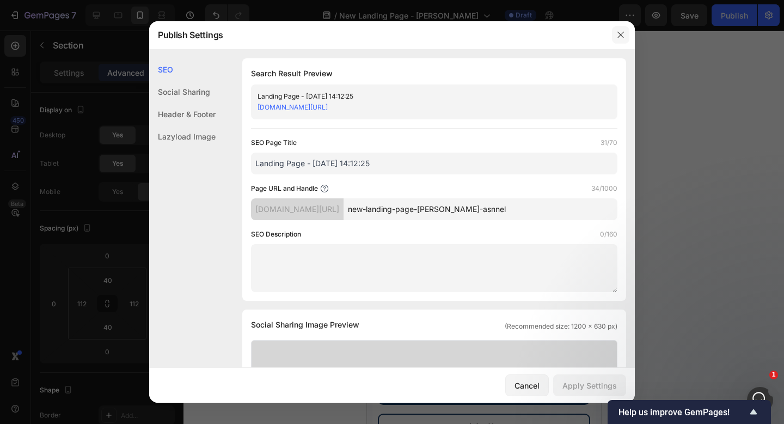
click at [617, 38] on icon "button" at bounding box center [621, 35] width 9 height 9
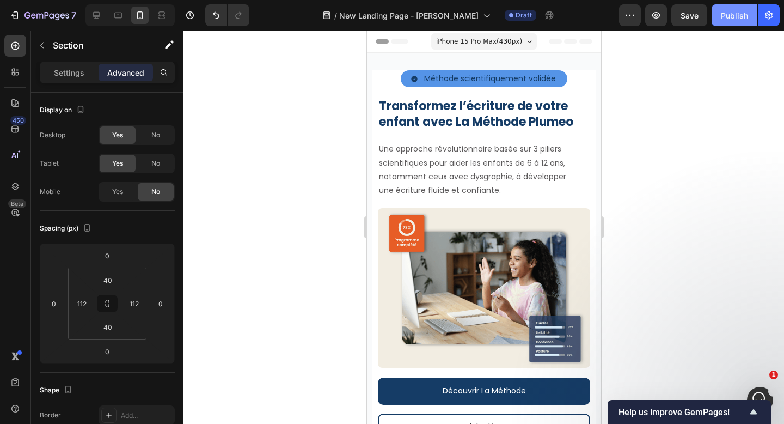
click at [728, 13] on div "Publish" at bounding box center [734, 15] width 27 height 11
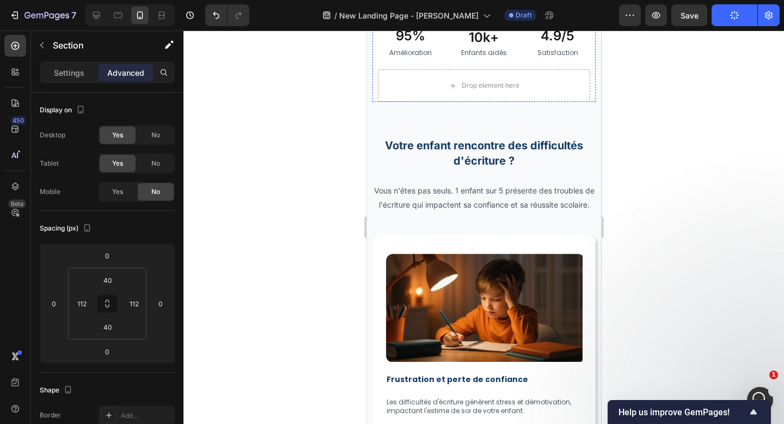
scroll to position [740, 0]
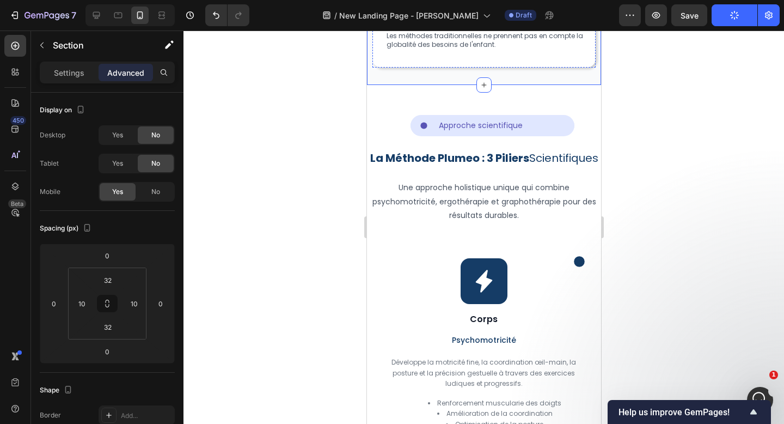
scroll to position [1504, 0]
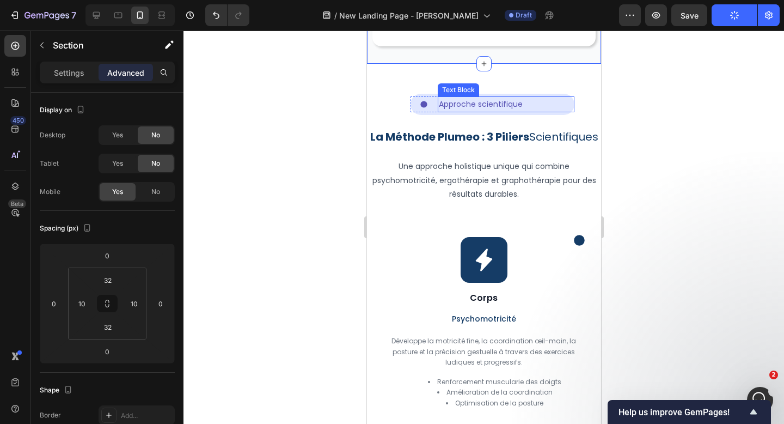
click at [529, 111] on p "Approche scientifique" at bounding box center [505, 104] width 135 height 14
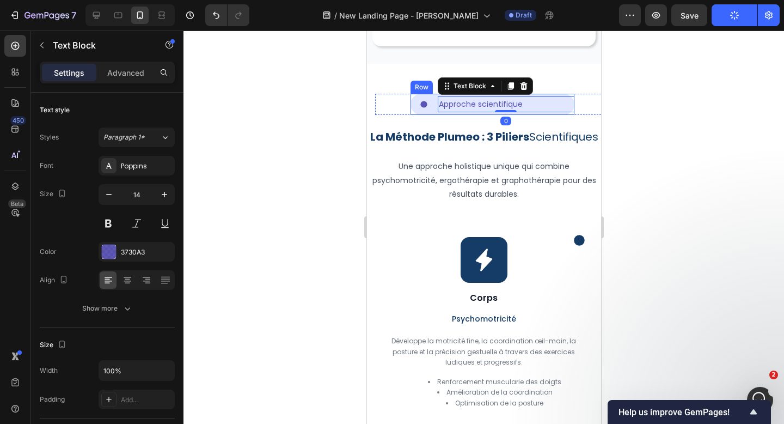
click at [539, 115] on div "Icon Approche scientifique Text Block 0 Row Row" at bounding box center [492, 104] width 164 height 21
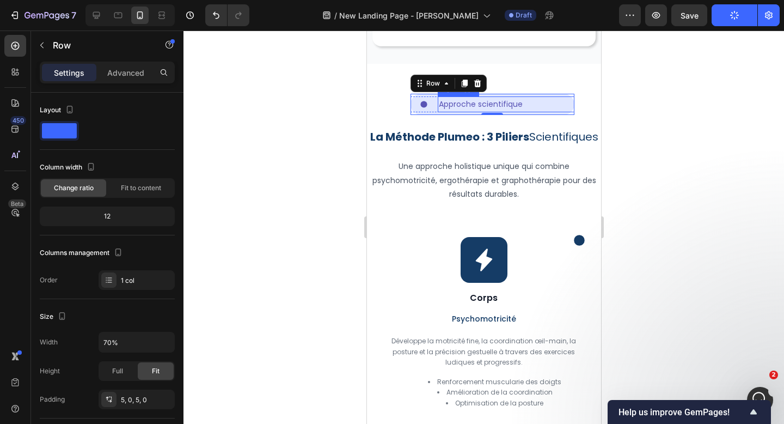
click at [451, 111] on p "Approche scientifique" at bounding box center [505, 104] width 135 height 14
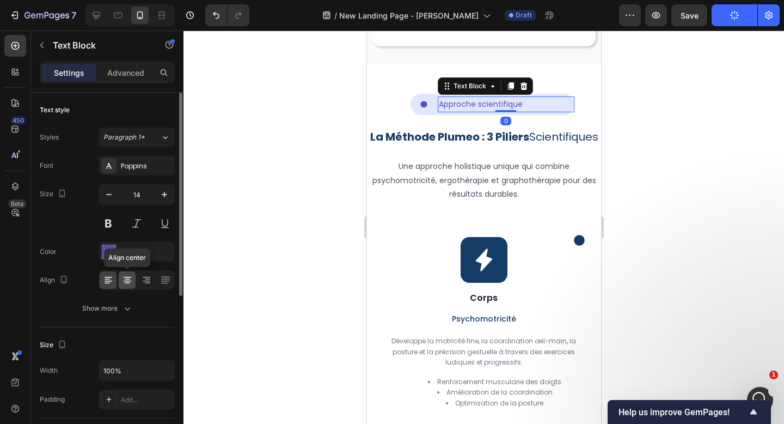
click at [131, 282] on icon at bounding box center [127, 280] width 11 height 11
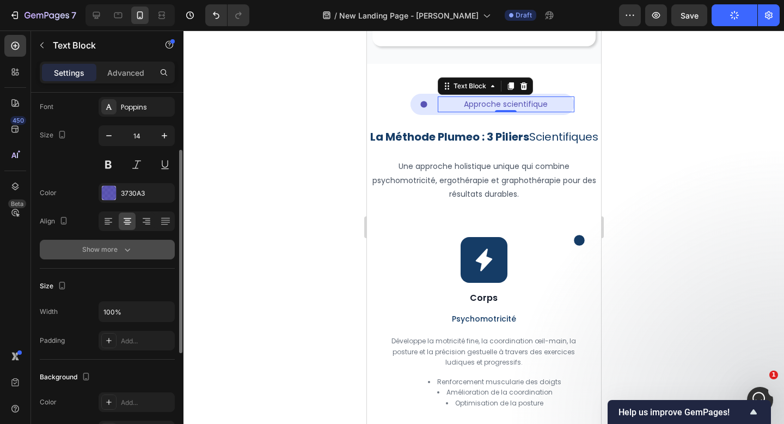
scroll to position [75, 0]
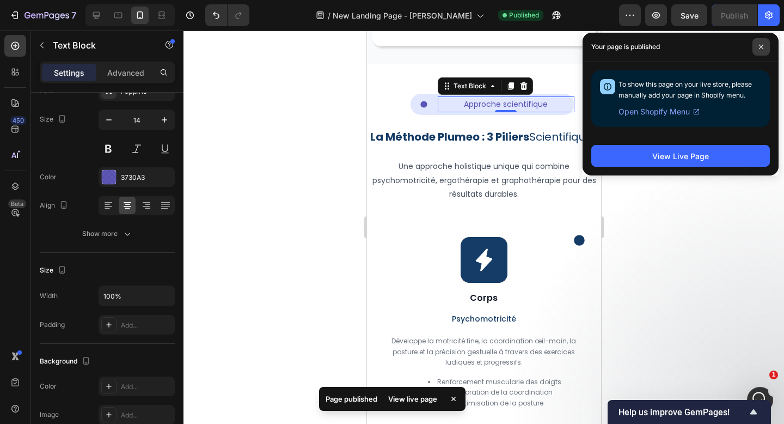
click at [763, 46] on icon at bounding box center [761, 46] width 5 height 5
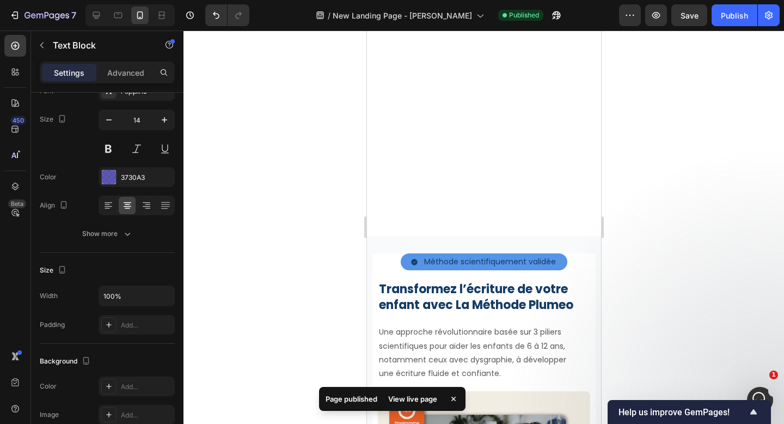
scroll to position [0, 0]
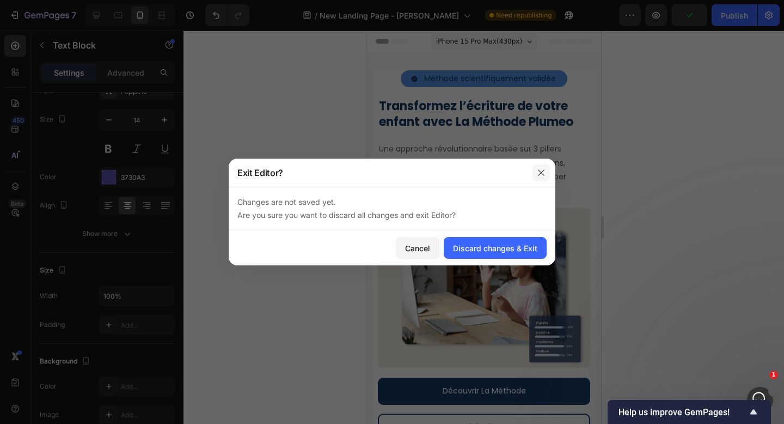
click at [538, 174] on icon "button" at bounding box center [541, 172] width 9 height 9
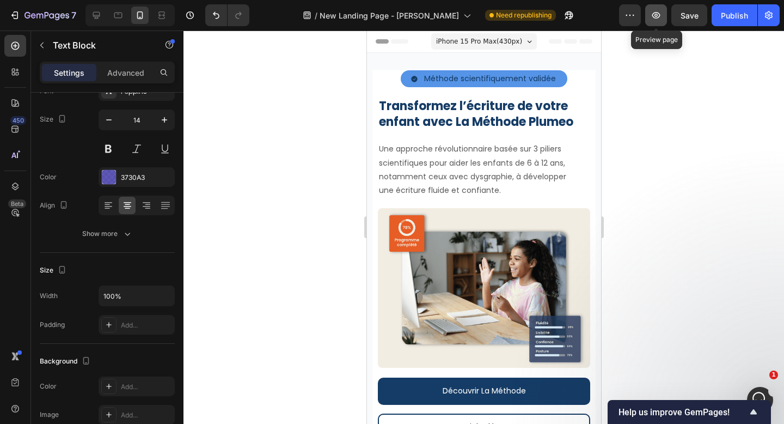
click at [658, 13] on icon "button" at bounding box center [657, 15] width 8 height 7
click at [561, 77] on div "Méthode scientifiquement validée" at bounding box center [483, 78] width 167 height 17
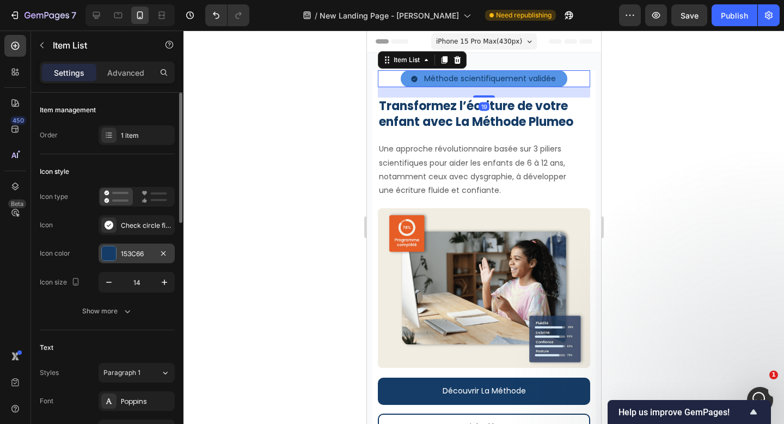
click at [138, 257] on div "153C66" at bounding box center [137, 254] width 32 height 10
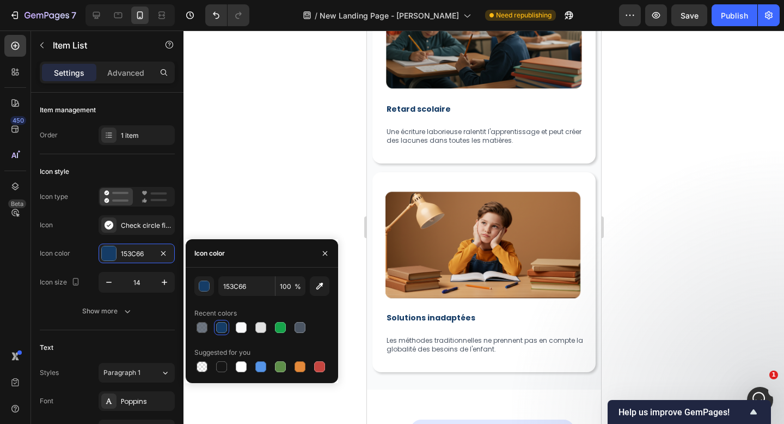
scroll to position [1396, 0]
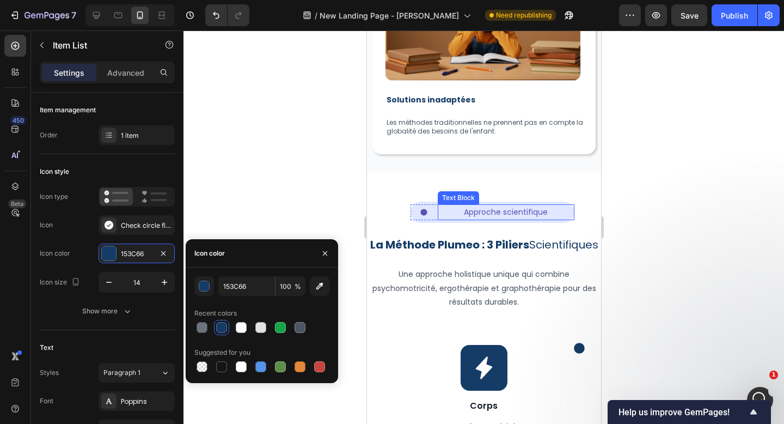
click at [541, 219] on p "Approche scientifique" at bounding box center [505, 212] width 135 height 14
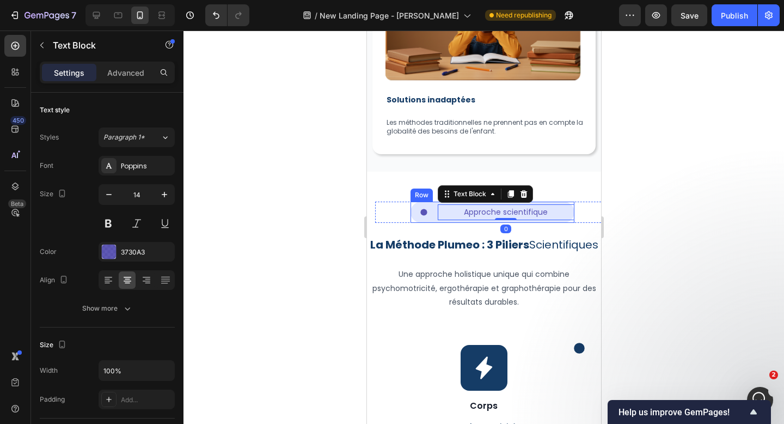
click at [545, 223] on div "Icon Approche scientifique Text Block 0 Row Row" at bounding box center [492, 212] width 164 height 21
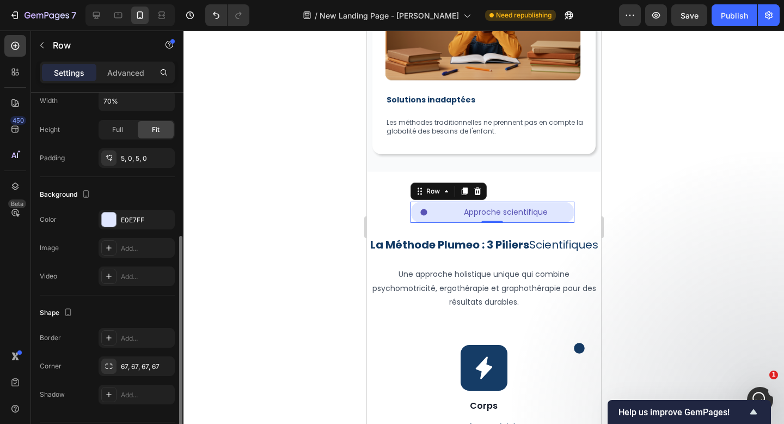
scroll to position [246, 0]
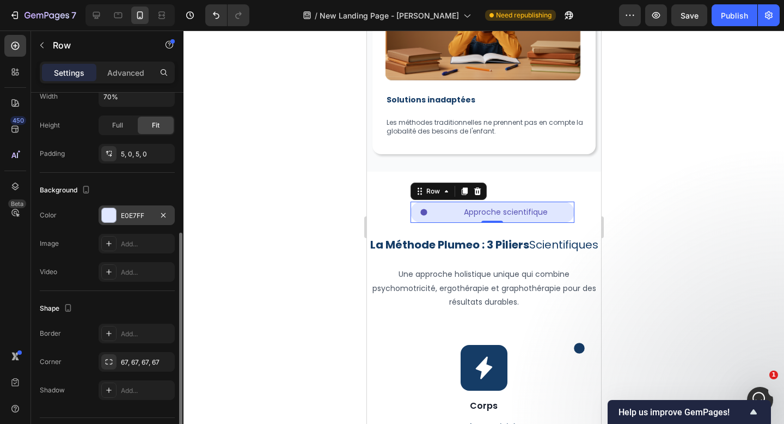
click at [135, 214] on div "E0E7FF" at bounding box center [137, 216] width 32 height 10
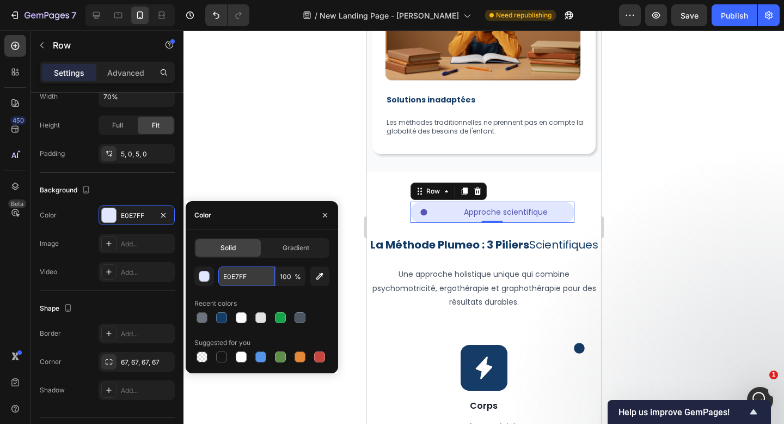
click at [243, 274] on input "E0E7FF" at bounding box center [246, 276] width 57 height 20
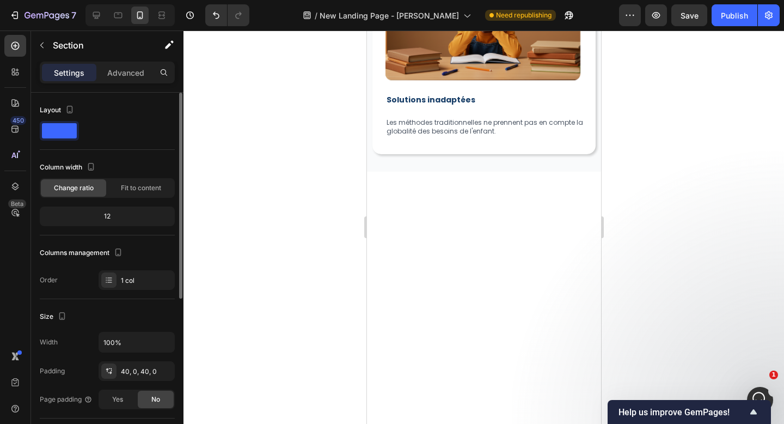
scroll to position [0, 0]
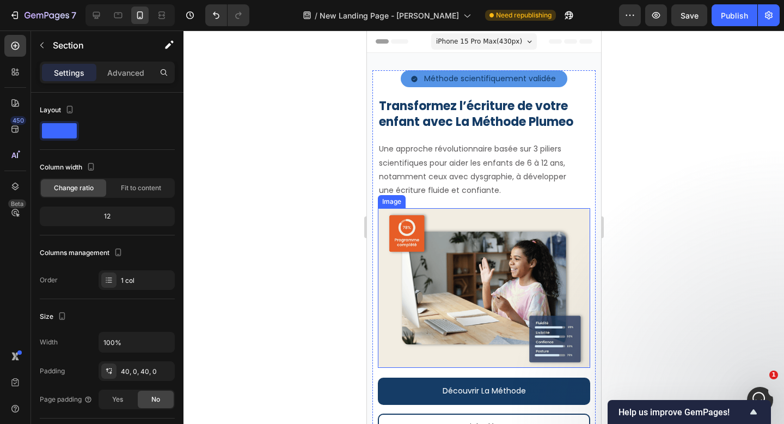
click at [550, 353] on img at bounding box center [483, 288] width 212 height 160
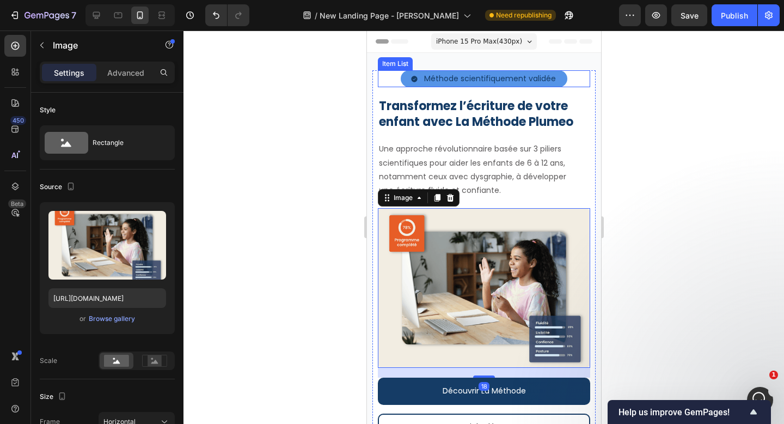
click at [550, 87] on div "Méthode scientifiquement validée" at bounding box center [489, 78] width 135 height 17
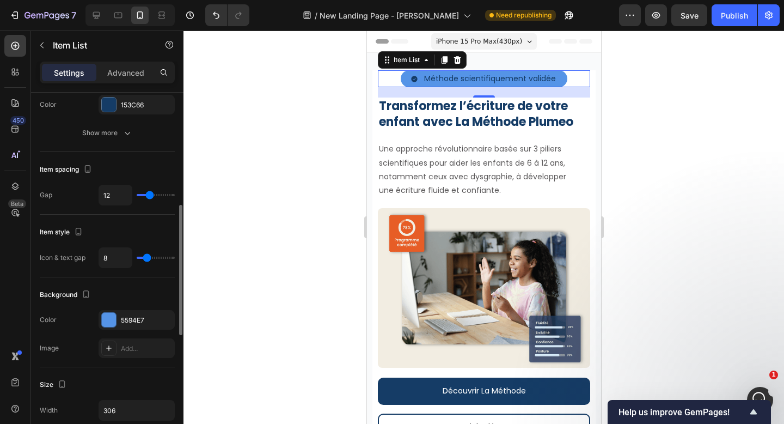
scroll to position [422, 0]
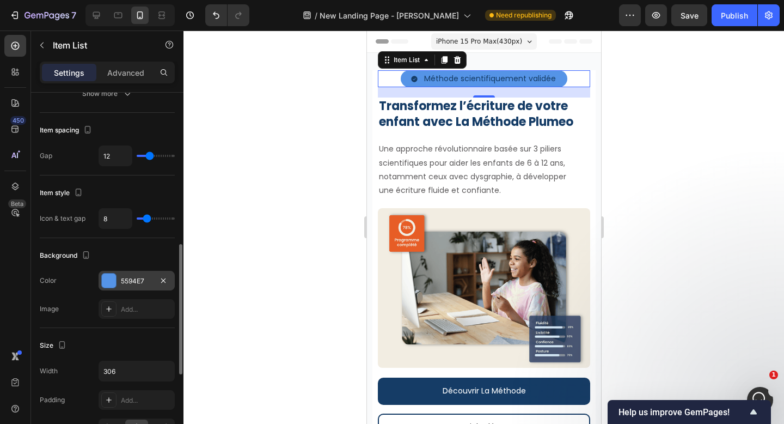
click at [132, 286] on div "5594E7" at bounding box center [137, 281] width 76 height 20
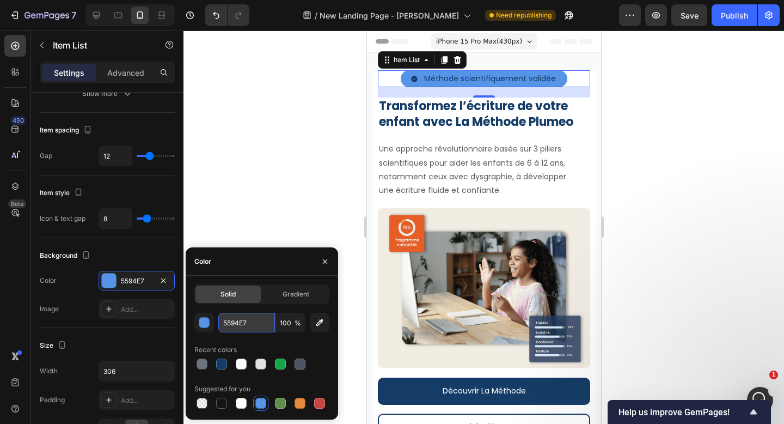
click at [253, 321] on input "5594E7" at bounding box center [246, 323] width 57 height 20
paste input "E0E7FF"
type input "E0E7FF"
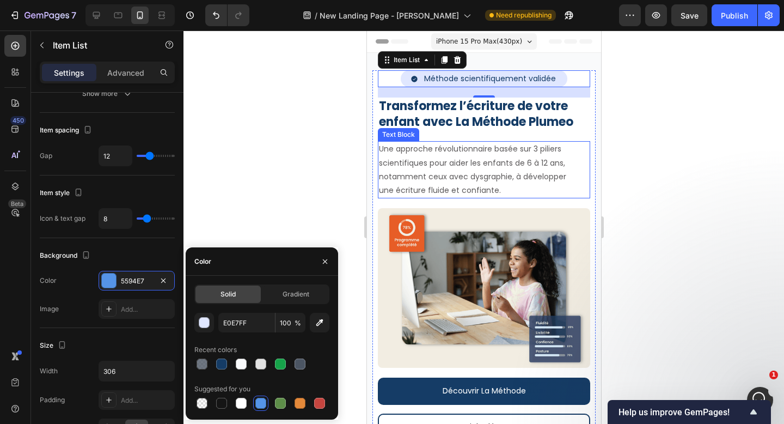
click at [551, 156] on p "Une approche révolutionnaire basée sur 3 piliers scientifiques pour aider les e…" at bounding box center [474, 169] width 191 height 55
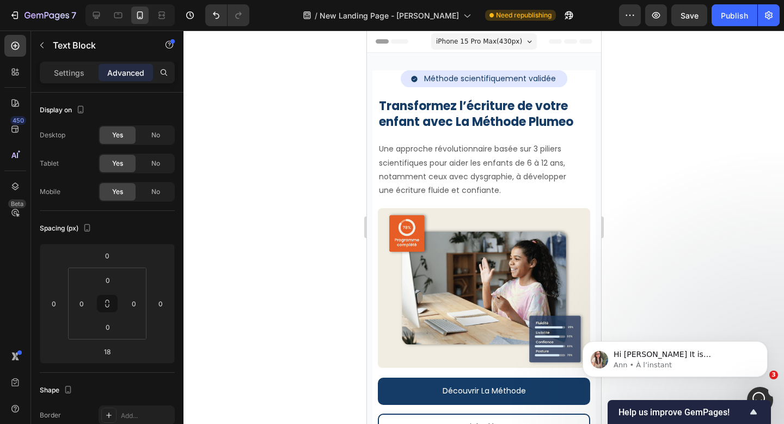
scroll to position [992, 0]
click at [713, 361] on p "Ann • À l’instant" at bounding box center [684, 365] width 141 height 10
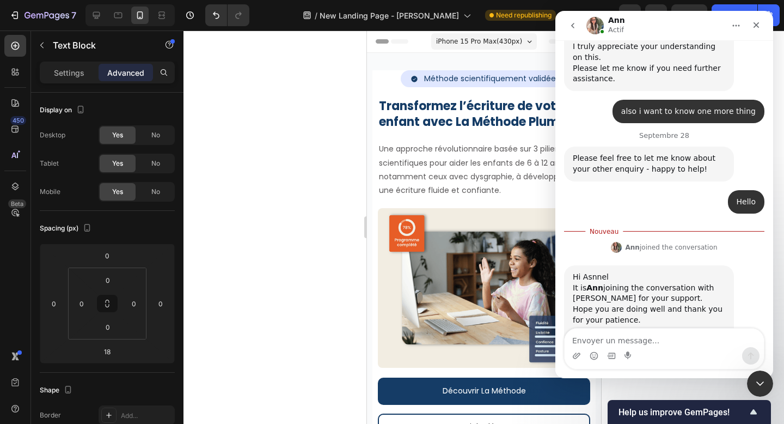
scroll to position [1010, 0]
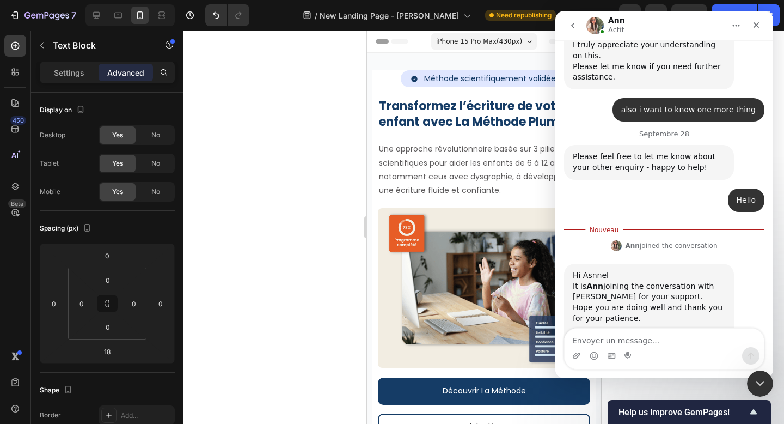
click at [683, 347] on div "Intercom Messenger" at bounding box center [664, 355] width 199 height 17
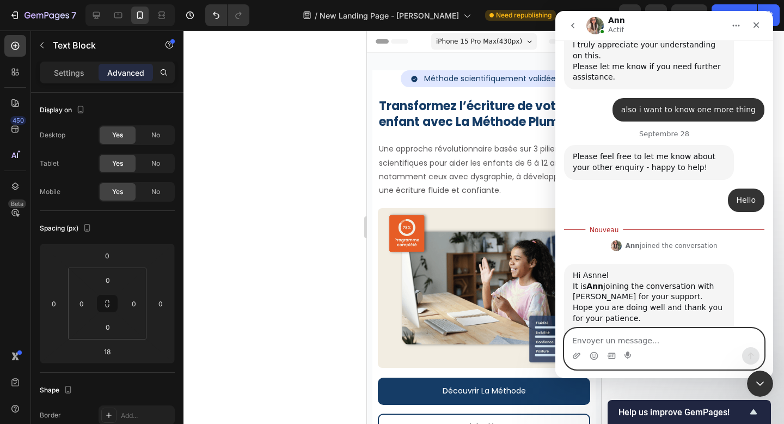
click at [674, 339] on textarea "Envoyer un message..." at bounding box center [664, 337] width 199 height 19
click at [608, 342] on textarea "Hi Annem I'm doing well and you ?" at bounding box center [664, 337] width 199 height 19
click at [719, 342] on textarea "Hi Anne I'm doing well and you ?" at bounding box center [664, 337] width 199 height 19
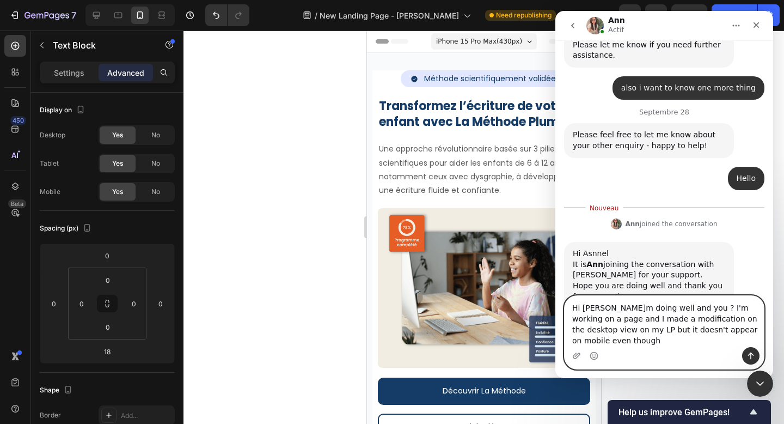
scroll to position [1042, 0]
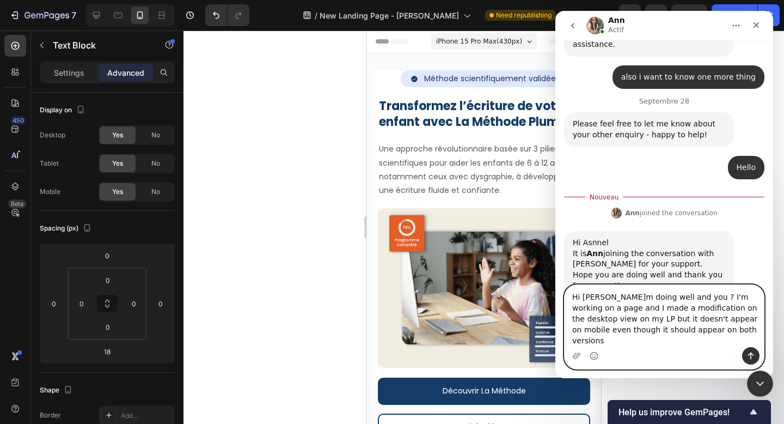
type textarea "Hi Anne I'm doing well and you ? I'm working on a page and I made a modificatio…"
click at [751, 358] on icon "Envoyer un message…" at bounding box center [751, 355] width 9 height 9
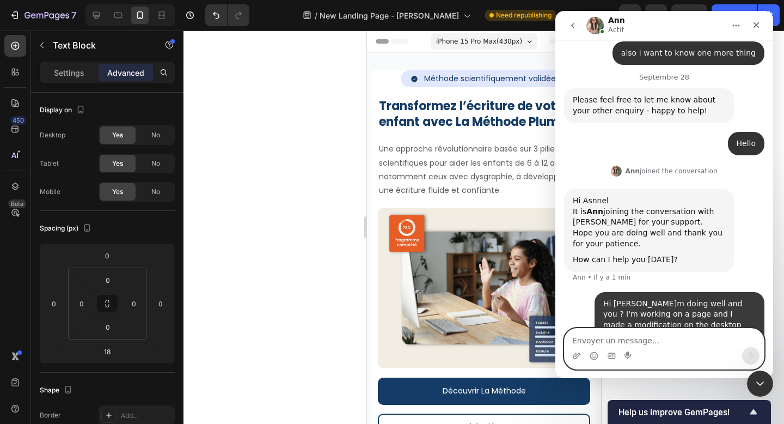
scroll to position [1067, 0]
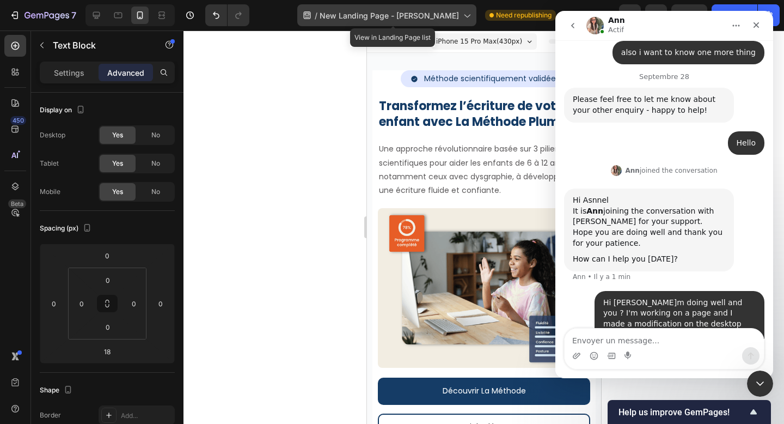
click at [455, 15] on span "New Landing Page - [PERSON_NAME]" at bounding box center [389, 15] width 139 height 11
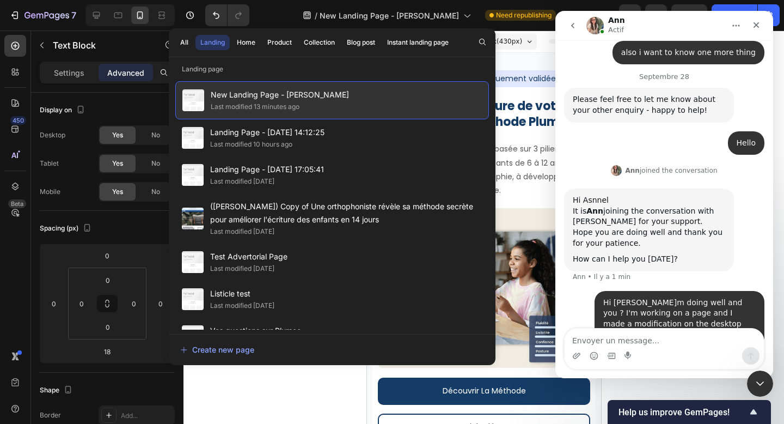
drag, startPoint x: 390, startPoint y: 95, endPoint x: 211, endPoint y: 99, distance: 179.2
click at [211, 99] on div "New Landing Page - Muhammad x Asnnel Last modified 13 minutes ago" at bounding box center [332, 100] width 314 height 38
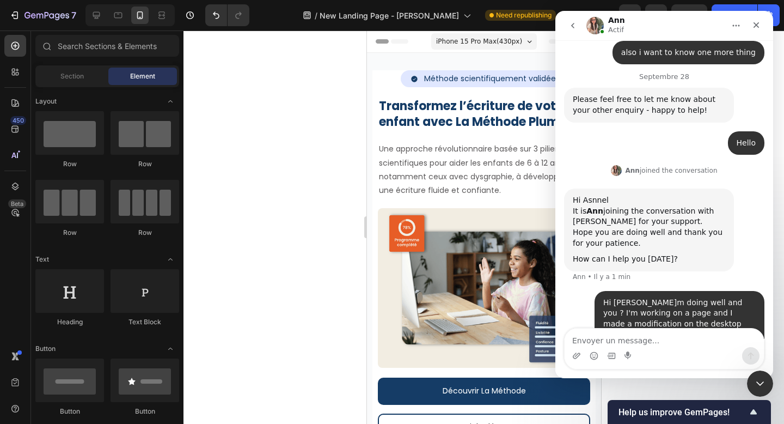
copy span "New Landing Page - [PERSON_NAME]"
click at [674, 344] on textarea "Envoyer un message..." at bounding box center [664, 337] width 199 height 19
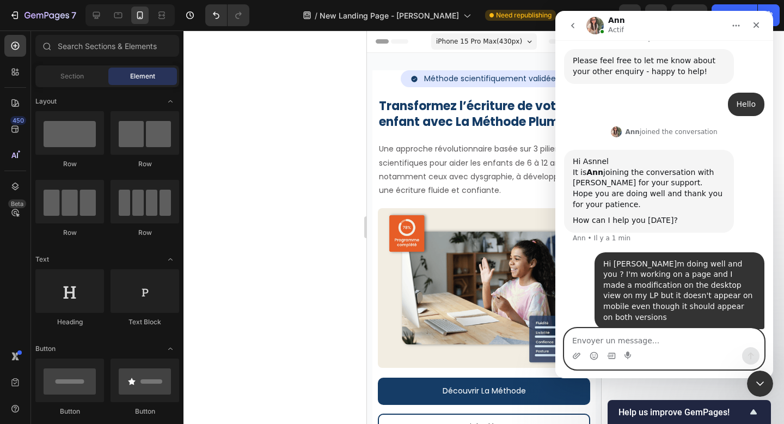
scroll to position [1101, 0]
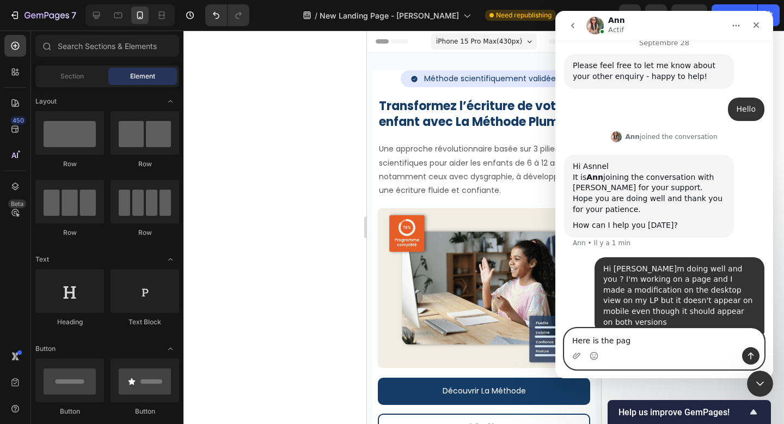
type textarea "Here is the page"
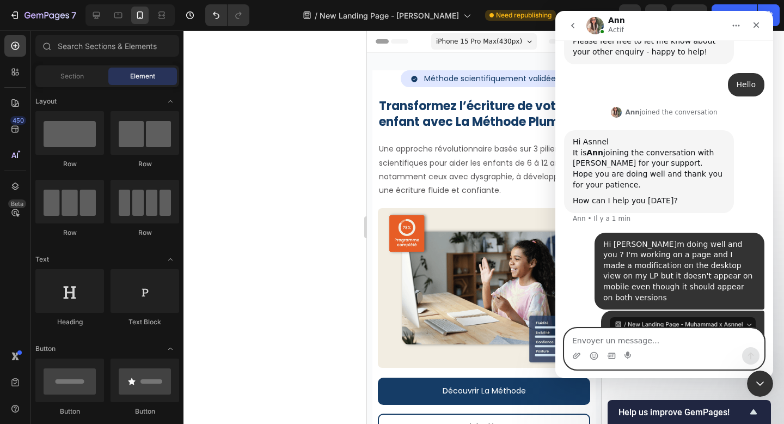
scroll to position [1126, 0]
click at [763, 30] on div "Fermer" at bounding box center [757, 25] width 20 height 20
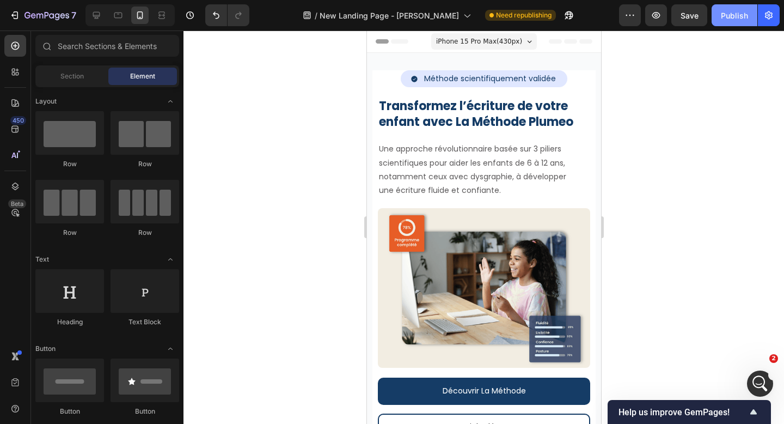
click at [728, 20] on div "Publish" at bounding box center [734, 15] width 27 height 11
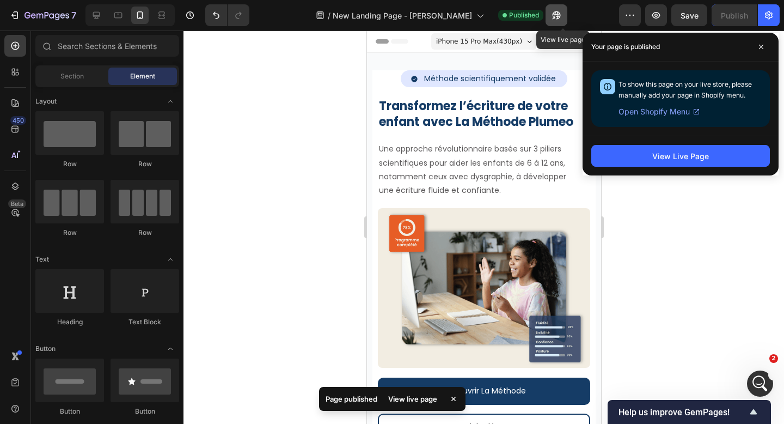
click at [562, 17] on icon "button" at bounding box center [556, 15] width 11 height 11
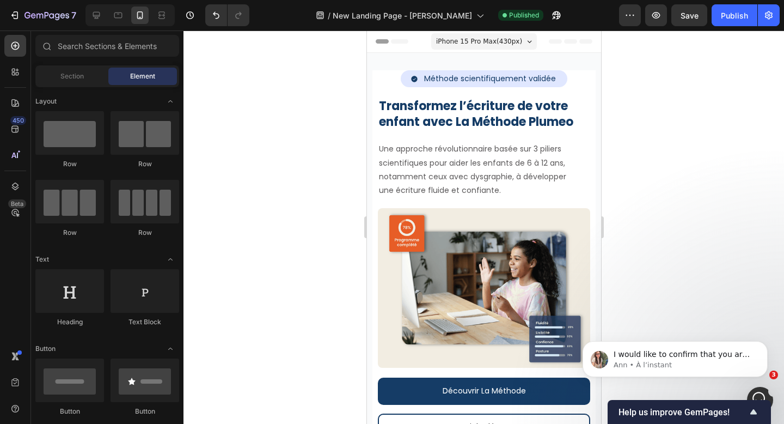
scroll to position [1253, 0]
click at [692, 365] on p "Ann • À l’instant" at bounding box center [684, 365] width 141 height 10
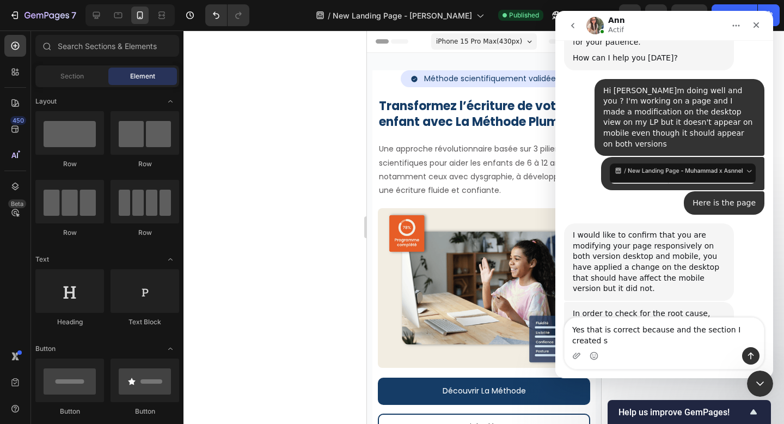
scroll to position [1271, 0]
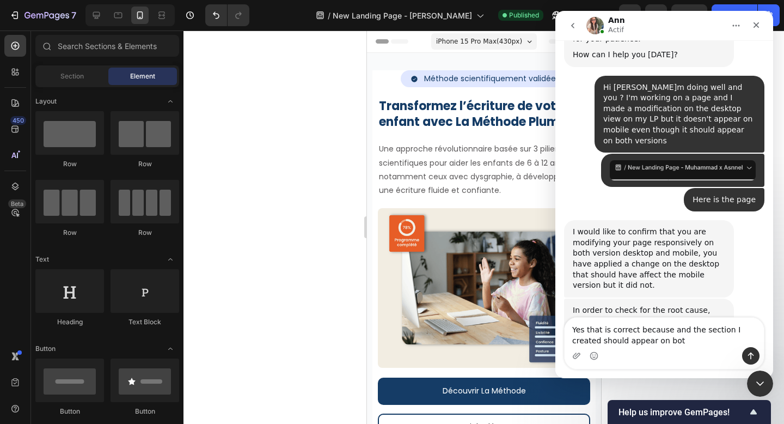
type textarea "Yes that is correct because and the section I created should appear on both"
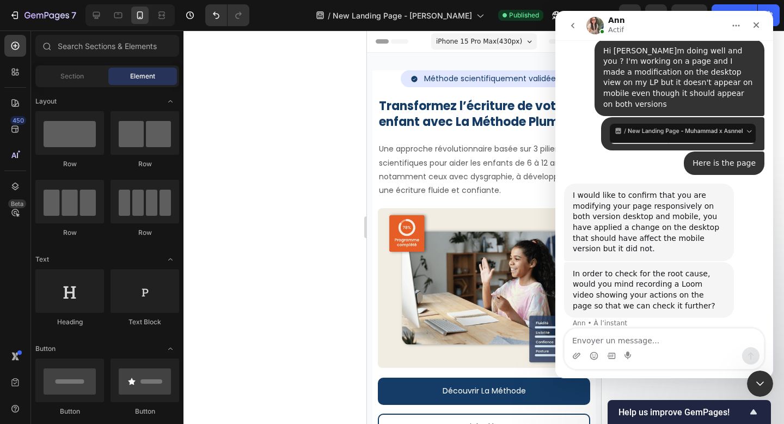
scroll to position [1312, 0]
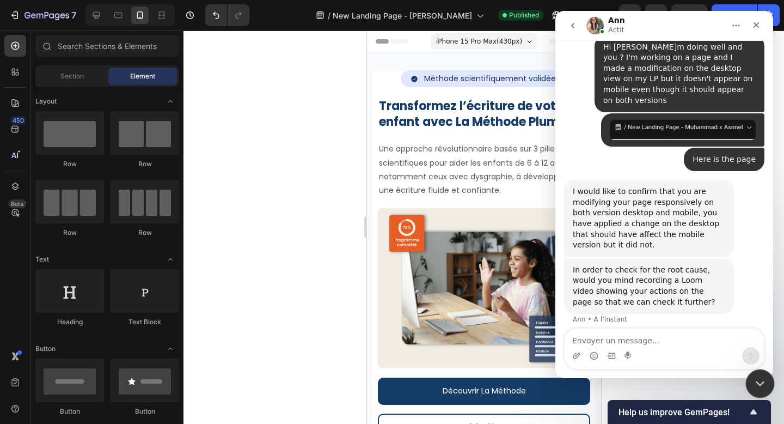
click at [759, 383] on icon "Fermer le Messenger Intercom" at bounding box center [758, 381] width 13 height 13
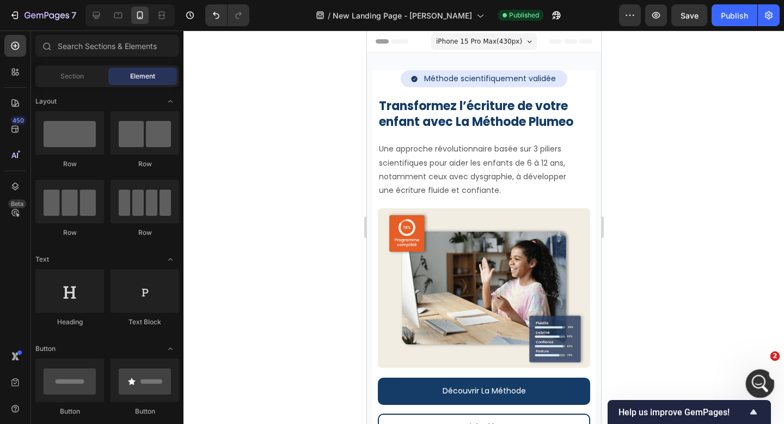
click at [755, 380] on icon "Ouvrir le Messenger Intercom" at bounding box center [759, 382] width 18 height 18
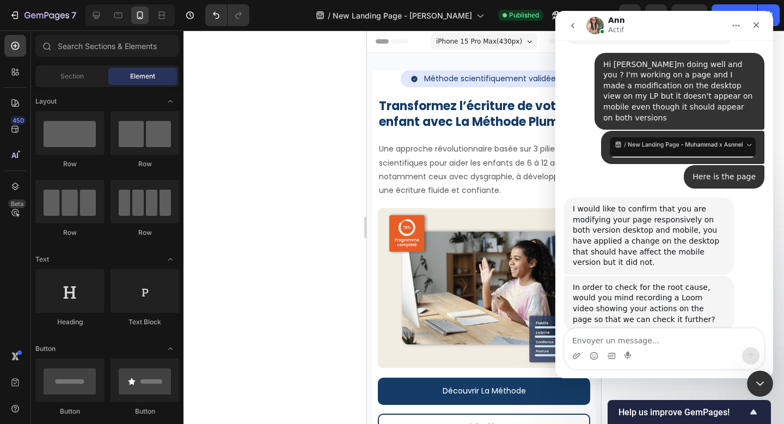
click at [650, 349] on div "Intercom Messenger" at bounding box center [664, 355] width 199 height 17
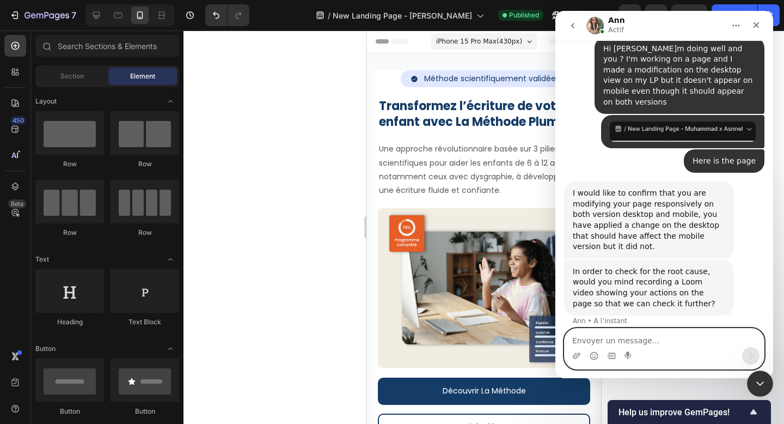
click at [647, 339] on textarea "Envoyer un message..." at bounding box center [664, 337] width 199 height 19
type textarea "sure"
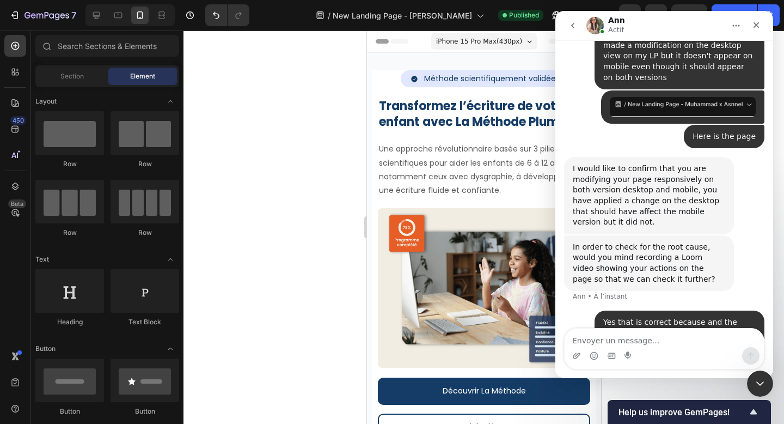
click at [744, 378] on div at bounding box center [484, 227] width 601 height 393
click at [759, 382] on icon "Fermer le Messenger Intercom" at bounding box center [758, 381] width 13 height 13
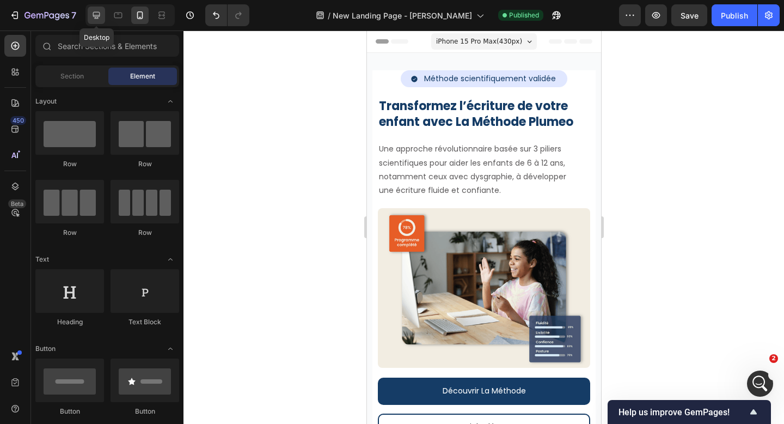
click at [97, 16] on icon at bounding box center [96, 15] width 11 height 11
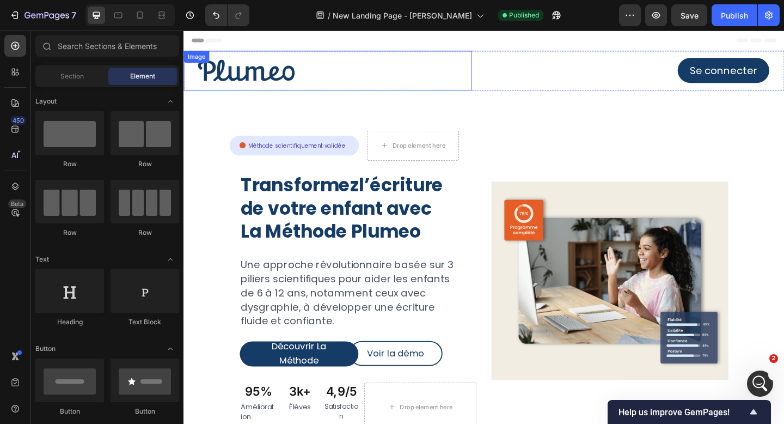
click at [220, 55] on img at bounding box center [252, 74] width 136 height 43
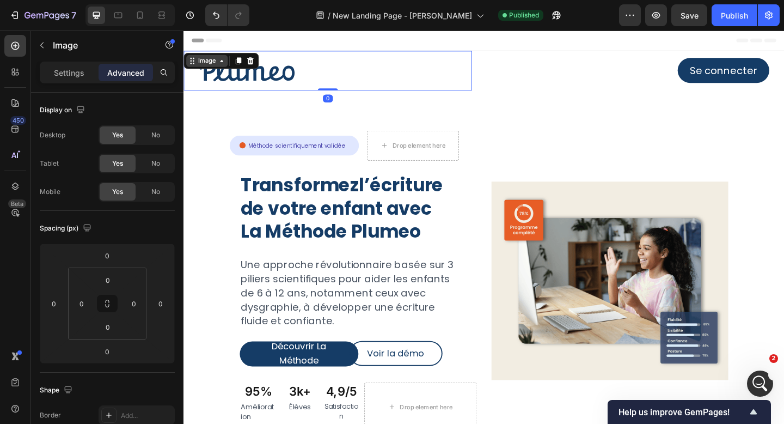
click at [211, 62] on div "Image" at bounding box center [208, 64] width 23 height 10
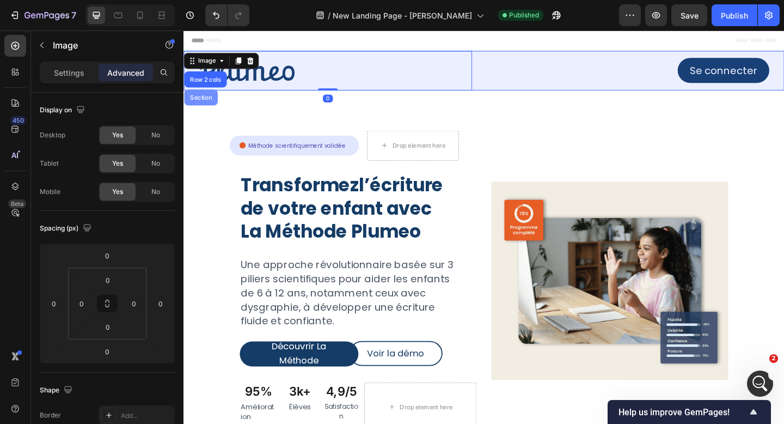
click at [211, 101] on div "Section" at bounding box center [202, 103] width 28 height 7
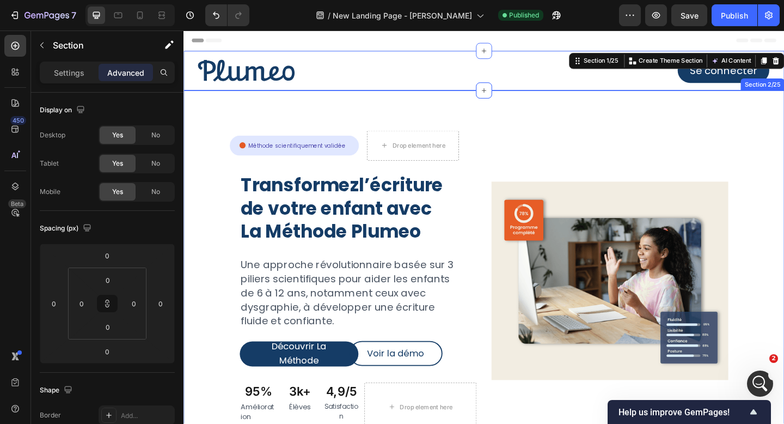
click at [209, 101] on div "Icon Méthode scientifiquement validée Text Block Row Row Drop element here Row …" at bounding box center [511, 307] width 654 height 423
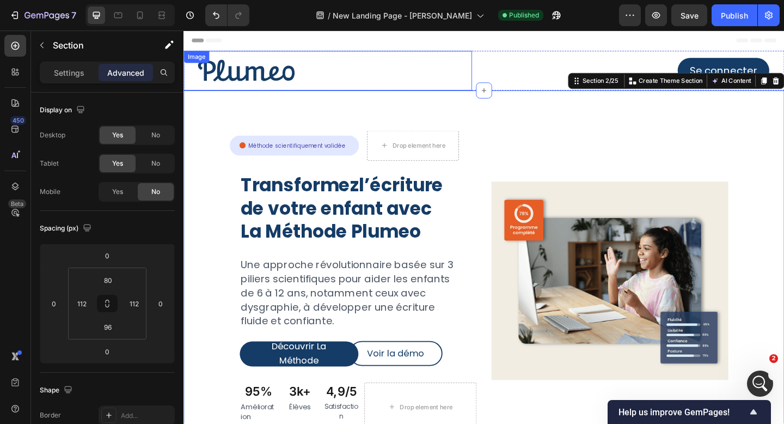
click at [199, 61] on div "Image" at bounding box center [197, 59] width 23 height 10
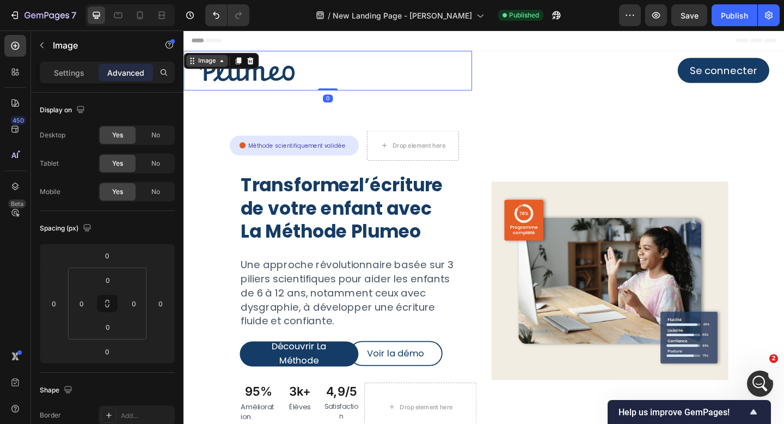
click at [204, 64] on div "Image" at bounding box center [208, 64] width 23 height 10
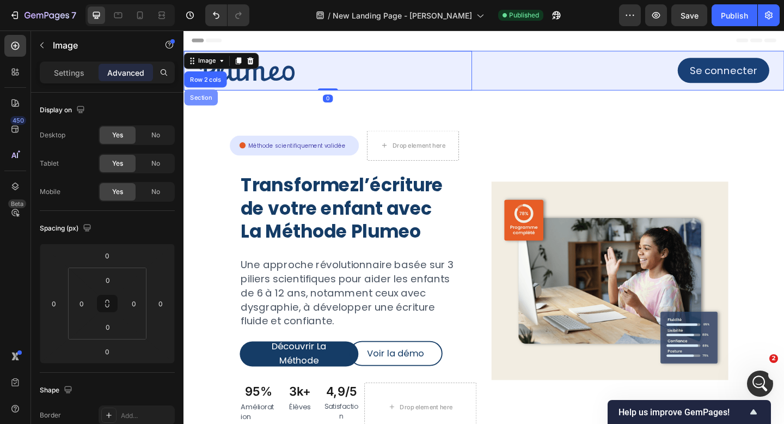
click at [203, 108] on div "Section" at bounding box center [202, 103] width 36 height 17
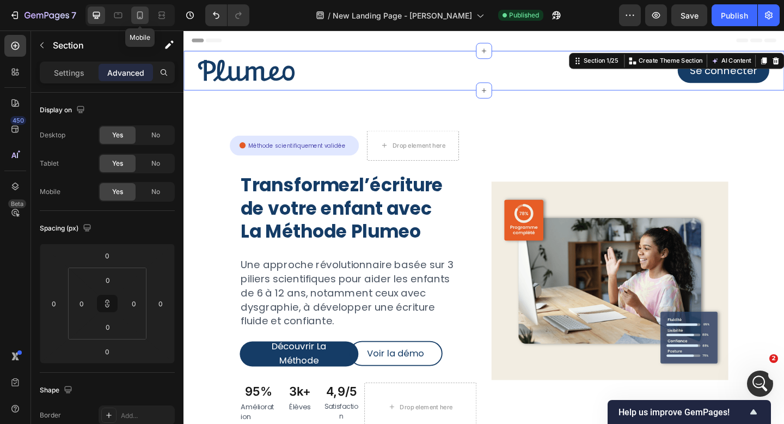
click at [140, 16] on icon at bounding box center [140, 15] width 11 height 11
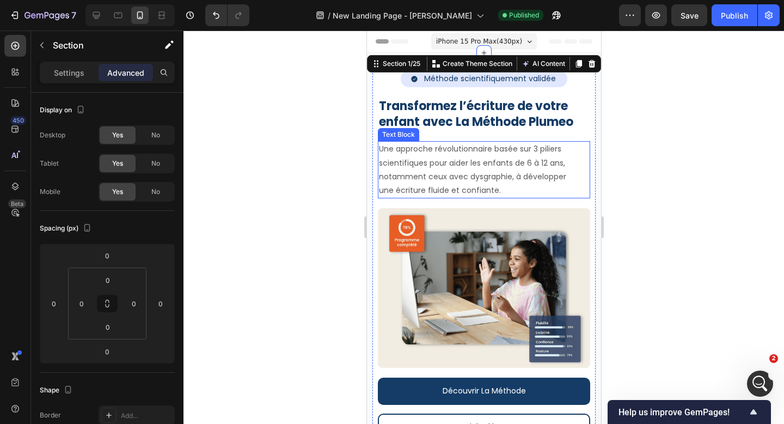
click at [570, 148] on div "Une approche révolutionnaire basée sur 3 piliers scientifiques pour aider les e…" at bounding box center [473, 169] width 193 height 57
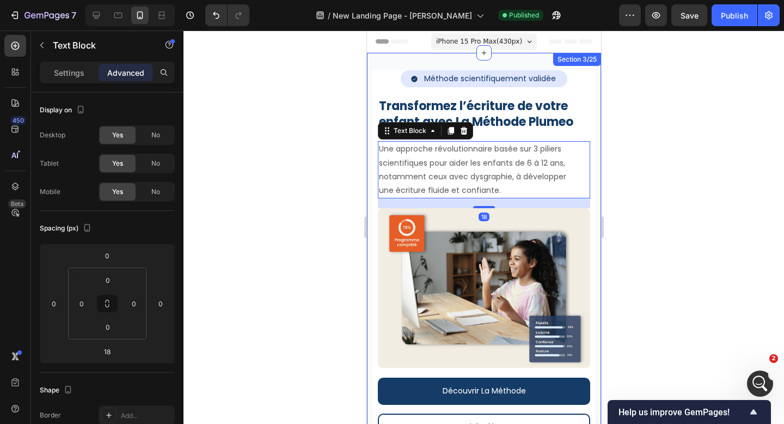
click at [417, 57] on div "Icon Méthode scientifiquement validée Text Block Row Row Row Méthode scientifiq…" at bounding box center [484, 299] width 234 height 492
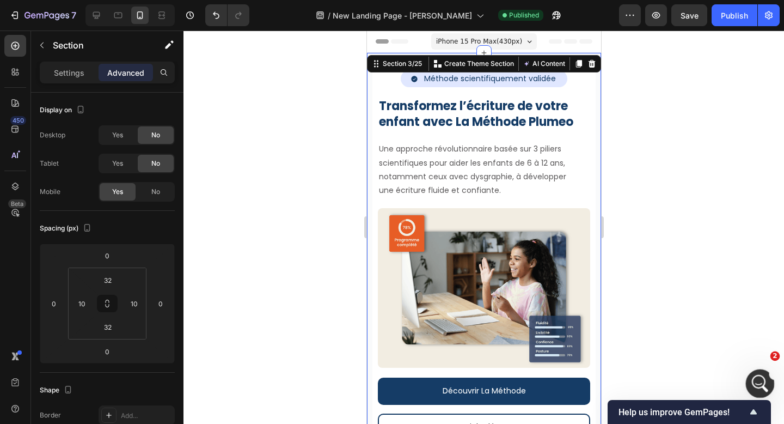
click at [770, 377] on div "Ouvrir le Messenger Intercom" at bounding box center [759, 382] width 36 height 36
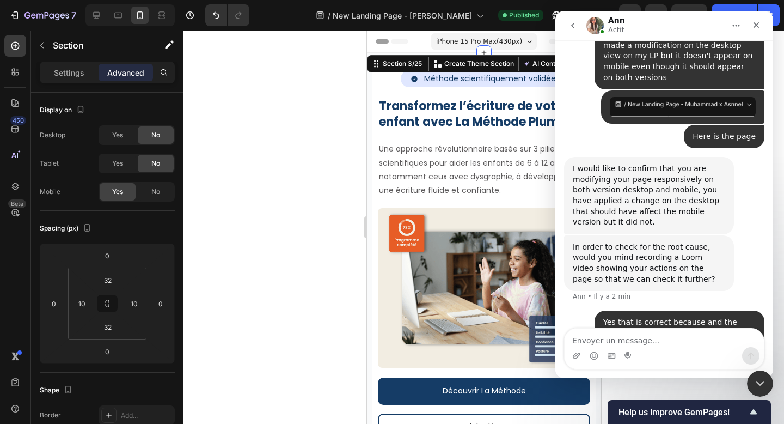
type textarea "https://www.loom.com/share/733f3a6bff1f4b0abd87dc3d57f935ee?sid=52dd4eb2-6614-4…"
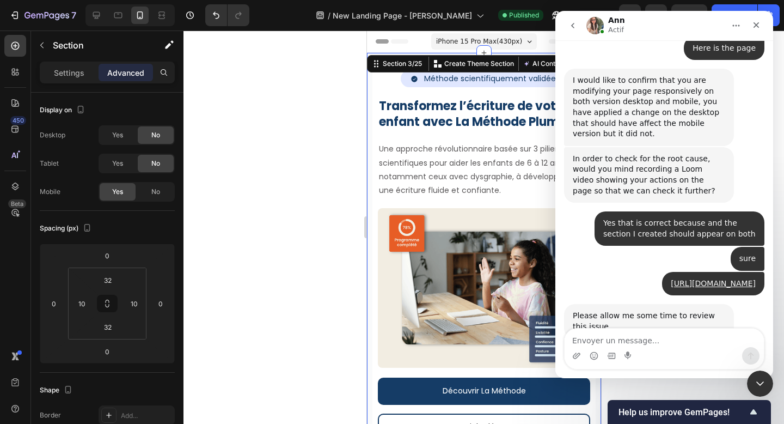
scroll to position [1425, 0]
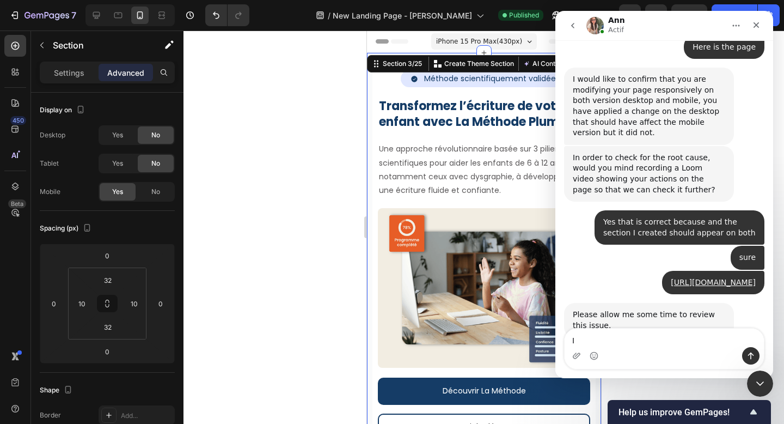
type textarea "I"
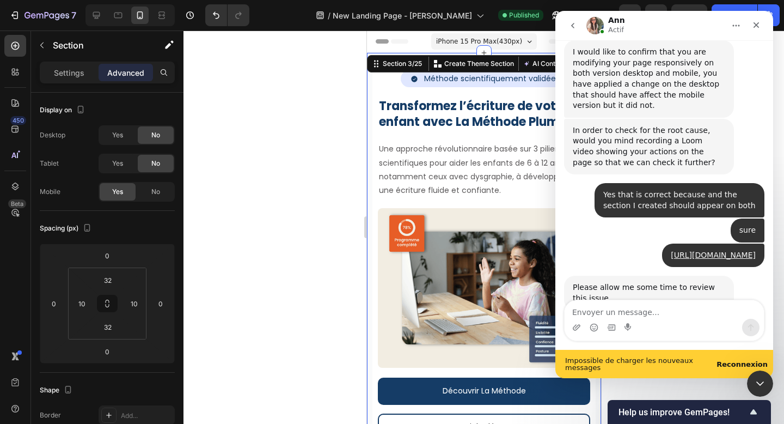
scroll to position [1454, 0]
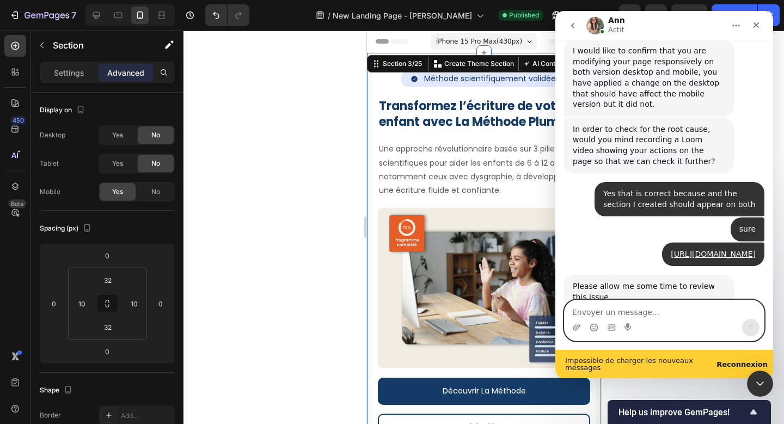
click at [662, 309] on textarea "Envoyer un message..." at bounding box center [664, 309] width 199 height 19
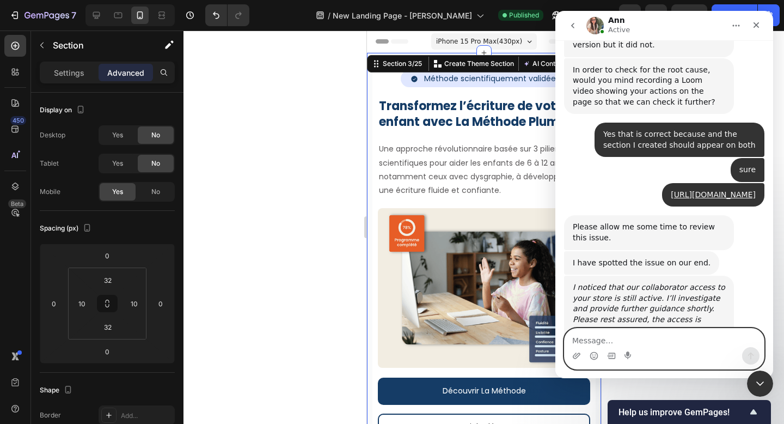
scroll to position [1609, 0]
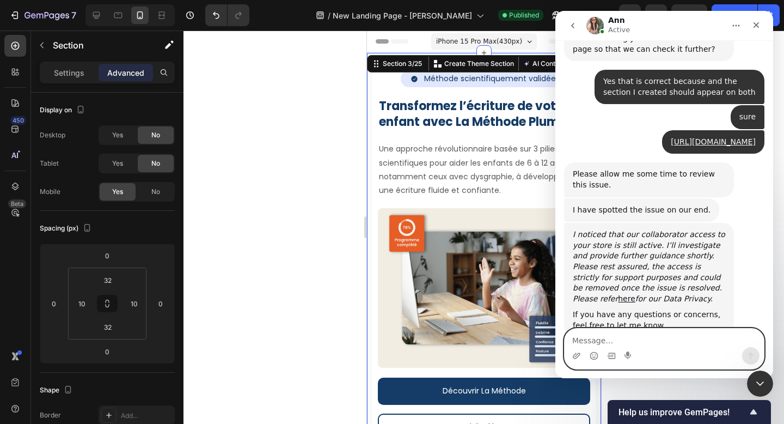
click at [625, 336] on textarea "Message…" at bounding box center [664, 337] width 199 height 19
click at [615, 344] on textarea "Sure you cna proceed" at bounding box center [664, 337] width 199 height 19
type textarea "Sure you can proceed"
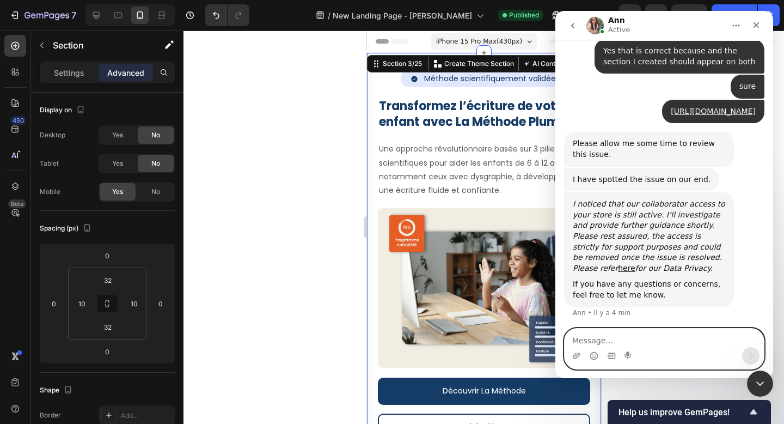
scroll to position [1642, 0]
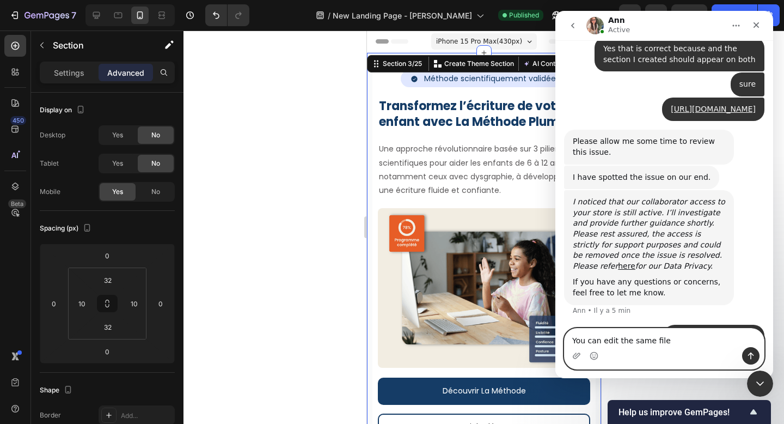
type textarea "You can edit the same file I"
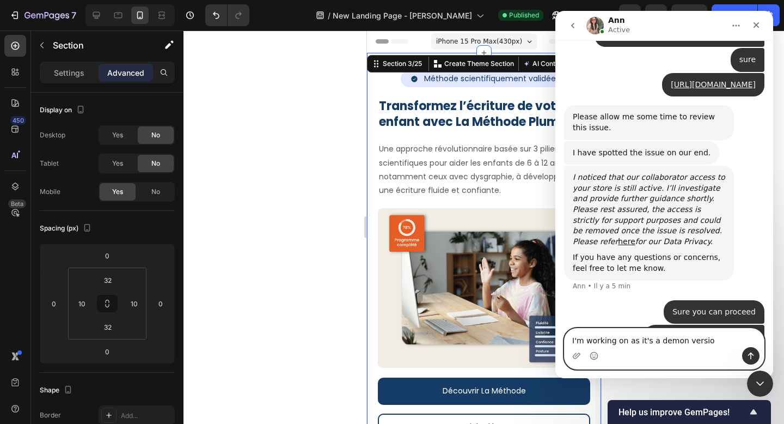
type textarea "I'm working on as it's a demon version"
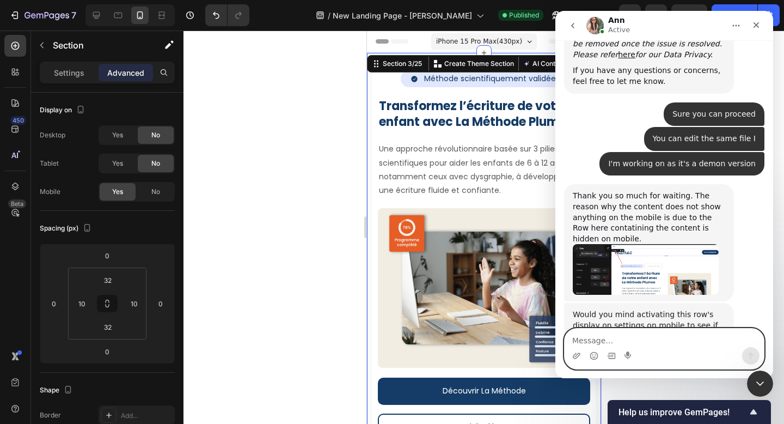
scroll to position [1852, 0]
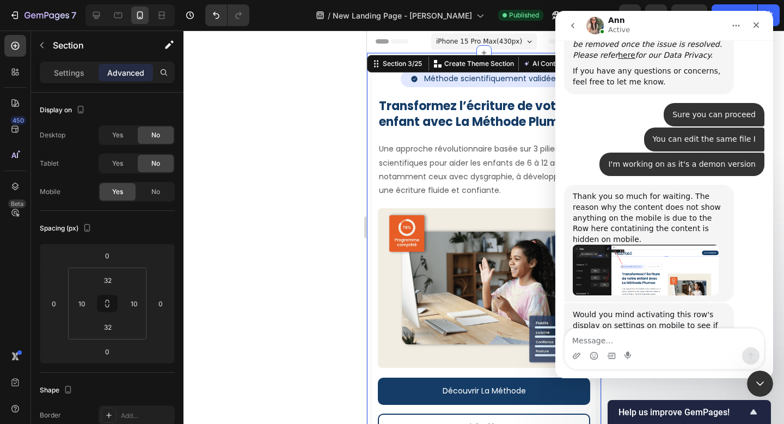
click at [654, 245] on img "Ann dit…" at bounding box center [646, 270] width 146 height 51
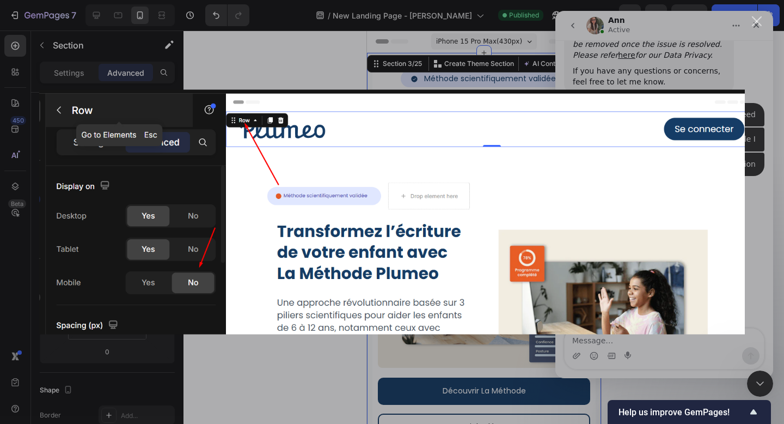
scroll to position [0, 0]
click at [757, 306] on div "Intercom Messenger" at bounding box center [392, 212] width 784 height 424
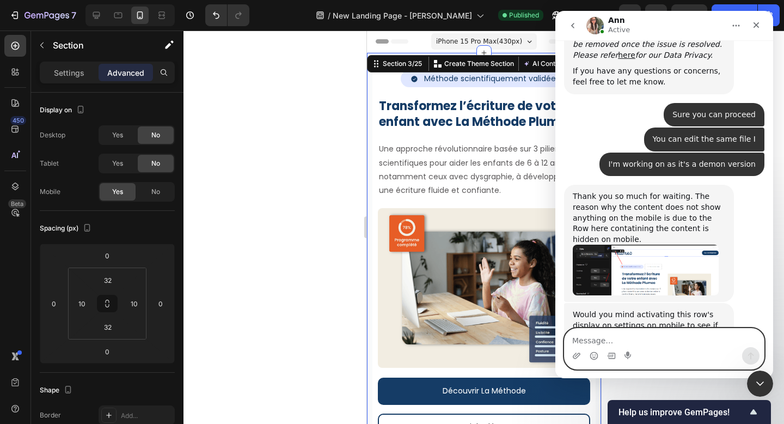
click at [598, 331] on textarea "Message…" at bounding box center [664, 337] width 199 height 19
type textarea "Okay let me check"
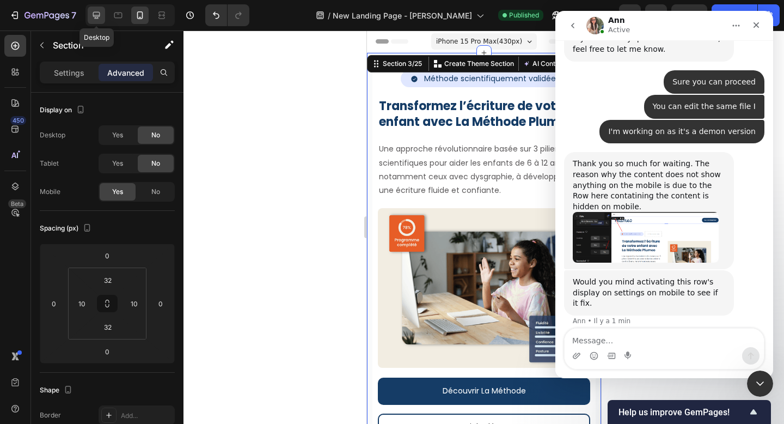
click at [94, 13] on icon at bounding box center [96, 15] width 11 height 11
type input "80"
type input "112"
type input "96"
type input "112"
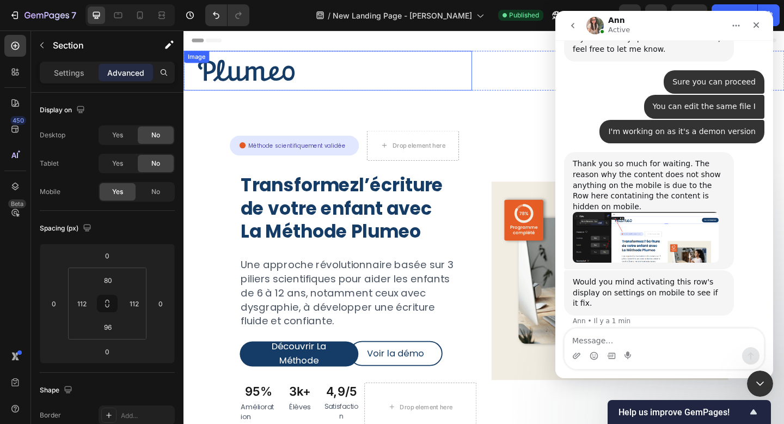
click at [202, 62] on div "Image" at bounding box center [197, 59] width 23 height 10
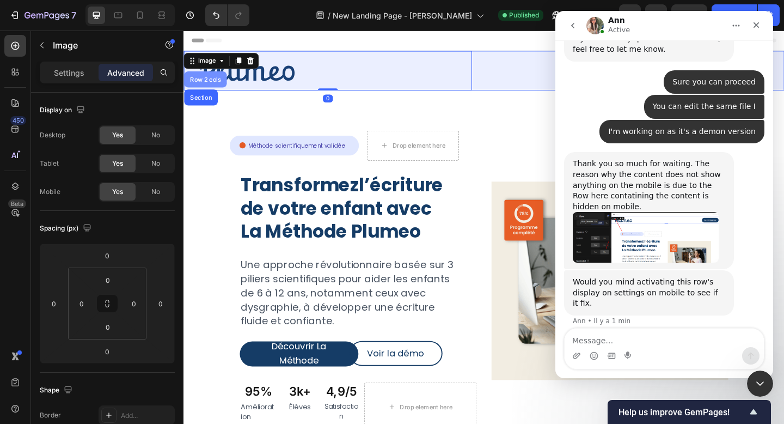
click at [206, 81] on div "Row 2 cols" at bounding box center [207, 84] width 38 height 7
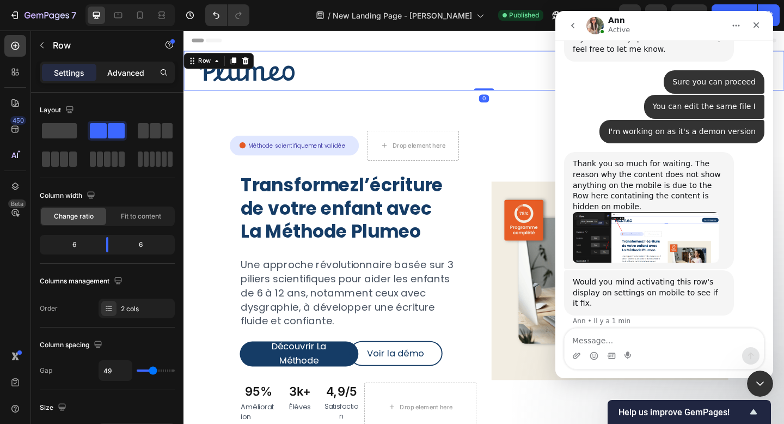
click at [121, 77] on p "Advanced" at bounding box center [125, 72] width 37 height 11
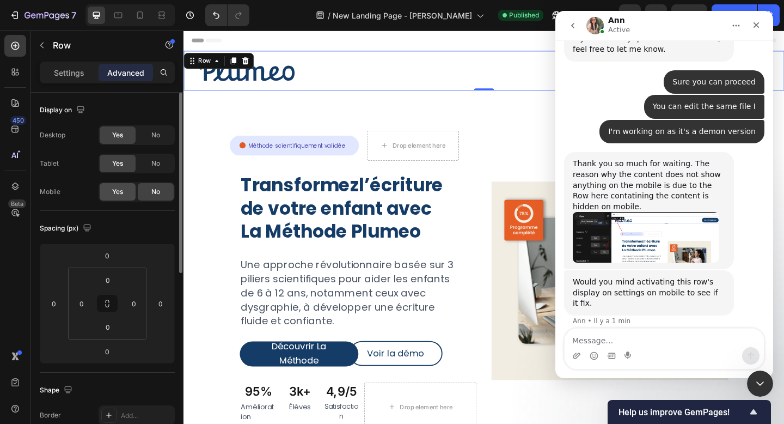
click at [121, 190] on span "Yes" at bounding box center [117, 192] width 11 height 10
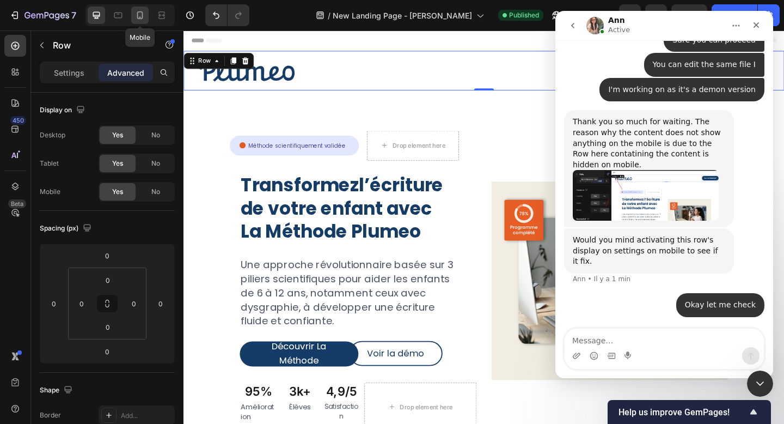
click at [143, 13] on icon at bounding box center [140, 15] width 6 height 8
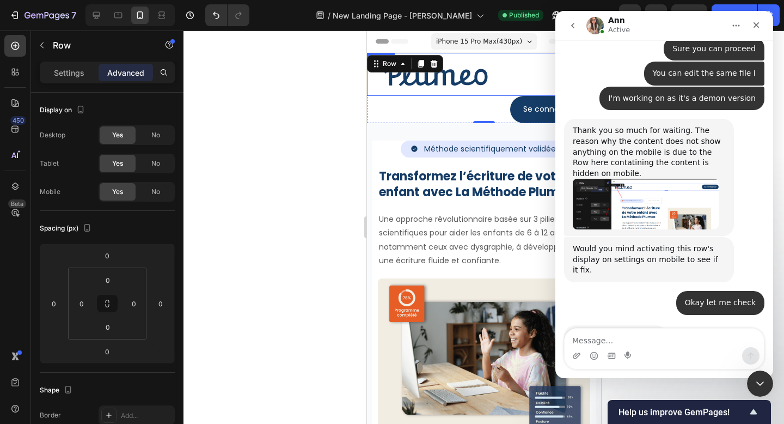
scroll to position [1917, 0]
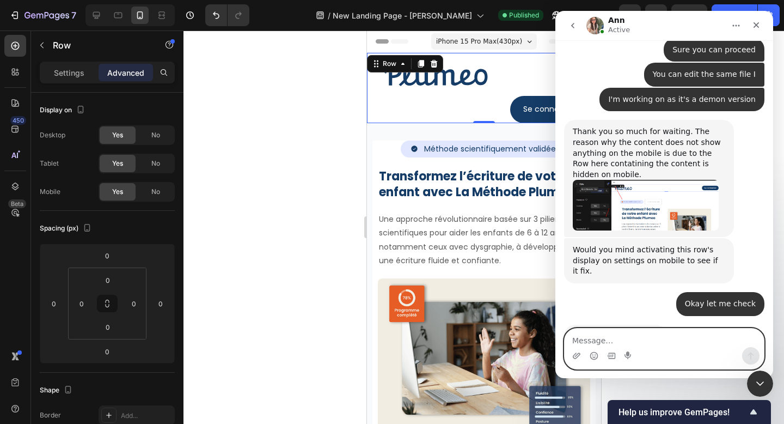
click at [663, 337] on textarea "Message…" at bounding box center [664, 337] width 199 height 19
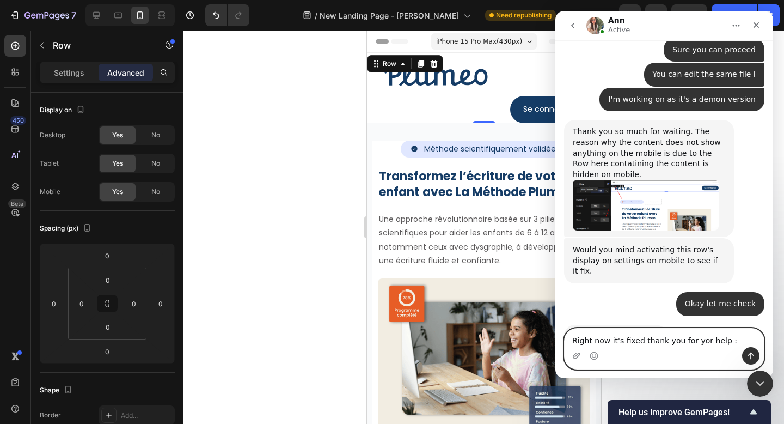
type textarea "Right now it's fixed thank you for yor help :)"
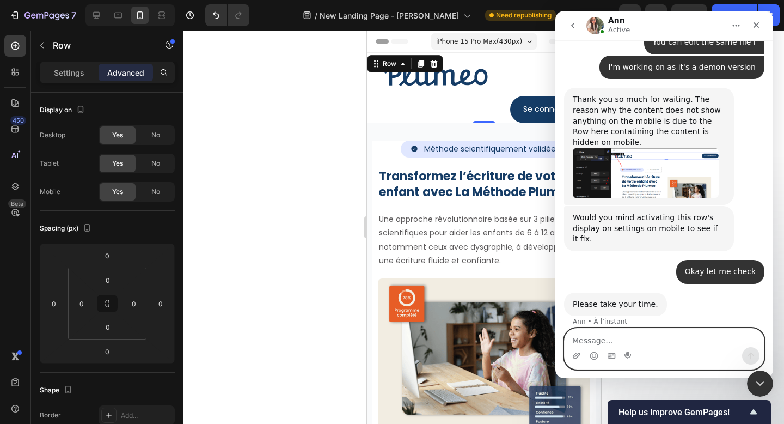
scroll to position [1950, 0]
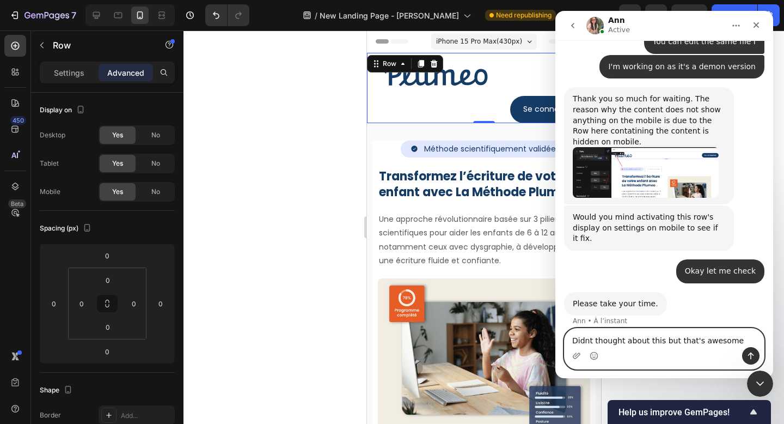
click at [588, 338] on textarea "Didnt thought about this but that's awesome" at bounding box center [664, 337] width 199 height 19
drag, startPoint x: 738, startPoint y: 339, endPoint x: 660, endPoint y: 339, distance: 77.9
click at [660, 339] on textarea "Didn't thought about this but that's awesome" at bounding box center [664, 337] width 199 height 19
type textarea "Didn't thought about this possibility"
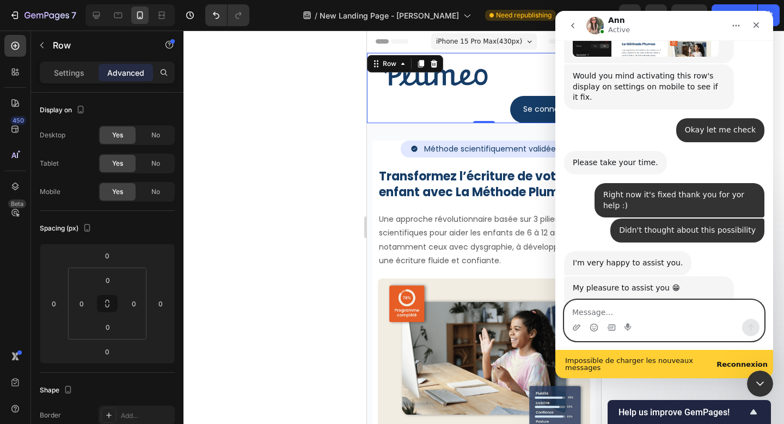
scroll to position [2092, 0]
